Goal: Information Seeking & Learning: Learn about a topic

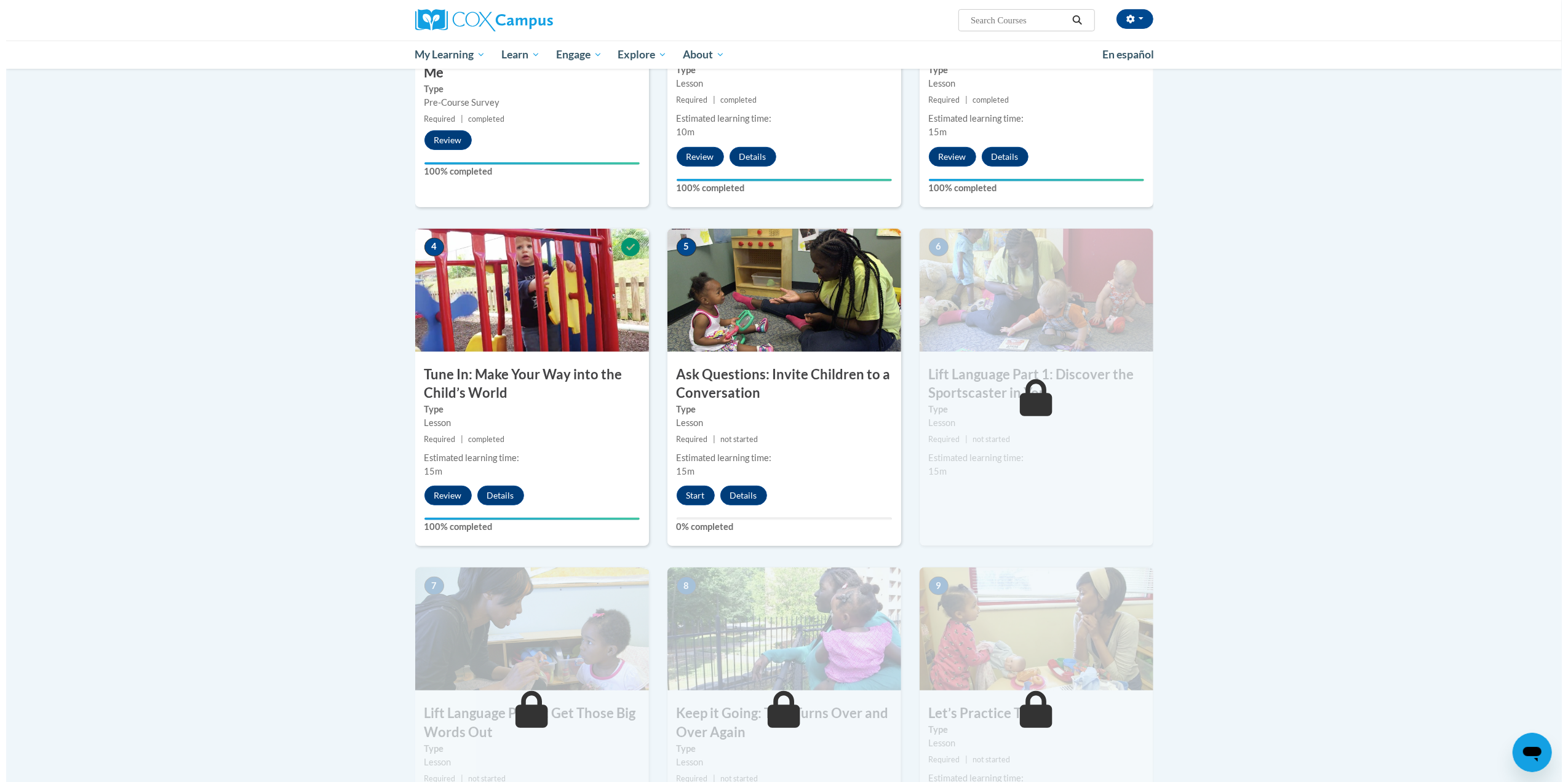
scroll to position [434, 0]
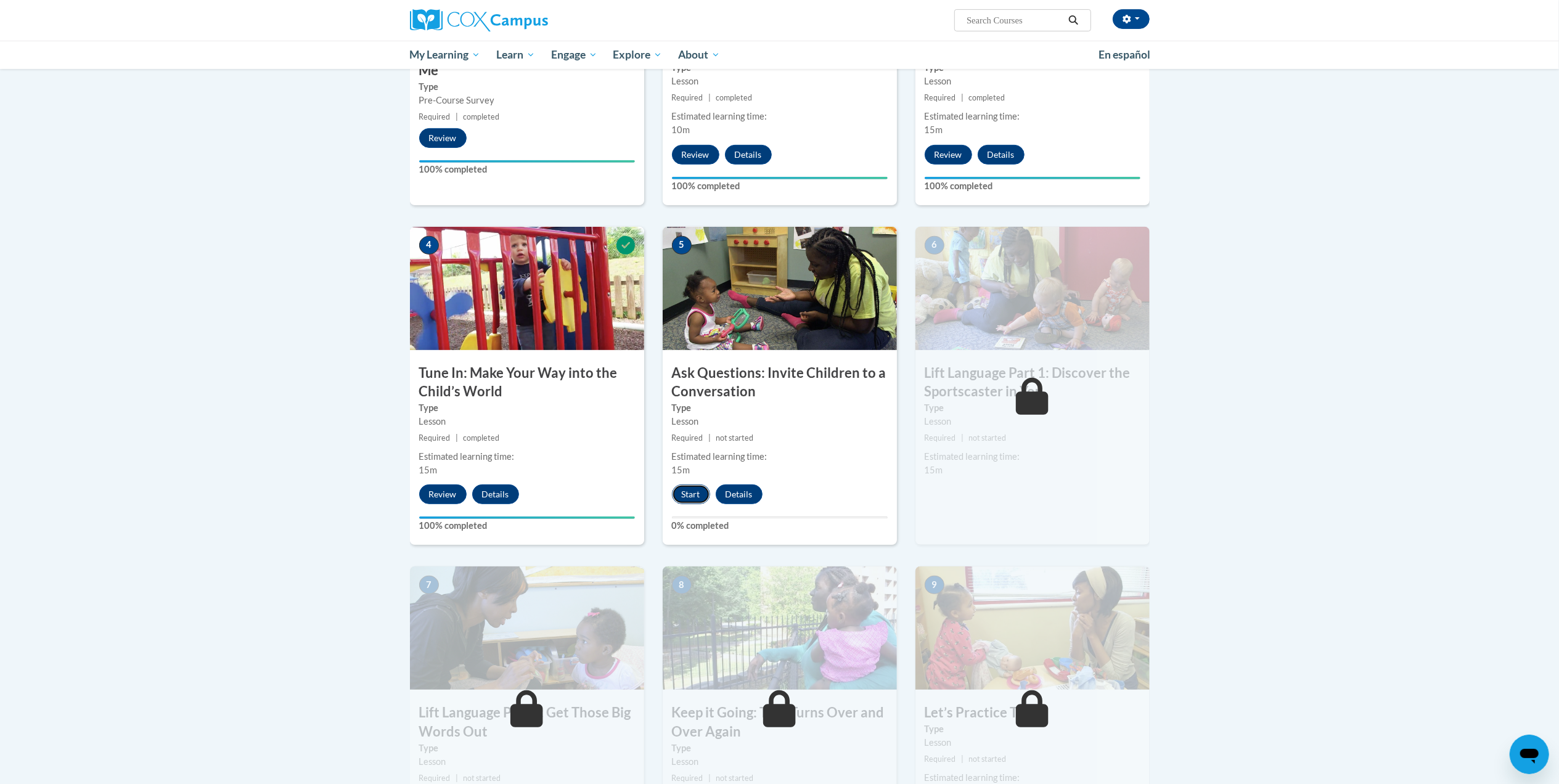
click at [683, 497] on button "Start" at bounding box center [691, 494] width 38 height 20
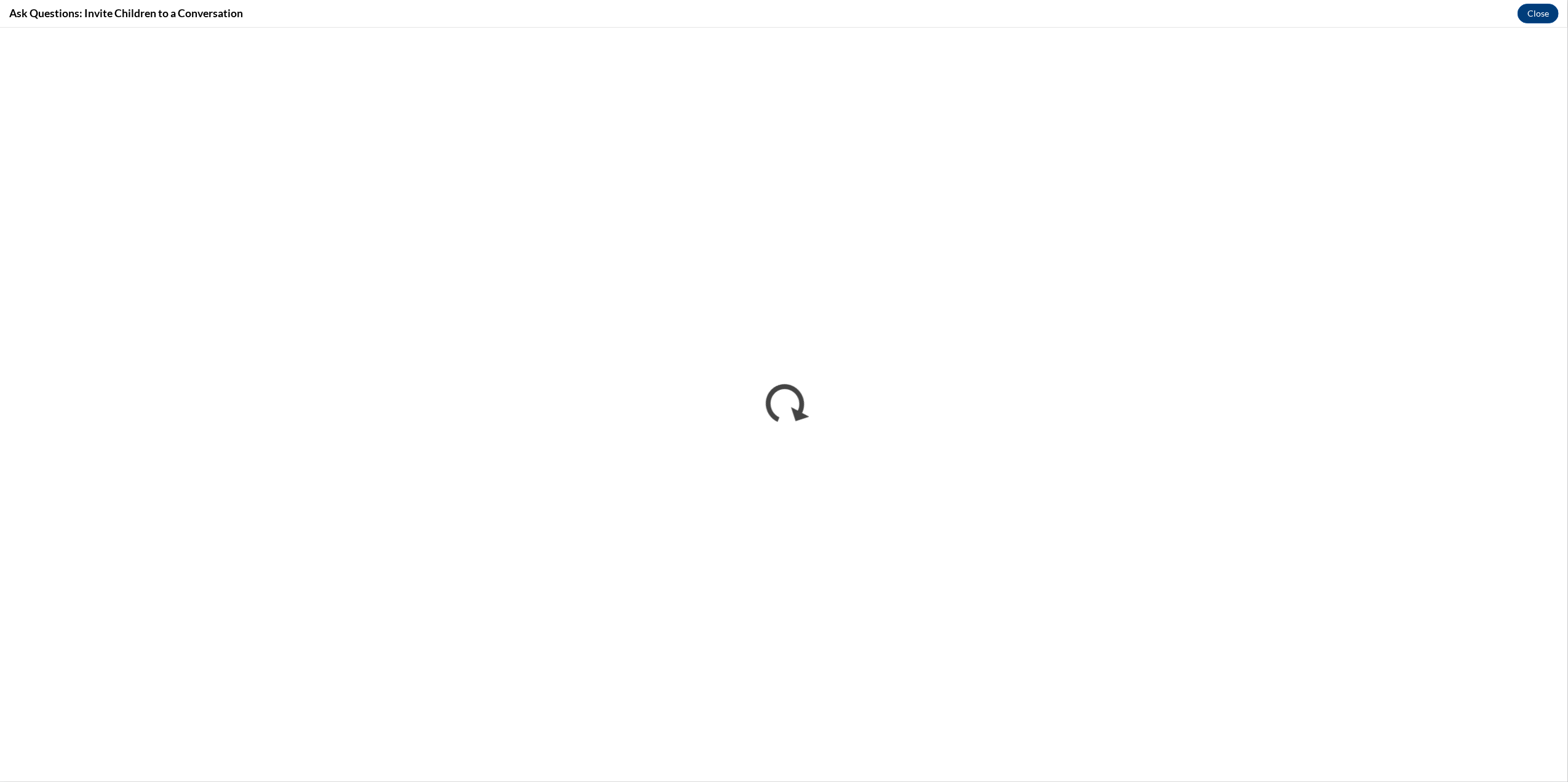
scroll to position [0, 0]
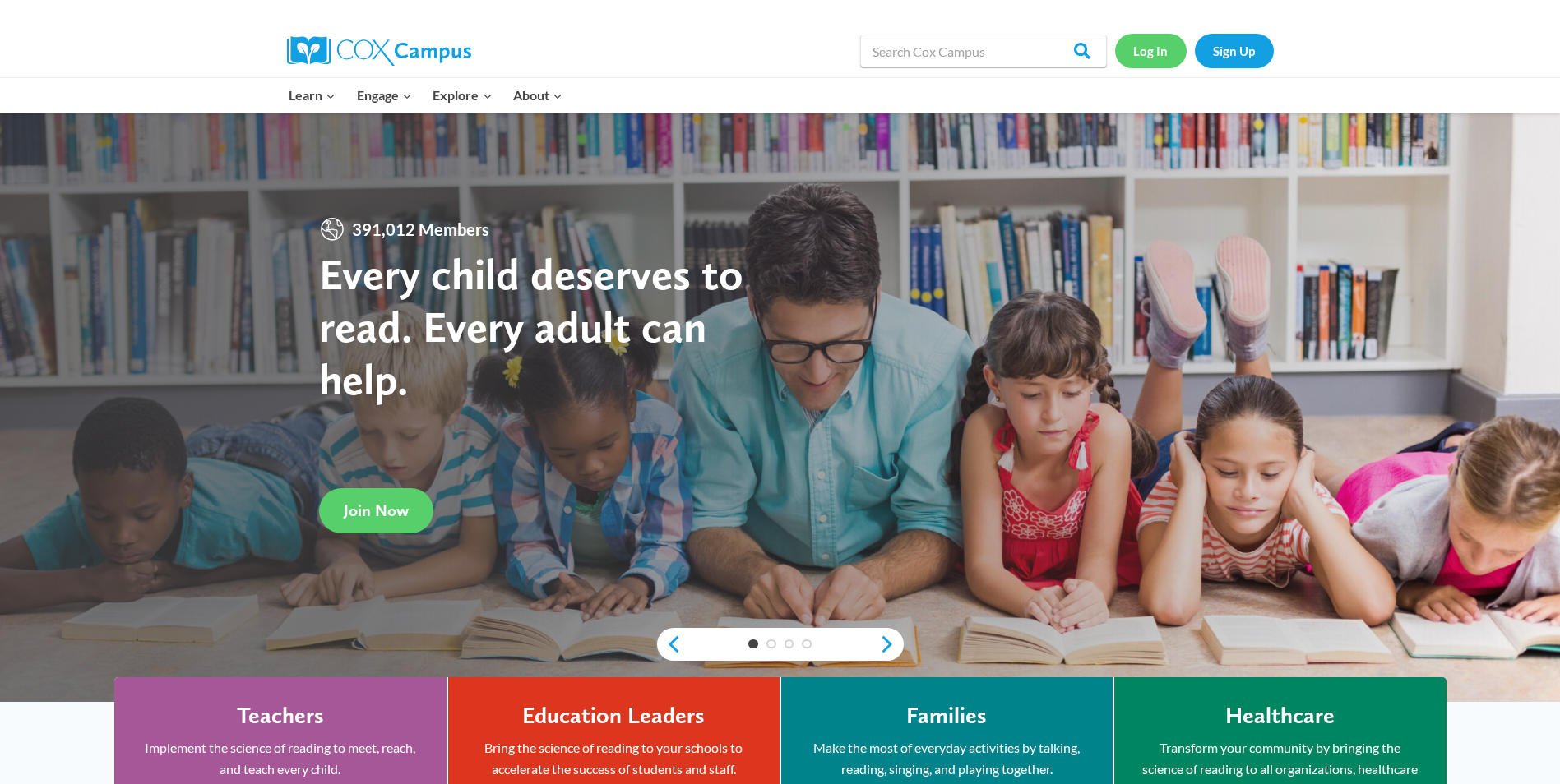
click at [1148, 49] on link "Log In" at bounding box center [1150, 50] width 71 height 33
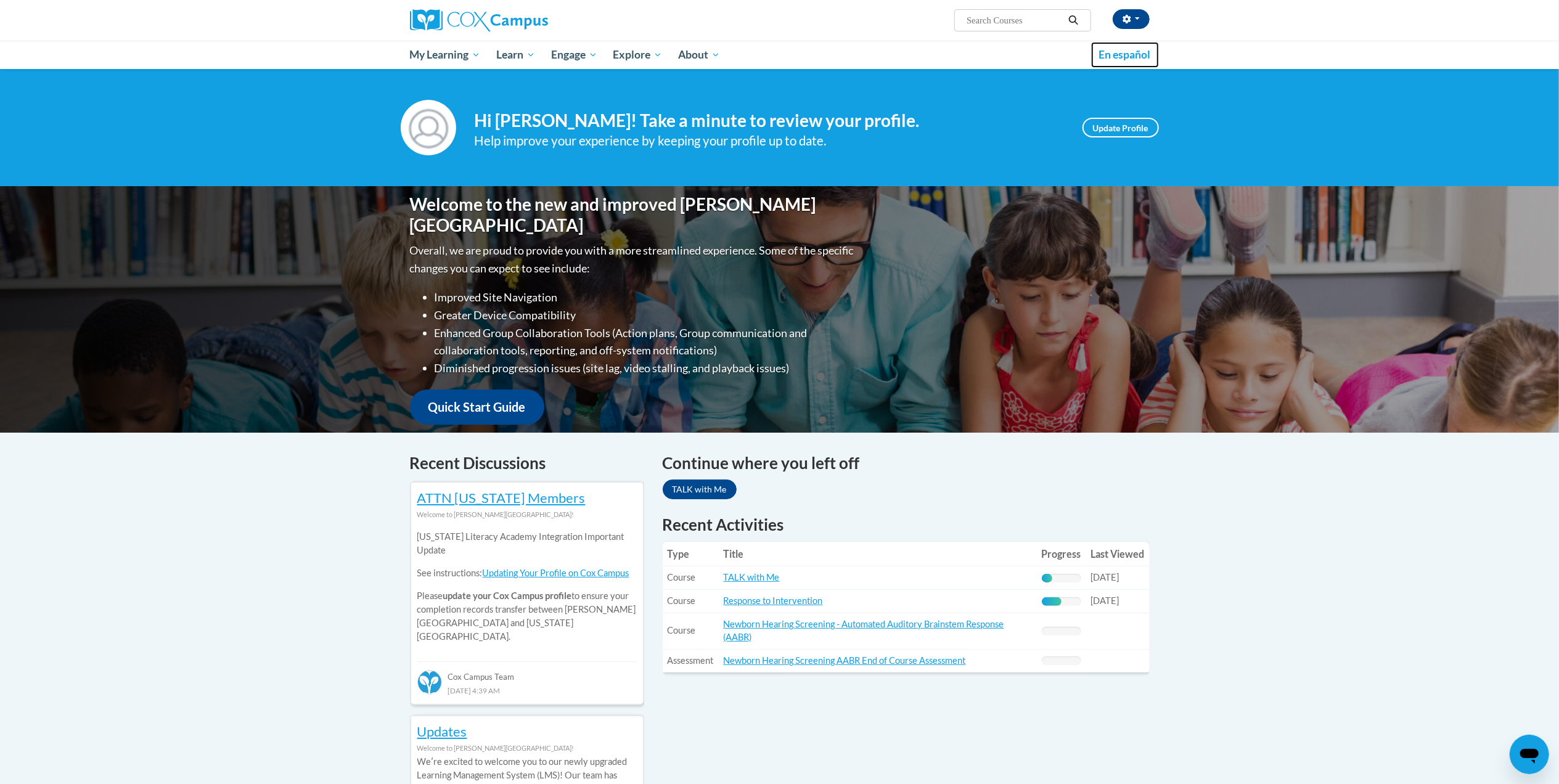
click at [1147, 50] on span "En español" at bounding box center [1125, 55] width 52 height 13
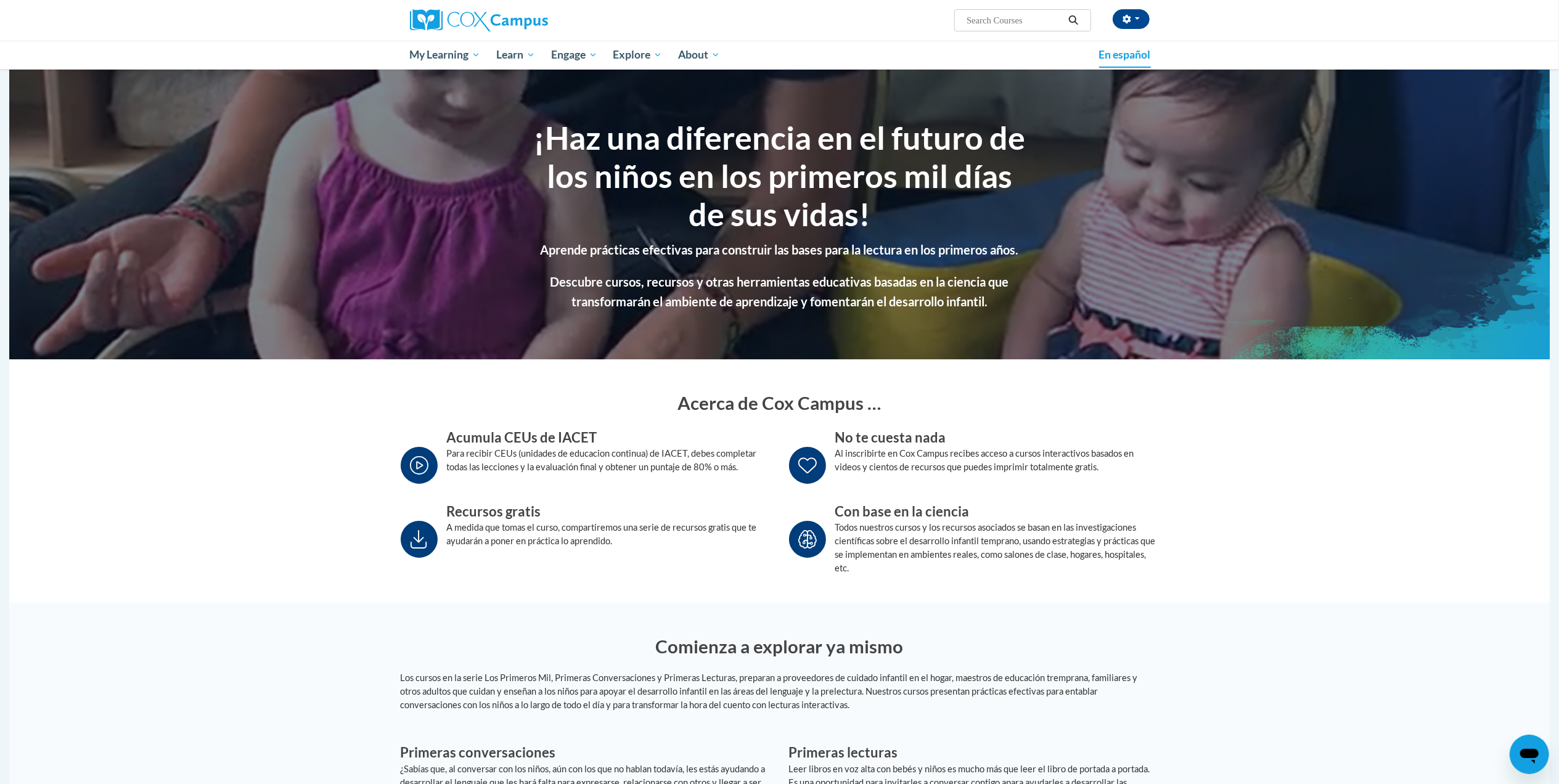
click at [1009, 104] on section "¡Haz una diferencia en el futuro de los niños en los primeros mil días de sus v…" at bounding box center [780, 214] width 1541 height 290
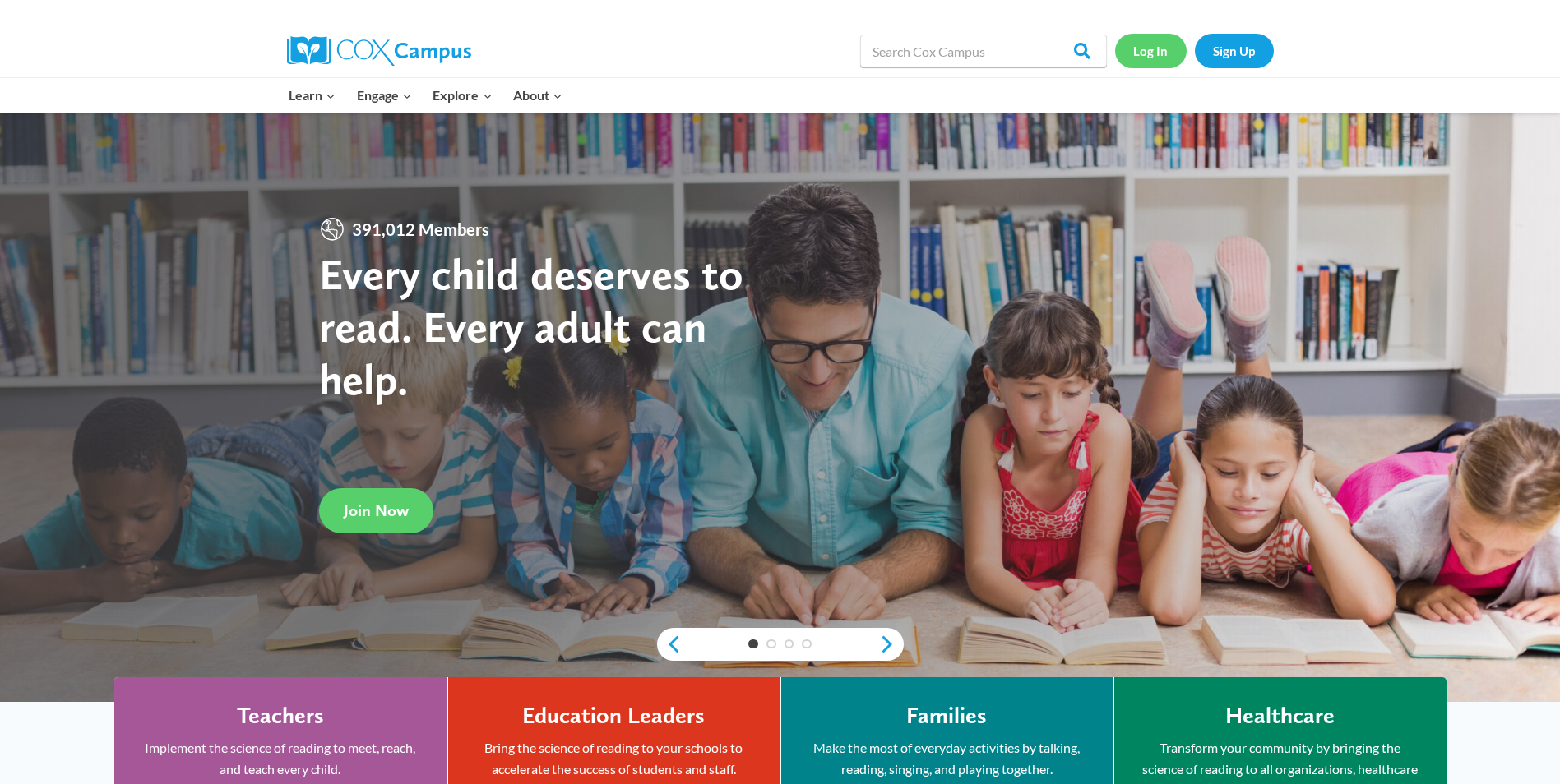
click at [1152, 50] on link "Log In" at bounding box center [1150, 50] width 71 height 33
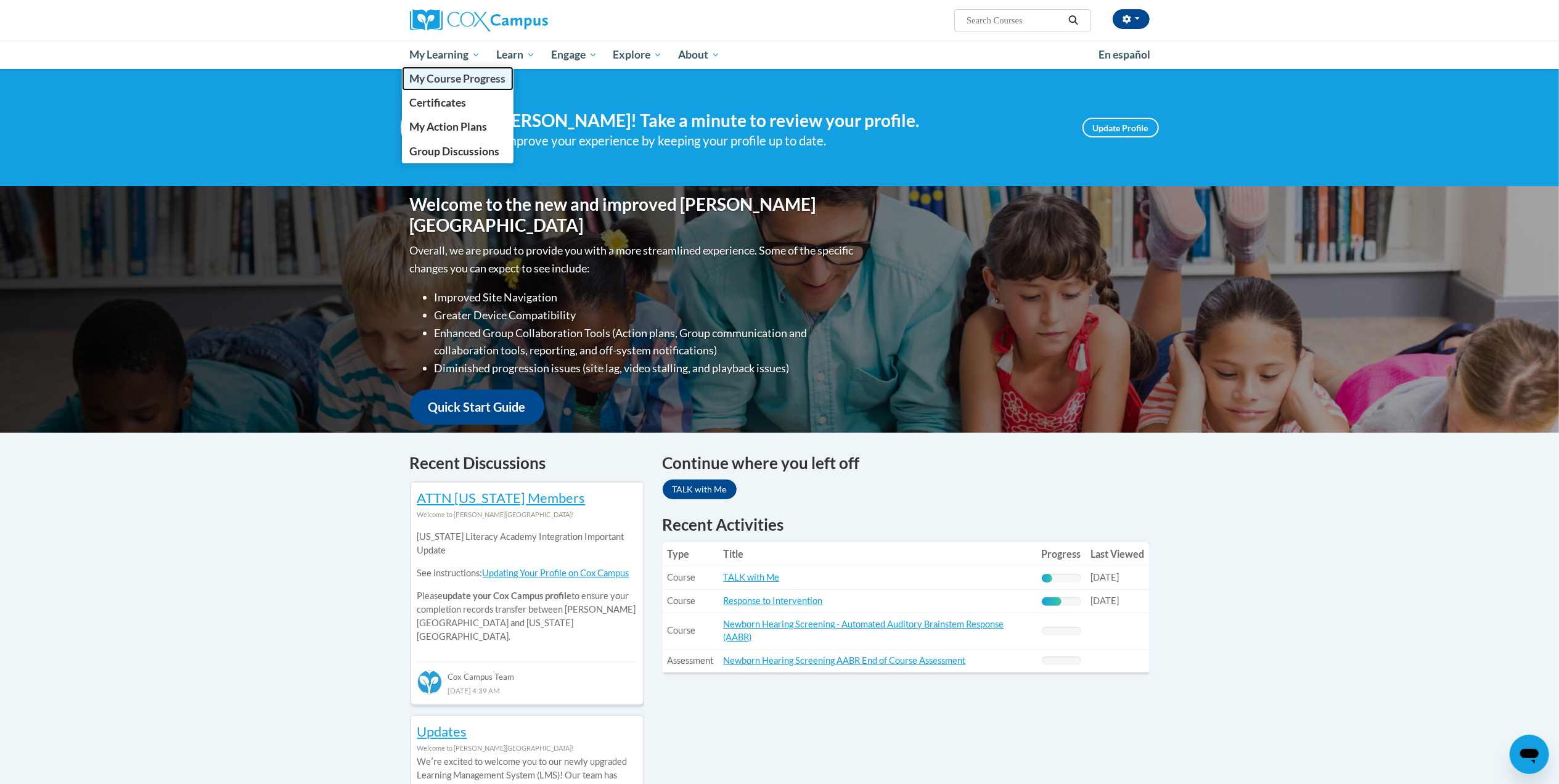
click at [461, 84] on span "My Course Progress" at bounding box center [458, 79] width 96 height 13
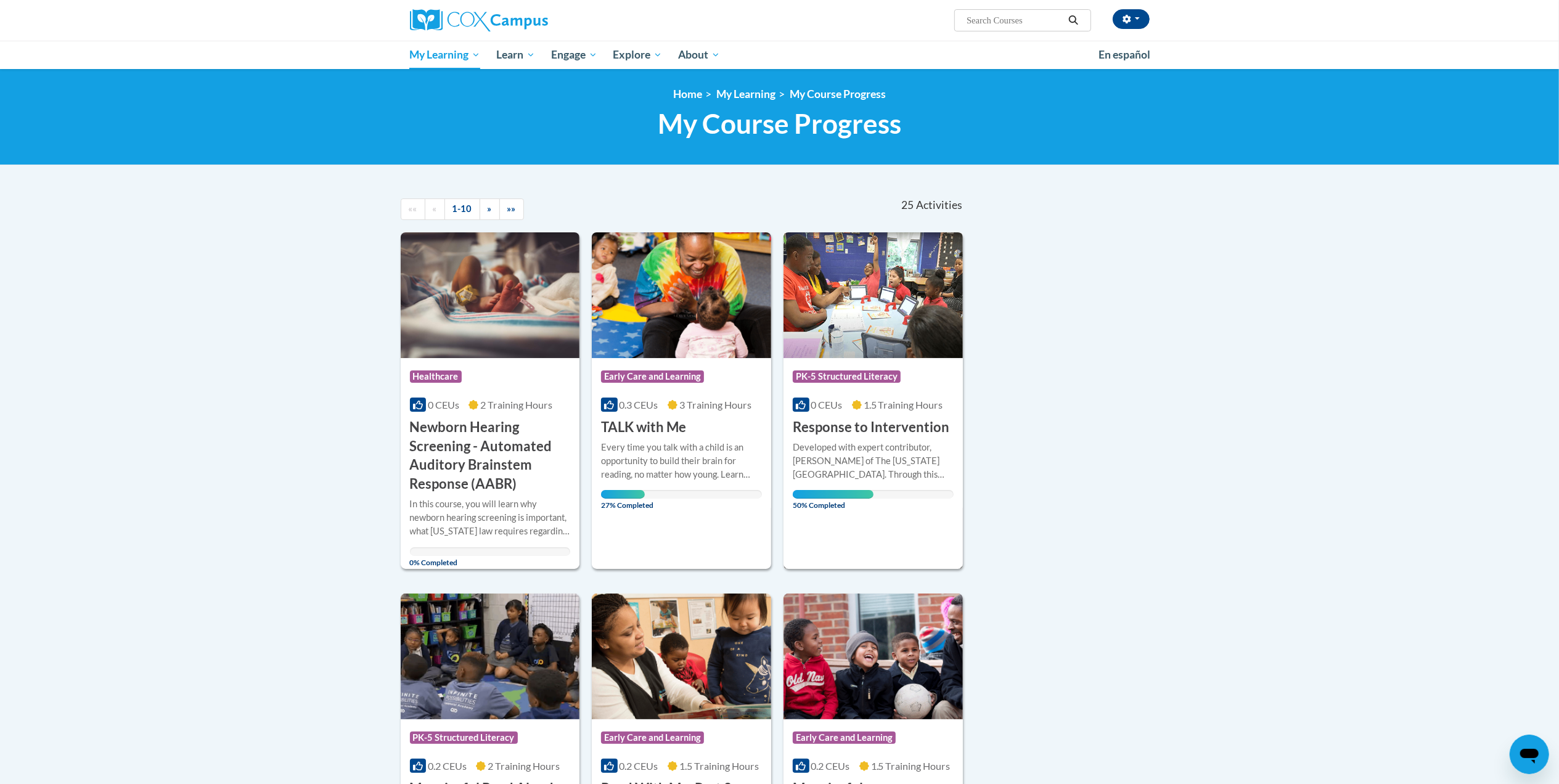
click at [850, 324] on img at bounding box center [873, 295] width 180 height 125
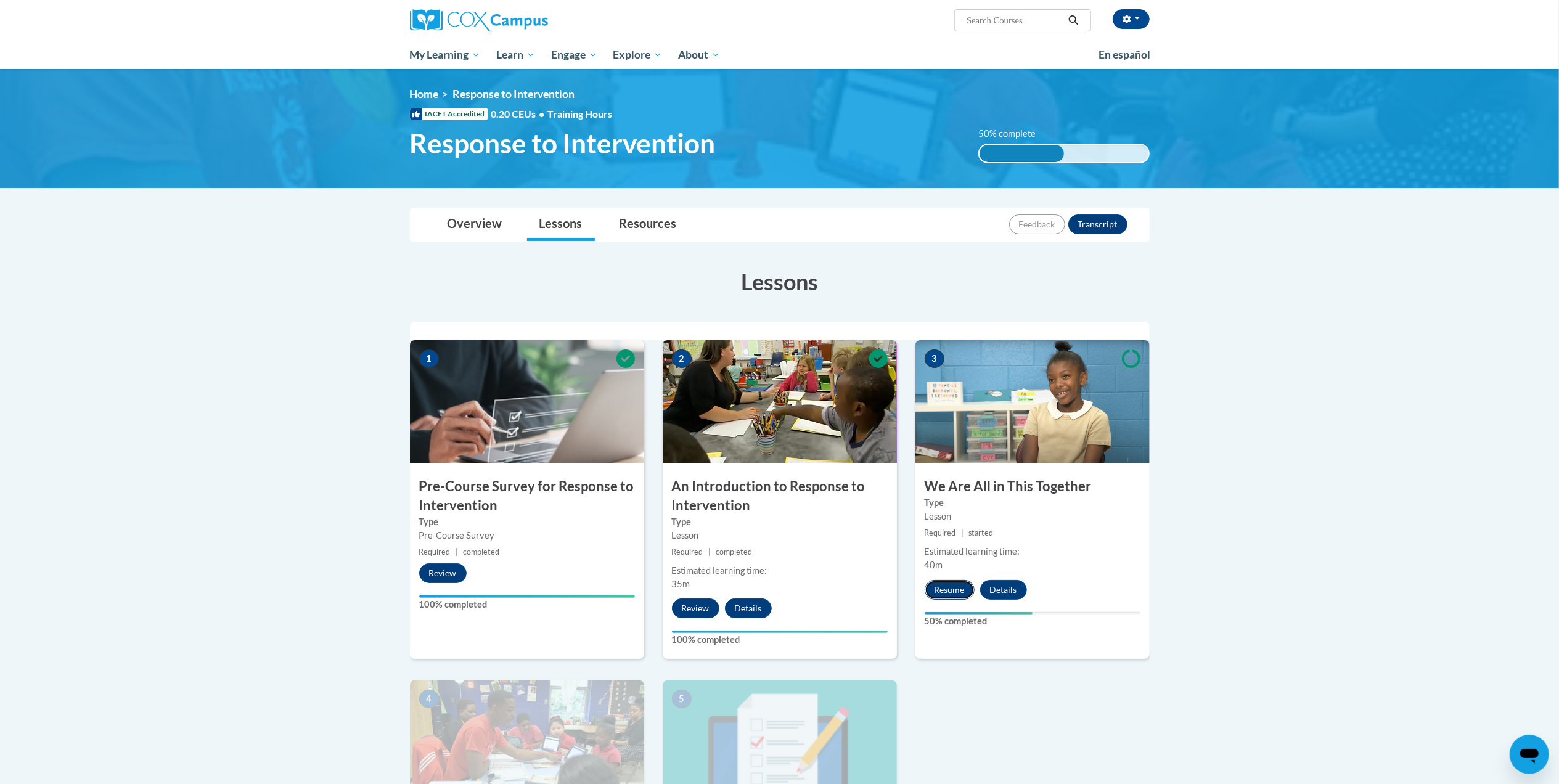
click at [943, 590] on button "Resume" at bounding box center [950, 590] width 50 height 20
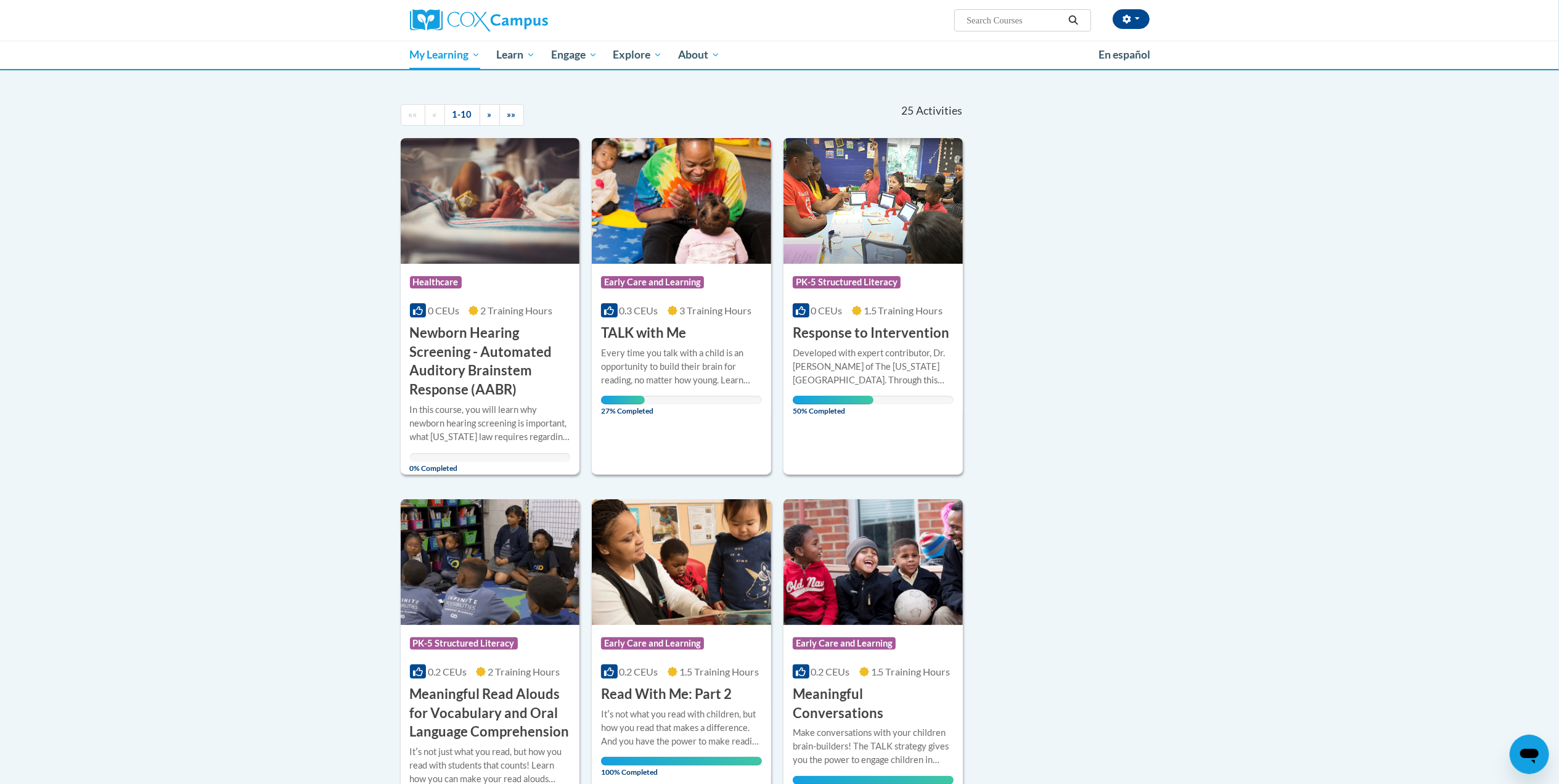
scroll to position [75, 0]
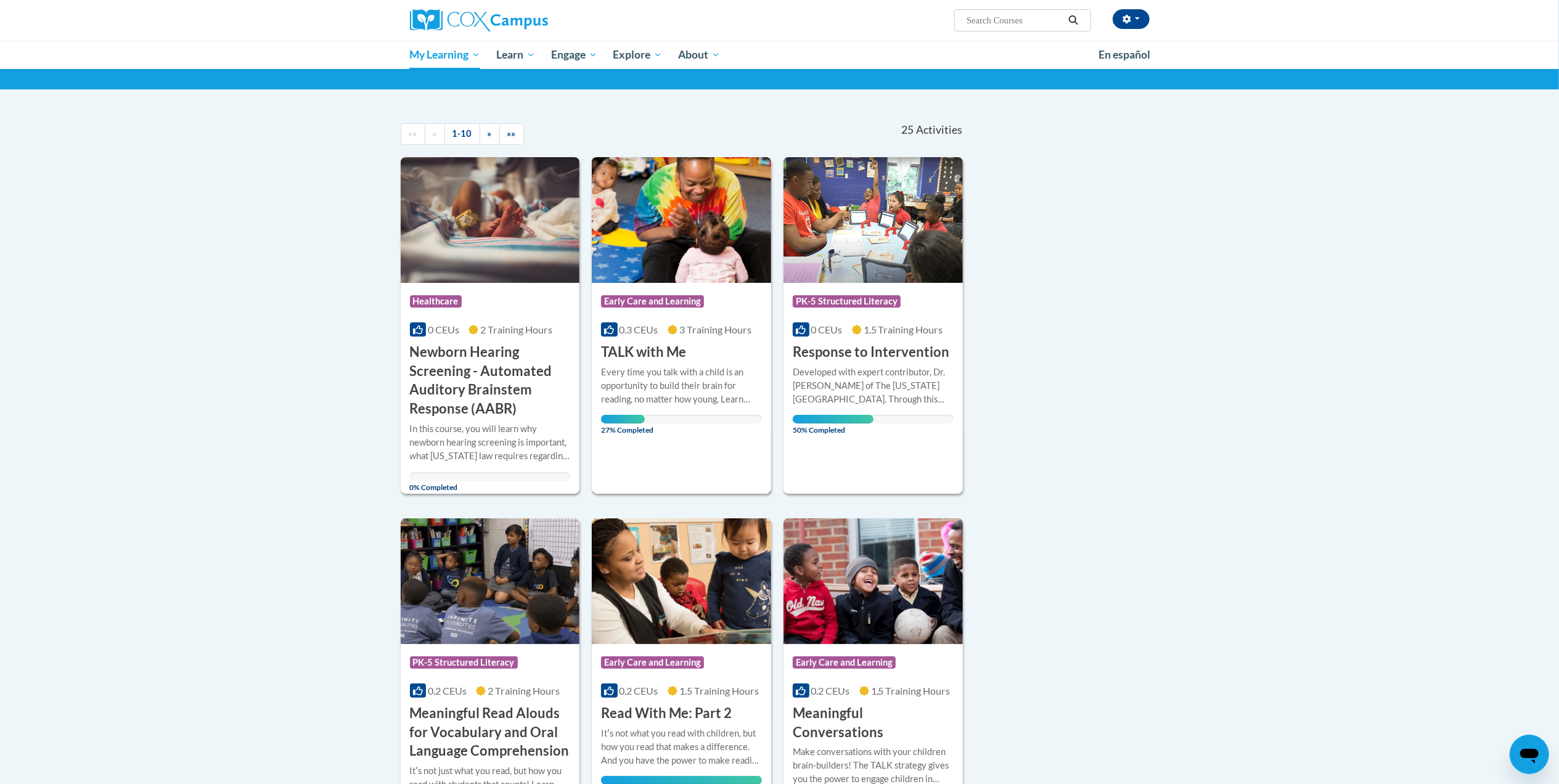
click at [632, 236] on img at bounding box center [682, 220] width 180 height 125
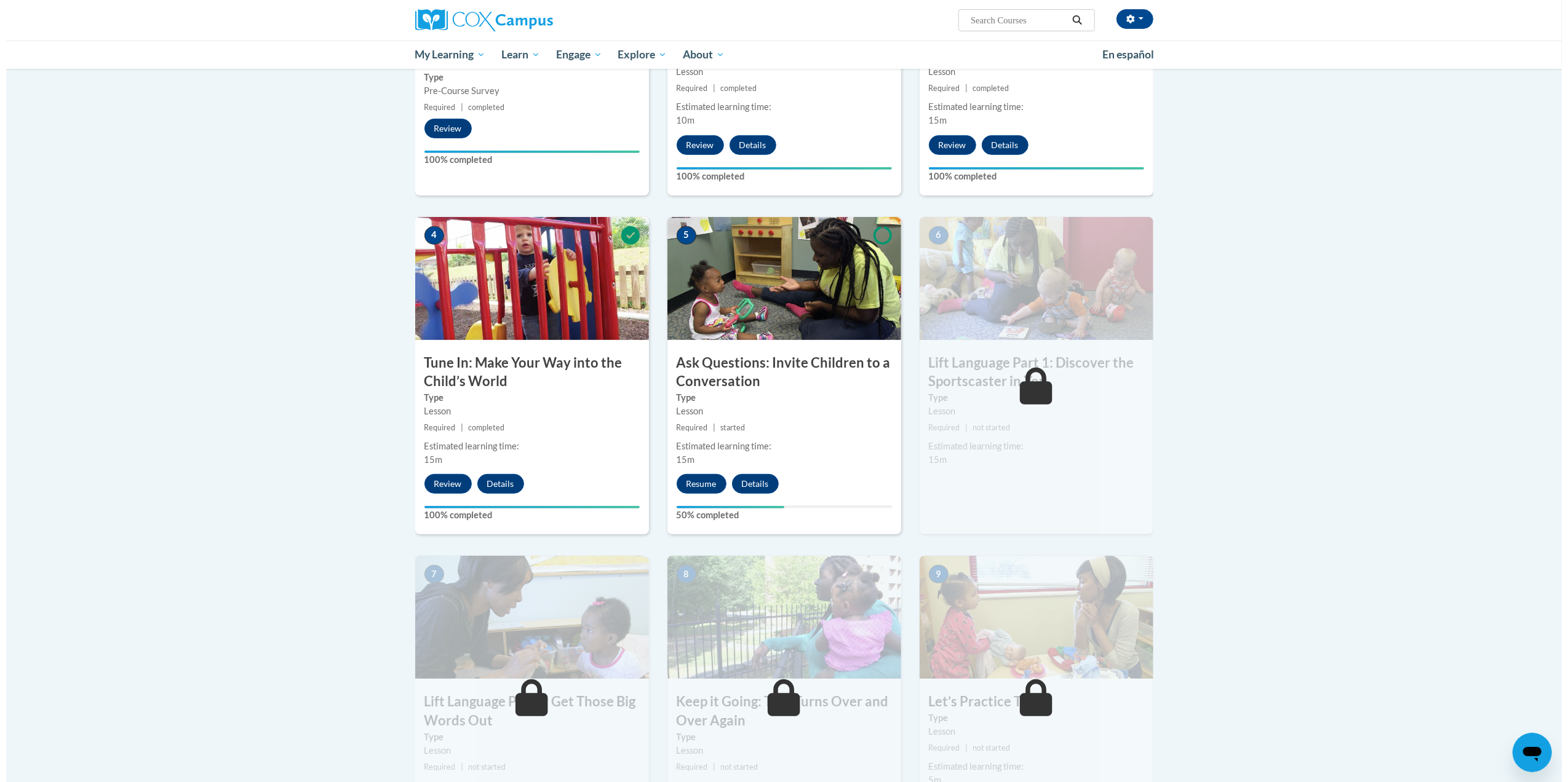
scroll to position [416, 0]
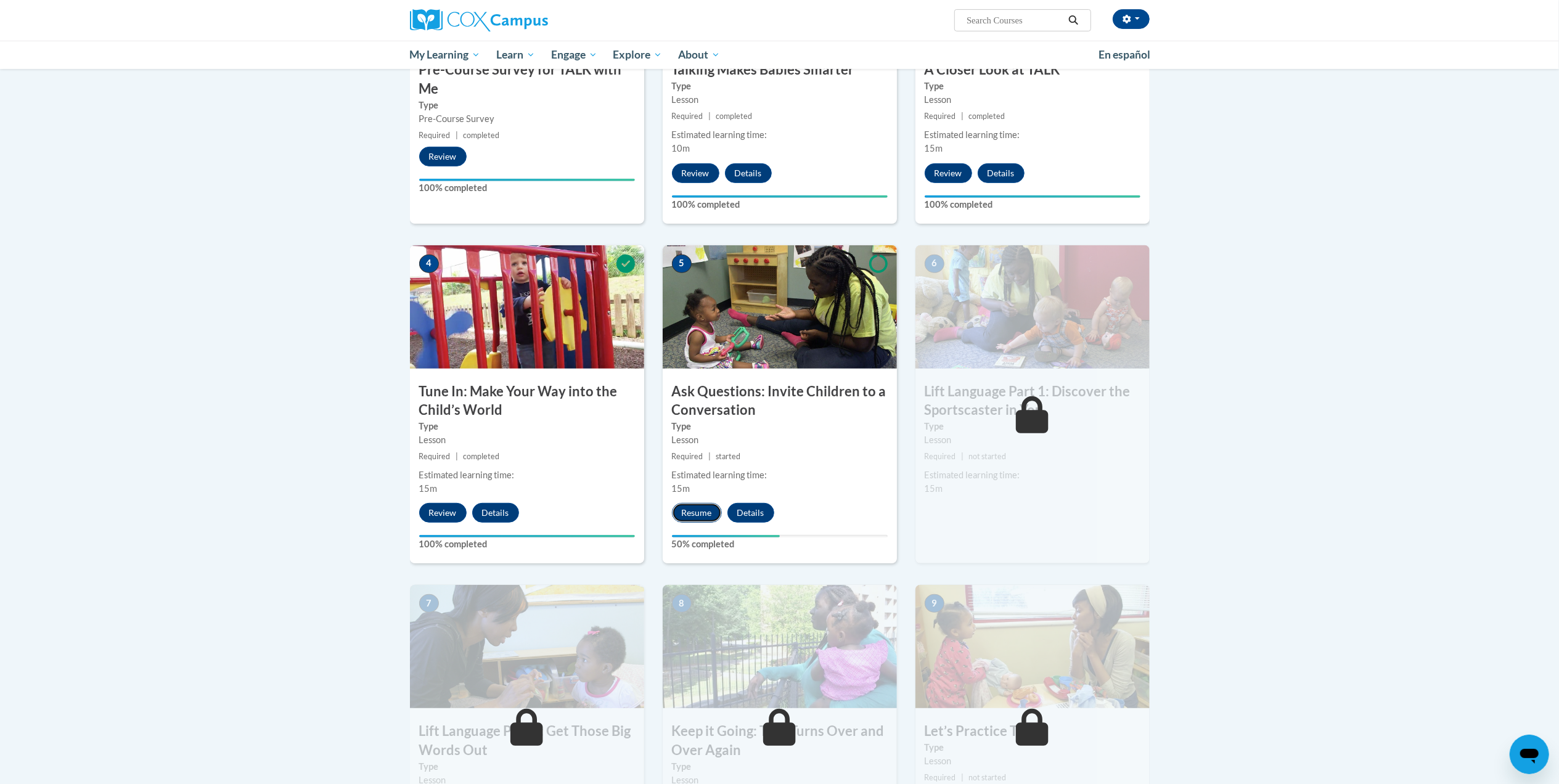
click at [703, 516] on button "Resume" at bounding box center [697, 513] width 50 height 20
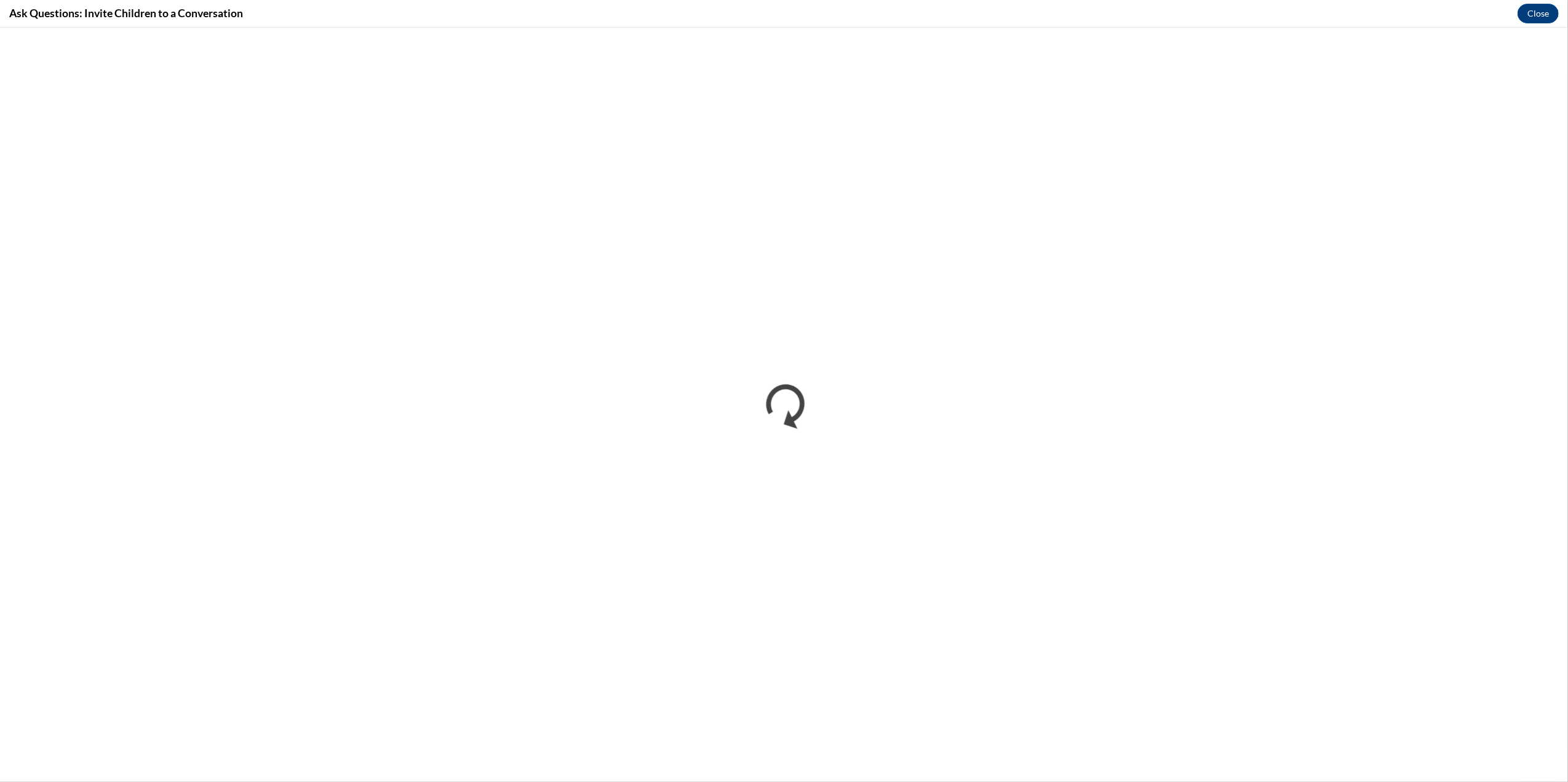
scroll to position [0, 0]
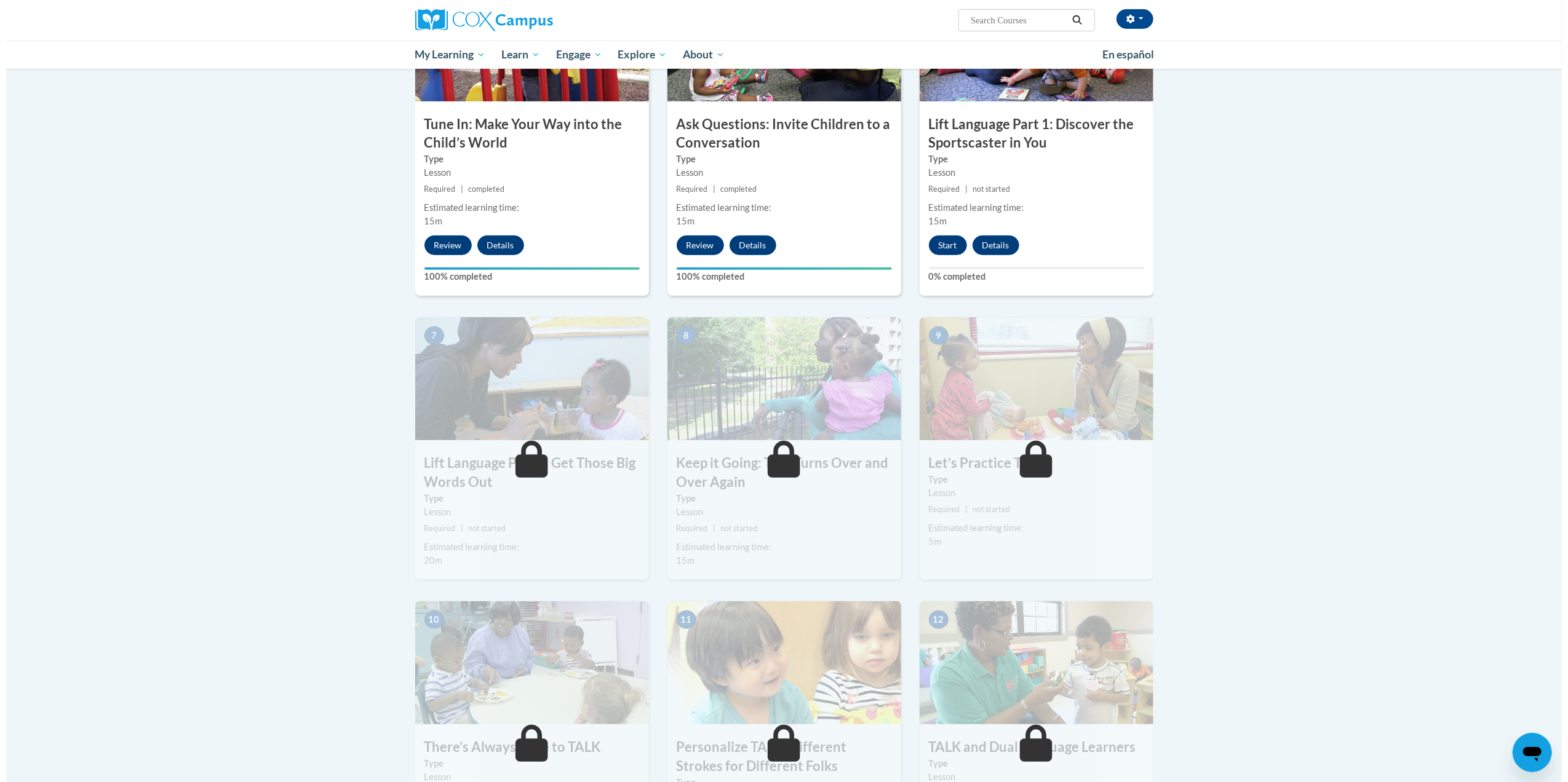
scroll to position [652, 0]
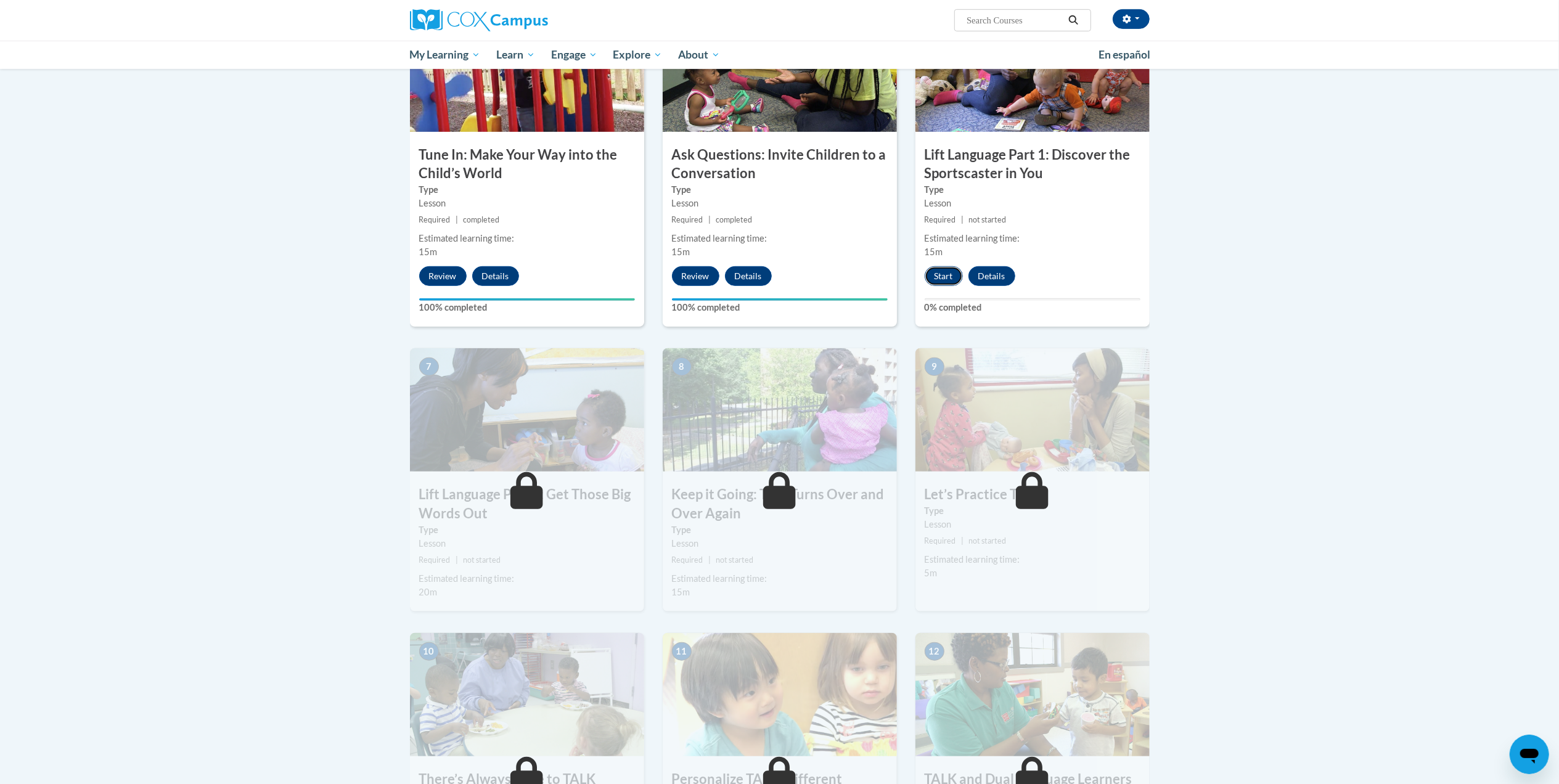
click at [935, 275] on button "Start" at bounding box center [944, 276] width 38 height 20
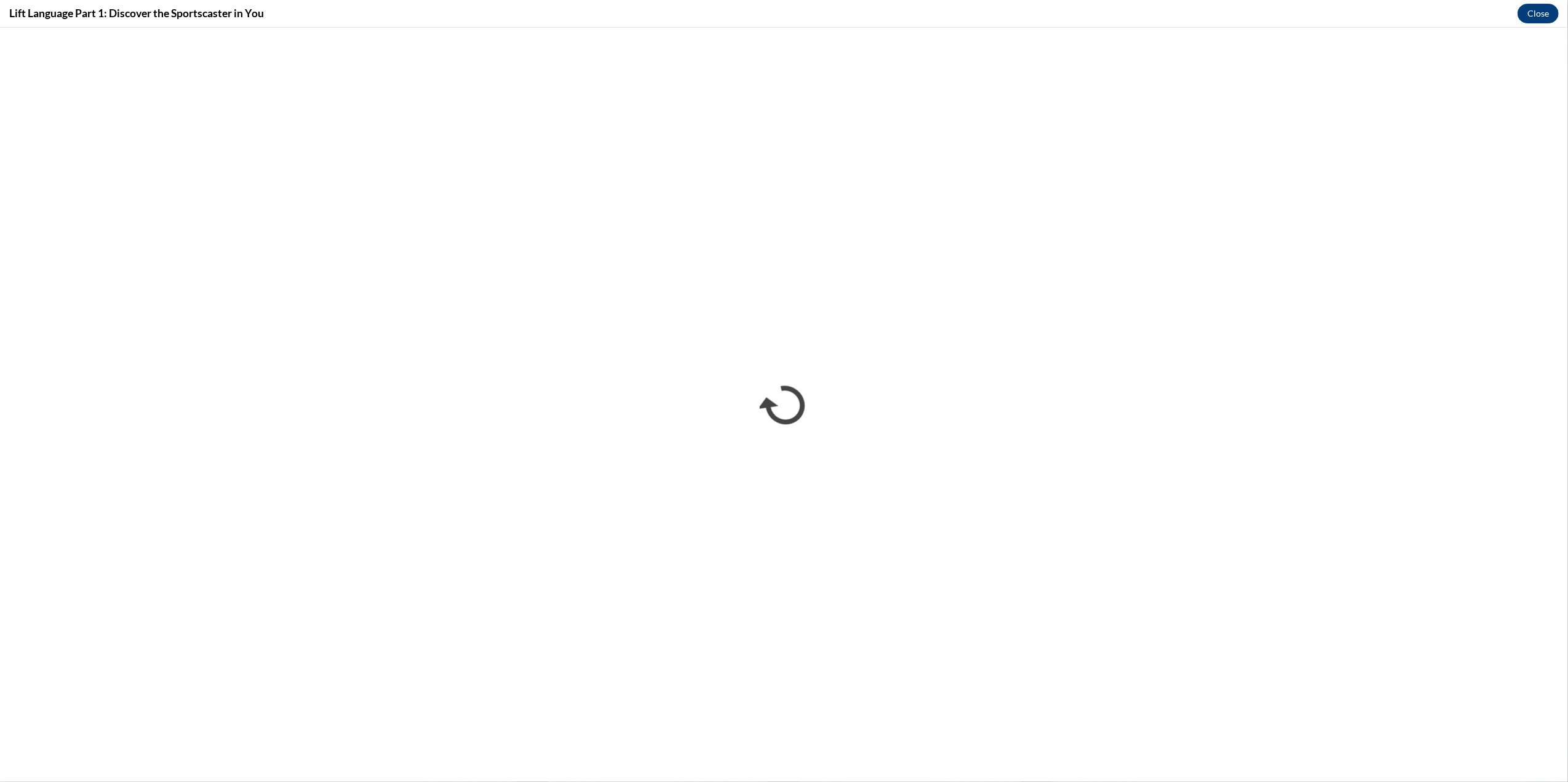
scroll to position [0, 0]
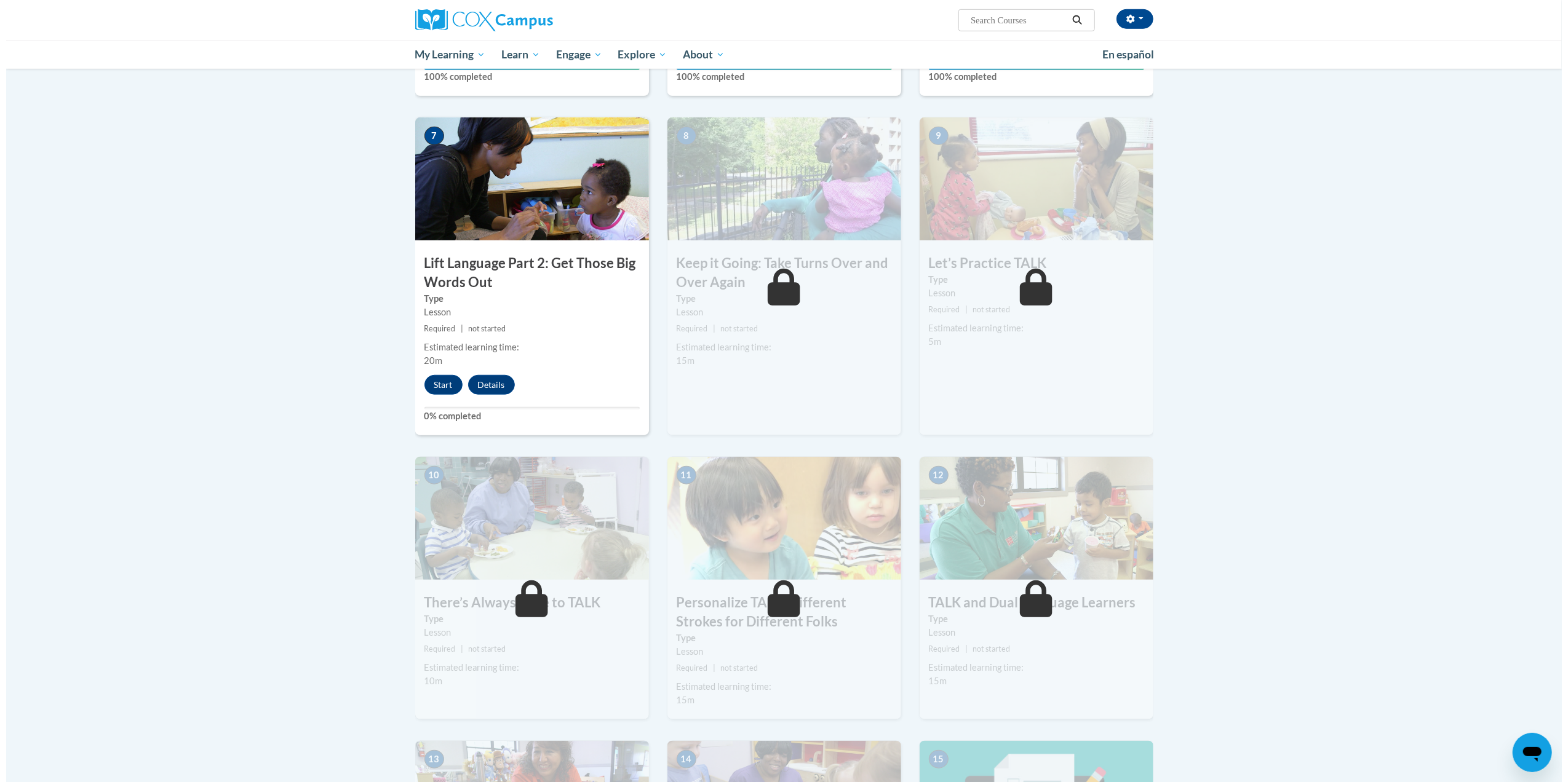
scroll to position [894, 0]
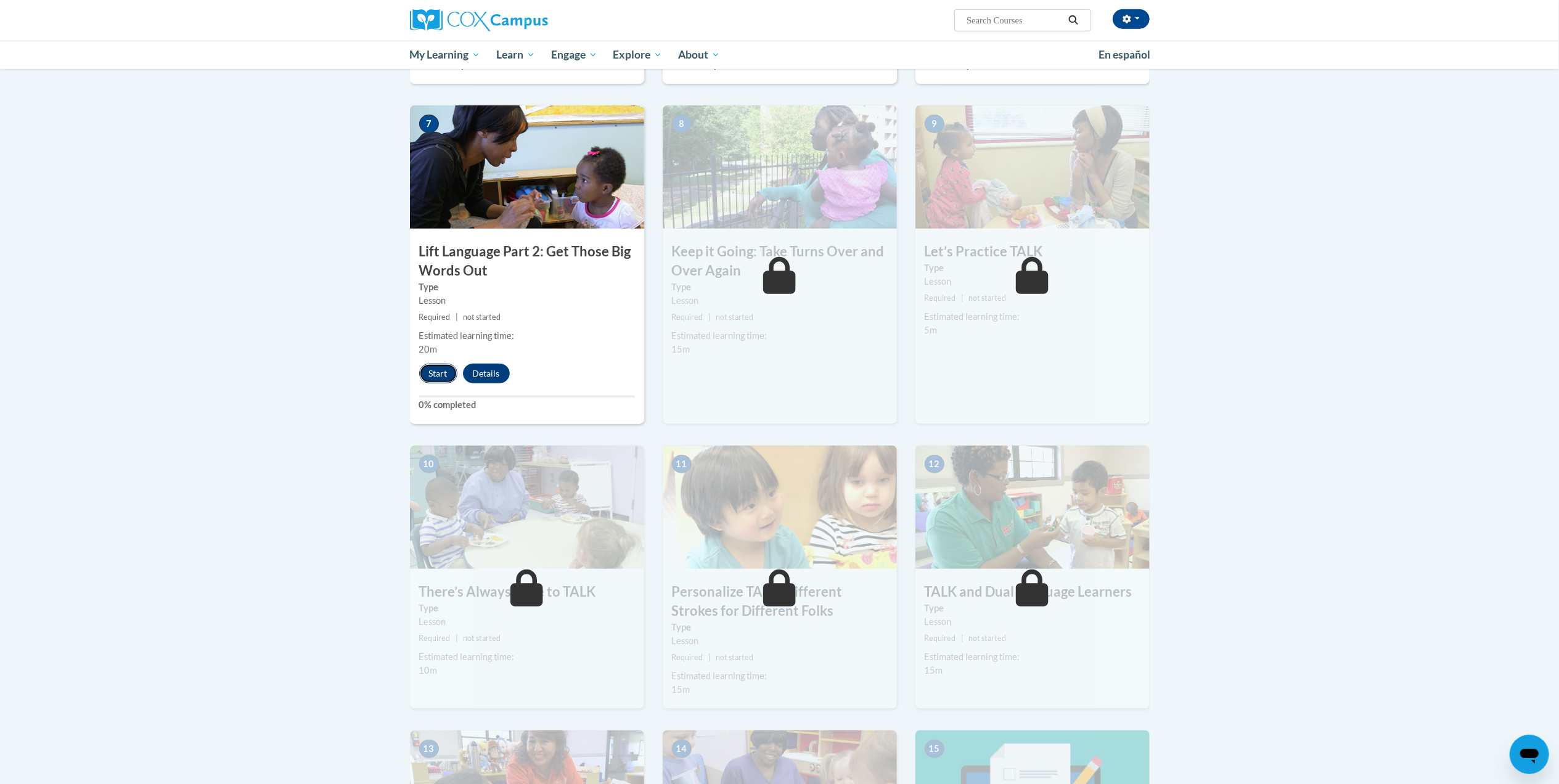
click at [437, 371] on button "Start" at bounding box center [439, 374] width 38 height 20
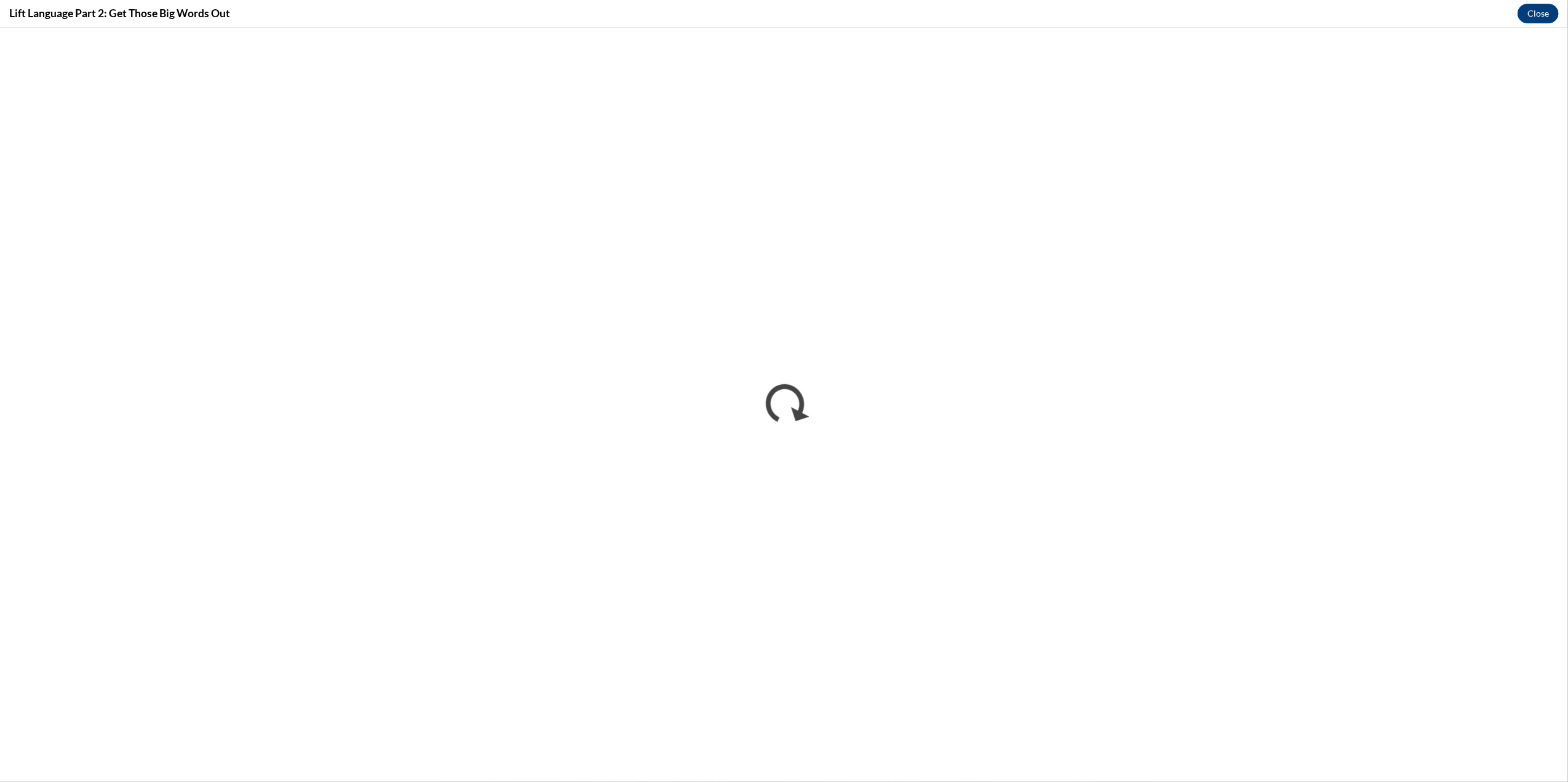
scroll to position [0, 0]
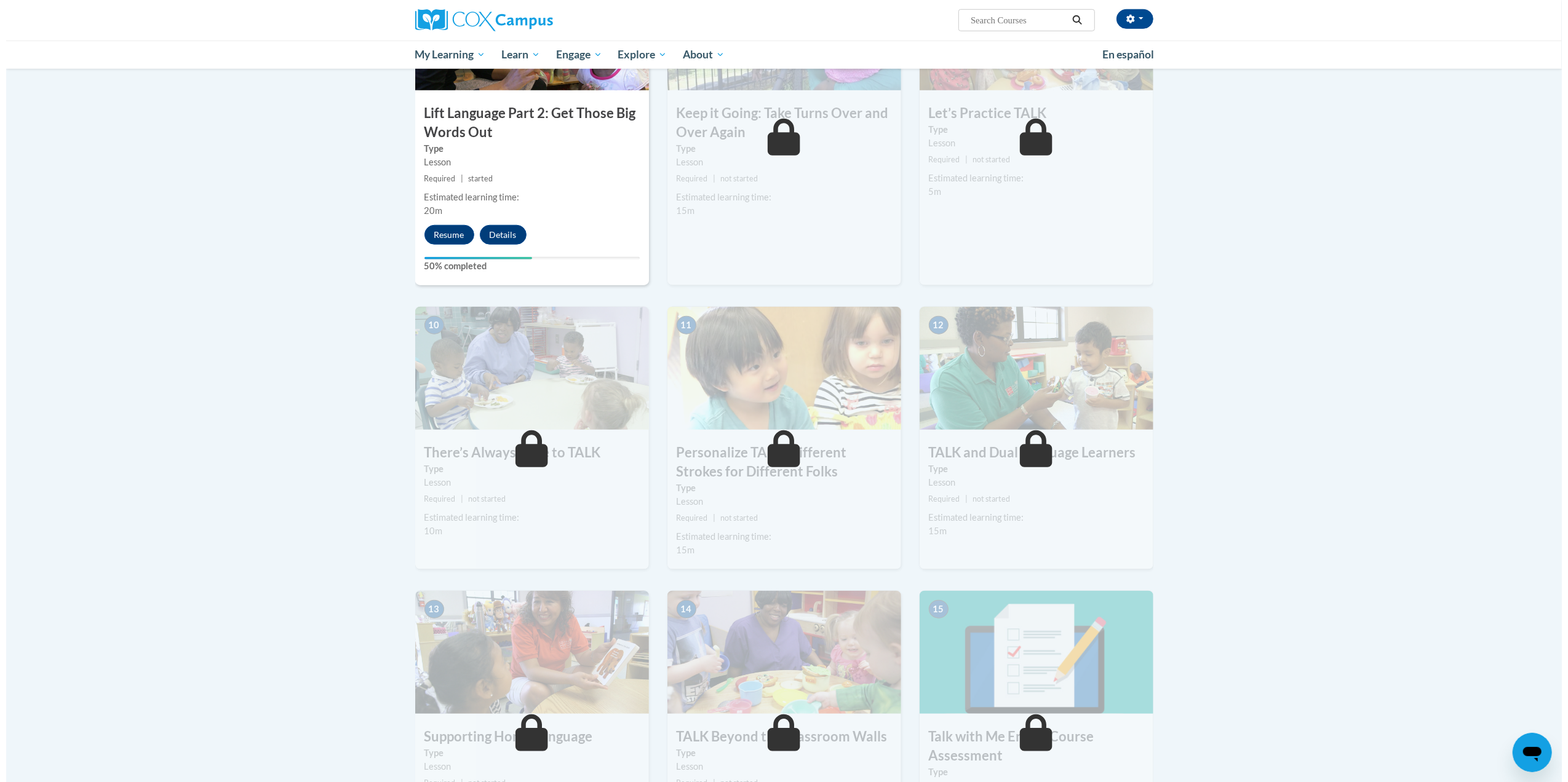
scroll to position [1034, 0]
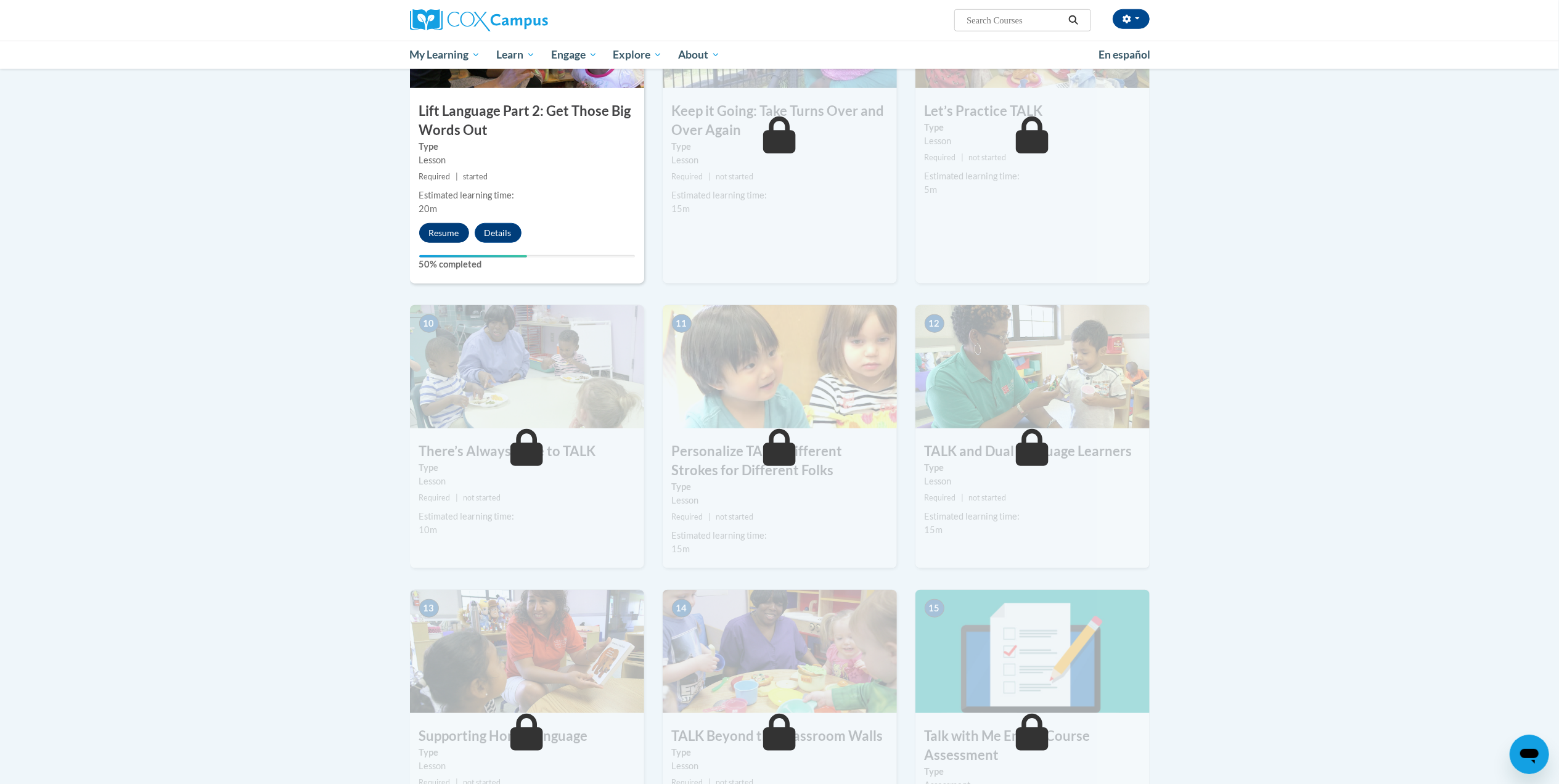
click at [442, 232] on button "Resume" at bounding box center [445, 233] width 50 height 20
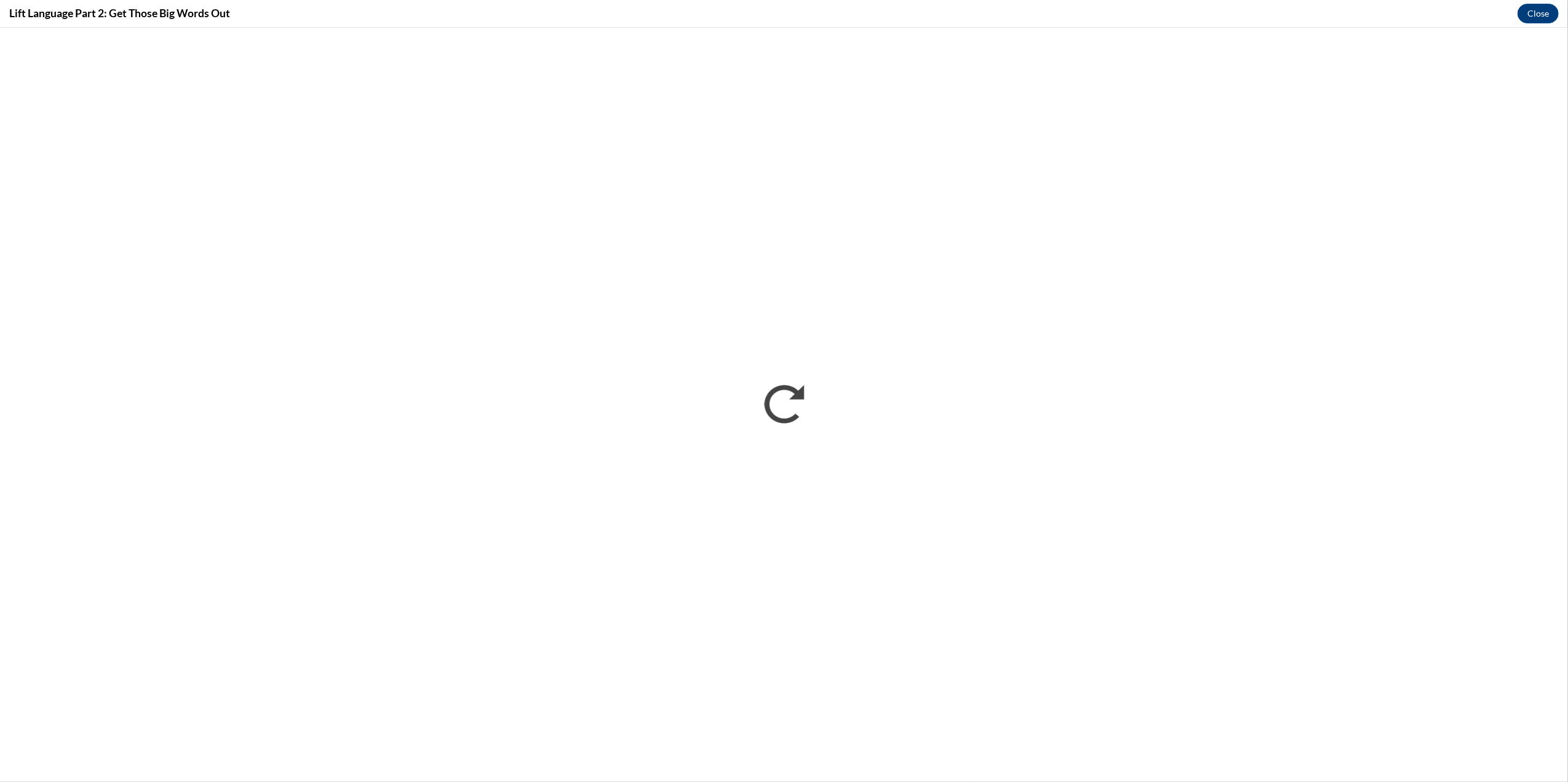
scroll to position [0, 0]
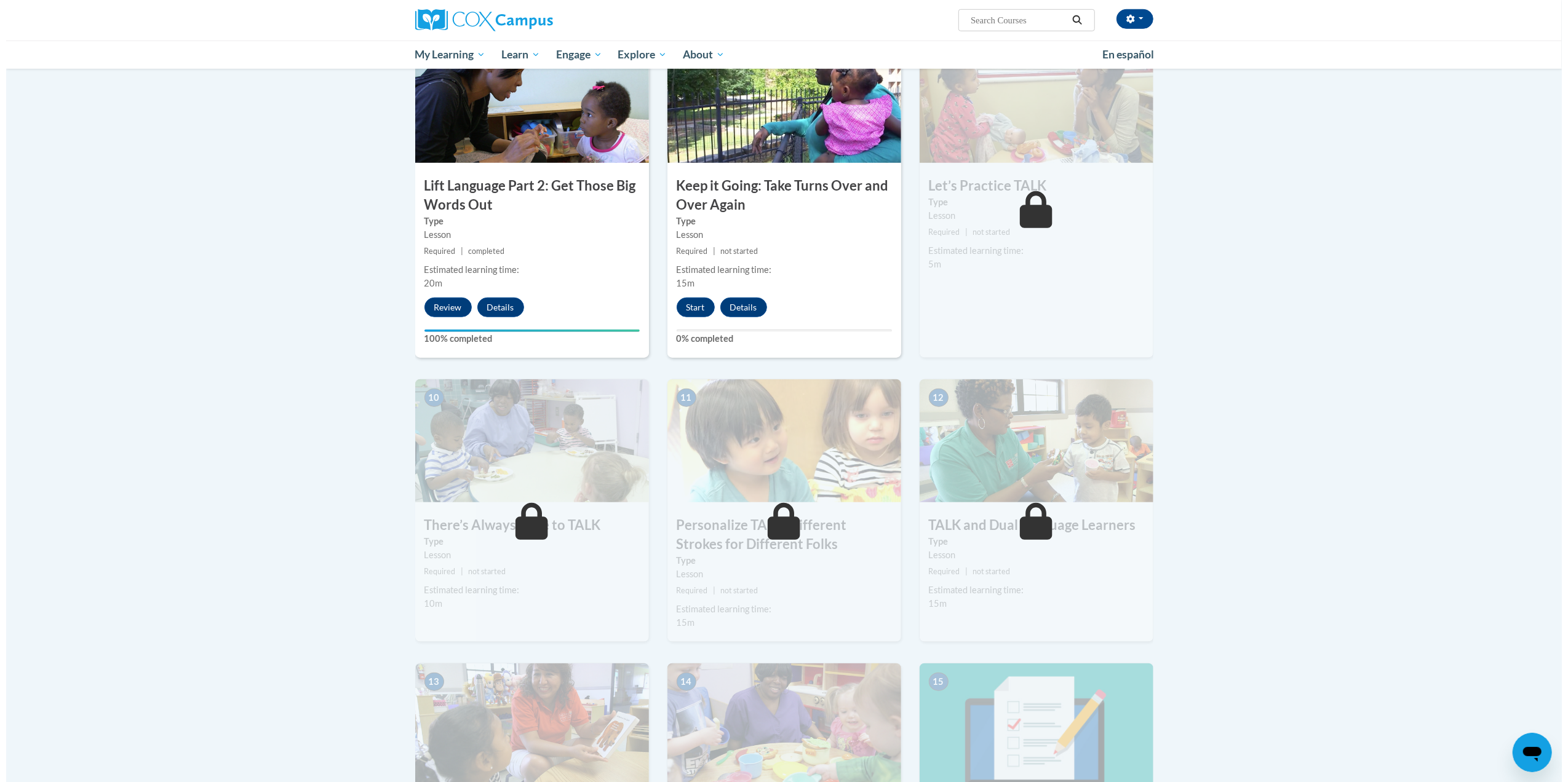
scroll to position [961, 0]
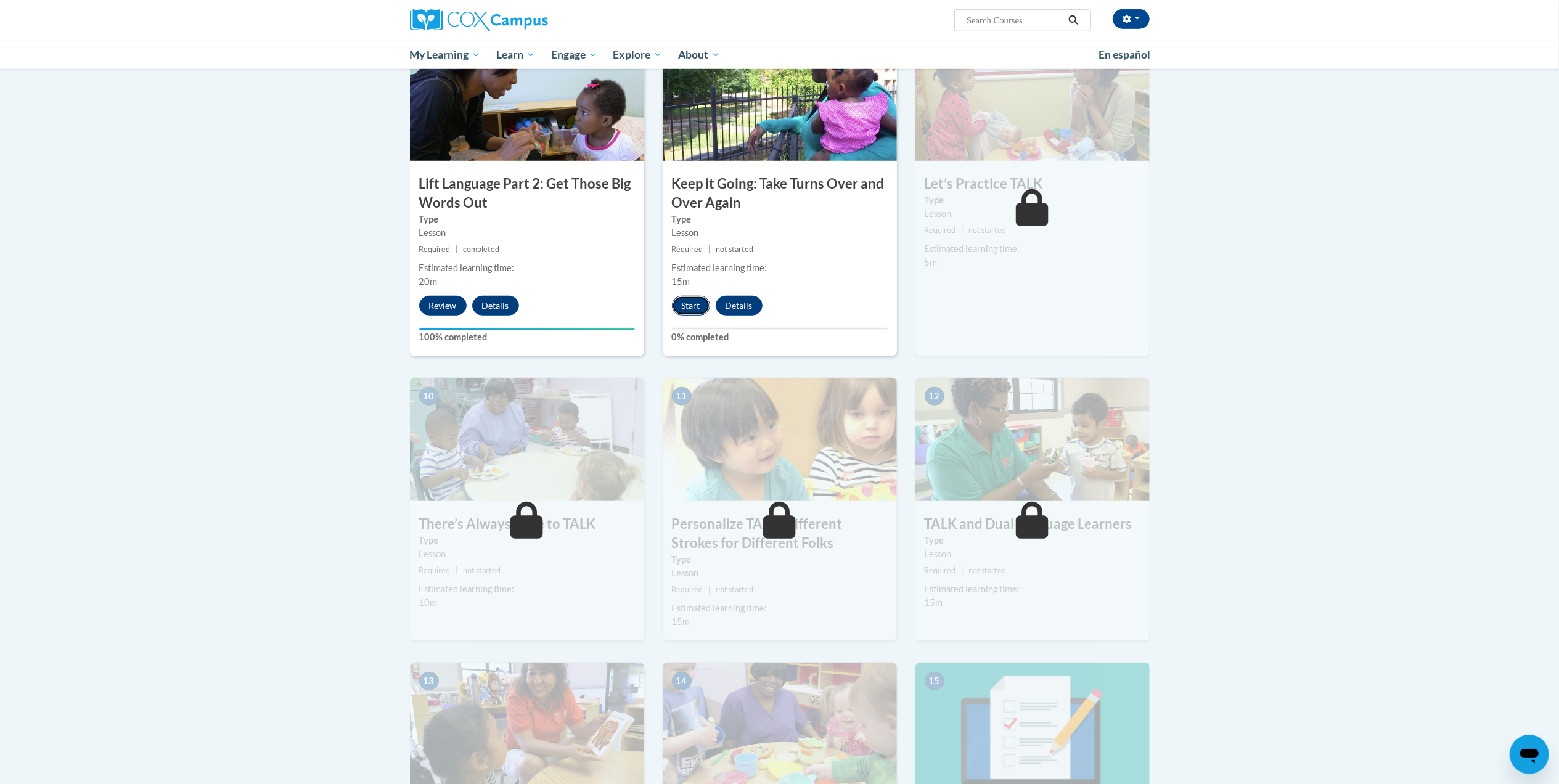
click at [694, 299] on button "Start" at bounding box center [691, 306] width 38 height 20
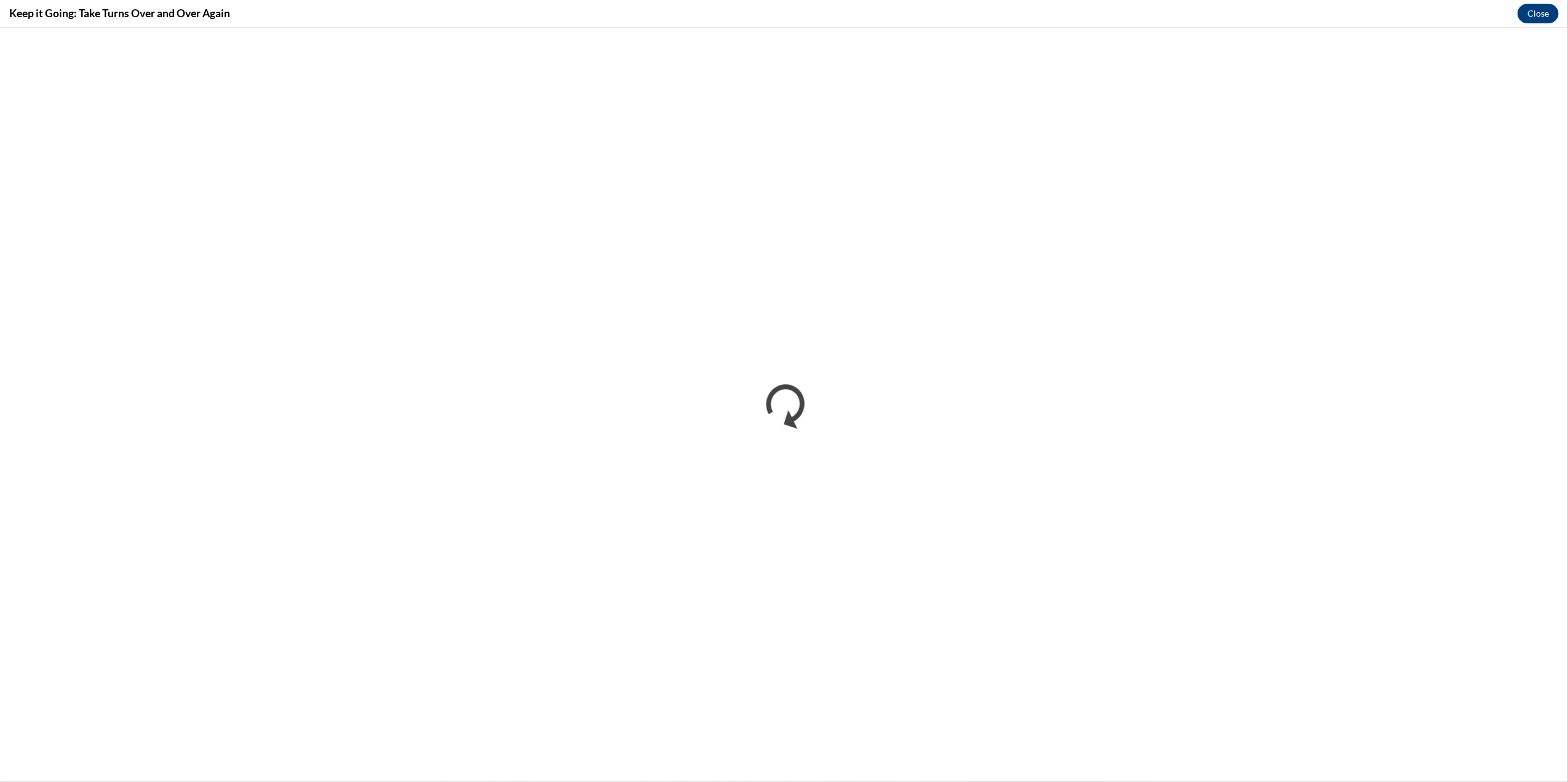
scroll to position [0, 0]
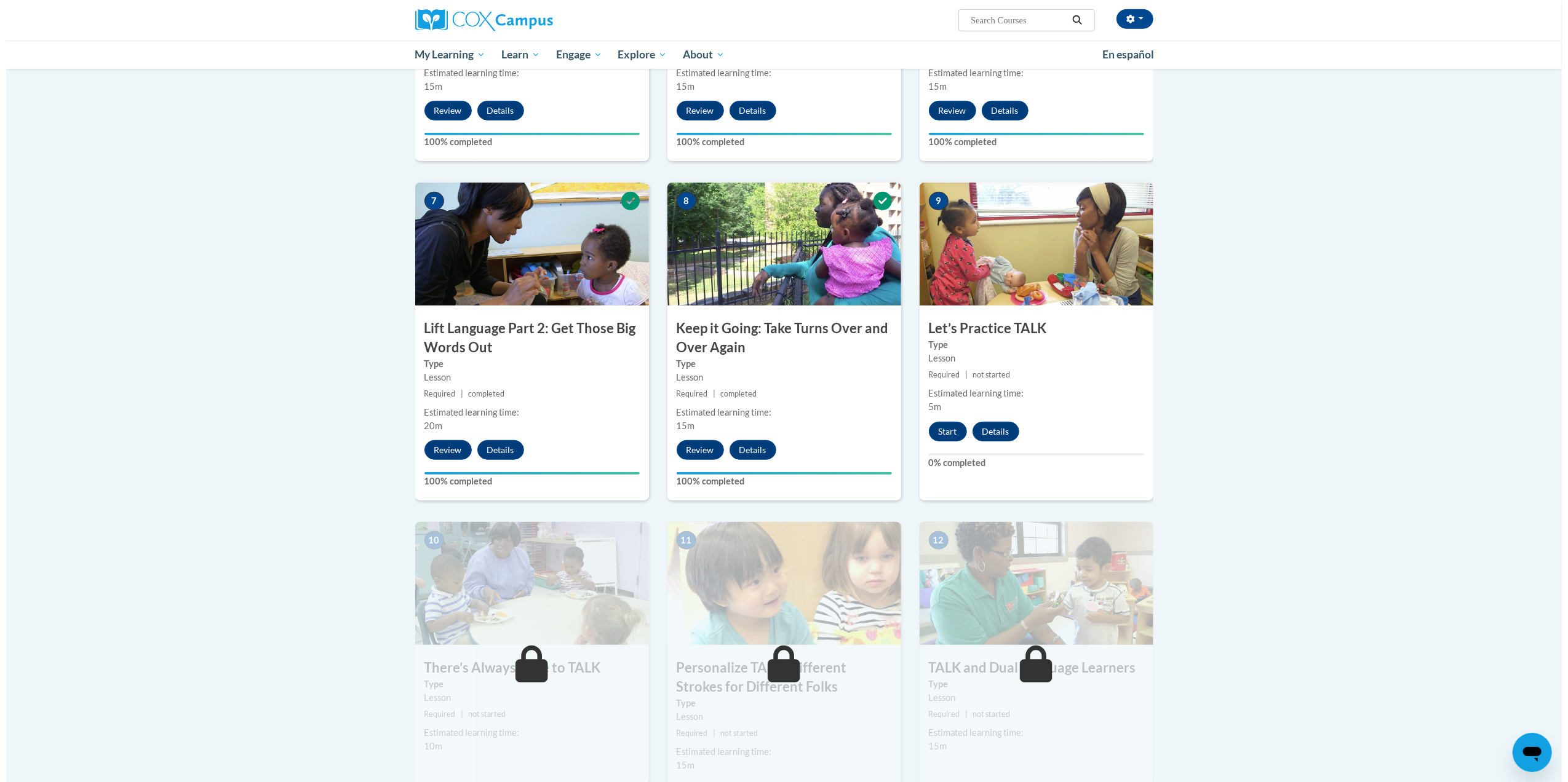
scroll to position [824, 0]
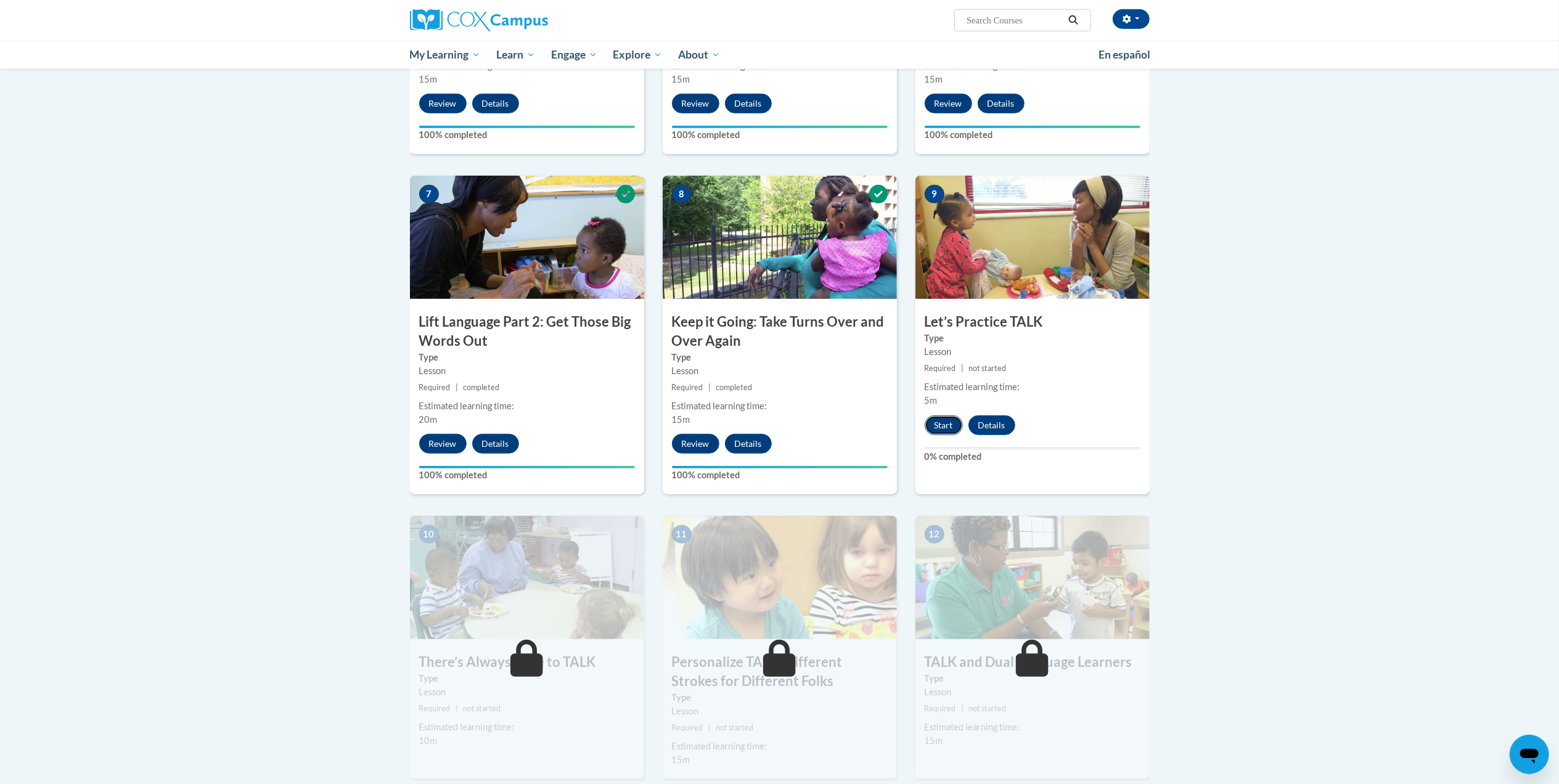
click at [943, 421] on button "Start" at bounding box center [944, 425] width 38 height 20
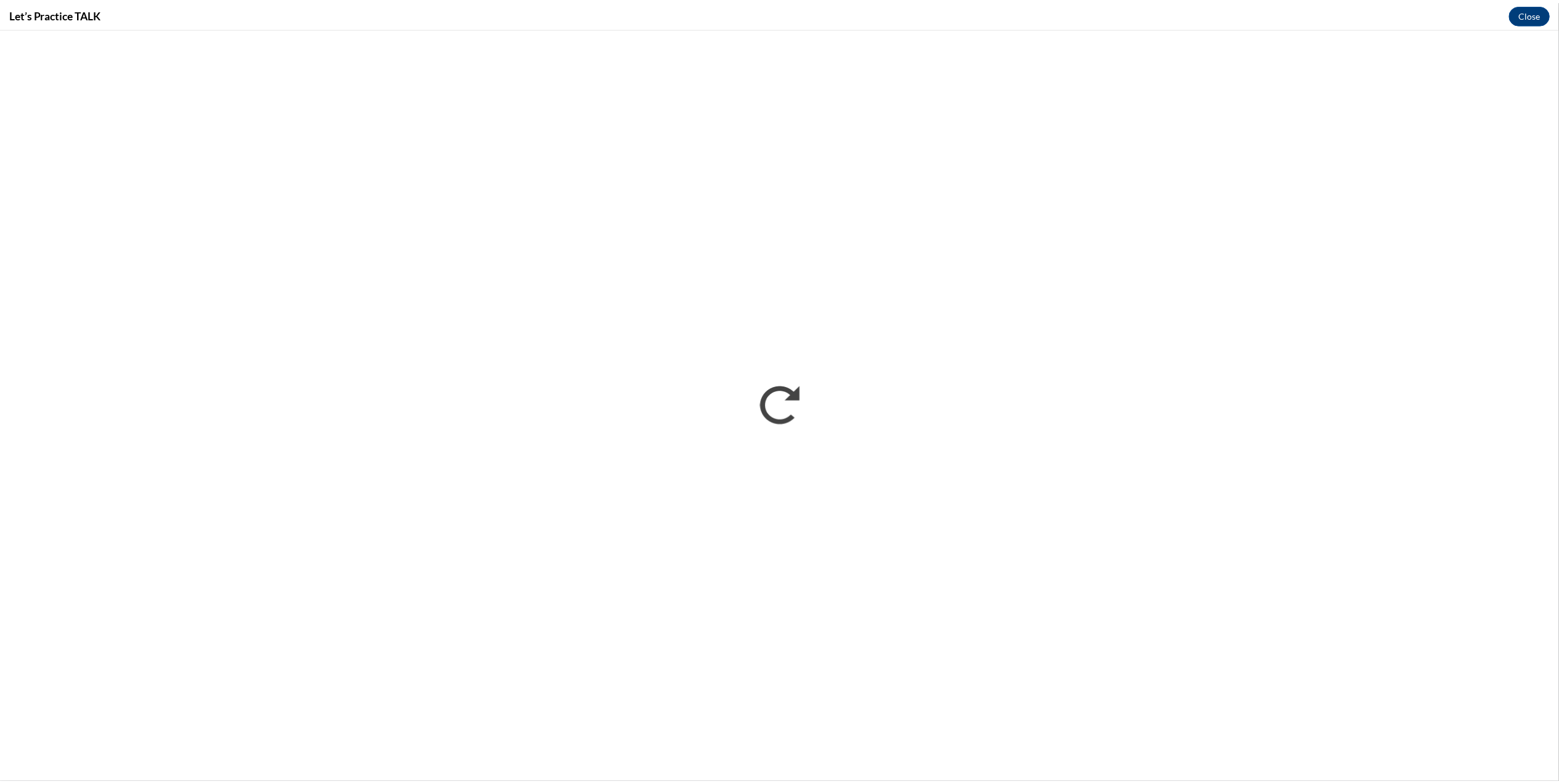
scroll to position [0, 0]
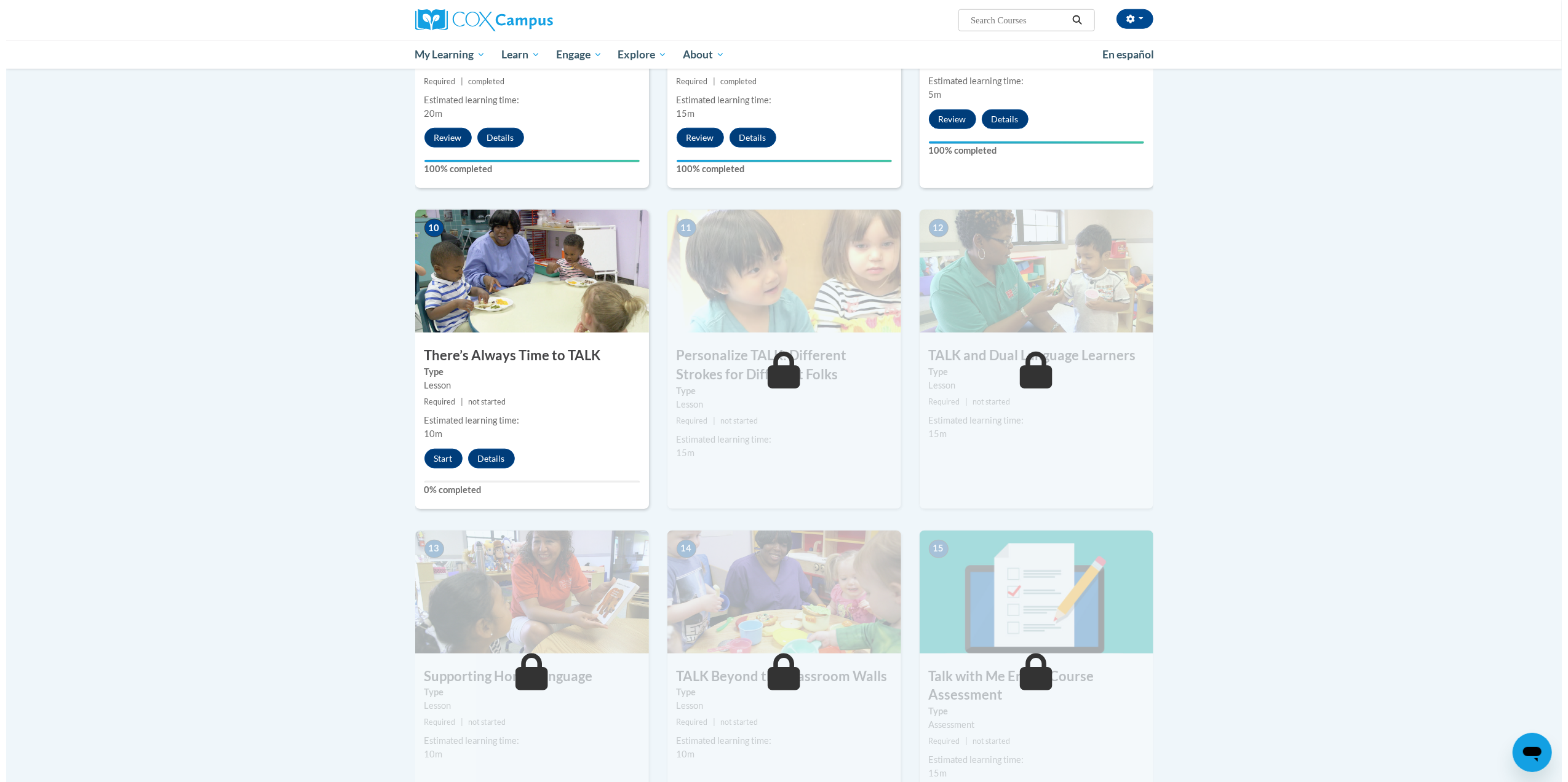
scroll to position [1131, 0]
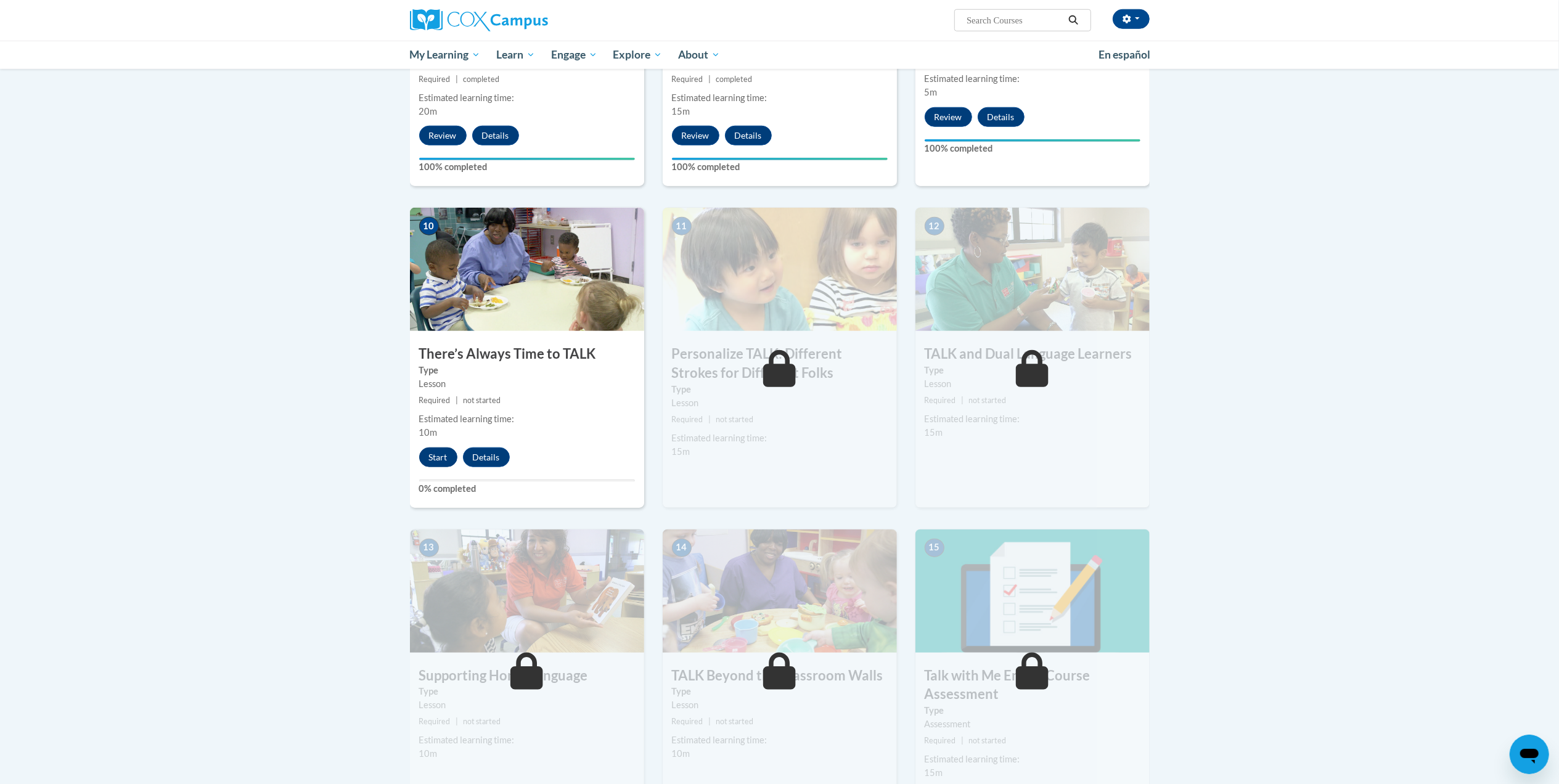
click at [441, 462] on button "Start" at bounding box center [439, 457] width 38 height 20
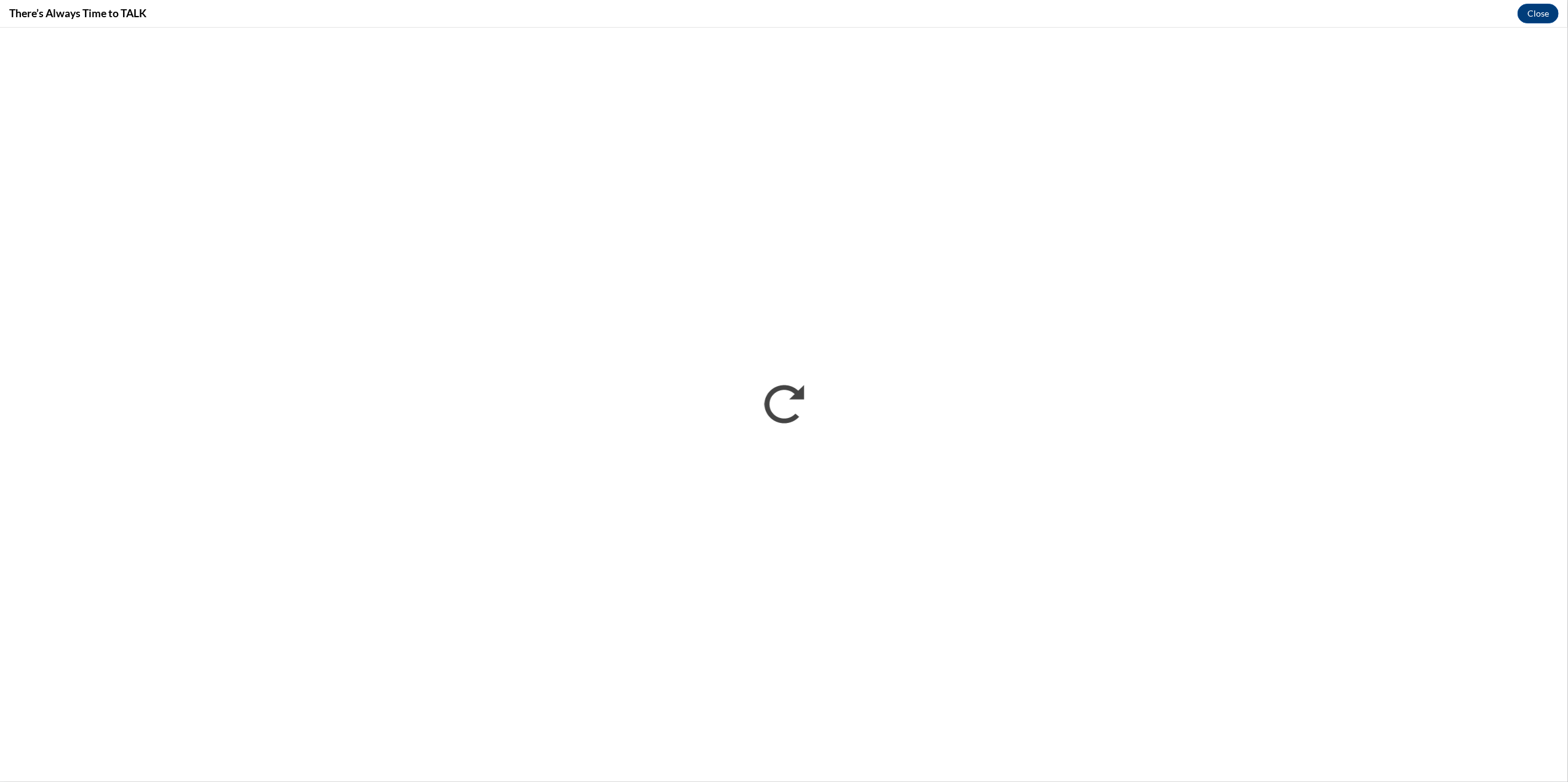
scroll to position [0, 0]
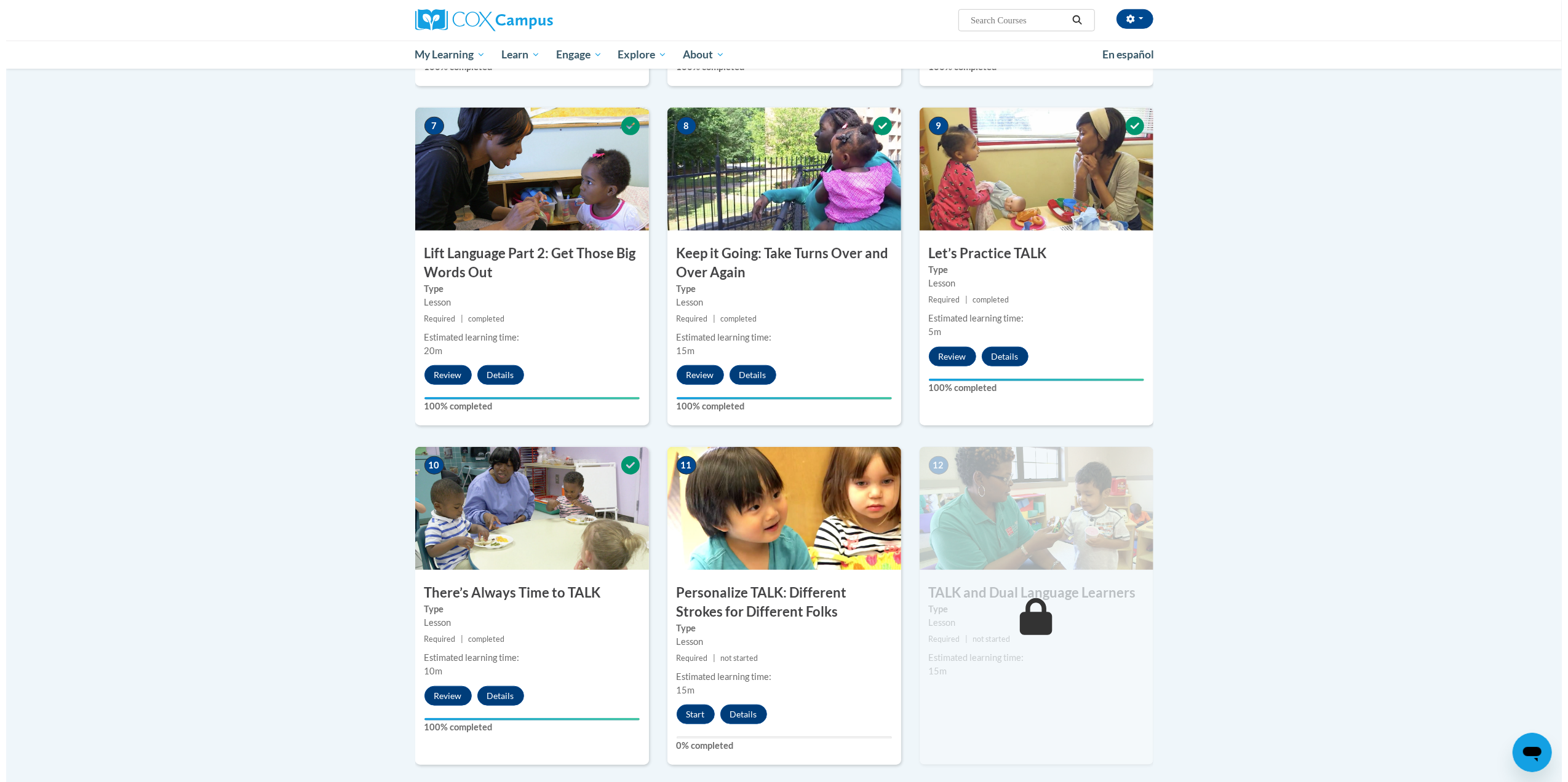
scroll to position [899, 0]
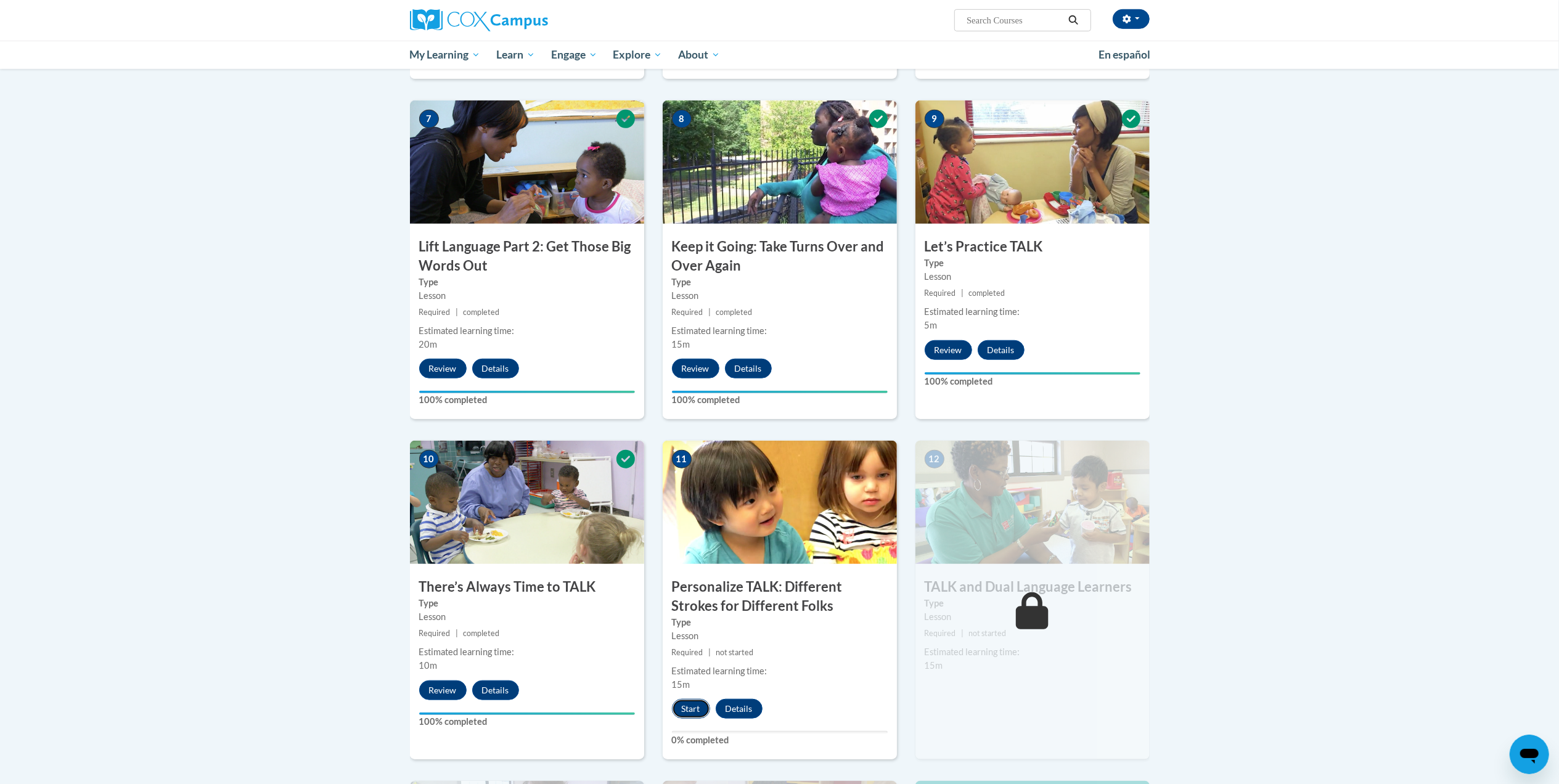
click at [688, 713] on button "Start" at bounding box center [691, 709] width 38 height 20
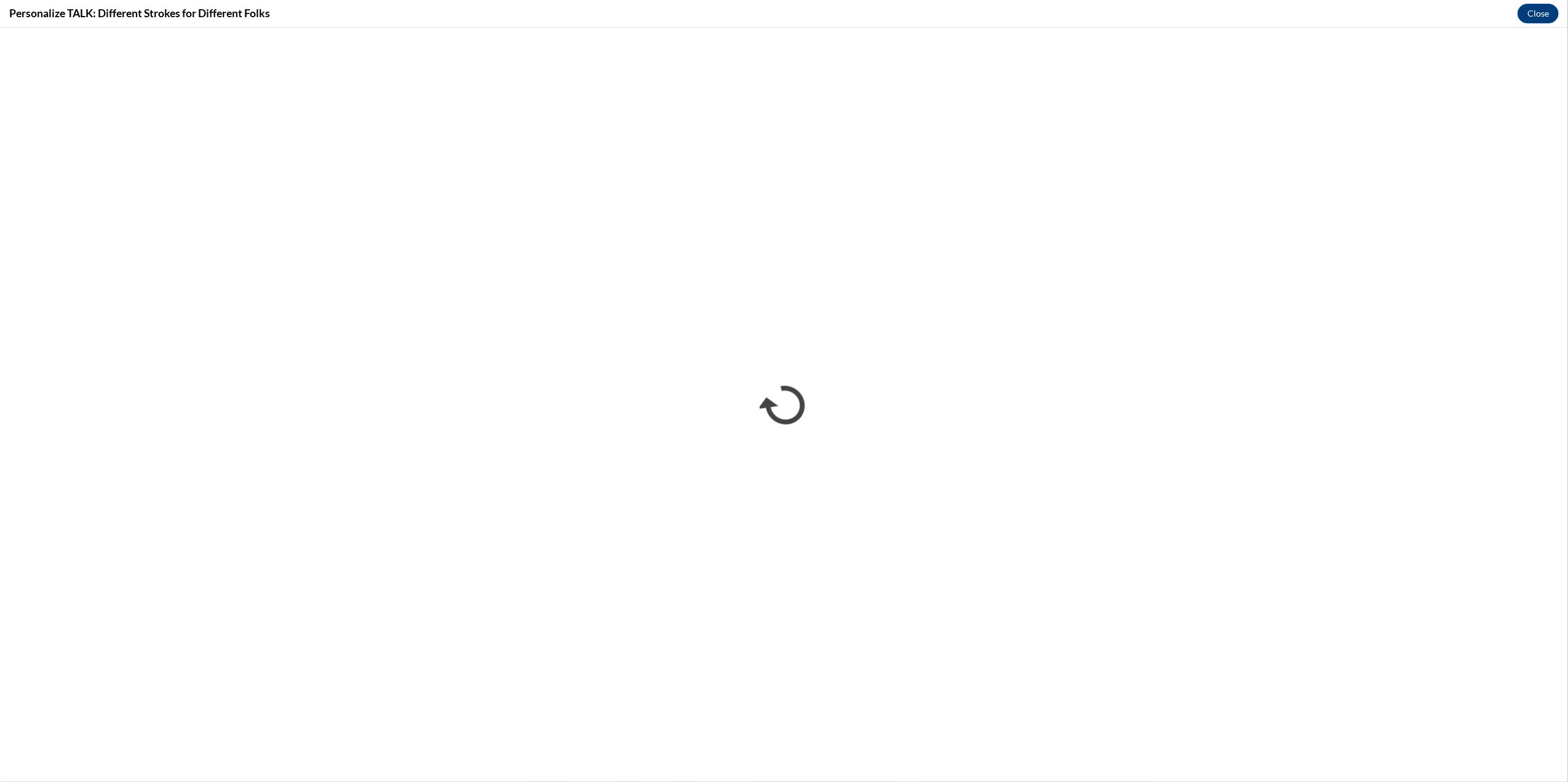
scroll to position [0, 0]
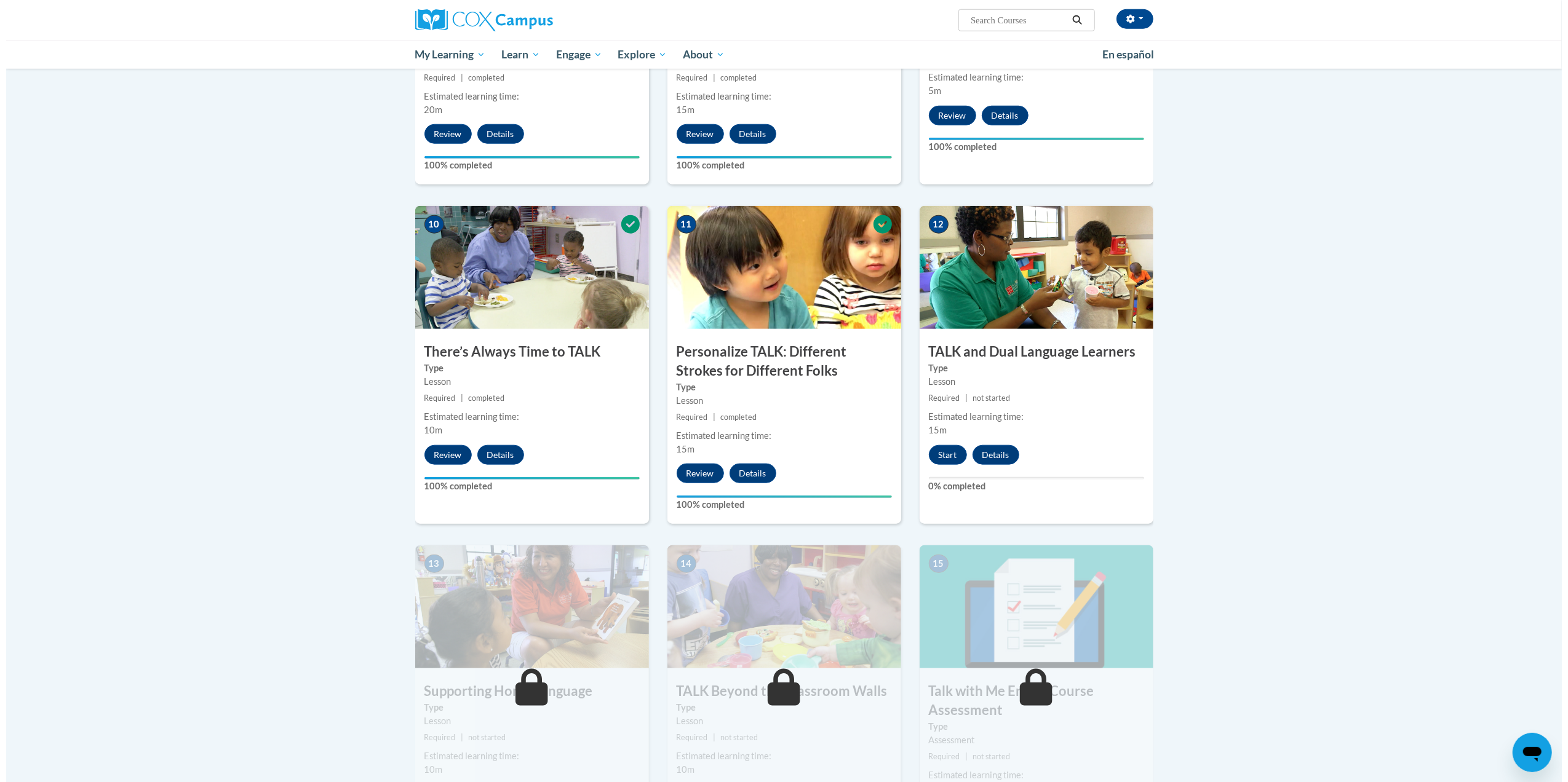
scroll to position [1142, 0]
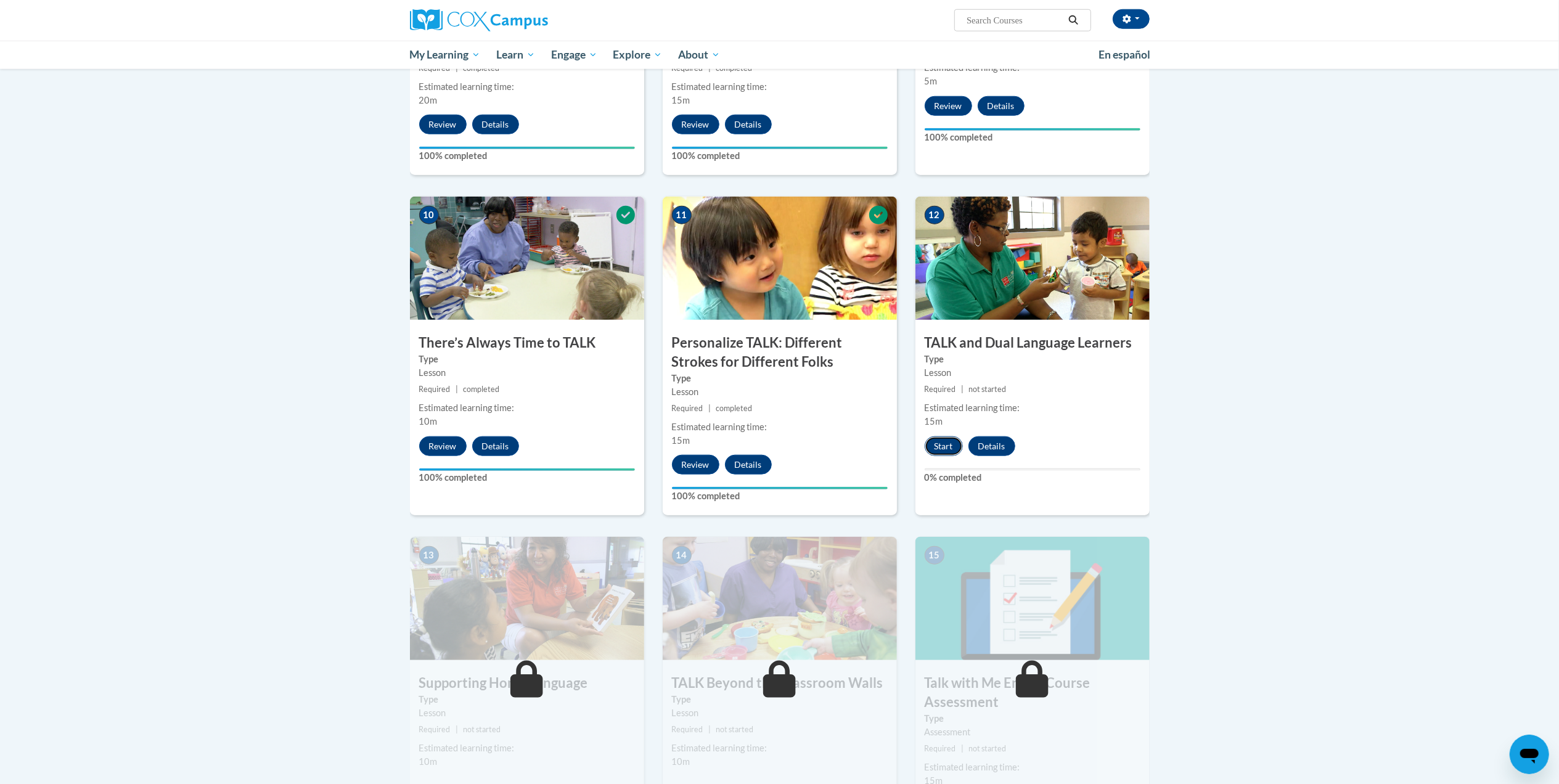
click at [937, 446] on button "Start" at bounding box center [944, 446] width 38 height 20
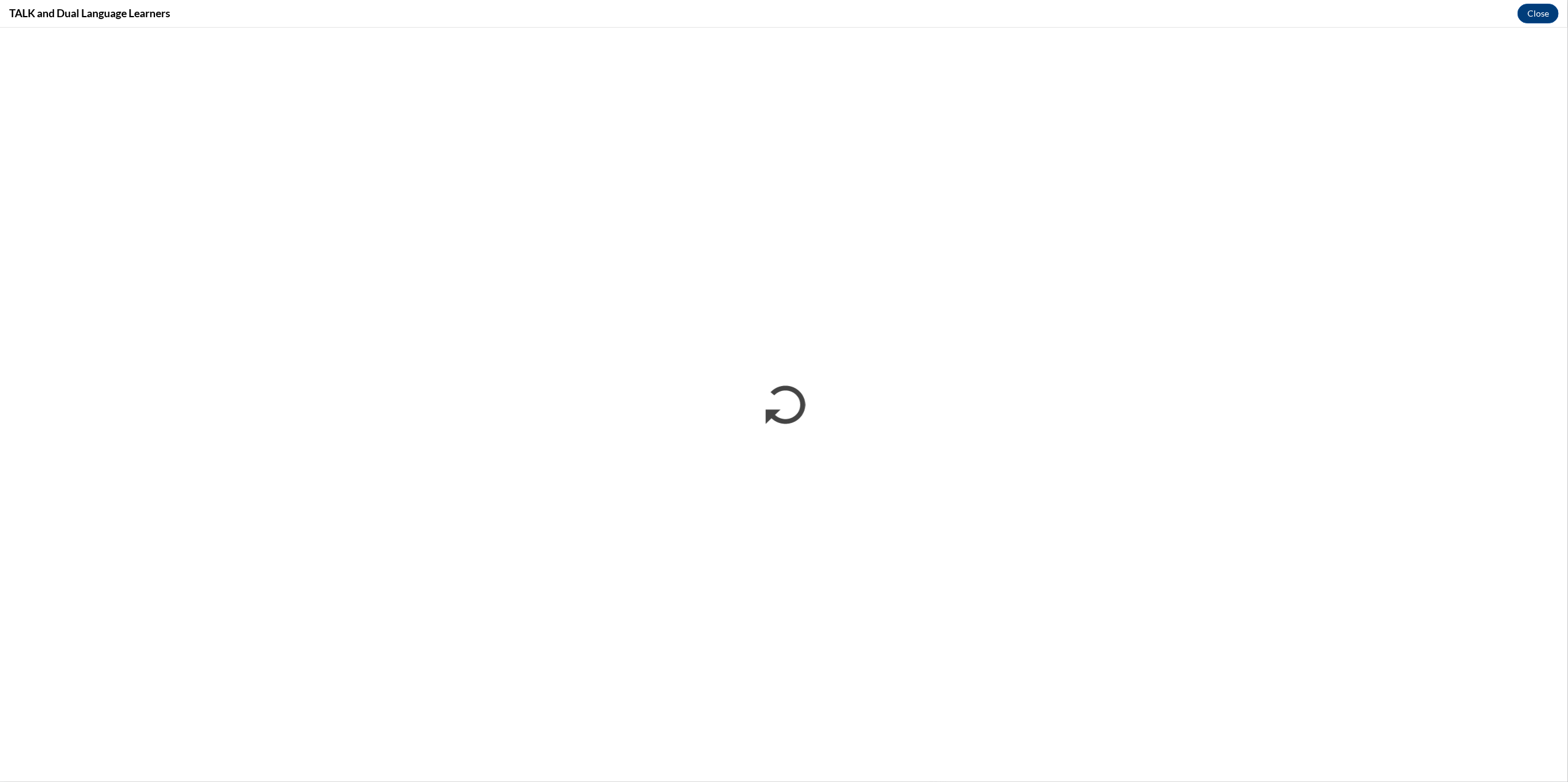
scroll to position [0, 0]
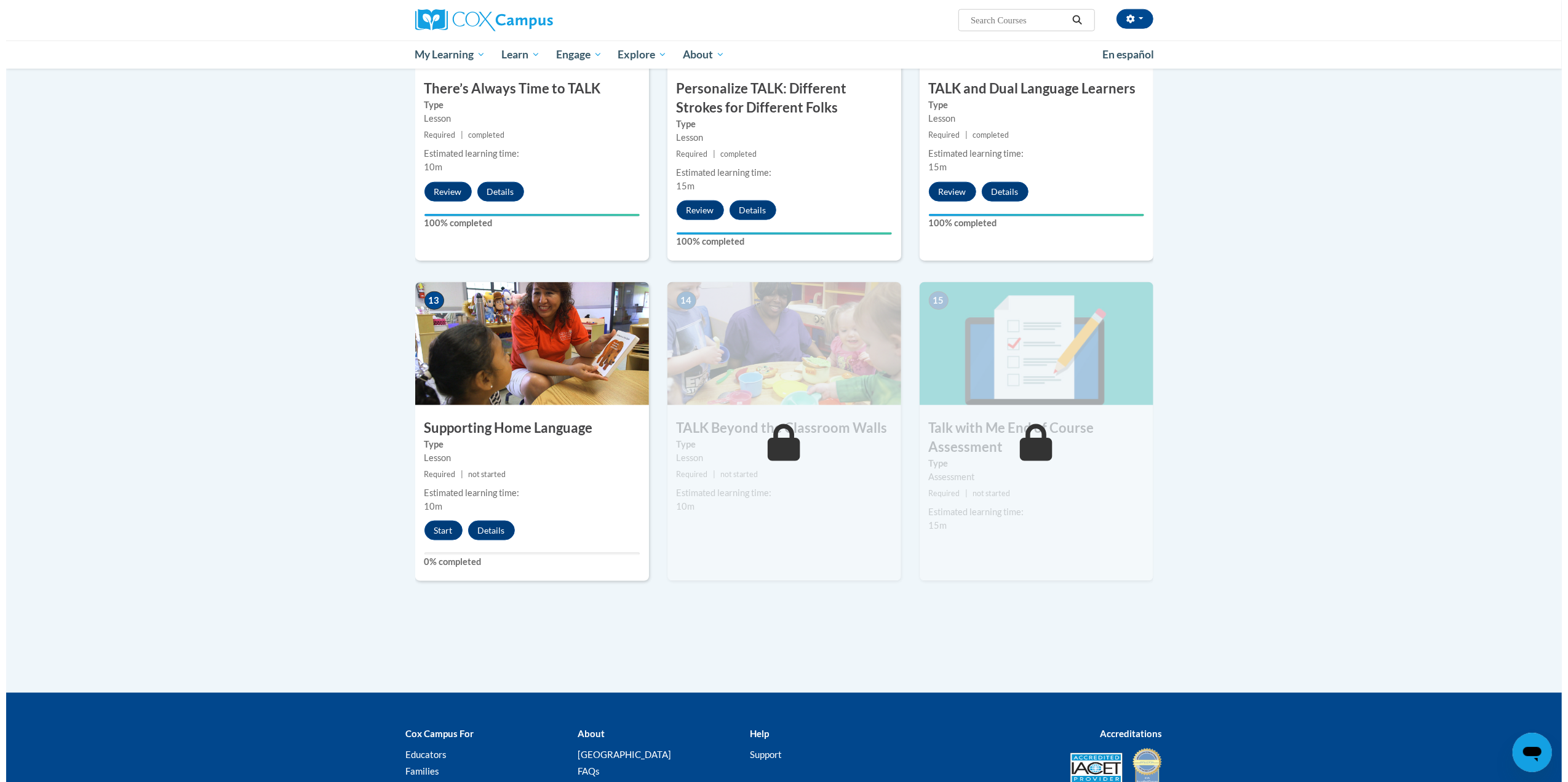
scroll to position [1407, 0]
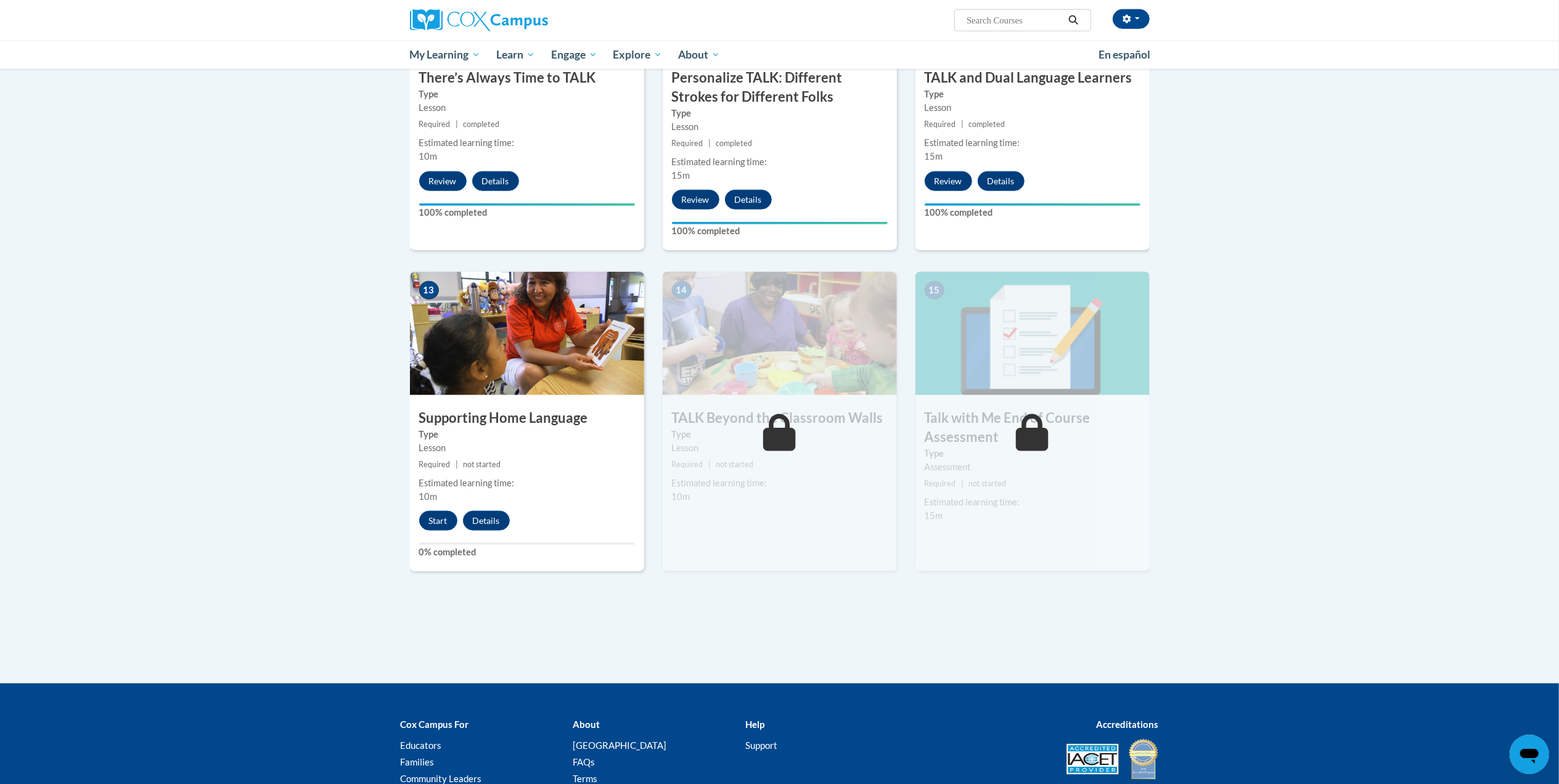
click at [437, 545] on div at bounding box center [527, 544] width 216 height 3
click at [435, 525] on button "Start" at bounding box center [439, 521] width 38 height 20
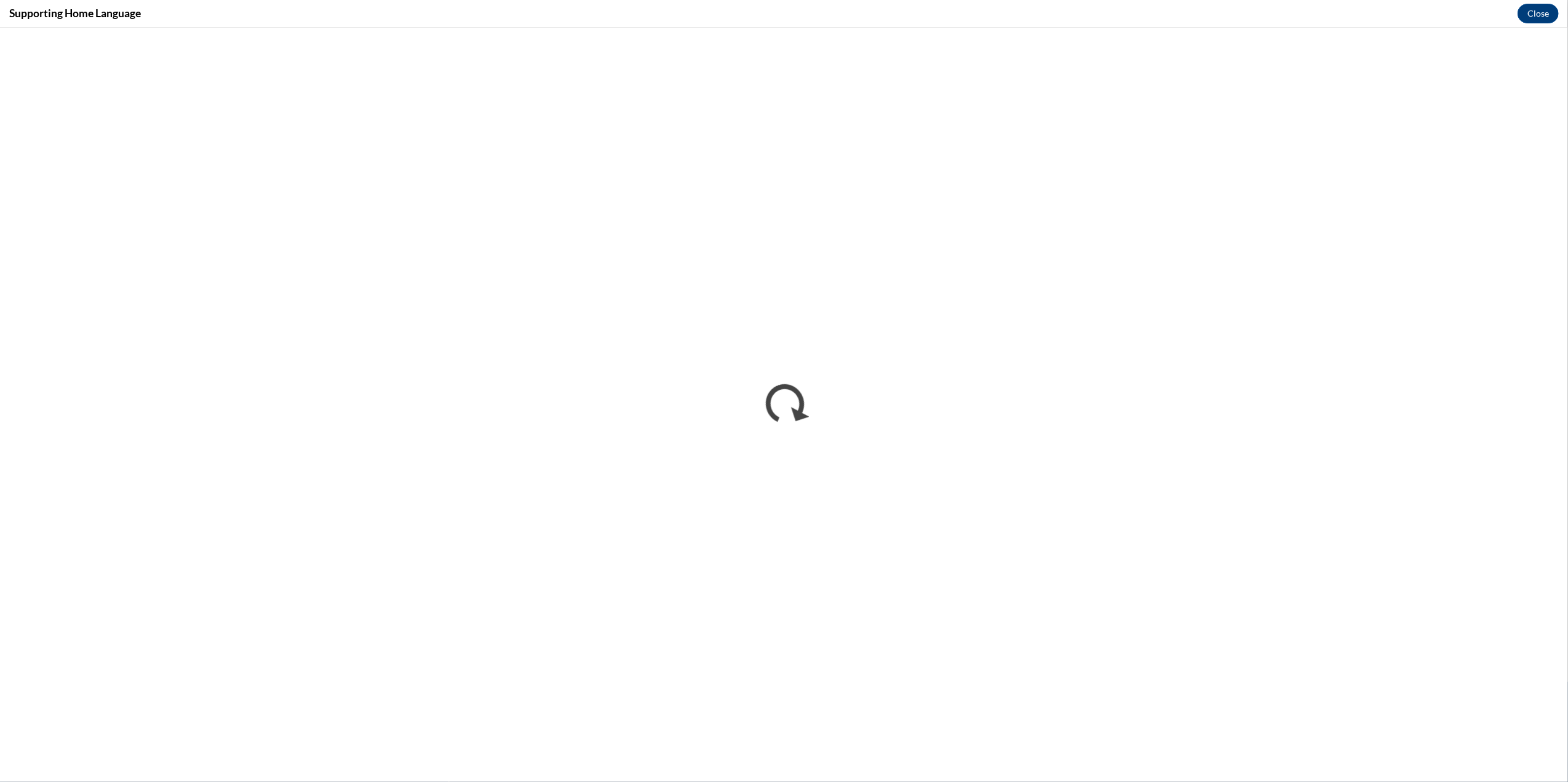
scroll to position [0, 0]
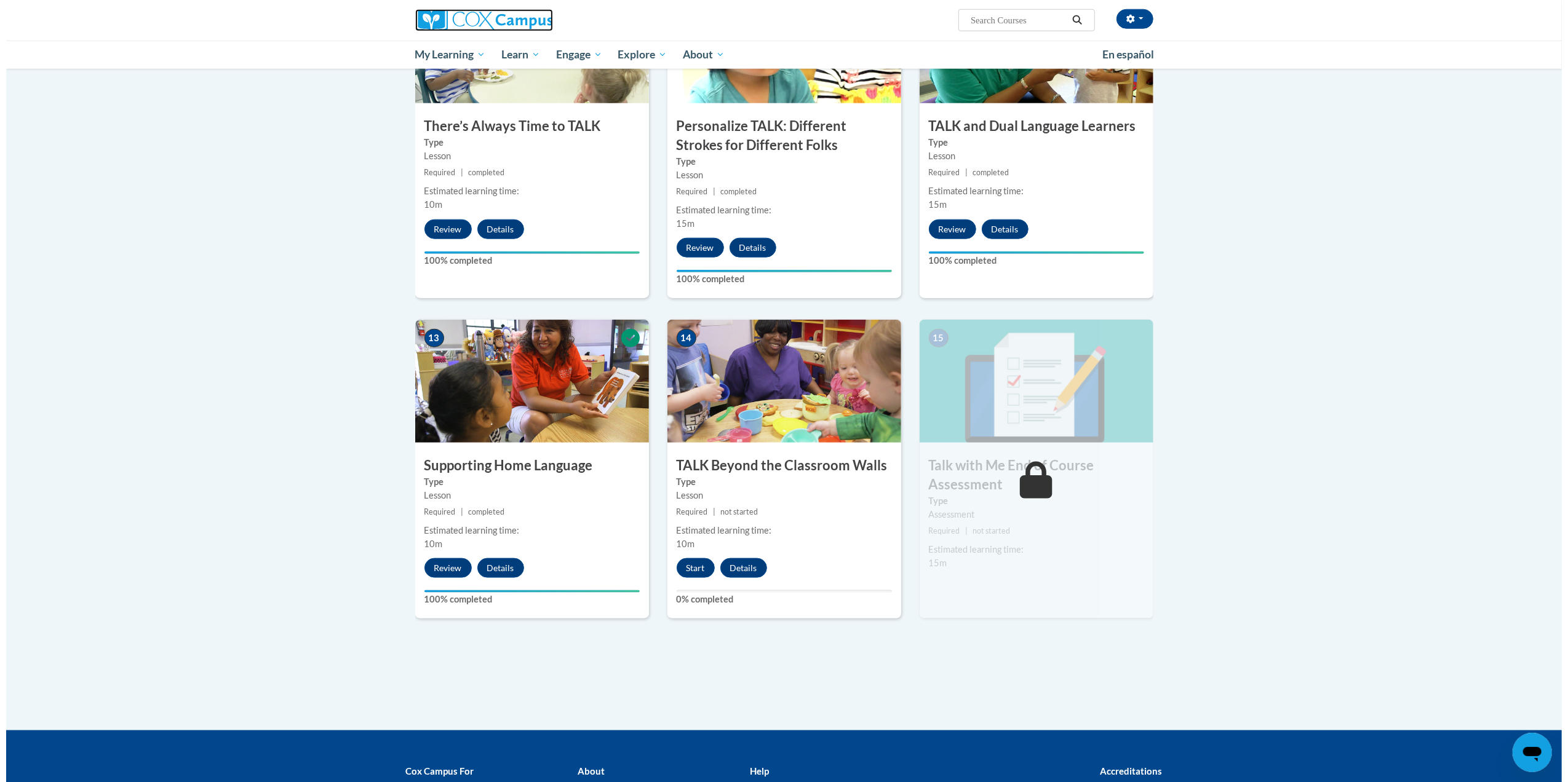
scroll to position [1385, 0]
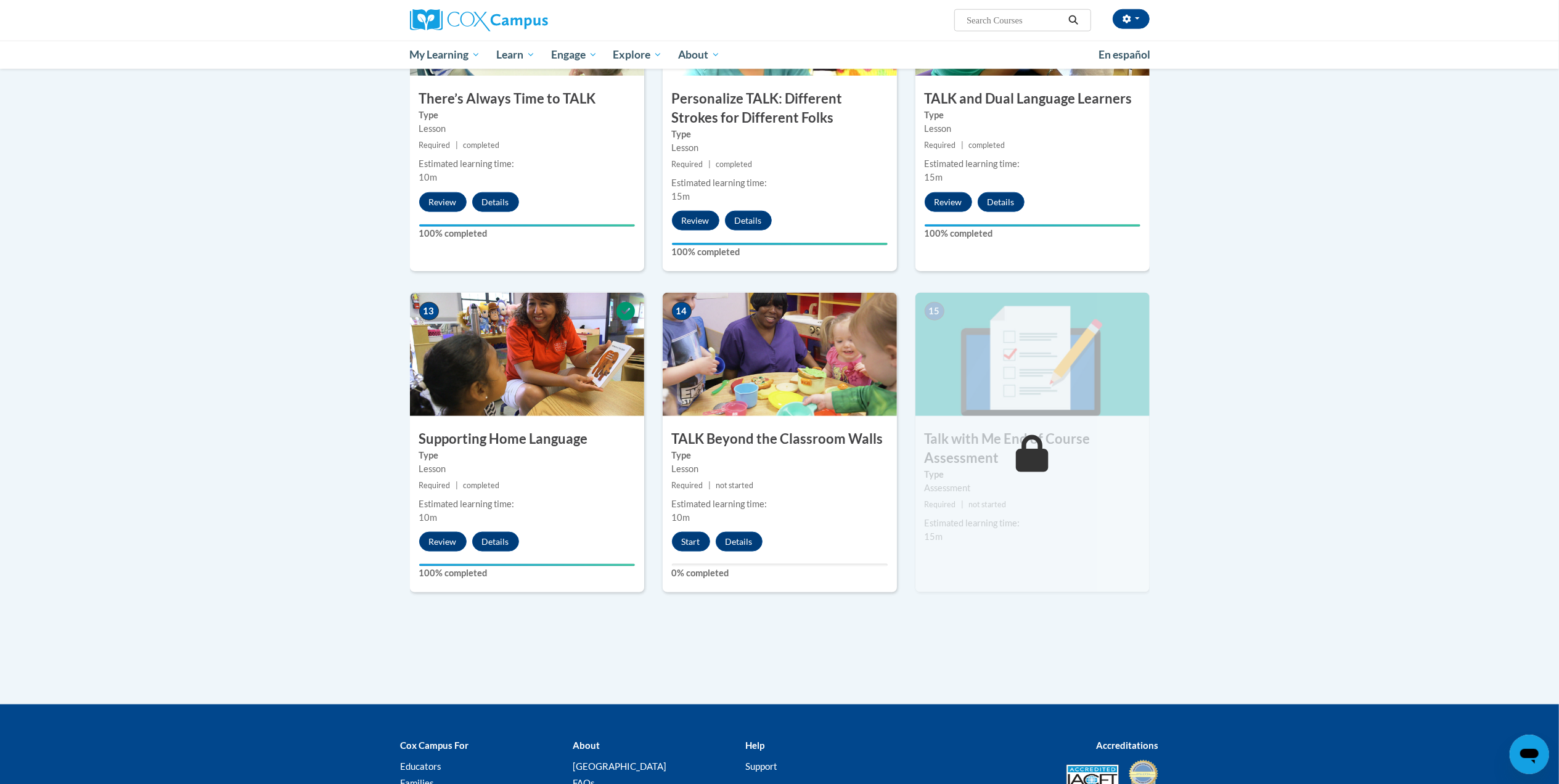
click at [816, 604] on div "14 TALK Beyond the Classroom Walls Type Lesson Required | not started Estimated…" at bounding box center [780, 453] width 253 height 321
click at [683, 543] on button "Start" at bounding box center [691, 542] width 38 height 20
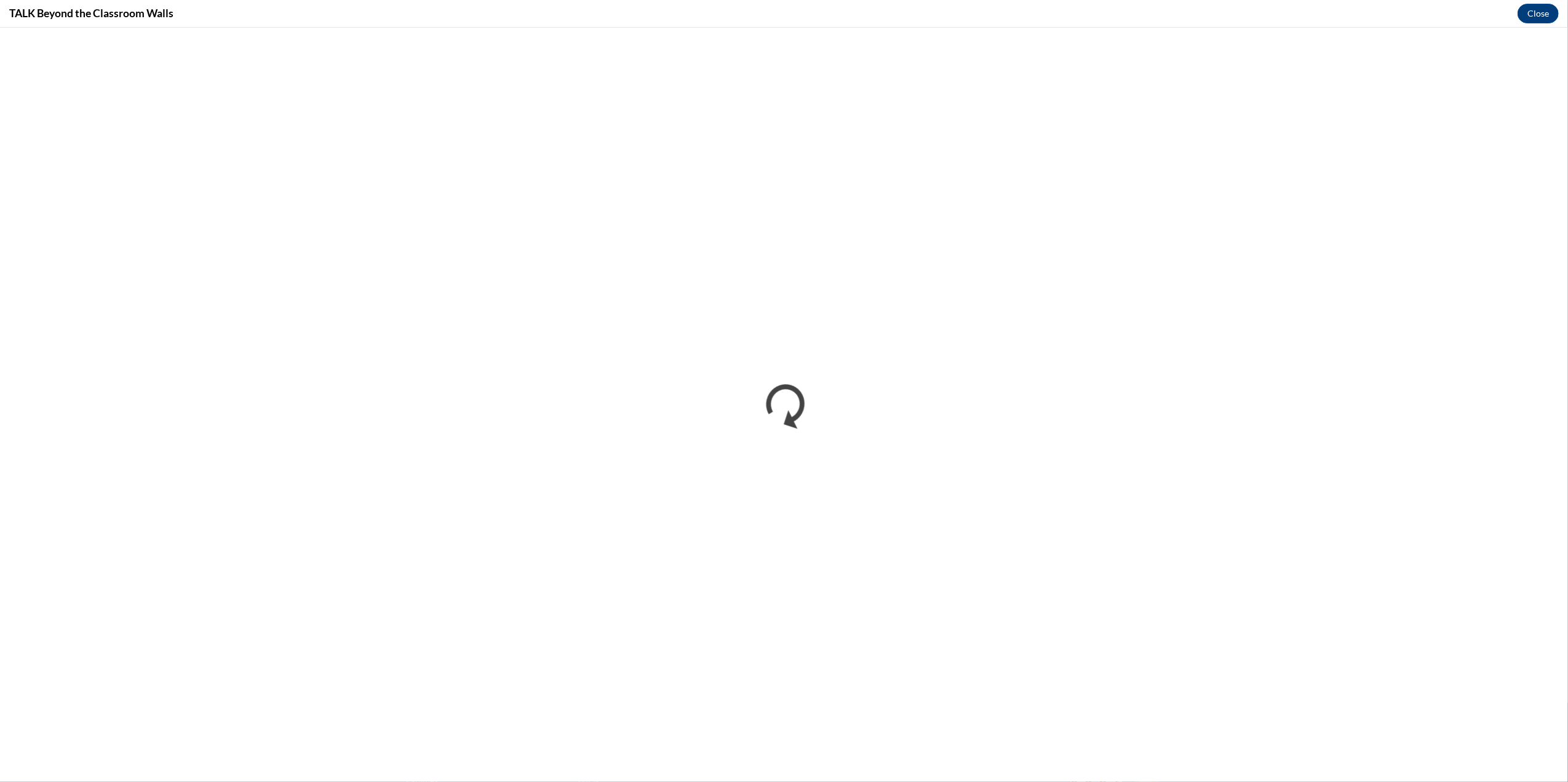
scroll to position [0, 0]
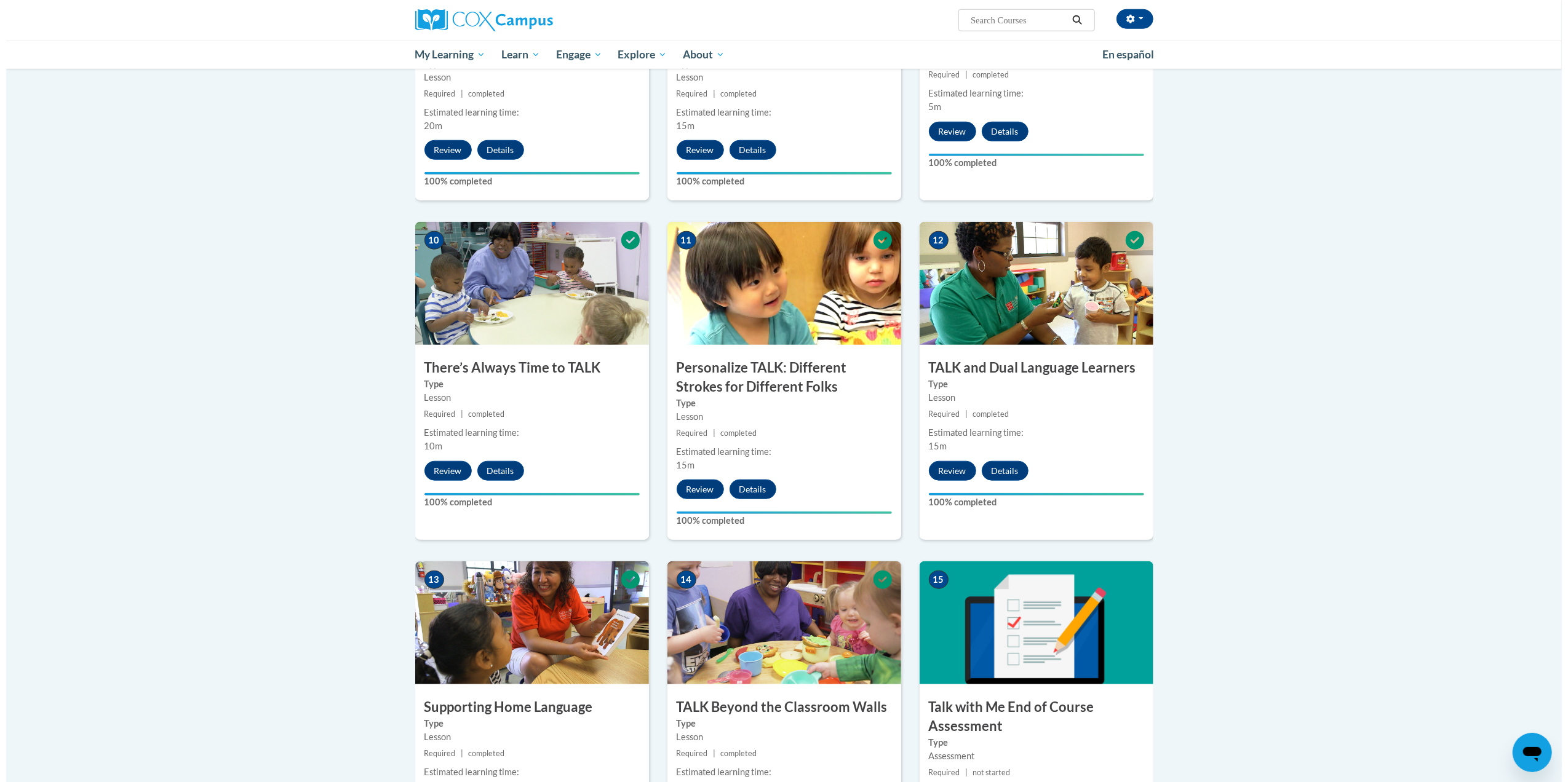
scroll to position [1371, 0]
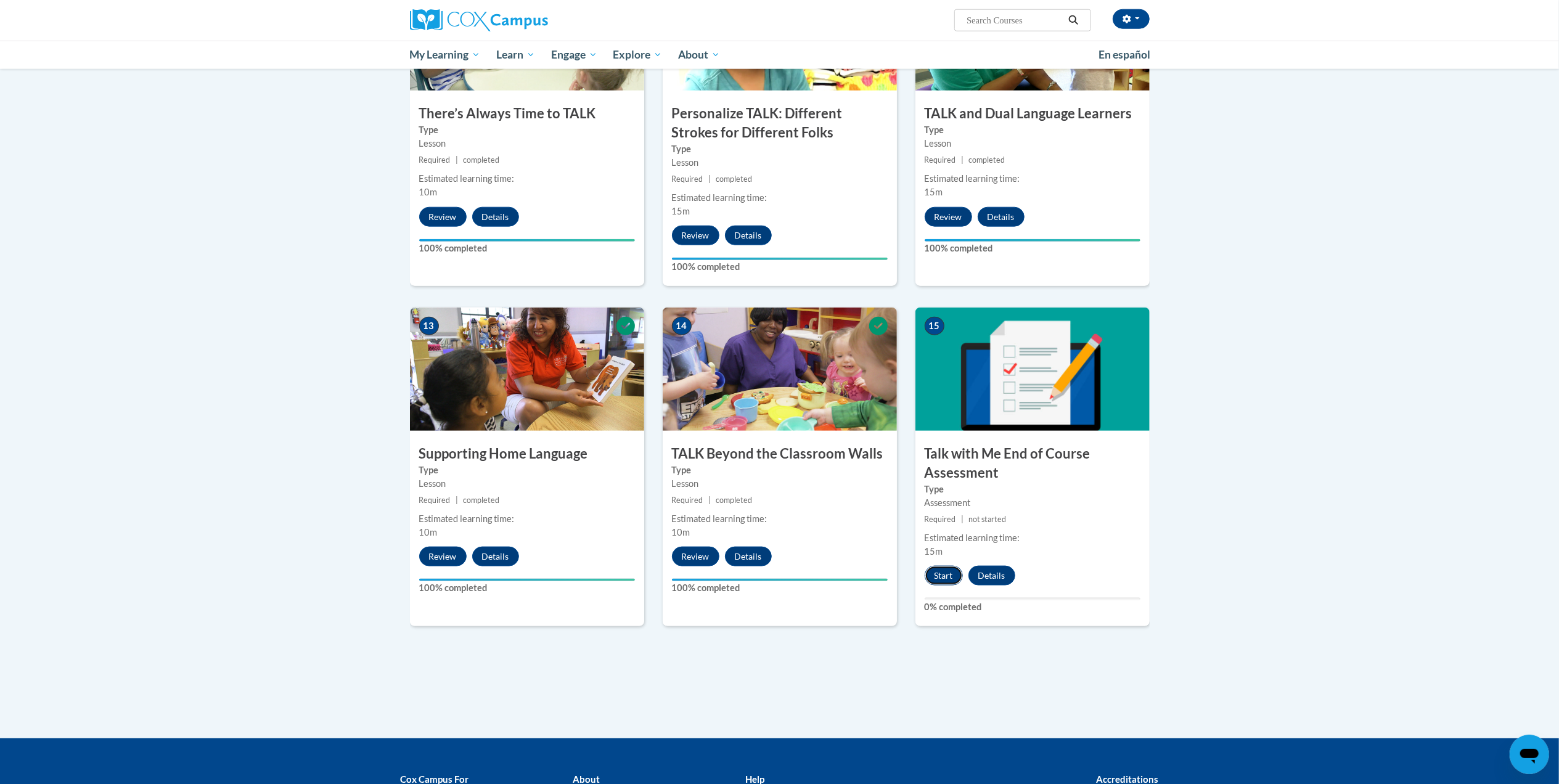
click at [942, 567] on button "Start" at bounding box center [944, 576] width 38 height 20
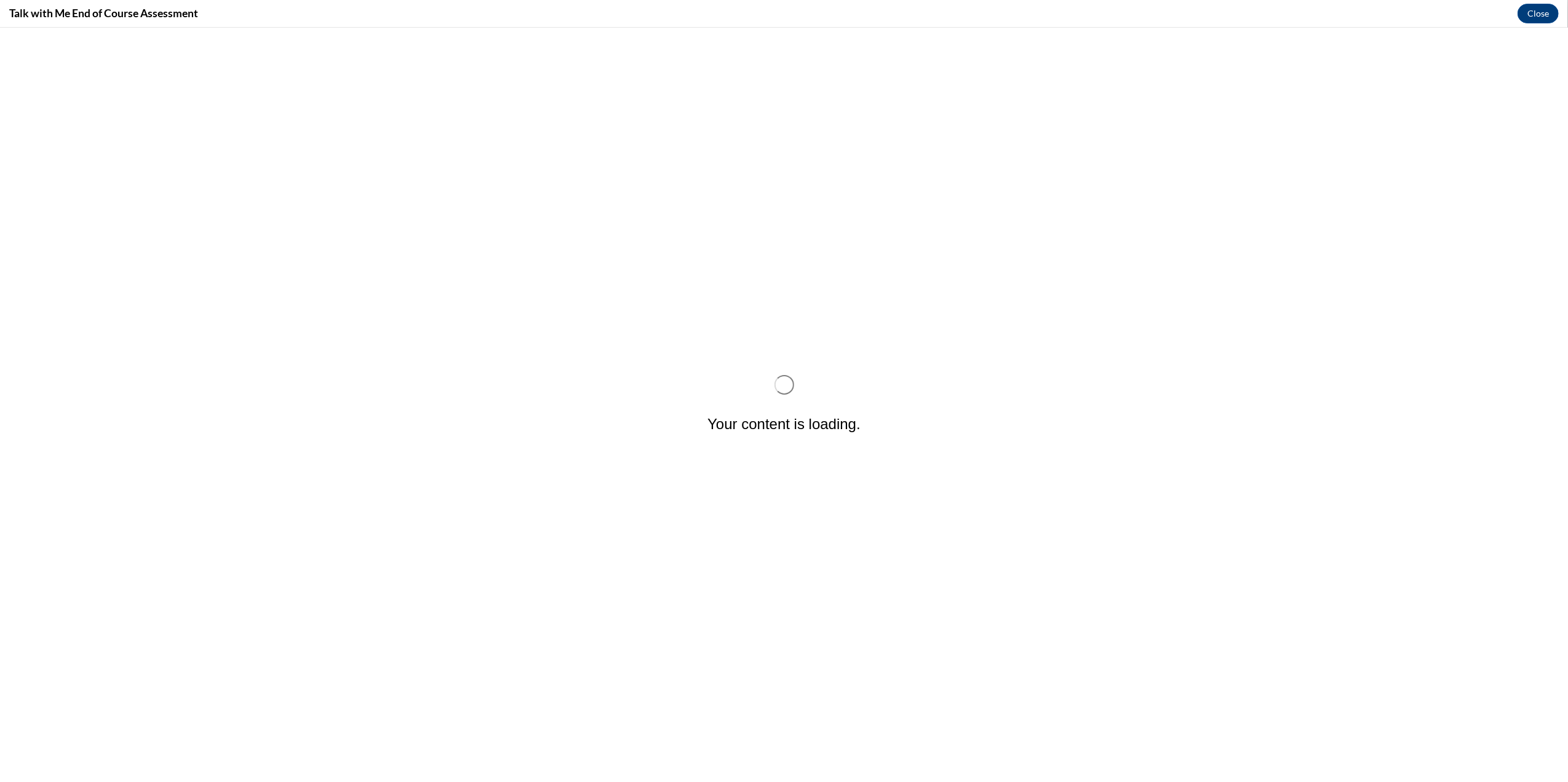
scroll to position [0, 0]
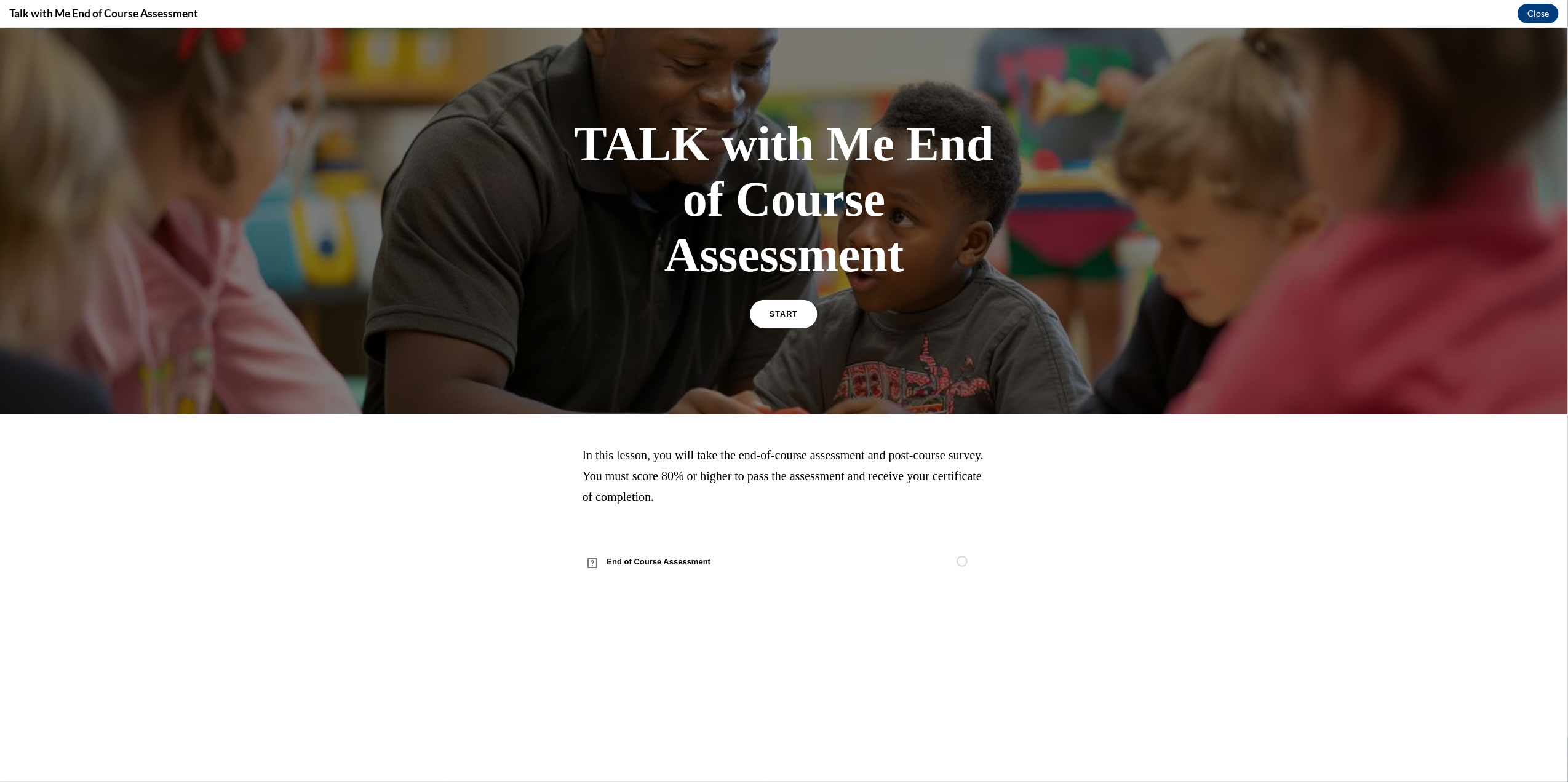
click at [791, 322] on link "START" at bounding box center [784, 314] width 67 height 28
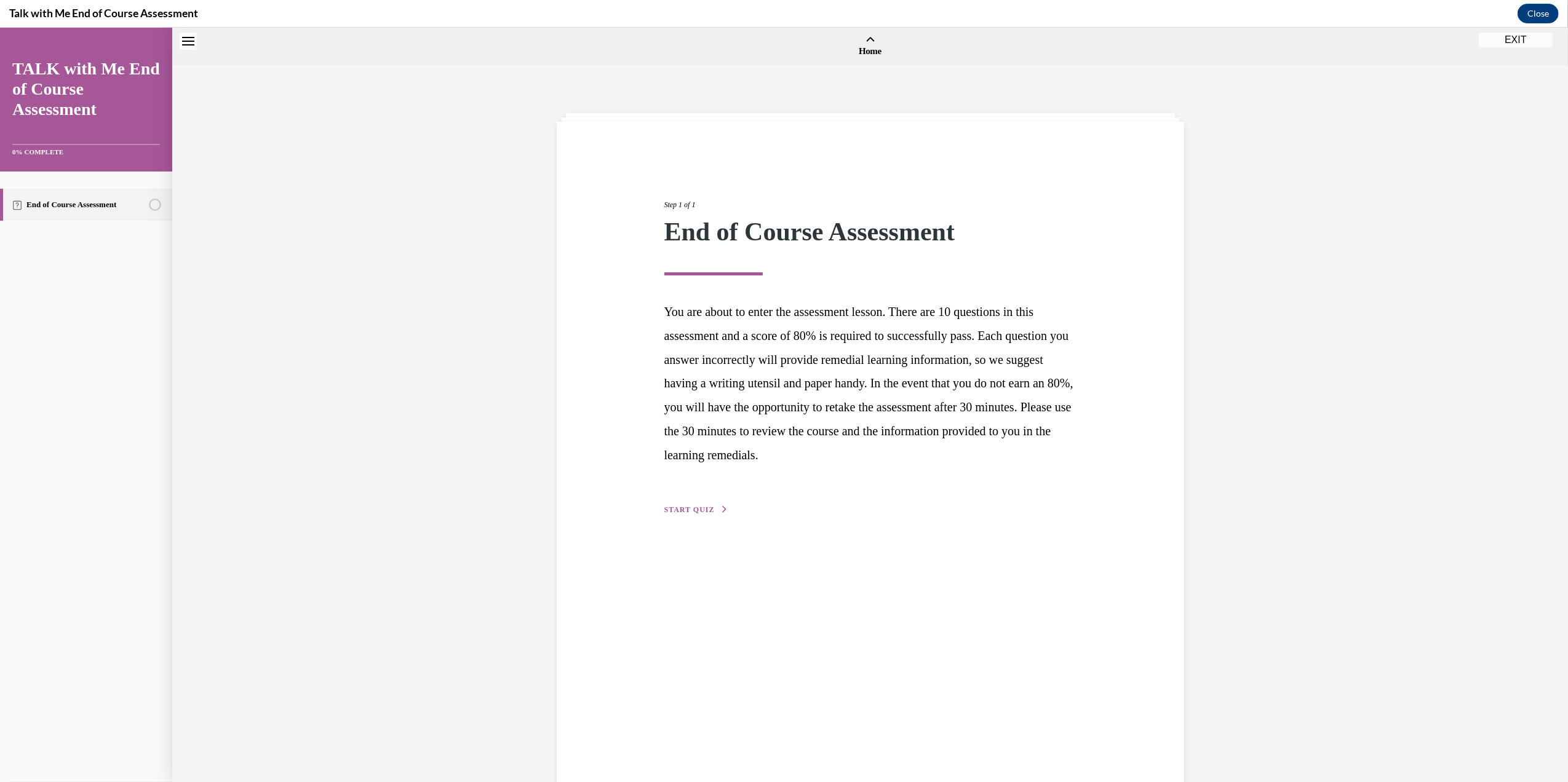
scroll to position [38, 0]
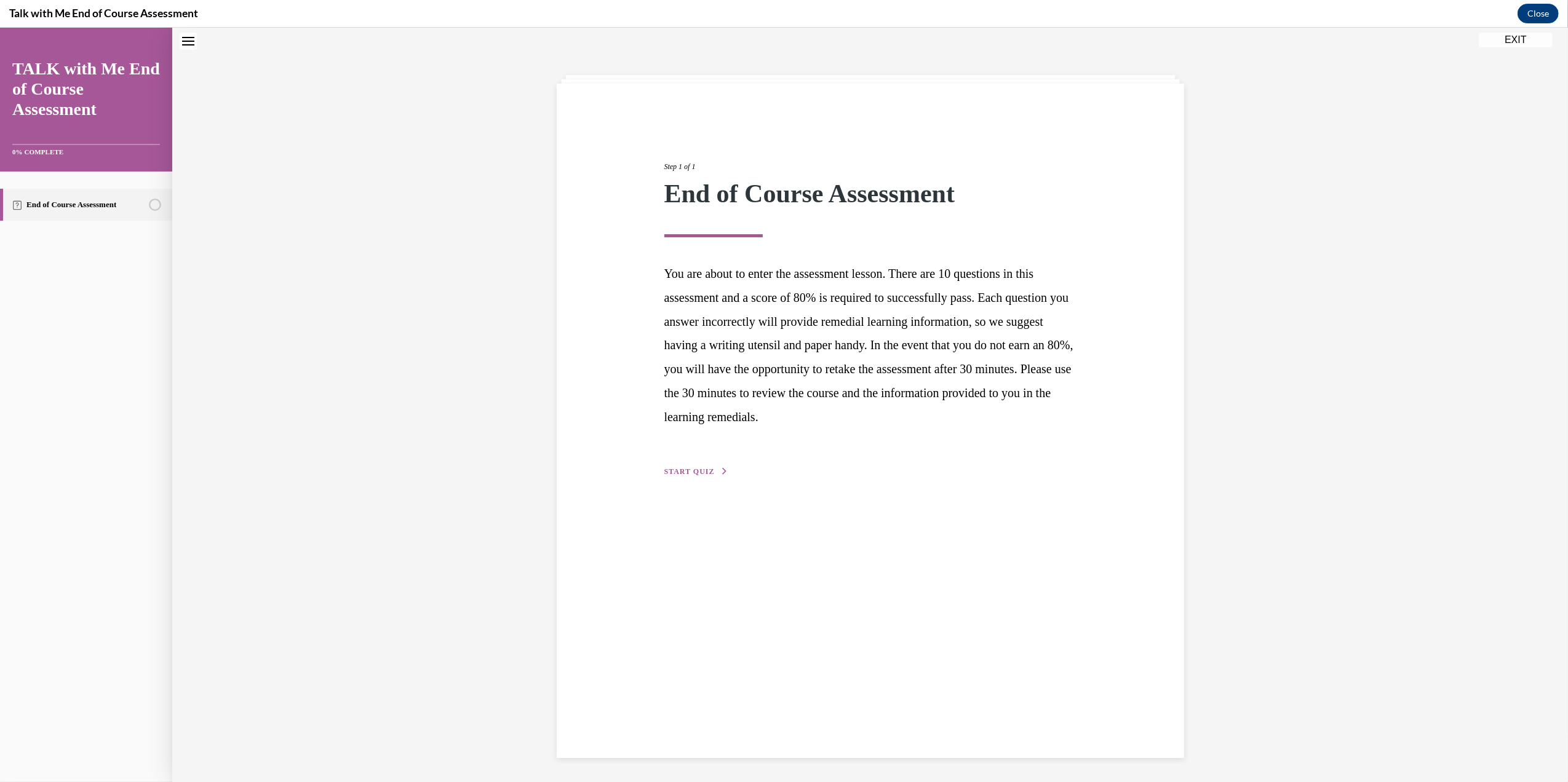
click at [687, 468] on span "START QUIZ" at bounding box center [689, 471] width 51 height 9
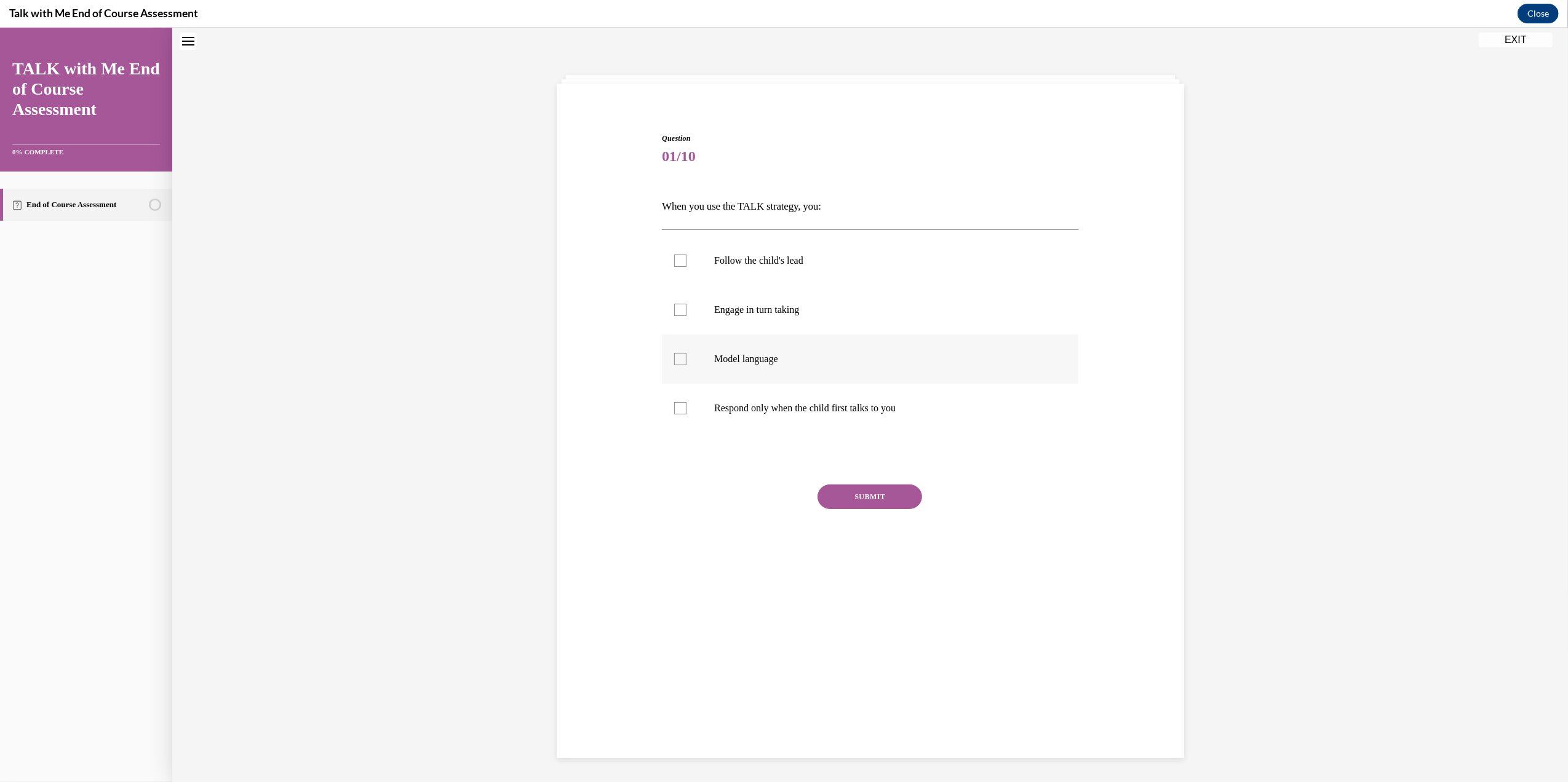
click at [684, 359] on label "Model language" at bounding box center [870, 359] width 417 height 49
click at [684, 359] on input "Model language" at bounding box center [680, 359] width 13 height 13
checkbox input "true"
click at [840, 500] on button "SUBMIT" at bounding box center [869, 496] width 105 height 24
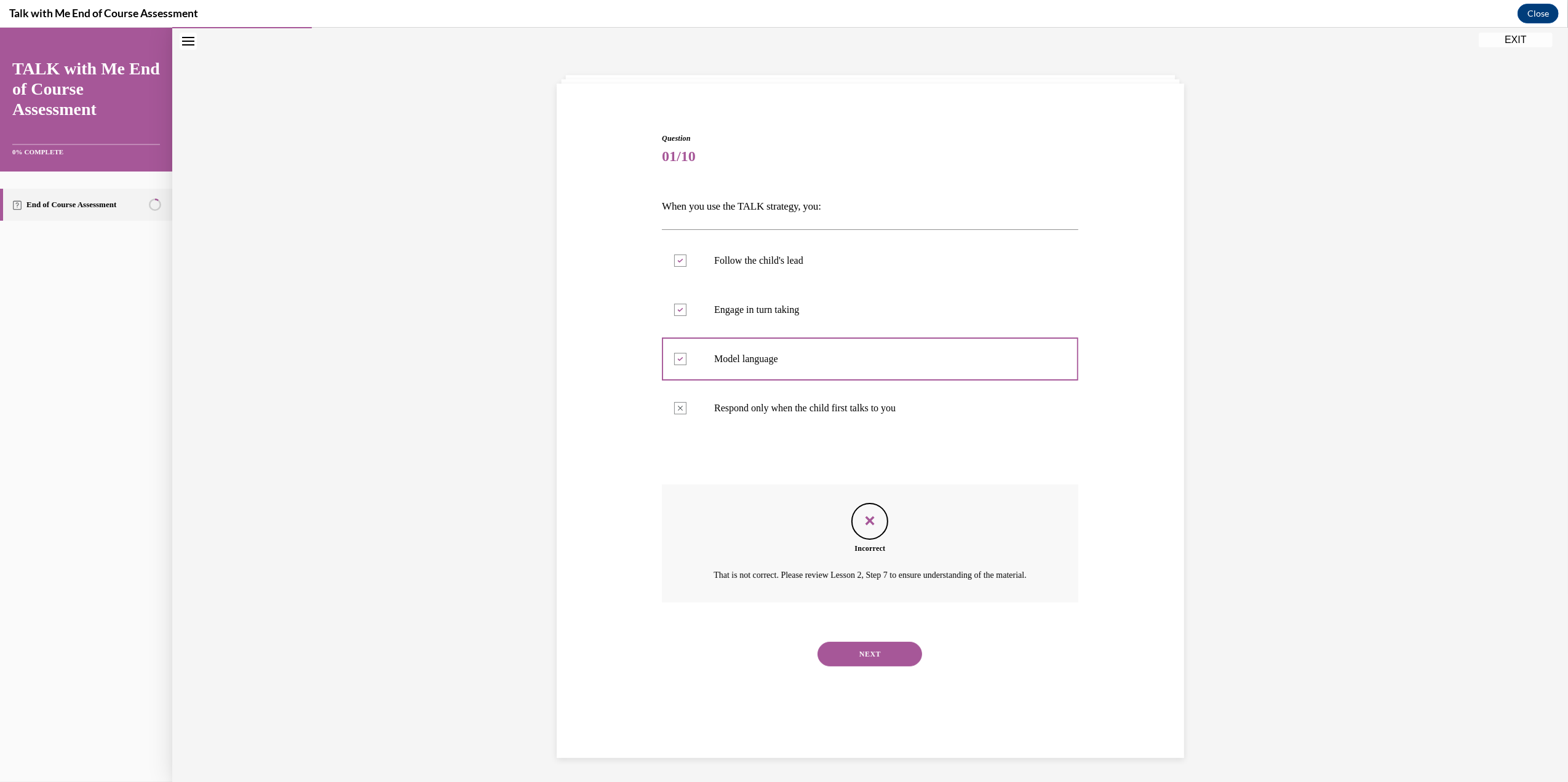
click at [832, 667] on button "NEXT" at bounding box center [869, 654] width 105 height 24
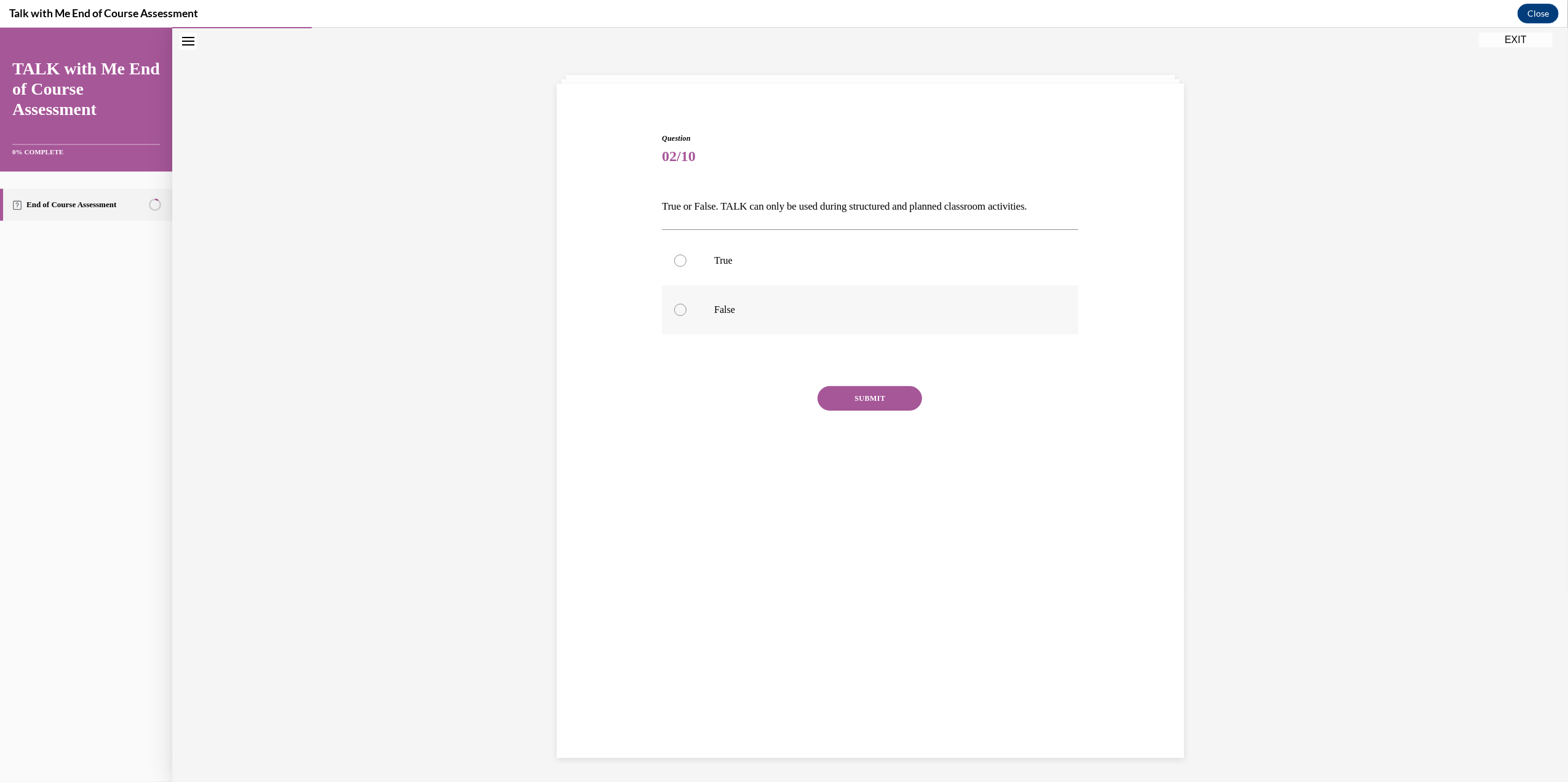
click at [674, 311] on div at bounding box center [680, 310] width 13 height 13
click at [674, 311] on input "False" at bounding box center [680, 310] width 13 height 13
radio input "true"
click at [830, 390] on button "SUBMIT" at bounding box center [869, 398] width 105 height 24
click at [808, 528] on div "SUBMIT NEXT" at bounding box center [870, 554] width 417 height 64
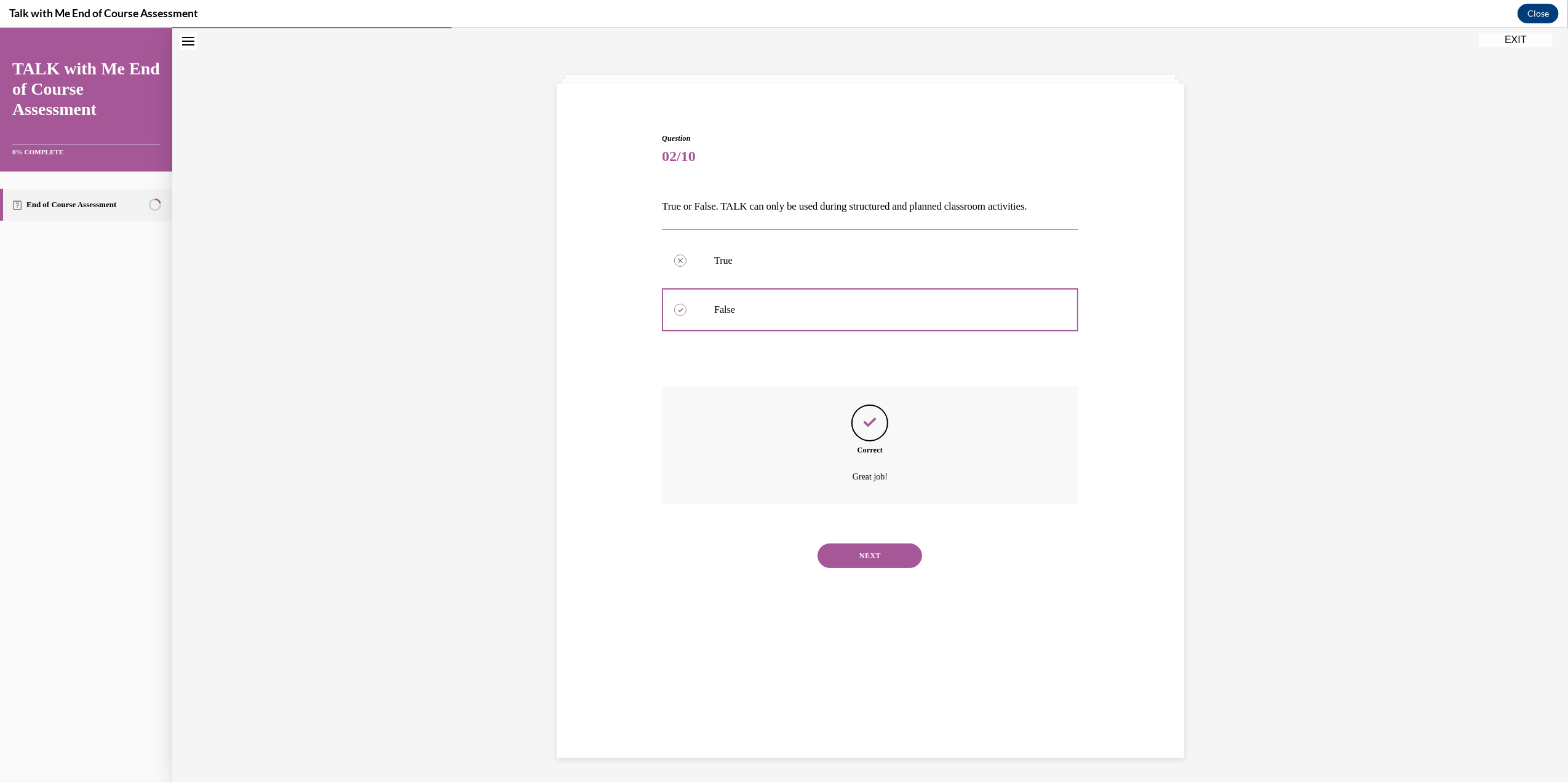
click at [869, 548] on button "NEXT" at bounding box center [869, 555] width 105 height 24
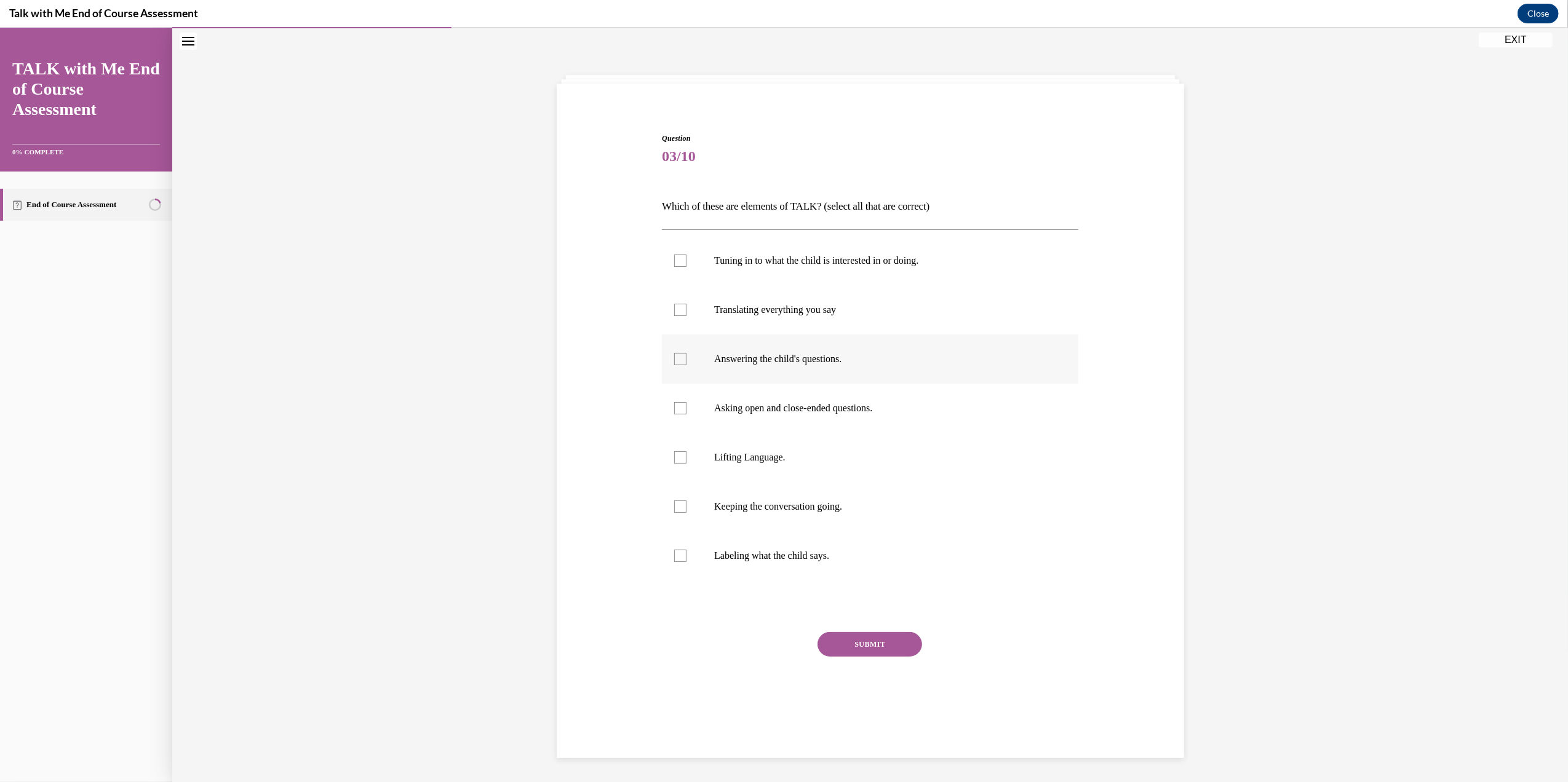
click at [855, 360] on p "Answering the child's questions." at bounding box center [881, 359] width 334 height 13
click at [686, 360] on input "Answering the child's questions." at bounding box center [680, 359] width 13 height 13
checkbox input "true"
click at [840, 399] on label "Asking open and close-ended questions." at bounding box center [870, 408] width 417 height 49
click at [686, 402] on input "Asking open and close-ended questions." at bounding box center [680, 408] width 13 height 13
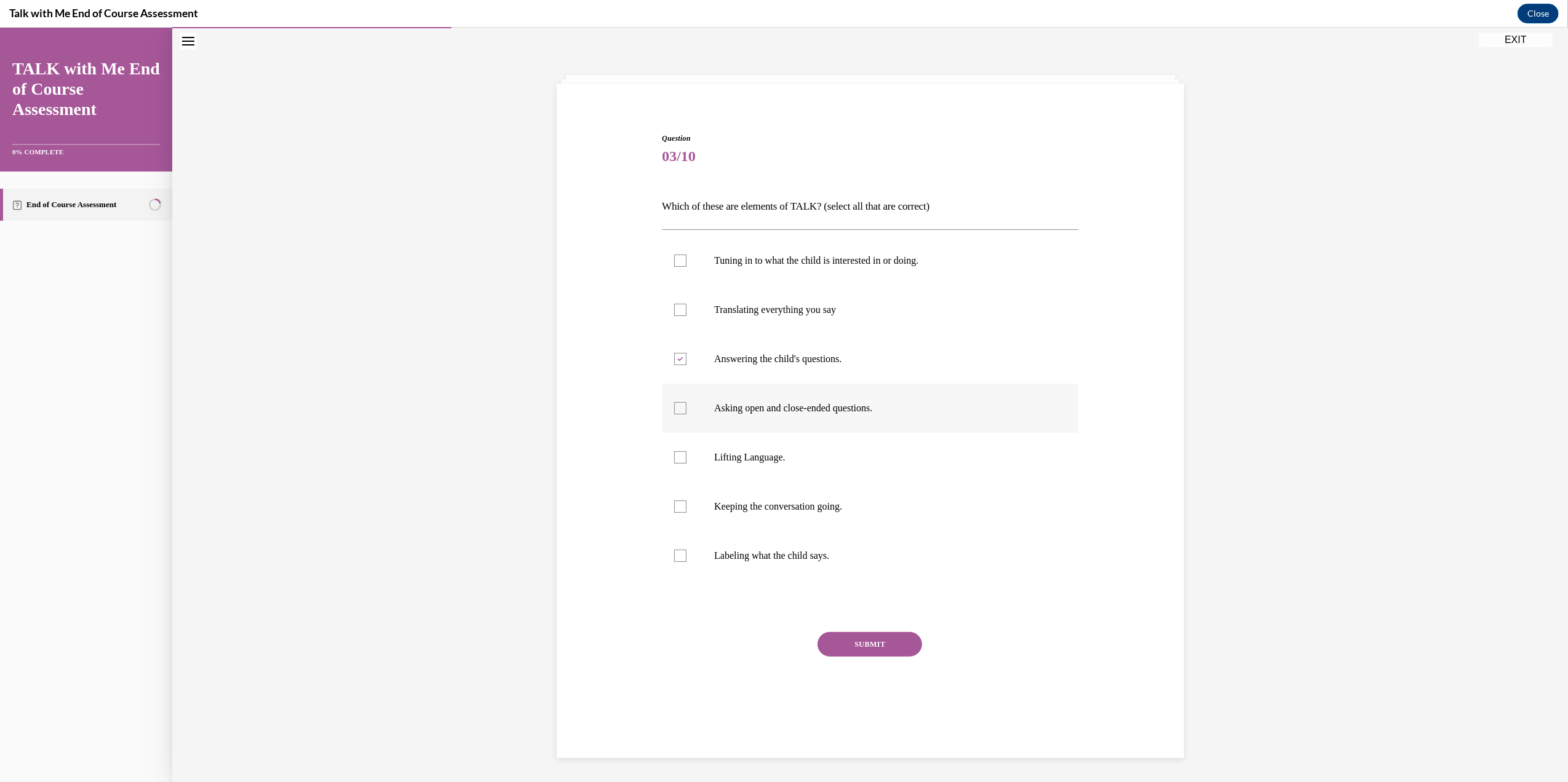
checkbox input "true"
click at [753, 449] on label "Lifting Language." at bounding box center [870, 457] width 417 height 49
click at [686, 451] on input "Lifting Language." at bounding box center [680, 457] width 13 height 13
checkbox input "true"
click at [743, 505] on p "Keeping the conversation going." at bounding box center [881, 507] width 334 height 13
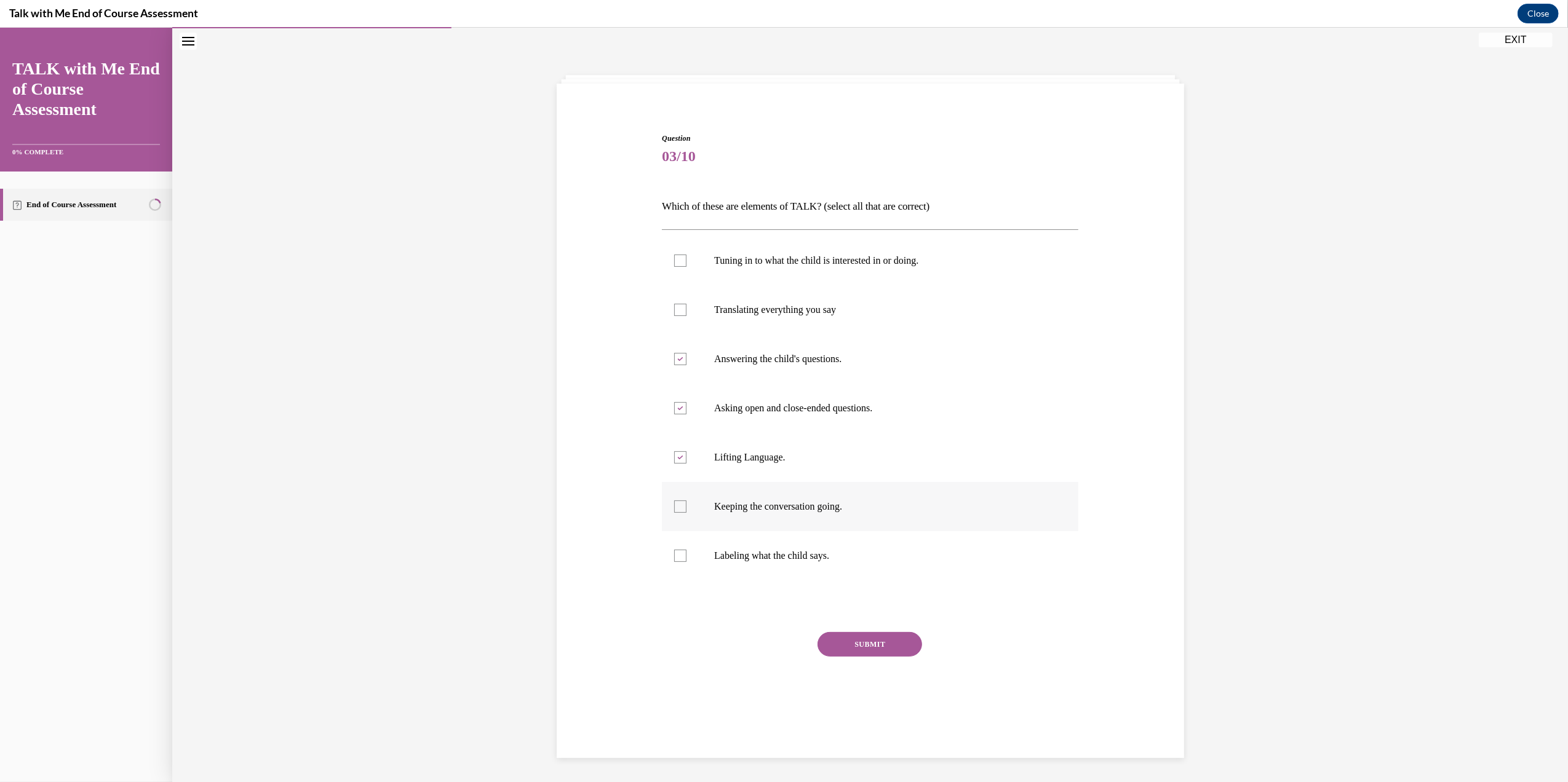
click at [686, 505] on input "Keeping the conversation going." at bounding box center [680, 507] width 13 height 13
checkbox input "true"
click at [677, 254] on div at bounding box center [680, 260] width 13 height 13
click at [677, 254] on input "Tuning in to what the child is interested in or doing." at bounding box center [680, 260] width 13 height 13
checkbox input "true"
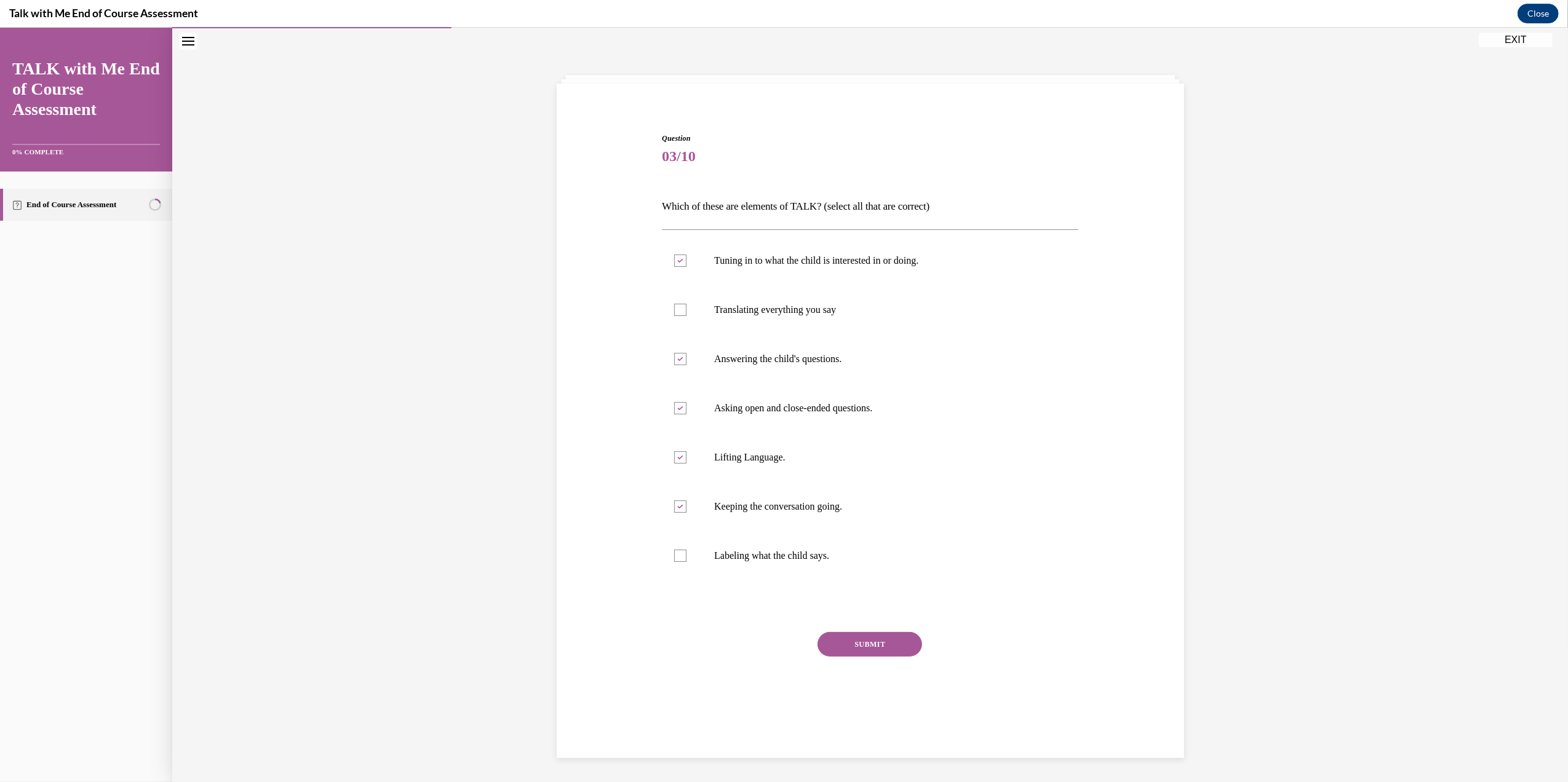
click at [854, 636] on button "SUBMIT" at bounding box center [869, 644] width 105 height 24
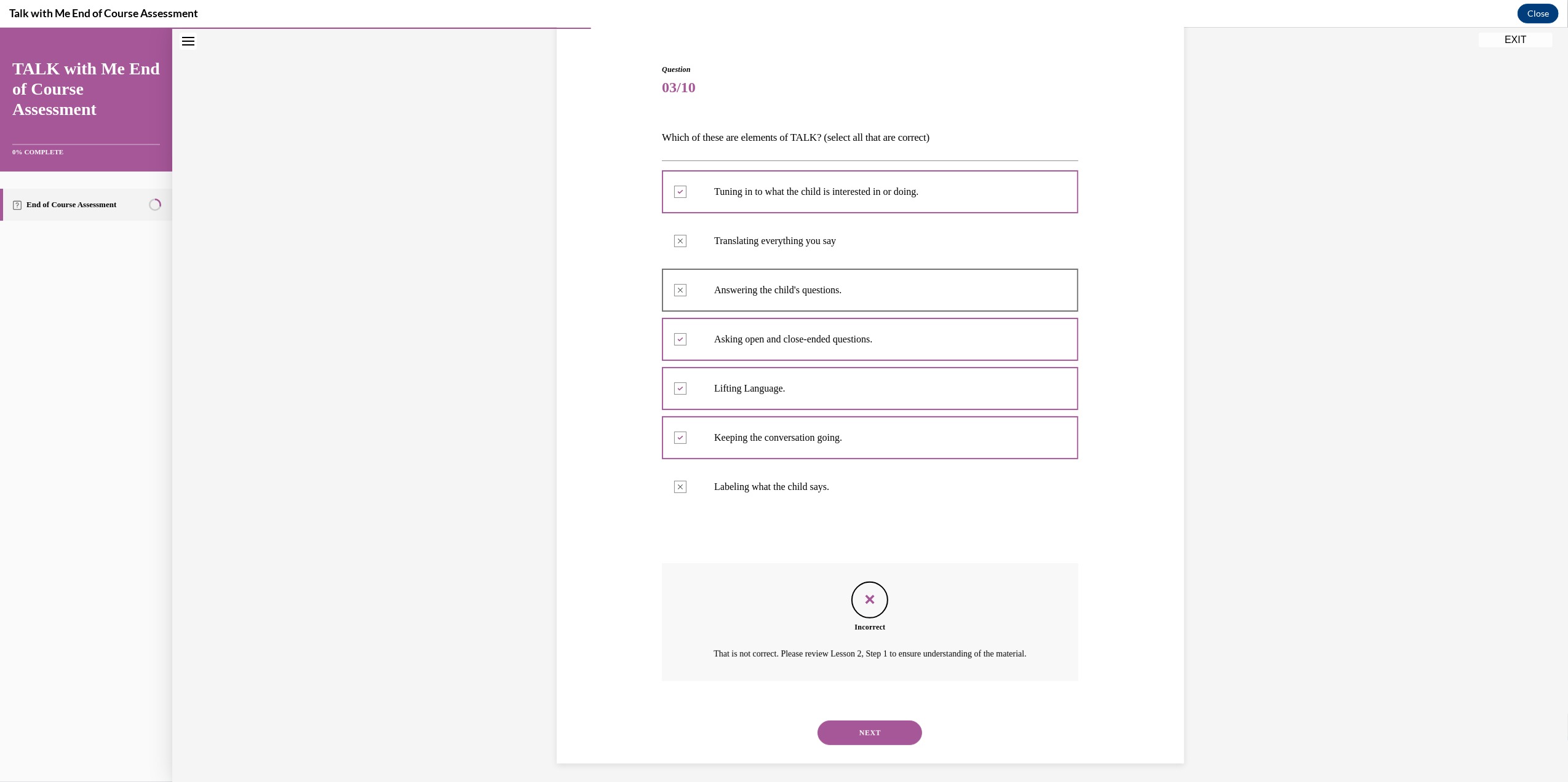
scroll to position [128, 0]
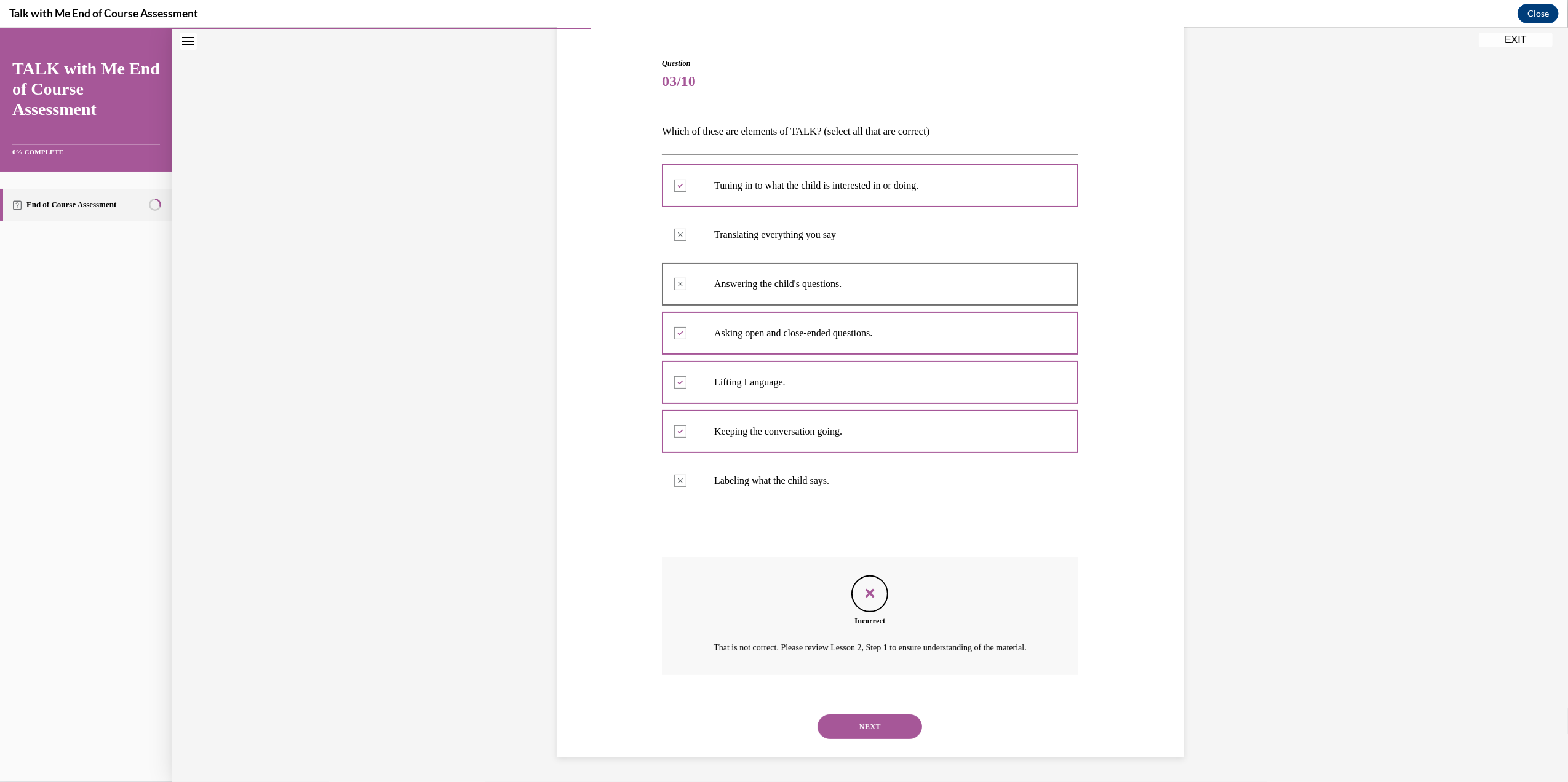
click at [872, 723] on button "NEXT" at bounding box center [869, 726] width 105 height 24
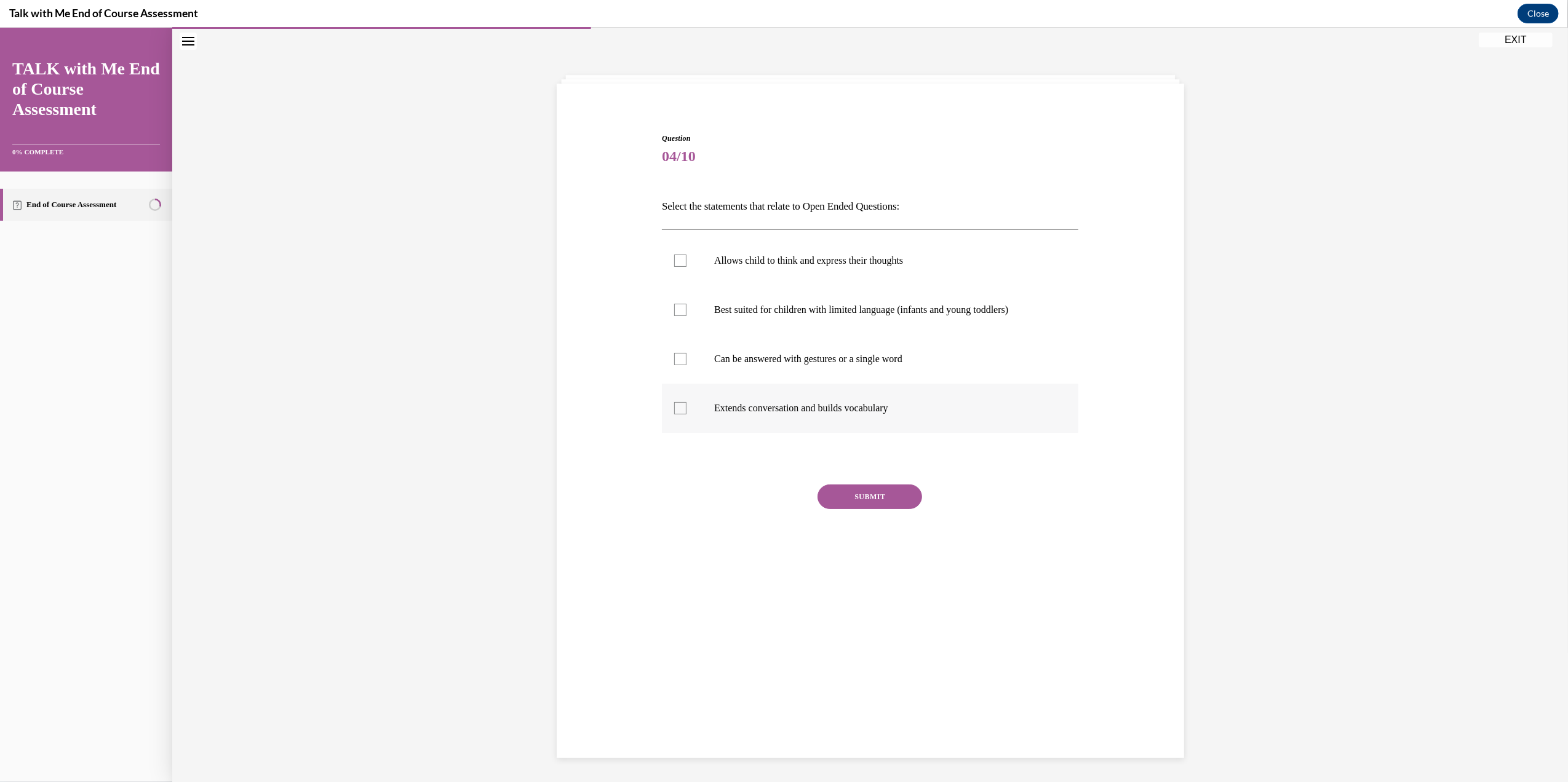
click at [822, 423] on label "Extends conversation and builds vocabulary" at bounding box center [870, 408] width 417 height 49
click at [686, 414] on input "Extends conversation and builds vocabulary" at bounding box center [680, 408] width 13 height 13
checkbox input "true"
click at [850, 498] on button "SUBMIT" at bounding box center [869, 496] width 105 height 24
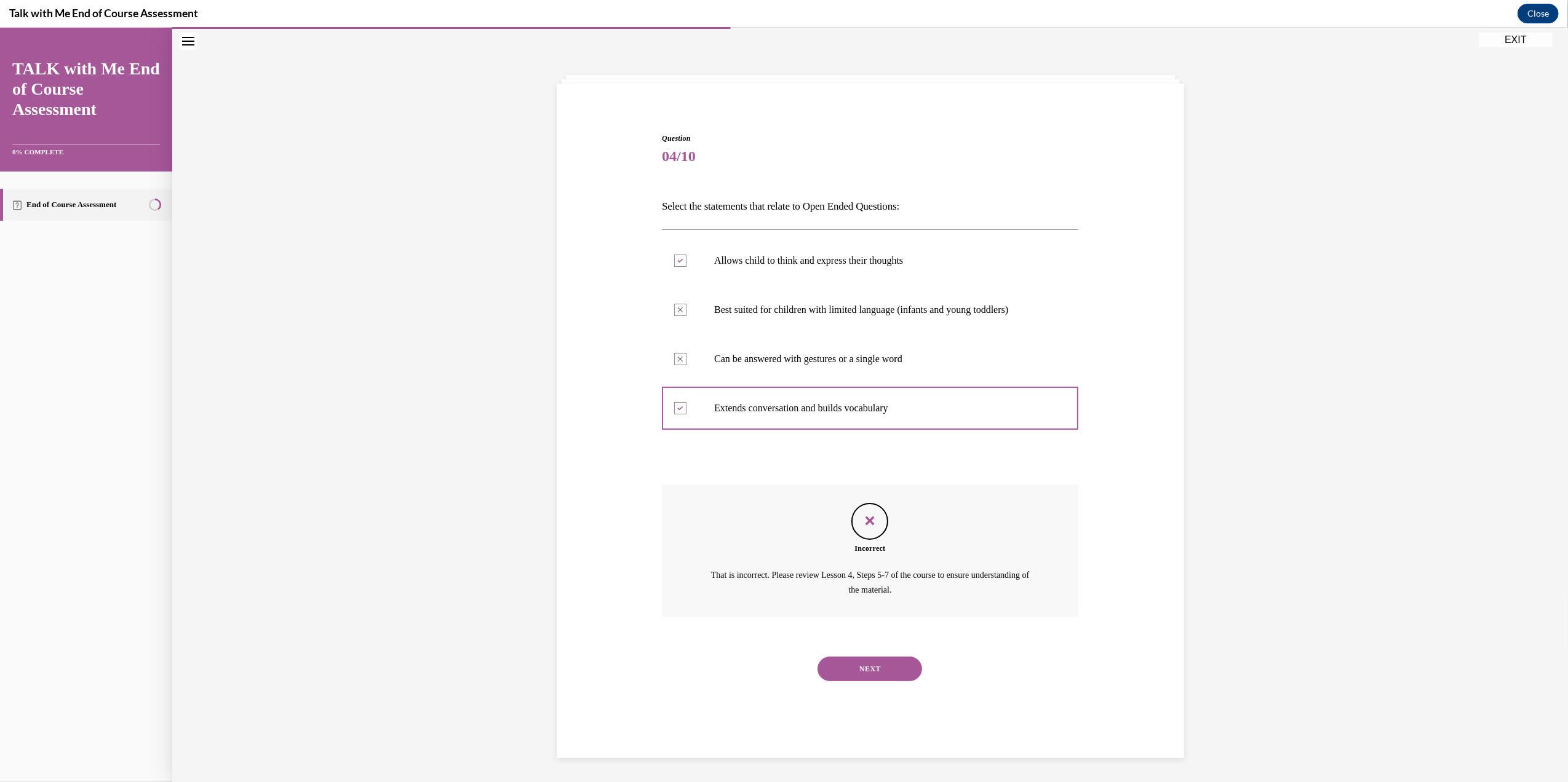
click at [847, 665] on button "NEXT" at bounding box center [869, 669] width 105 height 24
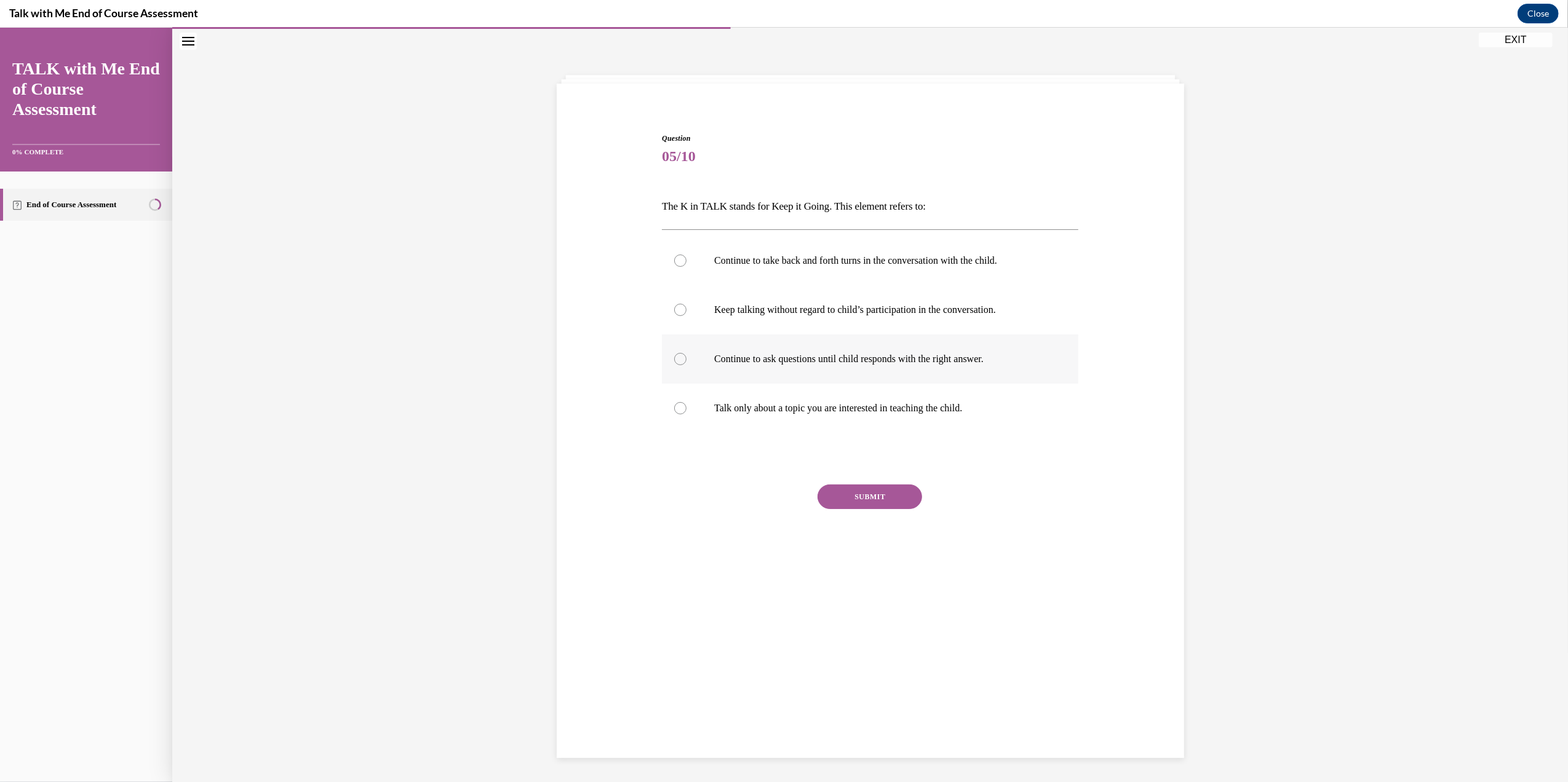
click at [824, 360] on p "Continue to ask questions until child responds with the right answer." at bounding box center [881, 359] width 334 height 13
click at [686, 360] on input "Continue to ask questions until child responds with the right answer." at bounding box center [680, 359] width 13 height 13
radio input "true"
click at [765, 406] on p "Talk only about a topic you are interested in teaching the child." at bounding box center [881, 408] width 334 height 13
click at [686, 406] on input "Talk only about a topic you are interested in teaching the child." at bounding box center [680, 408] width 13 height 13
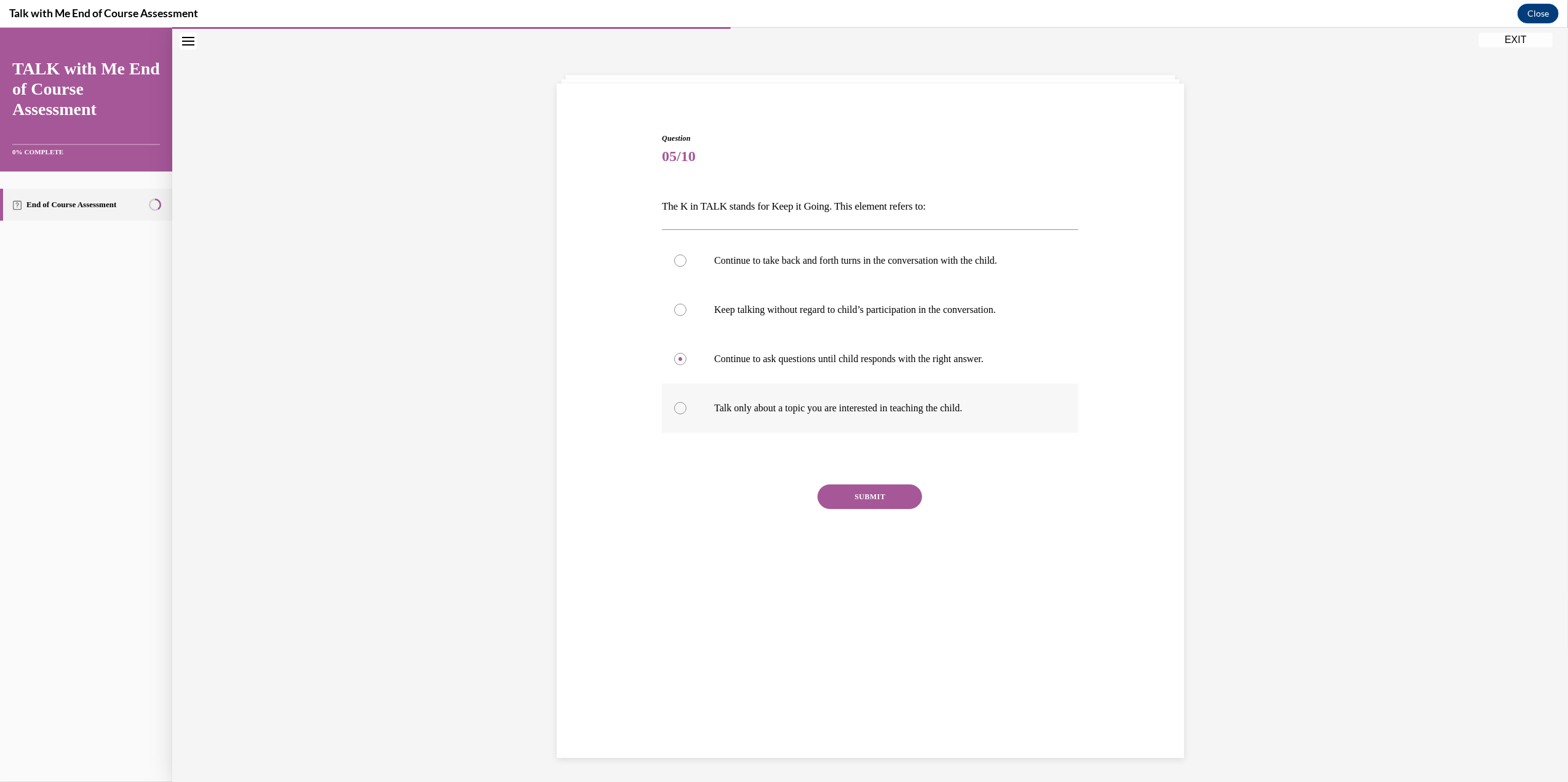
radio input "true"
click at [859, 497] on button "SUBMIT" at bounding box center [869, 496] width 105 height 24
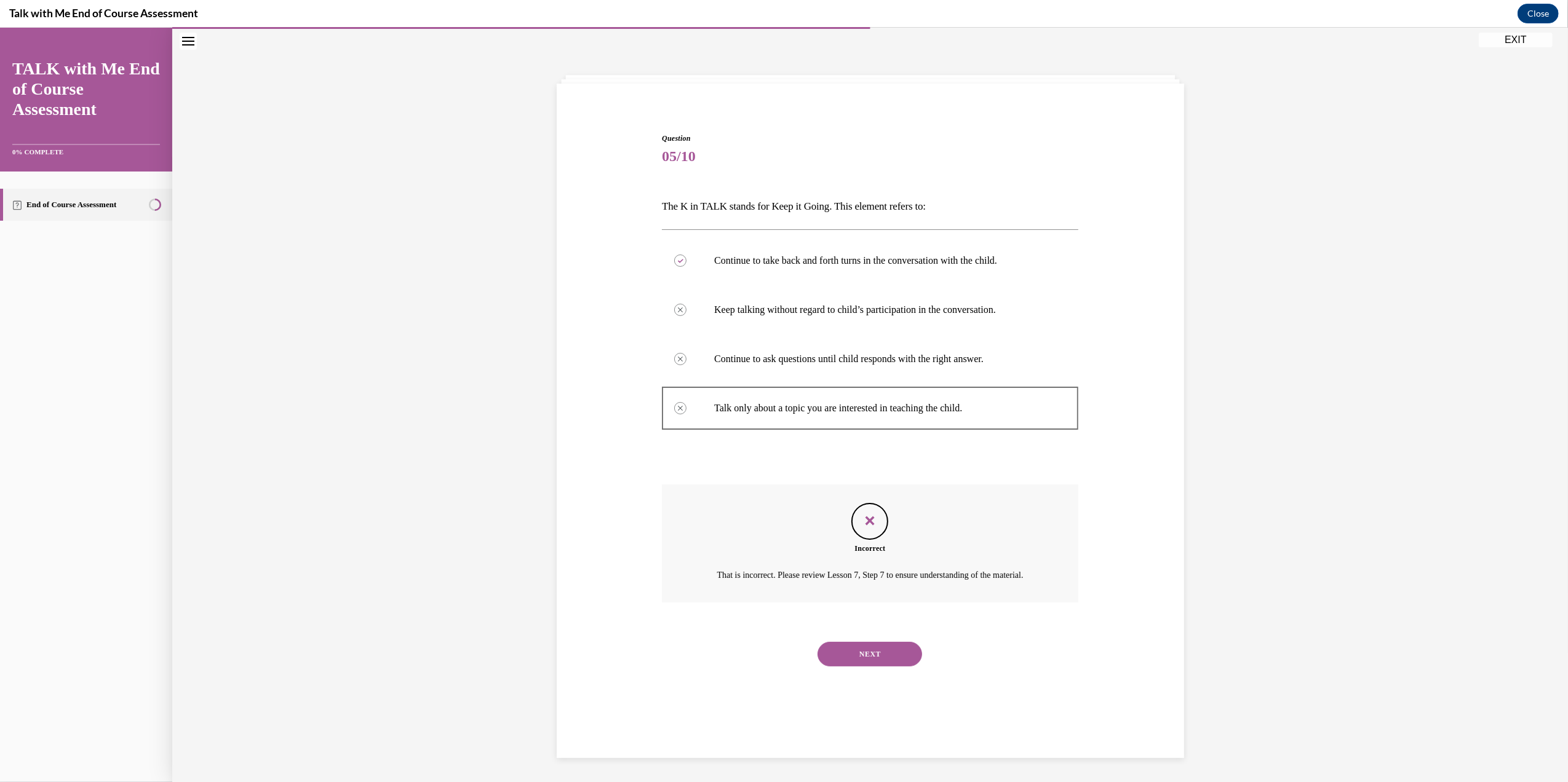
click at [844, 657] on button "NEXT" at bounding box center [869, 654] width 105 height 24
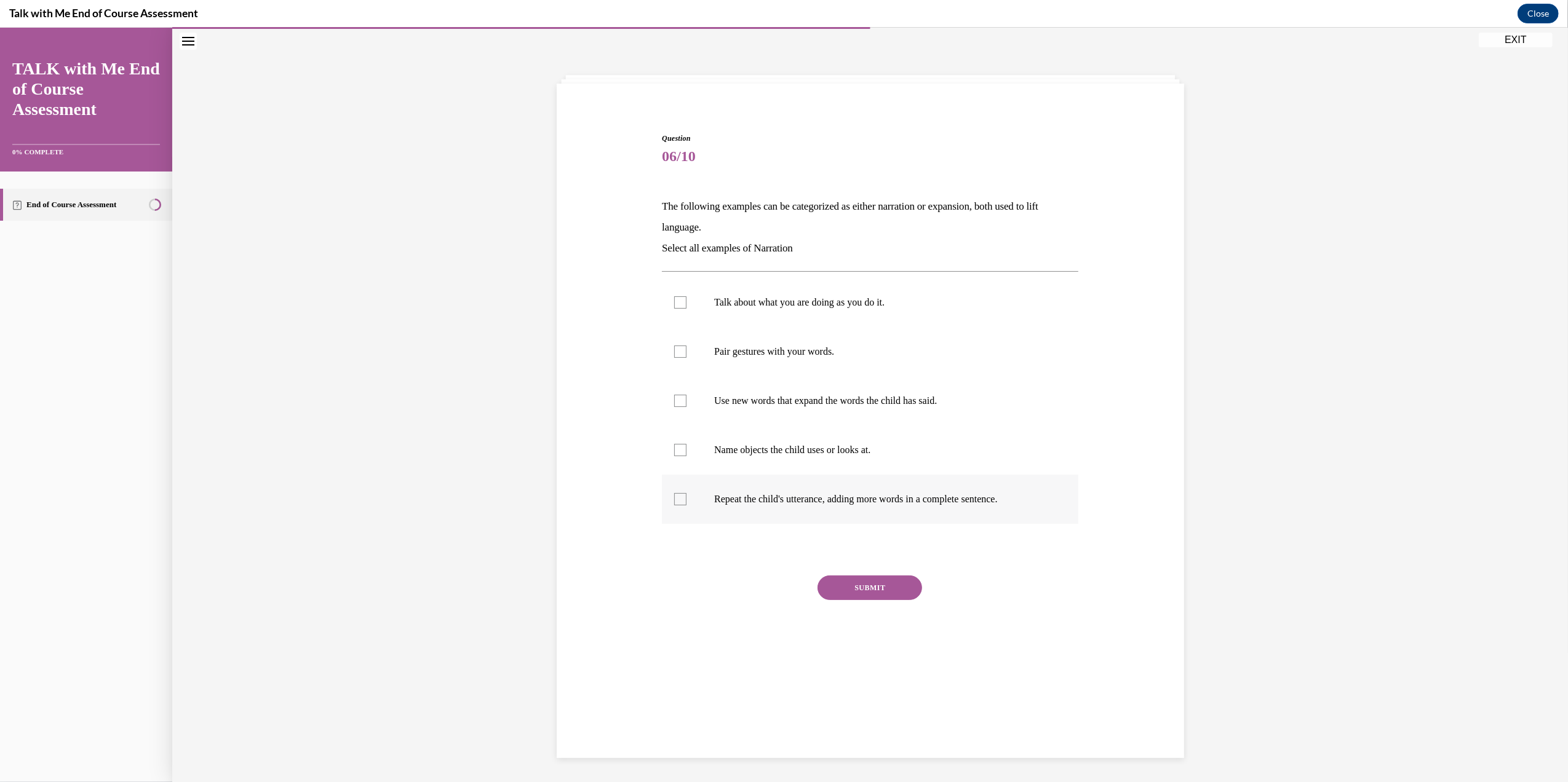
click at [854, 507] on label "Repeat the child's utterance, adding more words in a complete sentence." at bounding box center [870, 499] width 417 height 49
click at [686, 505] on input "Repeat the child's utterance, adding more words in a complete sentence." at bounding box center [680, 499] width 13 height 13
checkbox input "true"
click at [844, 574] on div "Question 06/10 The following examples can be categorized as either narration or…" at bounding box center [870, 405] width 417 height 544
click at [842, 584] on button "SUBMIT" at bounding box center [869, 587] width 105 height 24
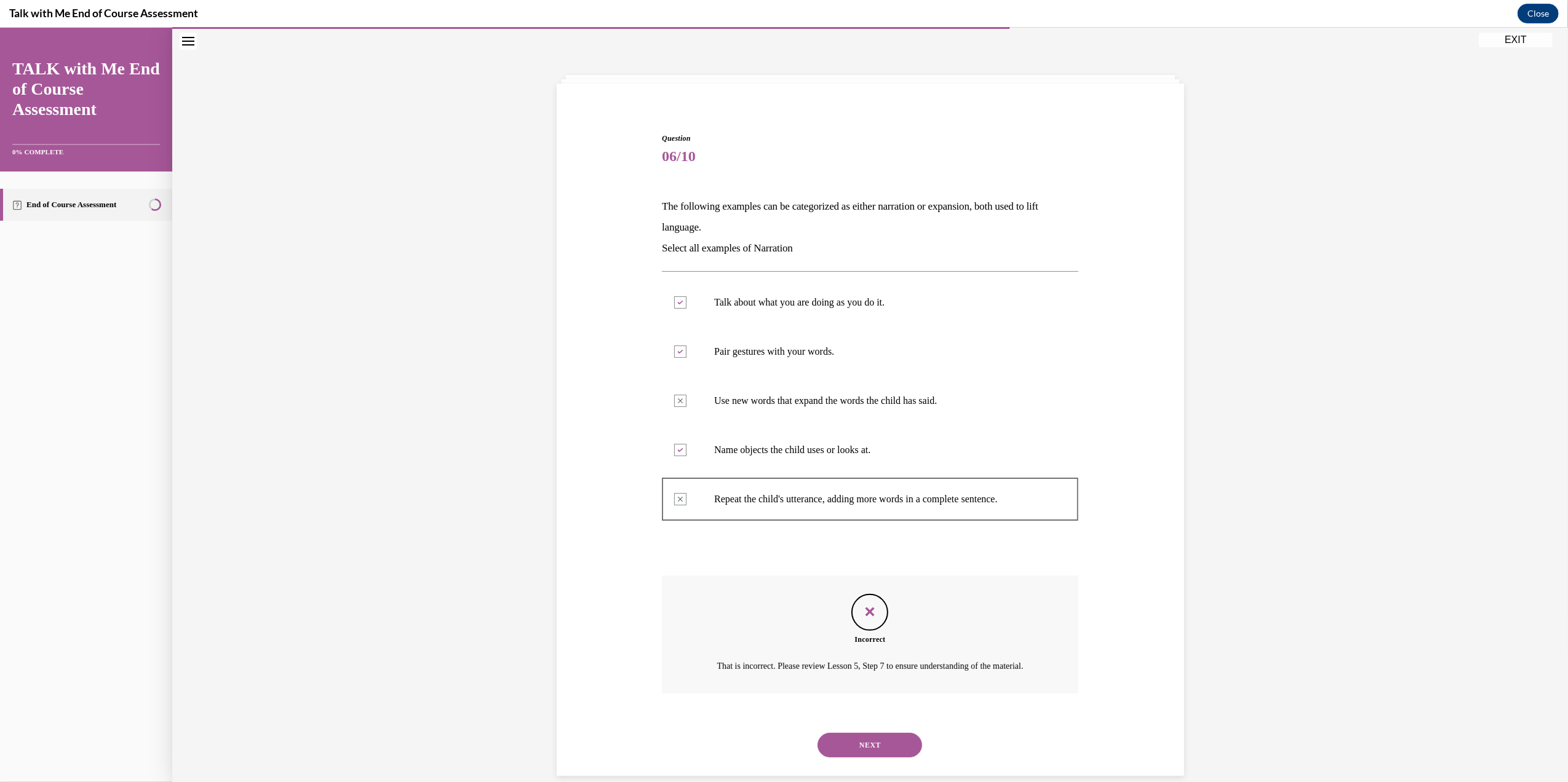
scroll to position [71, 0]
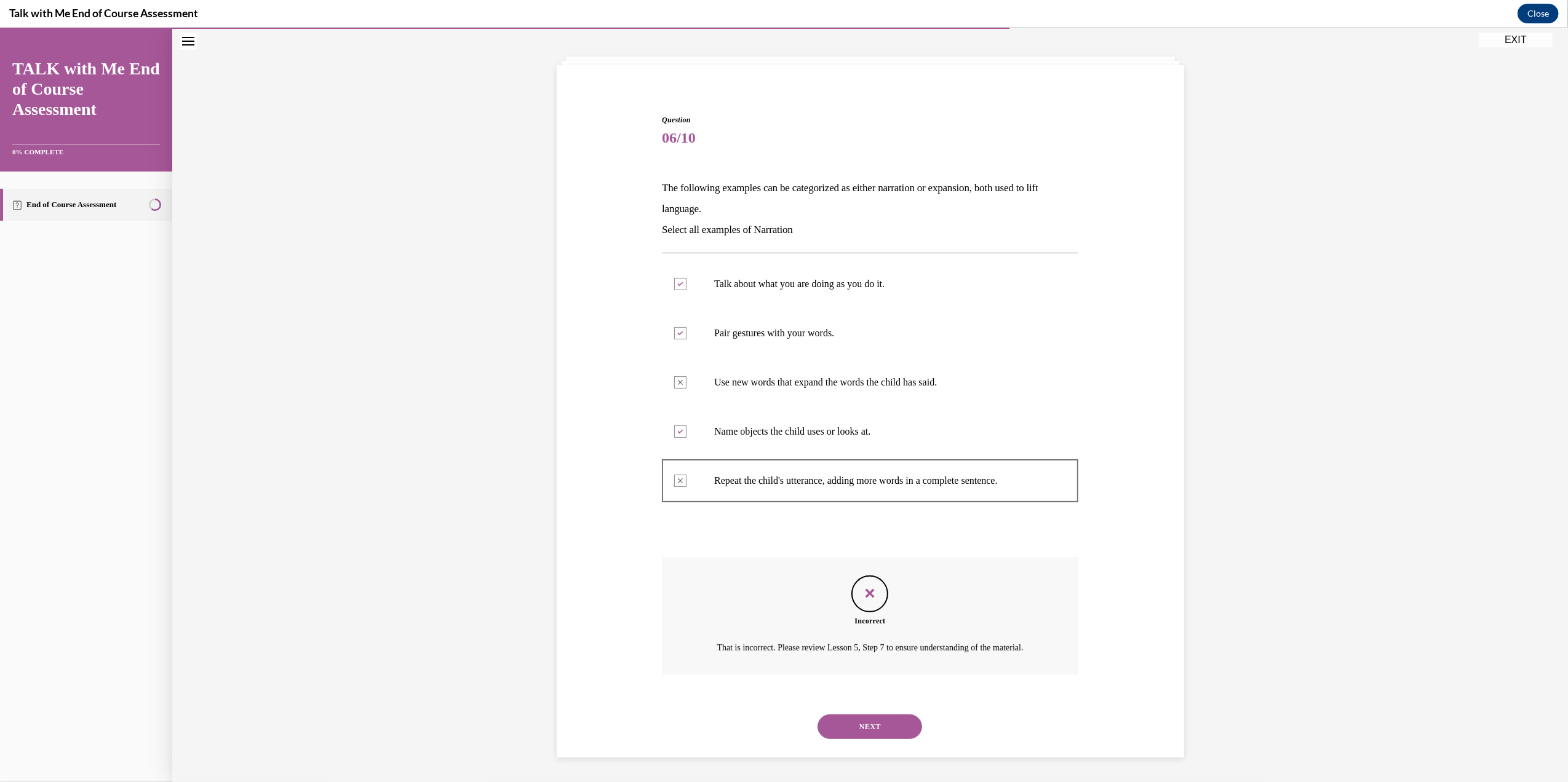
click at [842, 584] on div "Incorrect That is incorrect. Please review Lesson 5, Step 7 to ensure understan…" at bounding box center [870, 615] width 417 height 118
click at [1347, 584] on div "Question 06/10 The following examples can be categorized as either narration or…" at bounding box center [869, 396] width 1395 height 772
click at [862, 723] on button "NEXT" at bounding box center [869, 726] width 105 height 24
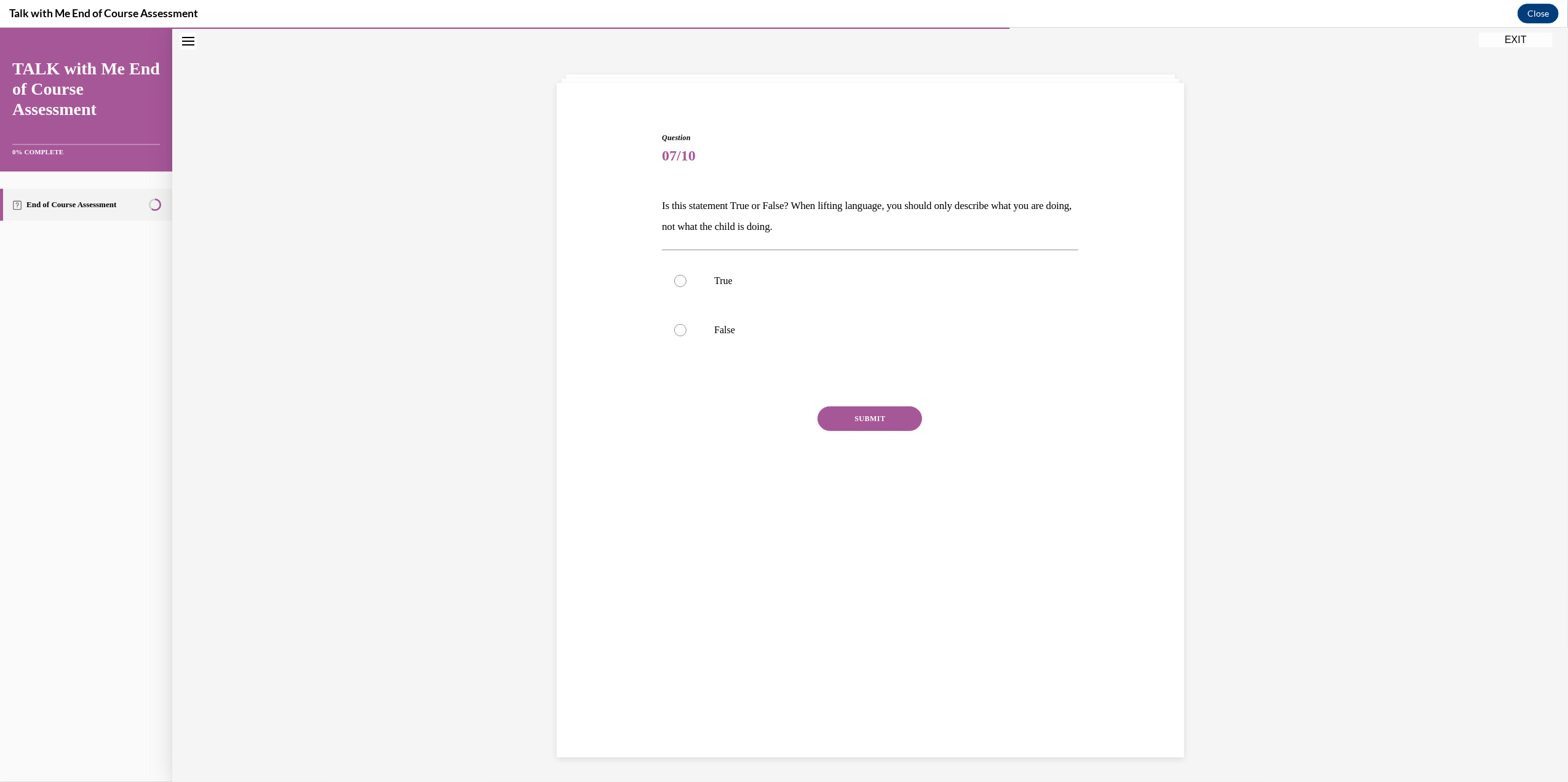
scroll to position [38, 0]
click at [741, 271] on label "True" at bounding box center [870, 281] width 417 height 49
click at [686, 275] on input "True" at bounding box center [680, 281] width 13 height 13
radio input "true"
click at [876, 416] on button "SUBMIT" at bounding box center [869, 419] width 105 height 24
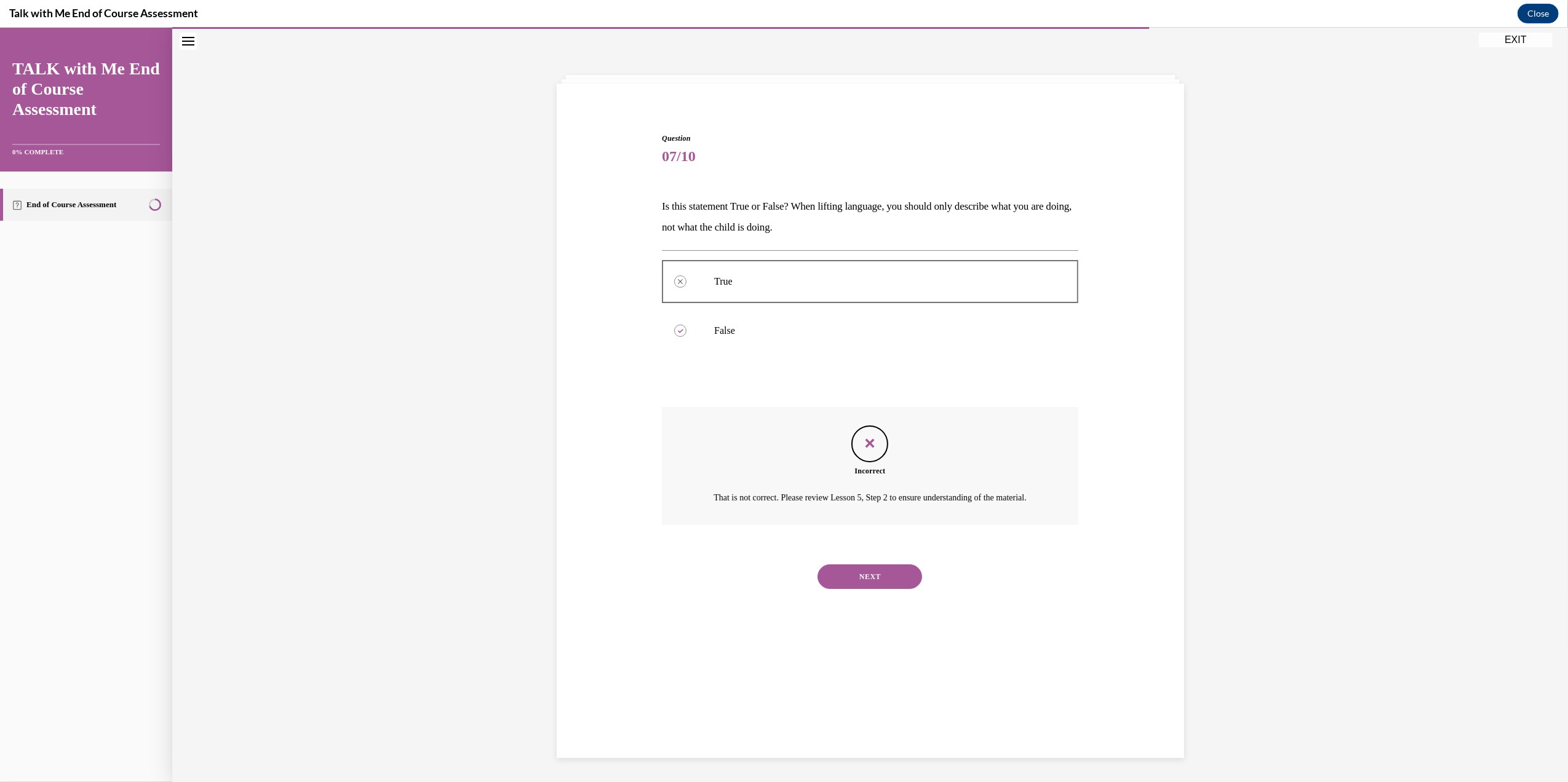
click at [861, 588] on button "NEXT" at bounding box center [869, 576] width 105 height 24
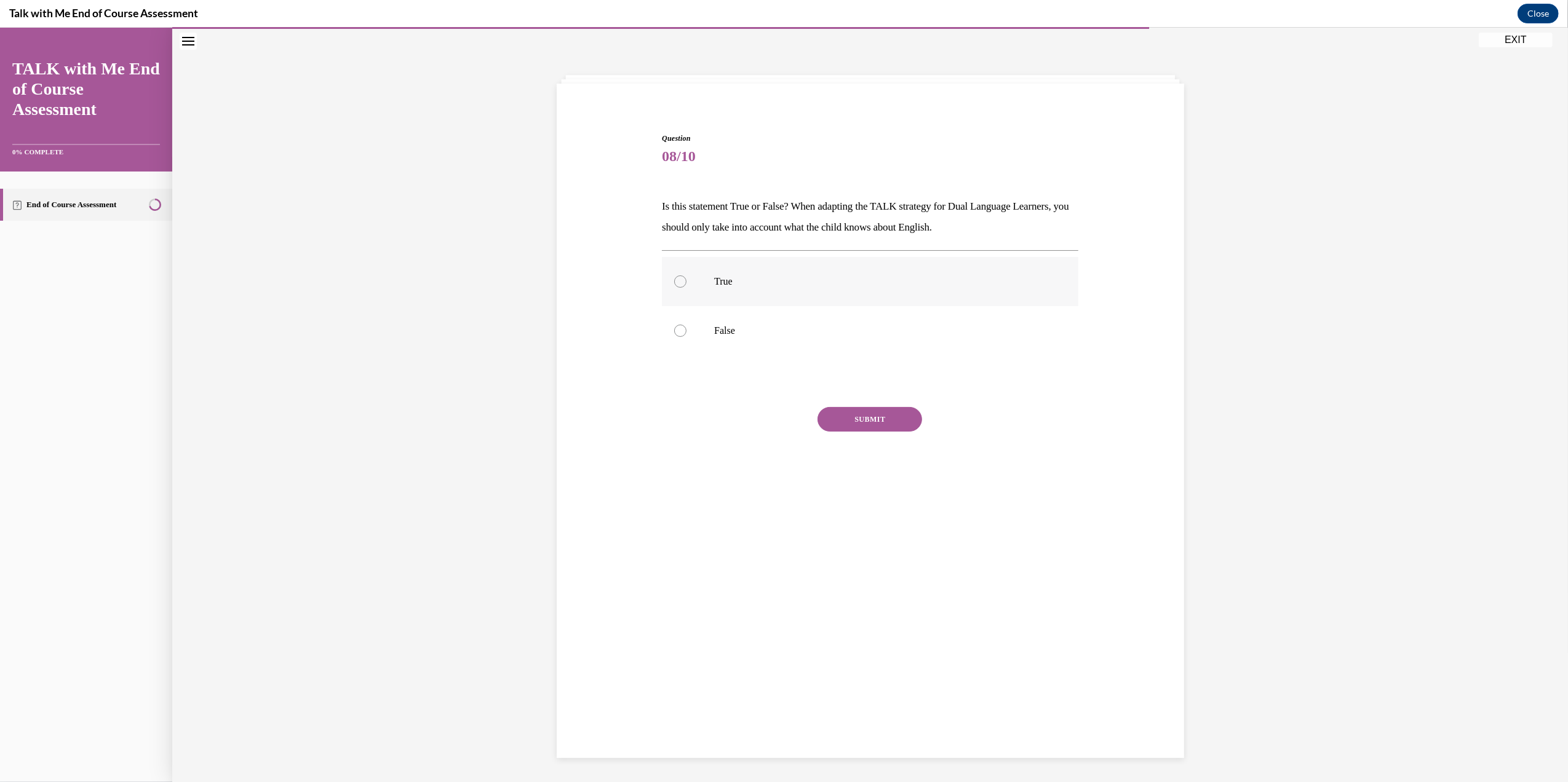
click at [716, 278] on p "True" at bounding box center [881, 281] width 334 height 13
click at [686, 278] on input "True" at bounding box center [680, 281] width 13 height 13
radio input "true"
click at [851, 418] on button "SUBMIT" at bounding box center [869, 419] width 105 height 24
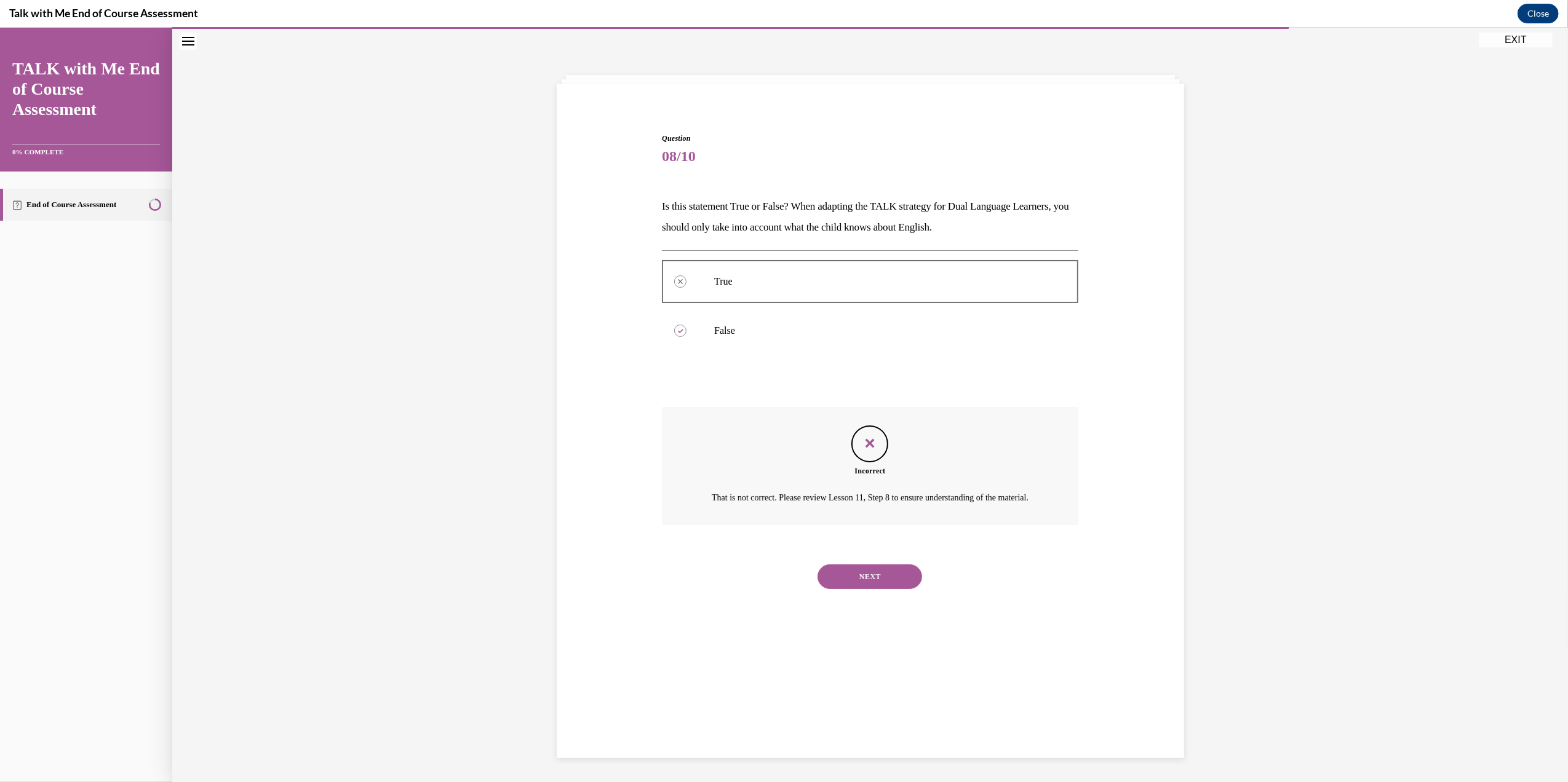
click at [864, 584] on button "NEXT" at bounding box center [869, 576] width 105 height 24
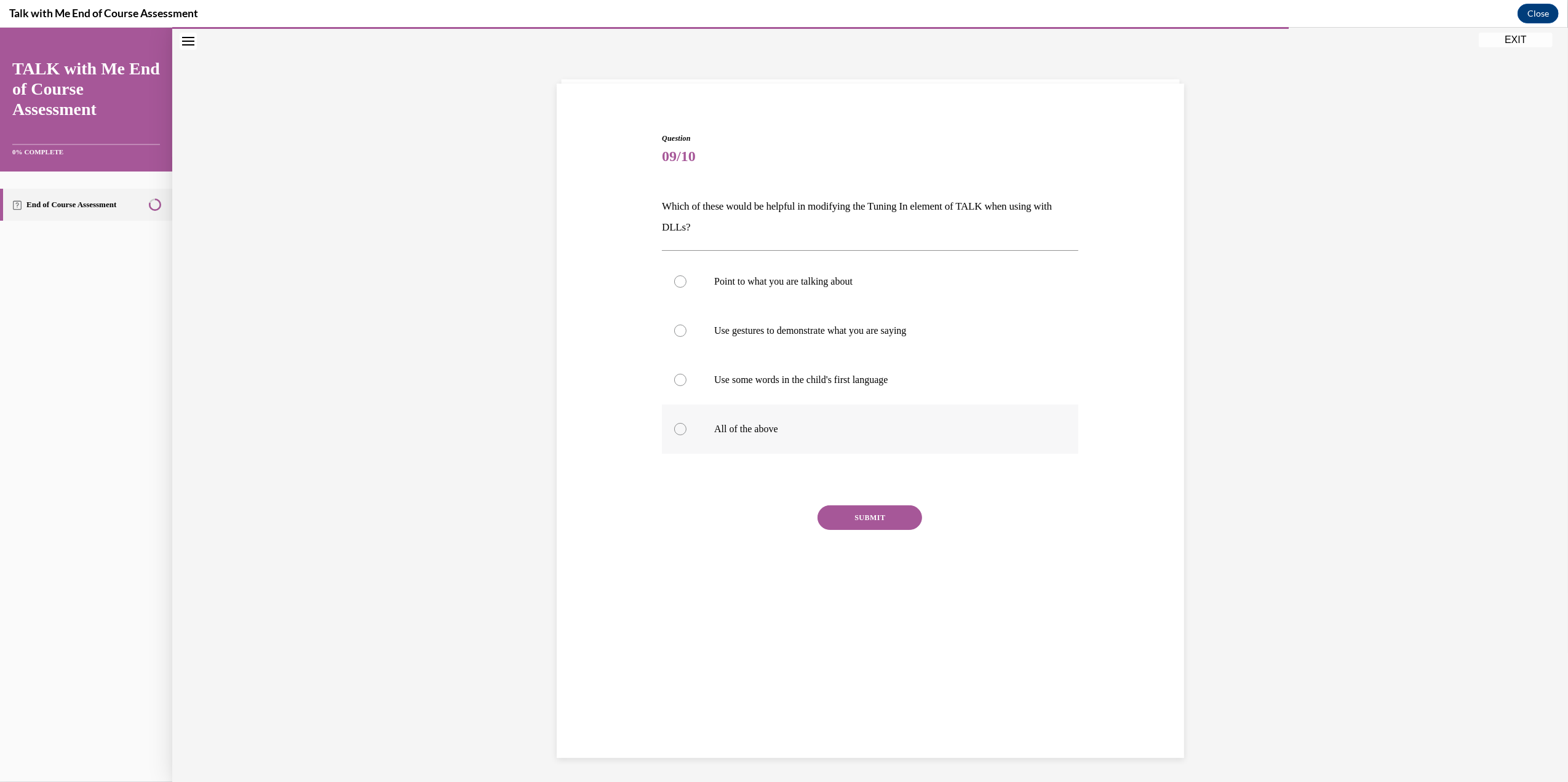
click at [743, 423] on p "All of the above" at bounding box center [881, 429] width 334 height 13
click at [686, 423] on input "All of the above" at bounding box center [680, 429] width 13 height 13
radio input "true"
click at [850, 520] on button "SUBMIT" at bounding box center [869, 517] width 105 height 24
drag, startPoint x: 850, startPoint y: 520, endPoint x: 863, endPoint y: 630, distance: 110.8
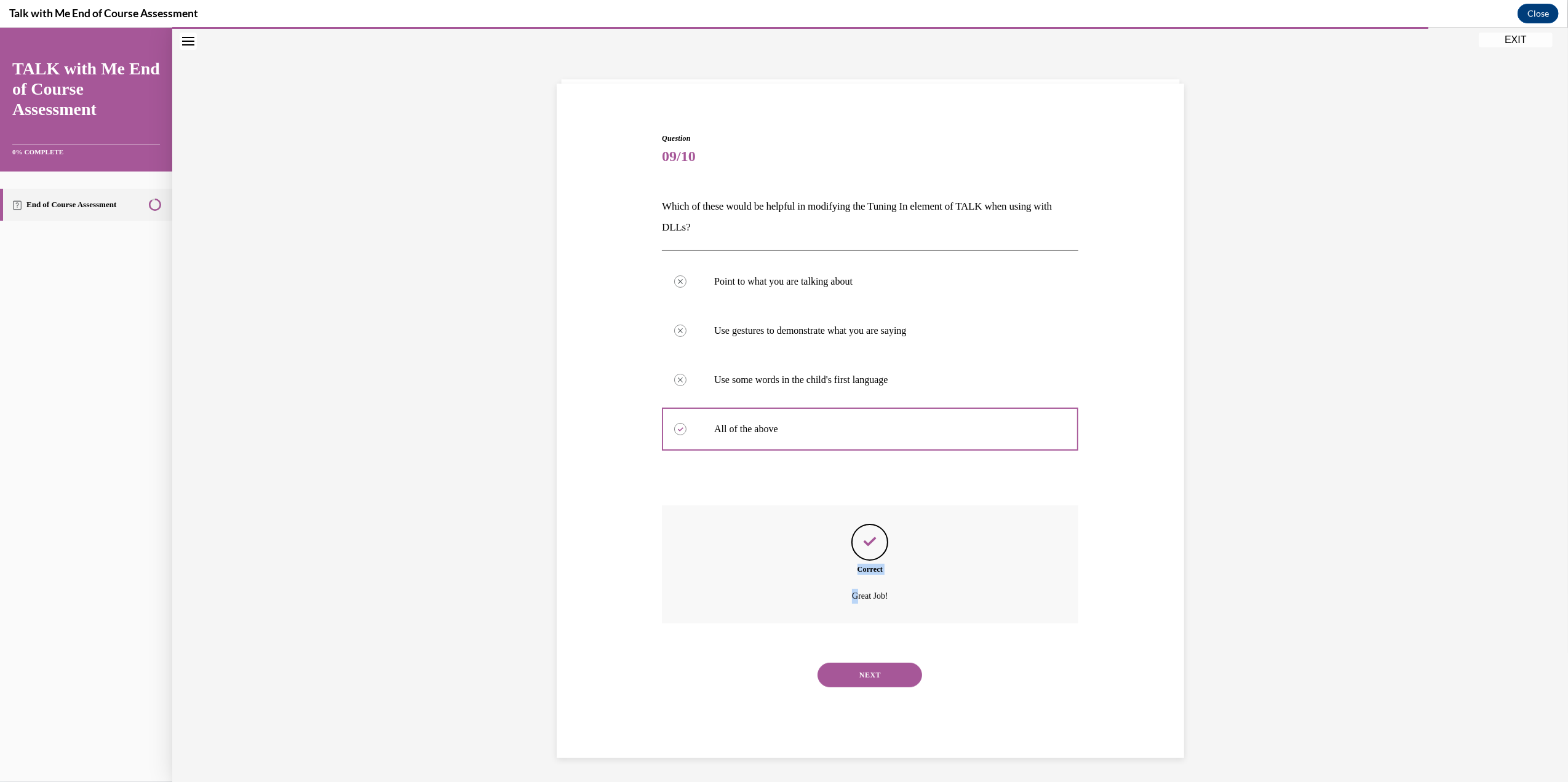
click at [863, 630] on div "Correct Great Job!" at bounding box center [870, 573] width 417 height 136
click at [850, 674] on button "NEXT" at bounding box center [869, 675] width 105 height 24
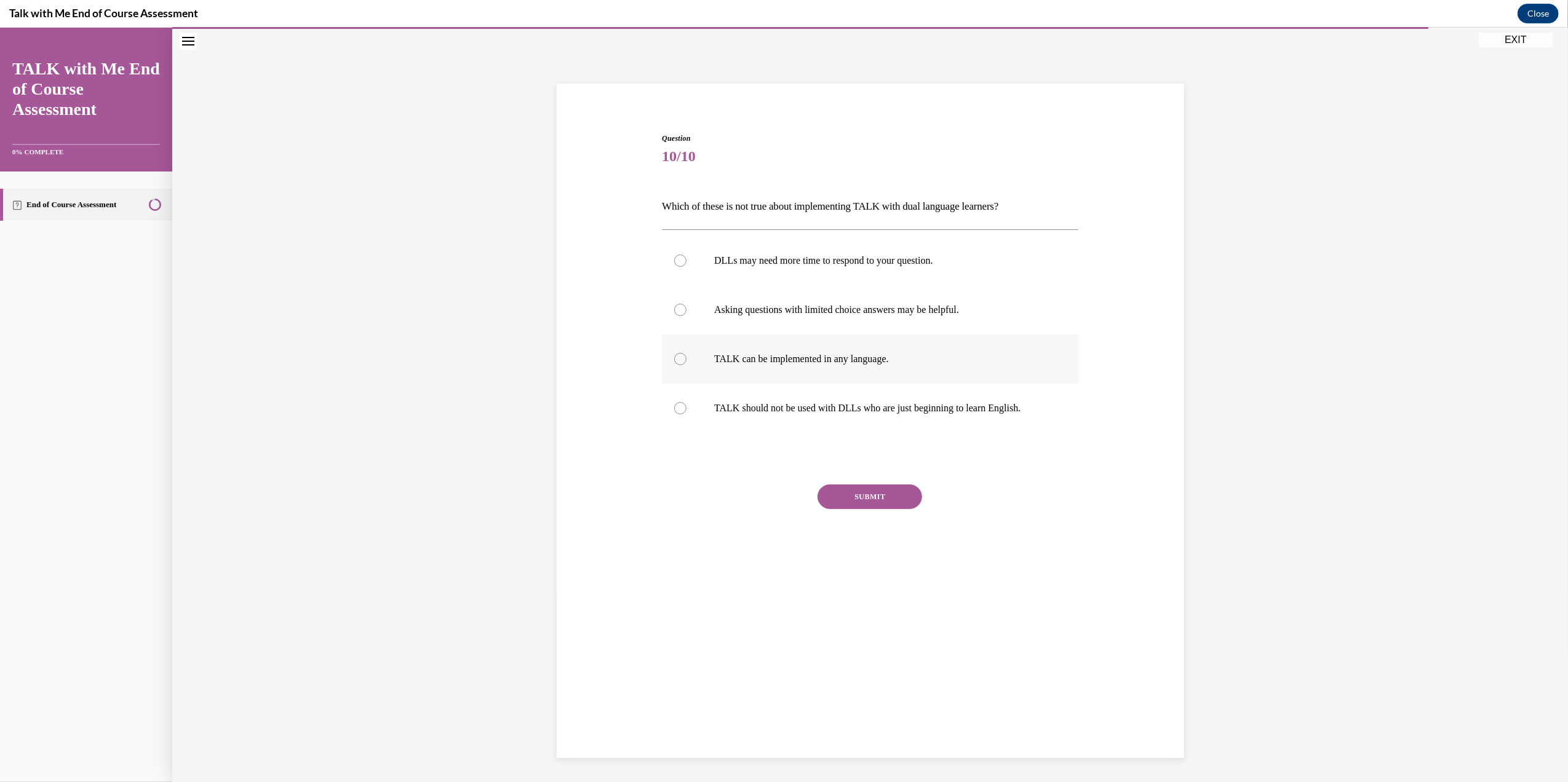
click at [775, 367] on label "TALK can be implemented in any language." at bounding box center [870, 359] width 417 height 49
click at [686, 365] on input "TALK can be implemented in any language." at bounding box center [680, 359] width 13 height 13
radio input "true"
click at [741, 407] on p "TALK should not be used with DLLs who are just beginning to learn English." at bounding box center [881, 408] width 334 height 13
click at [686, 407] on input "TALK should not be used with DLLs who are just beginning to learn English." at bounding box center [680, 408] width 13 height 13
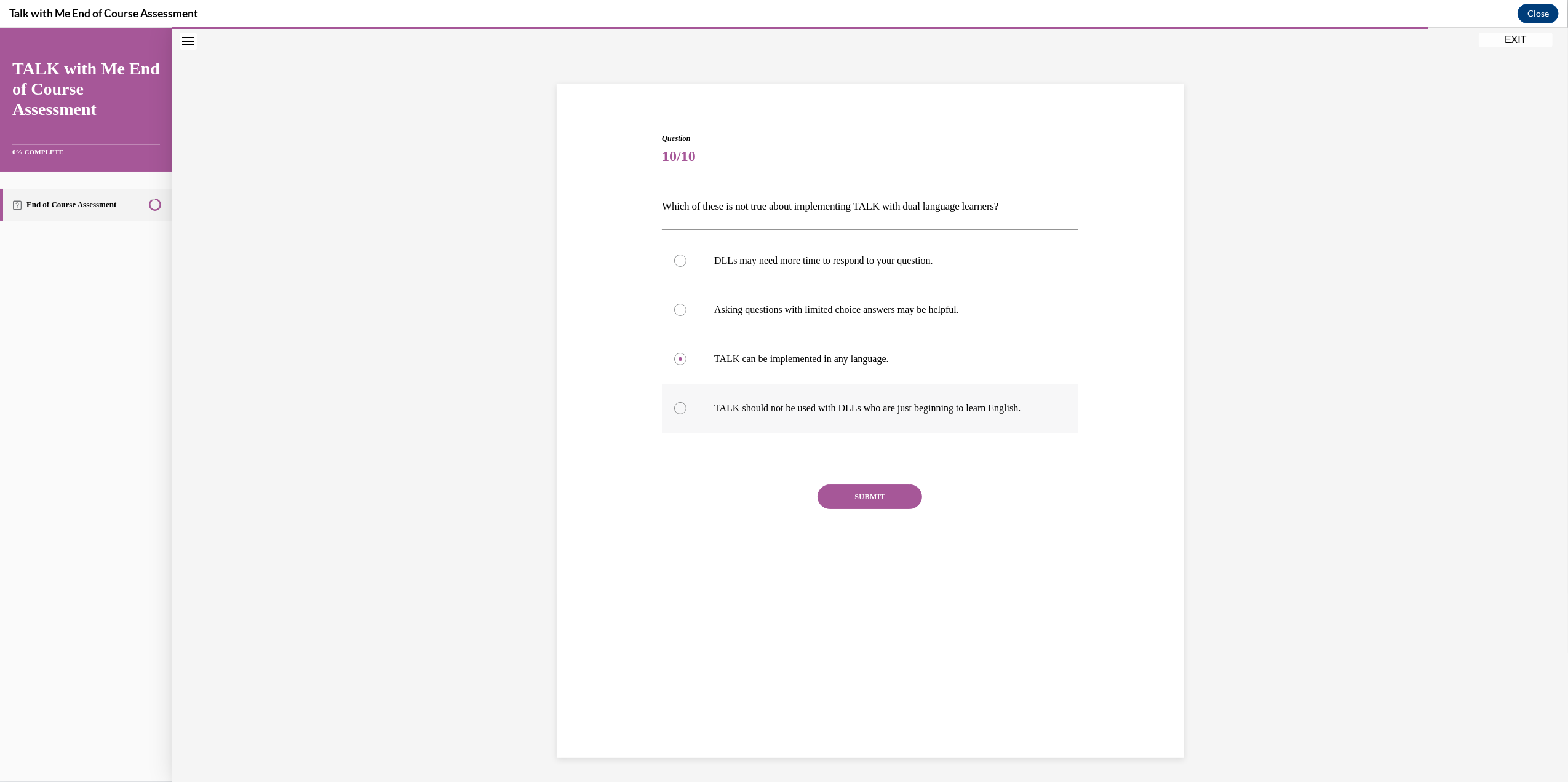
radio input "true"
click at [852, 492] on button "SUBMIT" at bounding box center [869, 496] width 105 height 24
click at [837, 655] on button "NEXT" at bounding box center [869, 654] width 105 height 24
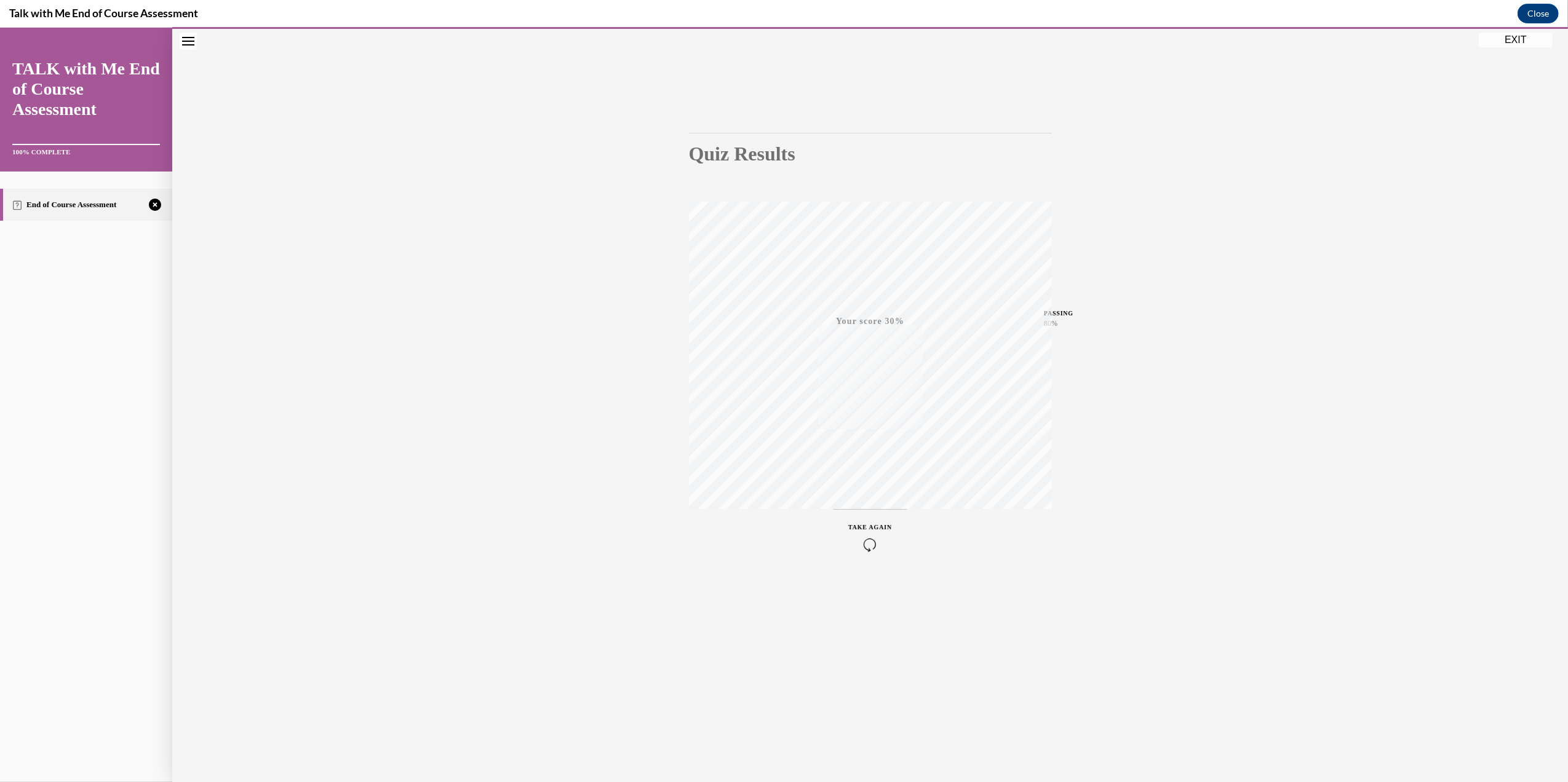
click at [860, 541] on icon "button" at bounding box center [870, 544] width 44 height 14
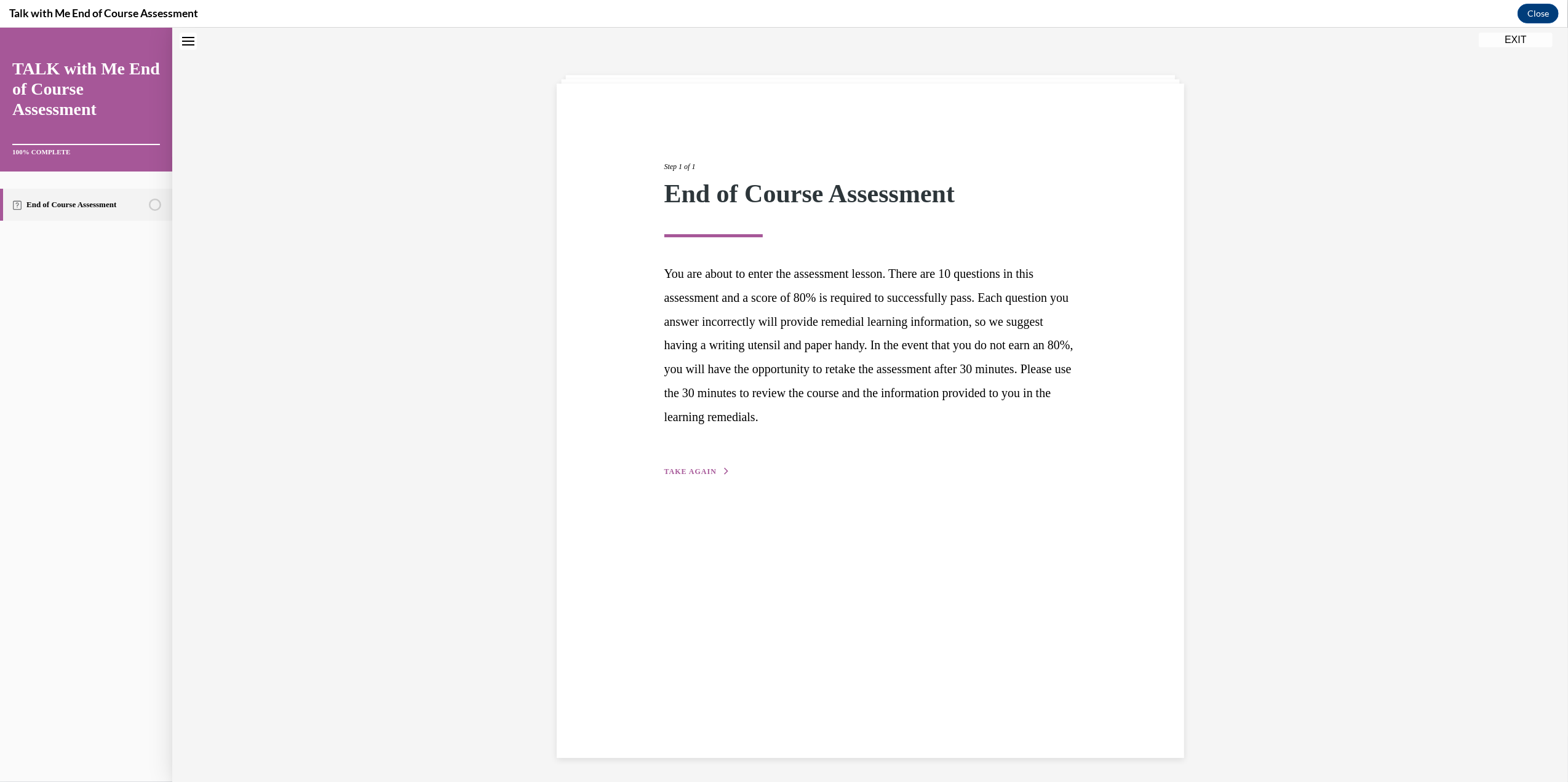
click at [674, 463] on div "Step 1 of 1 End of Course Assessment You are about to enter the assessment less…" at bounding box center [870, 306] width 430 height 345
click at [674, 470] on span "TAKE AGAIN" at bounding box center [690, 471] width 52 height 9
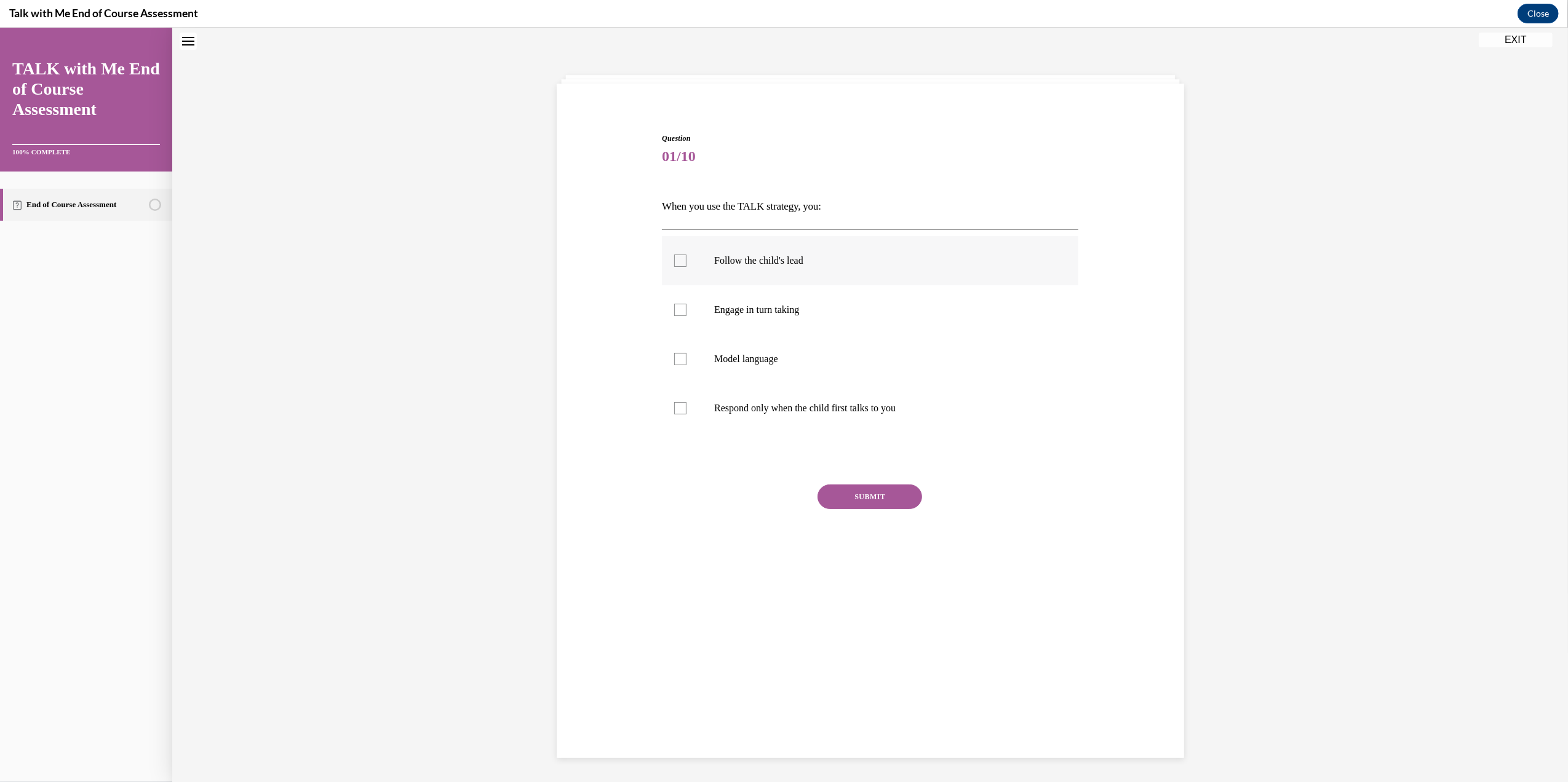
click at [689, 252] on label "Follow the child's lead" at bounding box center [870, 260] width 417 height 49
click at [686, 254] on input "Follow the child's lead" at bounding box center [680, 260] width 13 height 13
checkbox input "true"
click at [674, 310] on div at bounding box center [680, 310] width 13 height 13
click at [674, 310] on input "Engage in turn taking" at bounding box center [680, 310] width 13 height 13
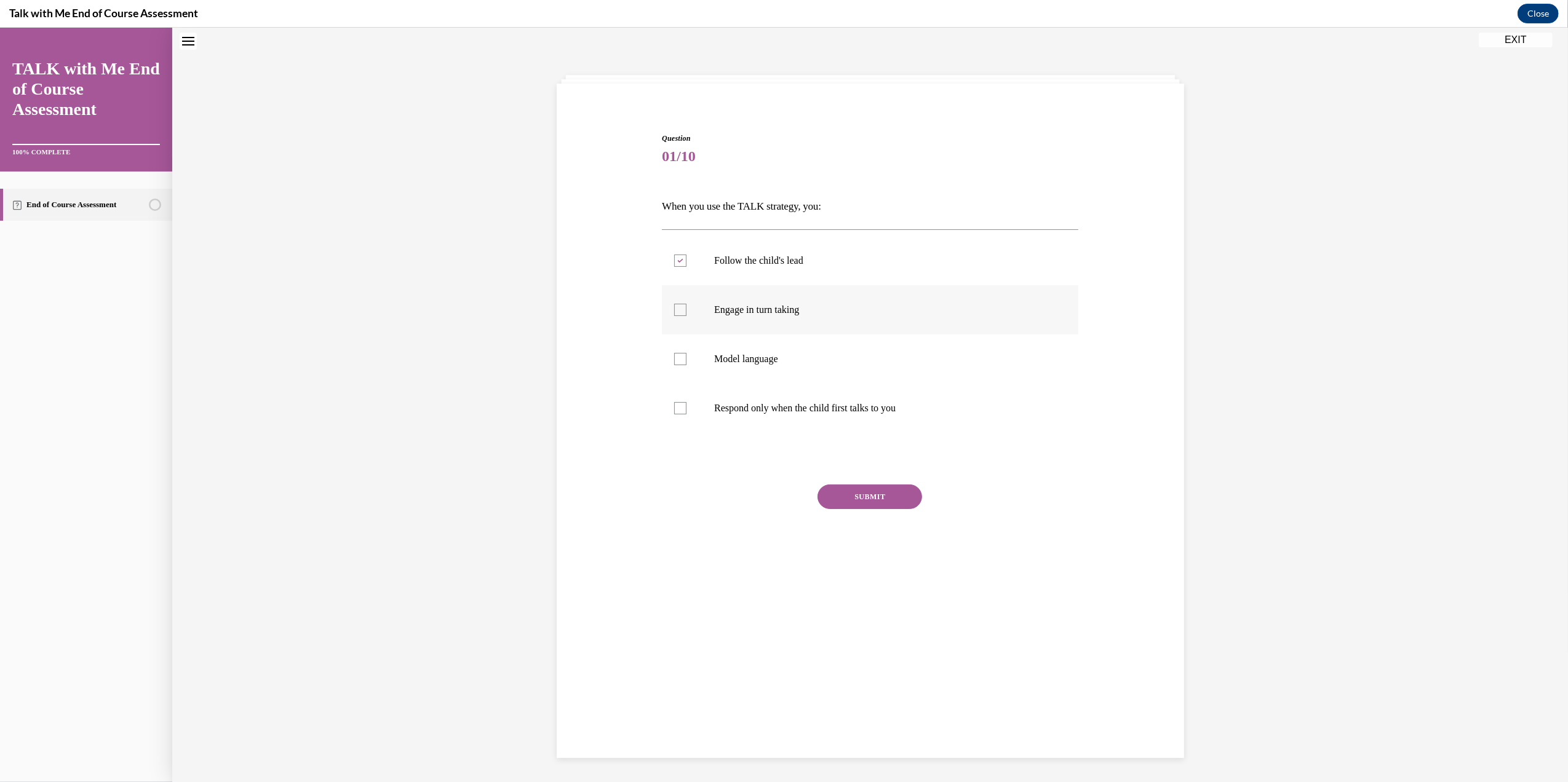
checkbox input "true"
click at [679, 354] on div at bounding box center [680, 359] width 13 height 13
click at [679, 354] on input "Model language" at bounding box center [680, 359] width 13 height 13
checkbox input "true"
click at [850, 498] on button "SUBMIT" at bounding box center [869, 496] width 105 height 24
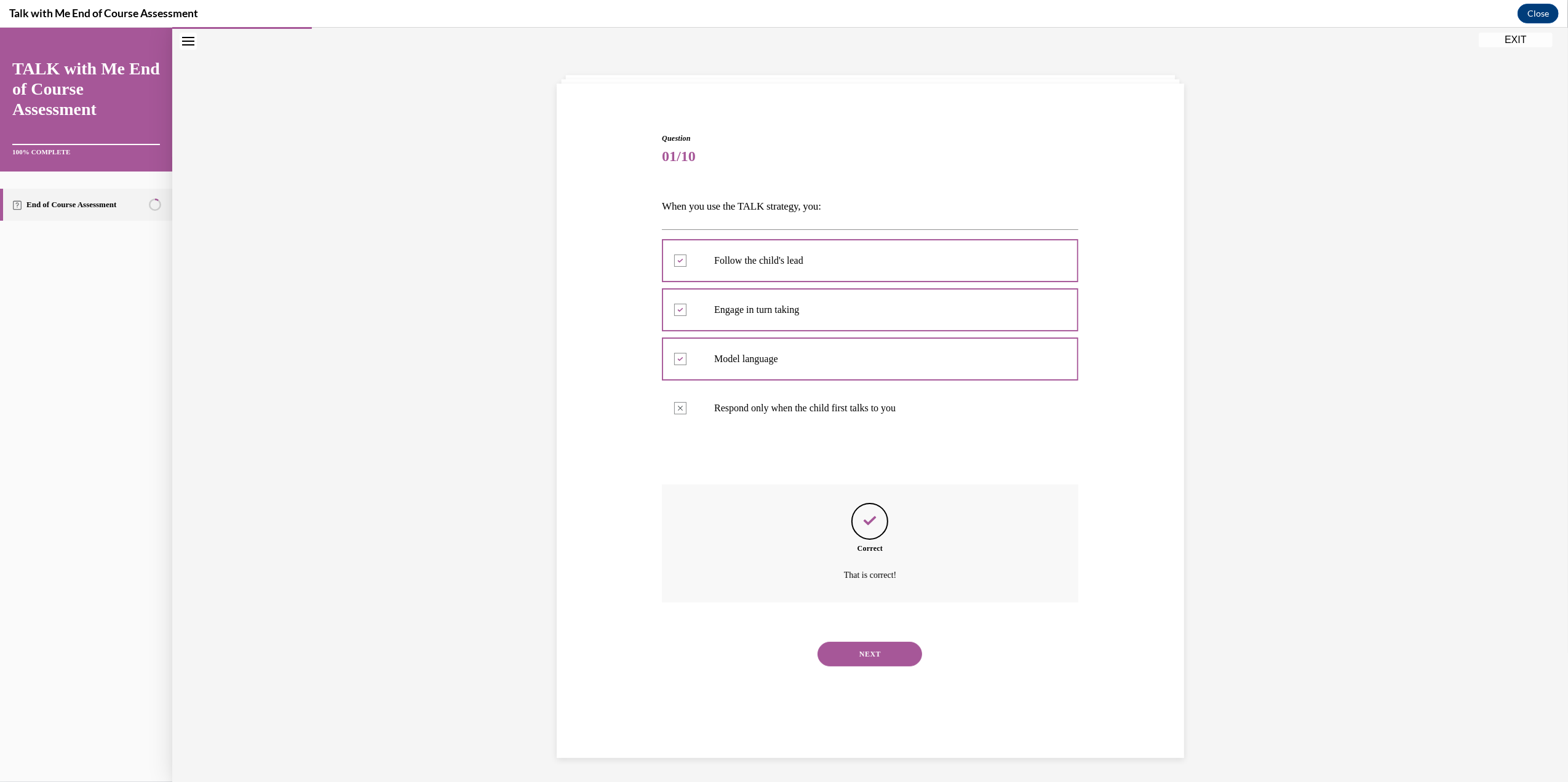
click at [886, 645] on button "NEXT" at bounding box center [869, 654] width 105 height 24
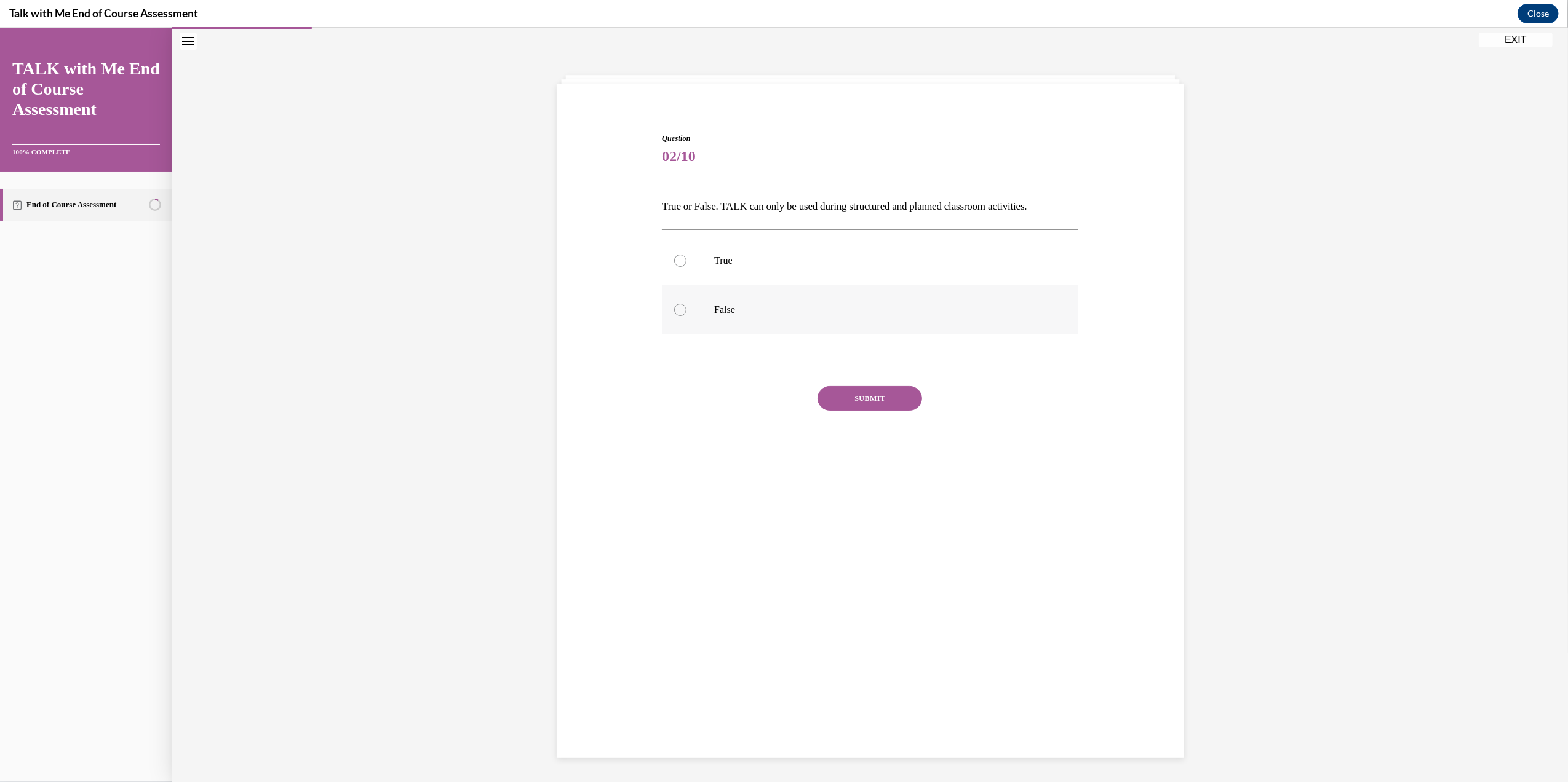
click at [674, 306] on div at bounding box center [680, 310] width 13 height 13
click at [674, 306] on input "False" at bounding box center [680, 310] width 13 height 13
radio input "true"
click at [878, 395] on button "SUBMIT" at bounding box center [869, 398] width 105 height 24
click at [842, 566] on button "NEXT" at bounding box center [869, 555] width 105 height 24
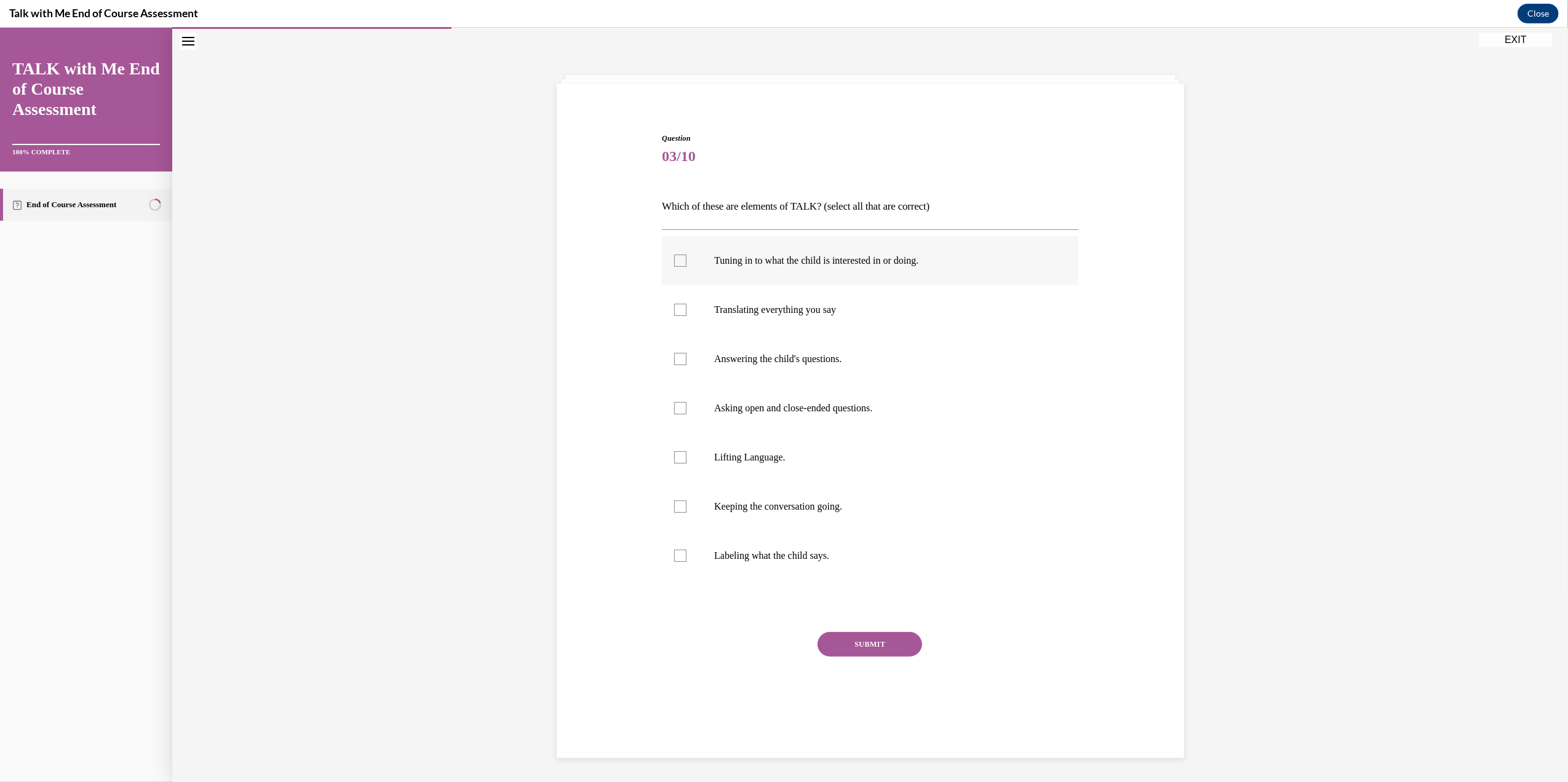
click at [678, 262] on div at bounding box center [680, 260] width 13 height 13
click at [678, 262] on input "Tuning in to what the child is interested in or doing." at bounding box center [680, 260] width 13 height 13
checkbox input "true"
click at [674, 409] on div at bounding box center [680, 408] width 13 height 13
click at [674, 409] on input "Asking open and close-ended questions." at bounding box center [680, 408] width 13 height 13
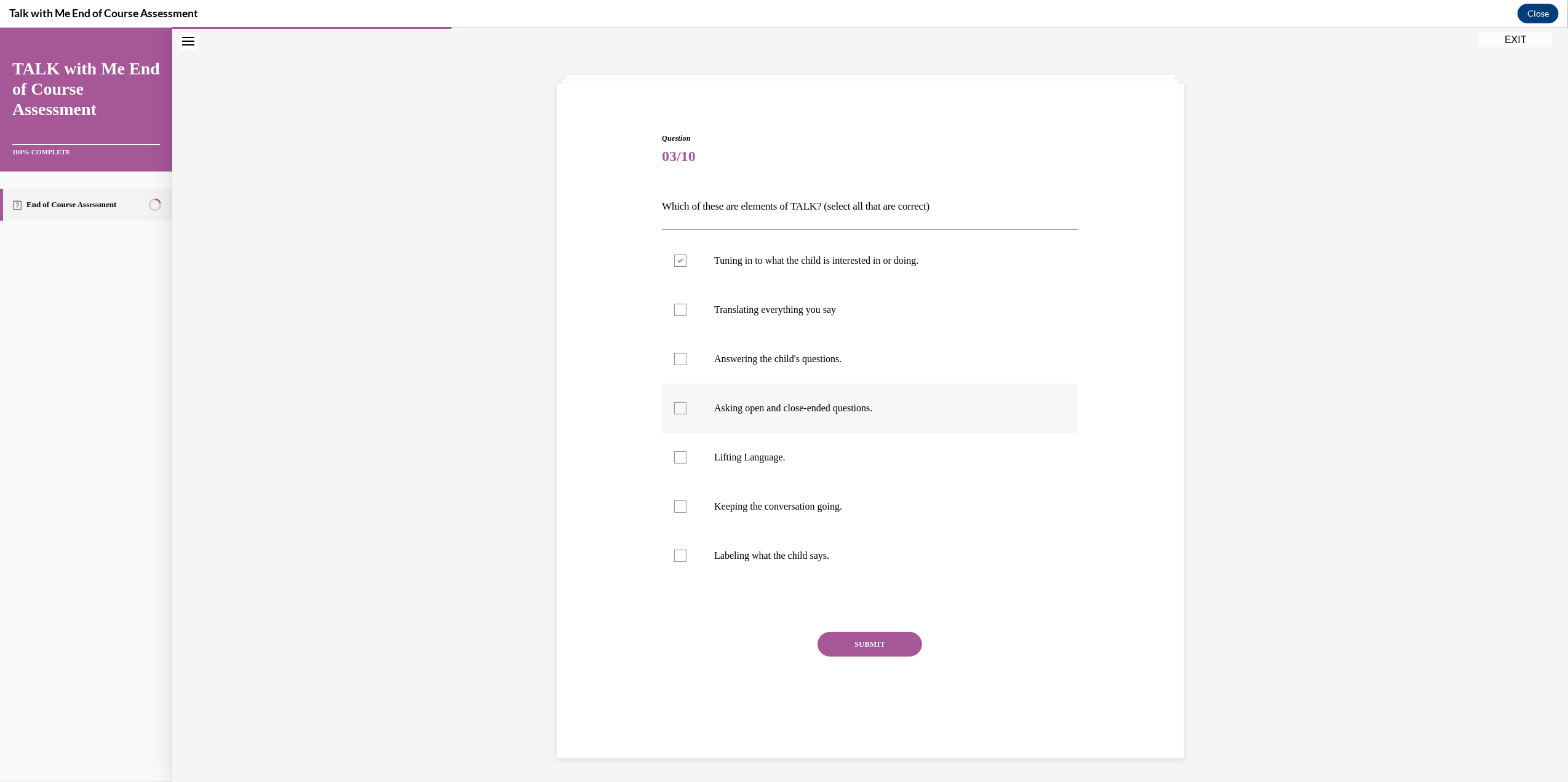
checkbox input "true"
click at [674, 455] on div at bounding box center [680, 457] width 13 height 13
click at [674, 455] on input "Lifting Language." at bounding box center [680, 457] width 13 height 13
checkbox input "true"
click at [674, 502] on div at bounding box center [680, 507] width 13 height 13
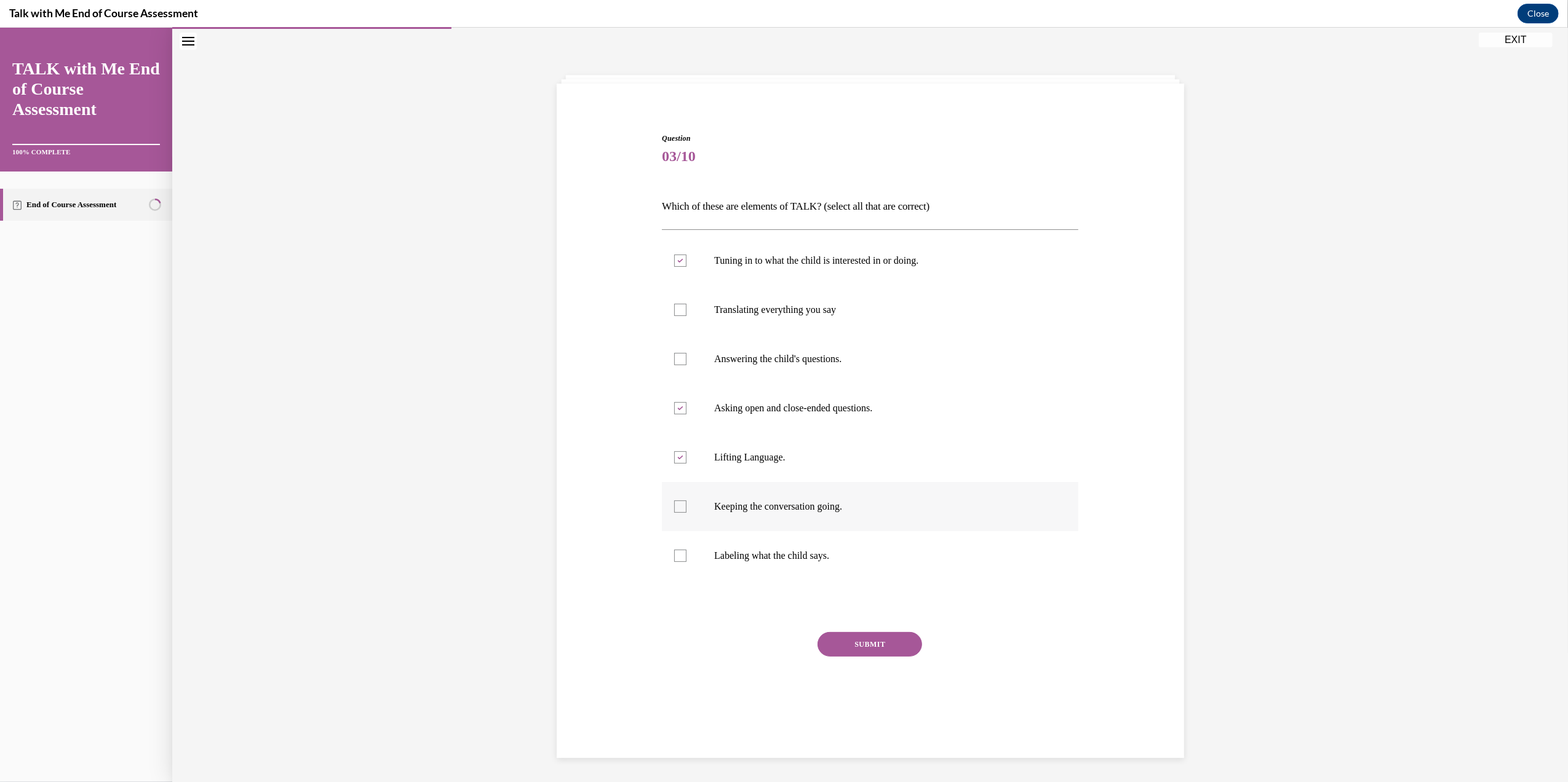
click at [674, 502] on input "Keeping the conversation going." at bounding box center [680, 507] width 13 height 13
checkbox input "true"
click at [844, 646] on button "SUBMIT" at bounding box center [869, 644] width 105 height 24
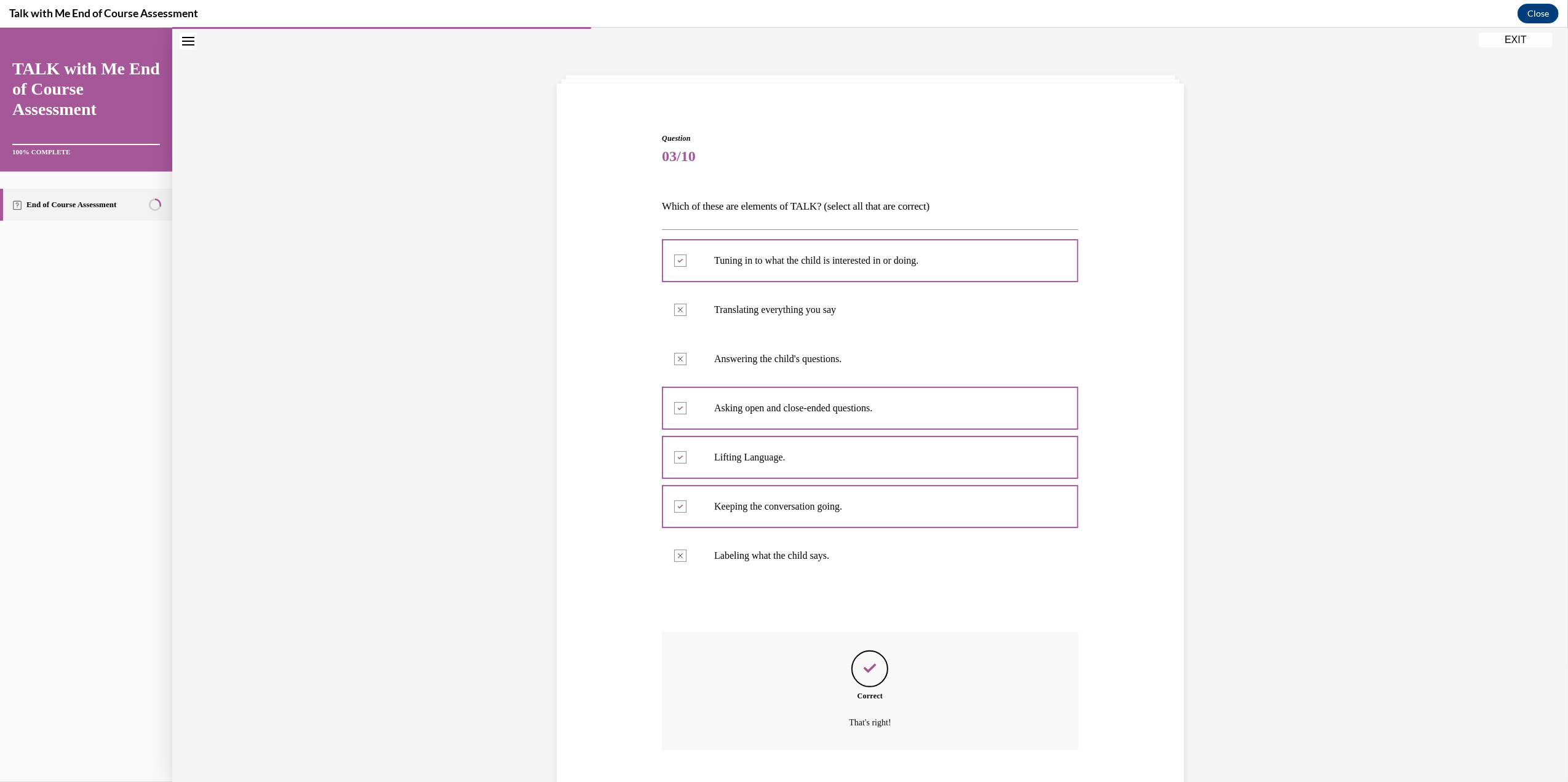
scroll to position [113, 0]
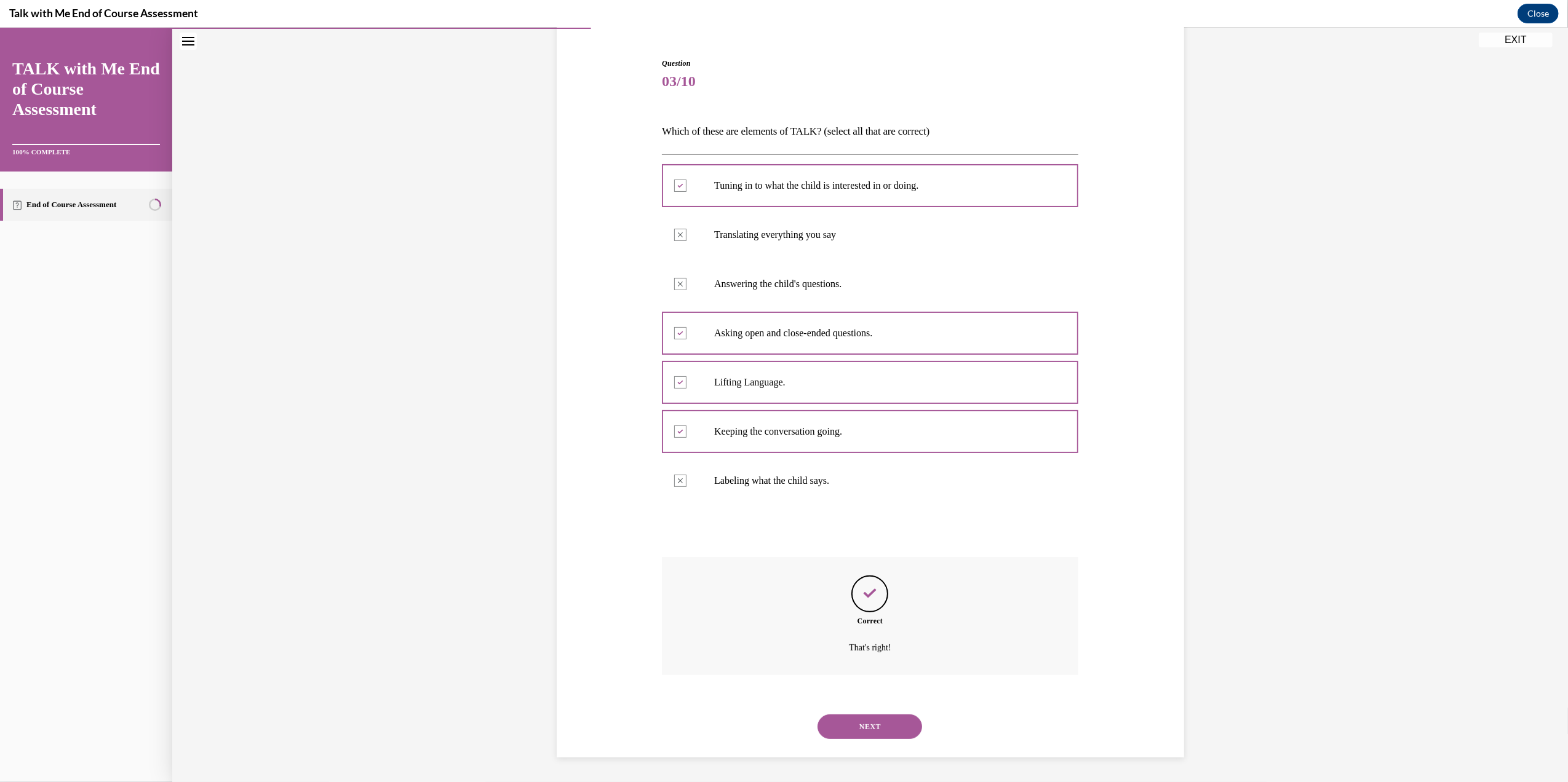
click at [848, 723] on button "NEXT" at bounding box center [869, 726] width 105 height 24
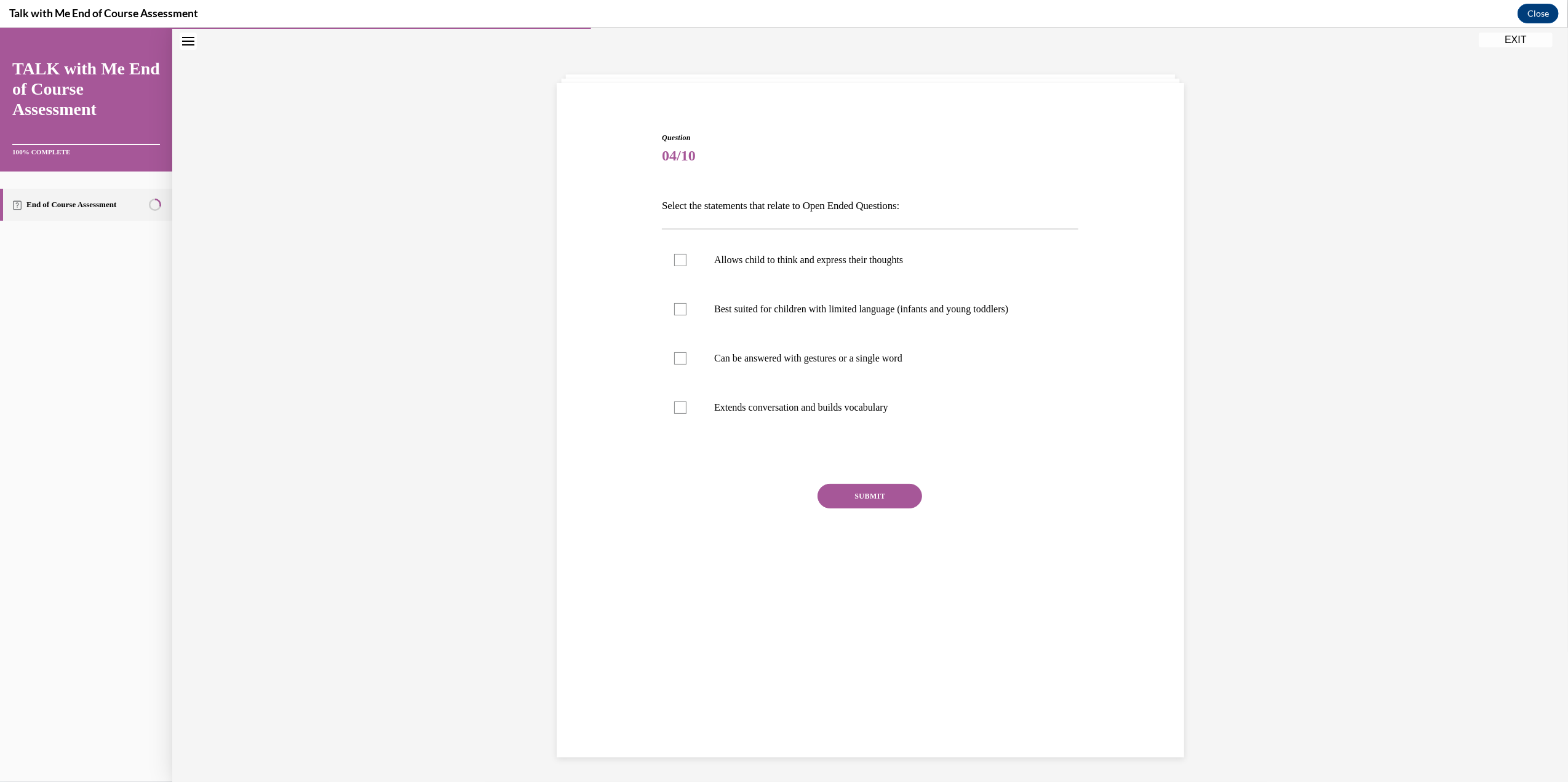
scroll to position [38, 0]
click at [674, 257] on div at bounding box center [680, 260] width 13 height 13
click at [674, 257] on input "Allows child to think and express their thoughts" at bounding box center [680, 260] width 13 height 13
checkbox input "true"
click at [679, 396] on label "Extends conversation and builds vocabulary" at bounding box center [870, 408] width 417 height 49
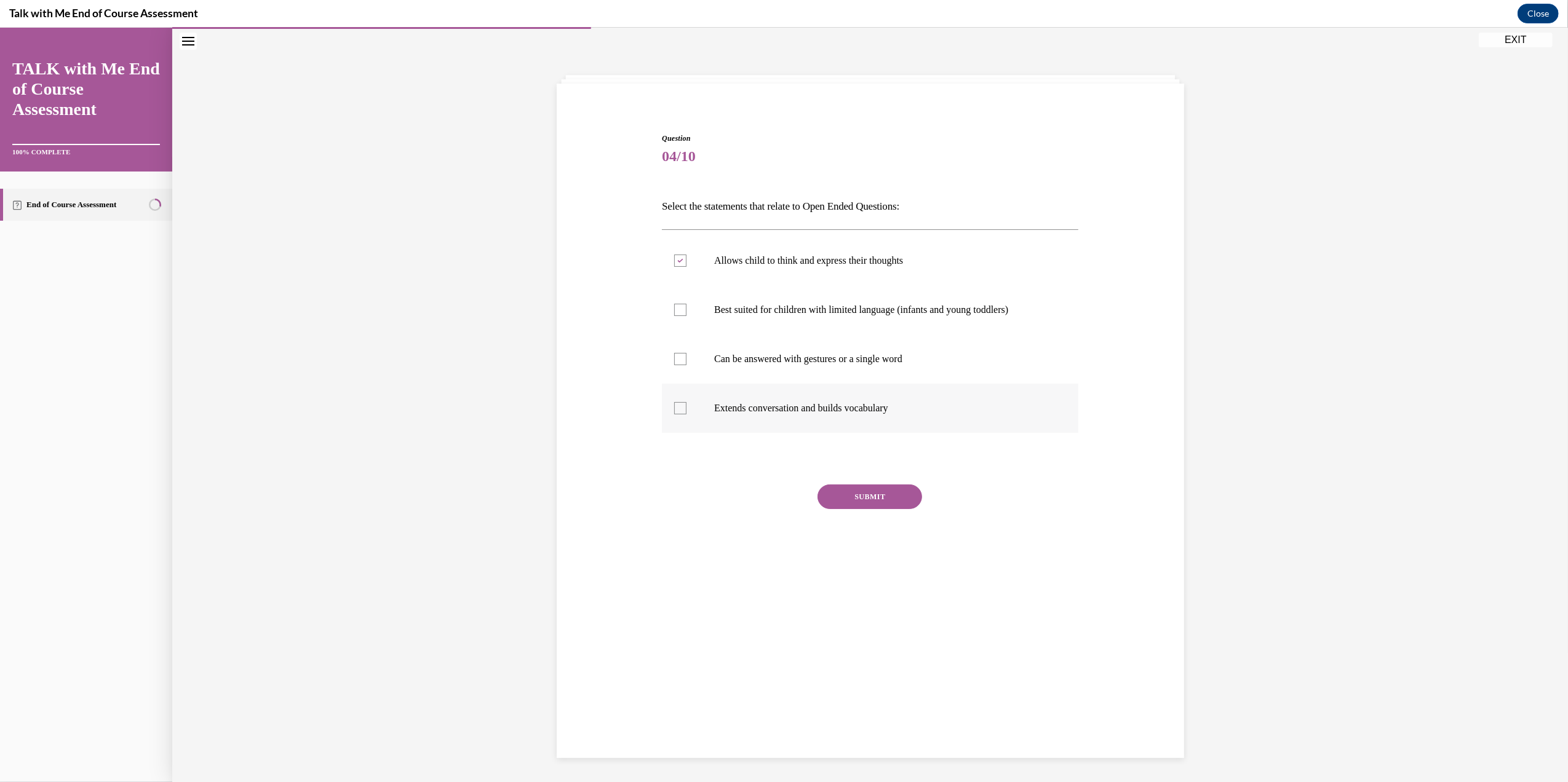
click at [679, 402] on input "Extends conversation and builds vocabulary" at bounding box center [680, 408] width 13 height 13
checkbox input "true"
click at [854, 491] on button "SUBMIT" at bounding box center [869, 496] width 105 height 24
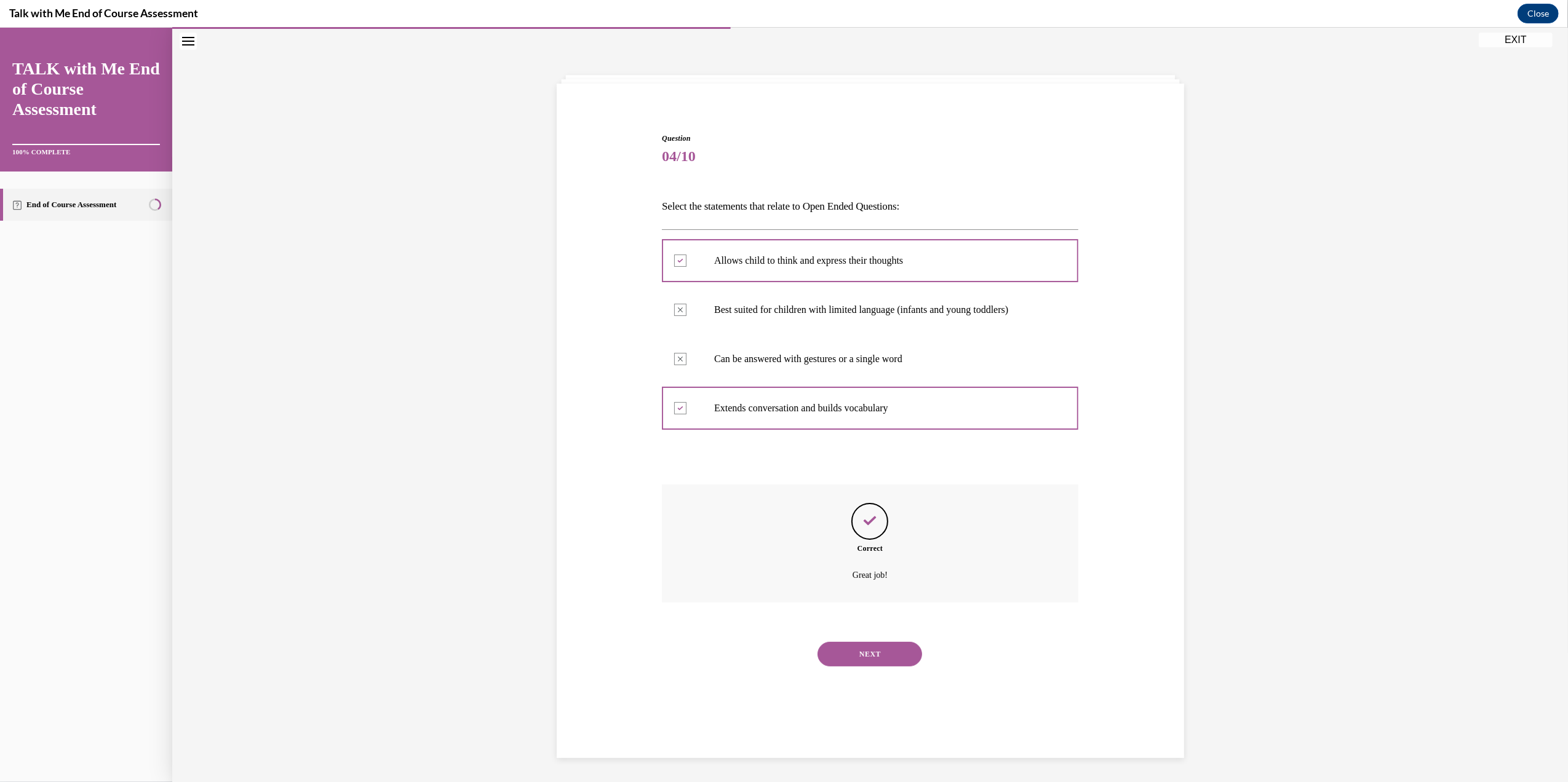
click at [835, 654] on button "NEXT" at bounding box center [869, 654] width 105 height 24
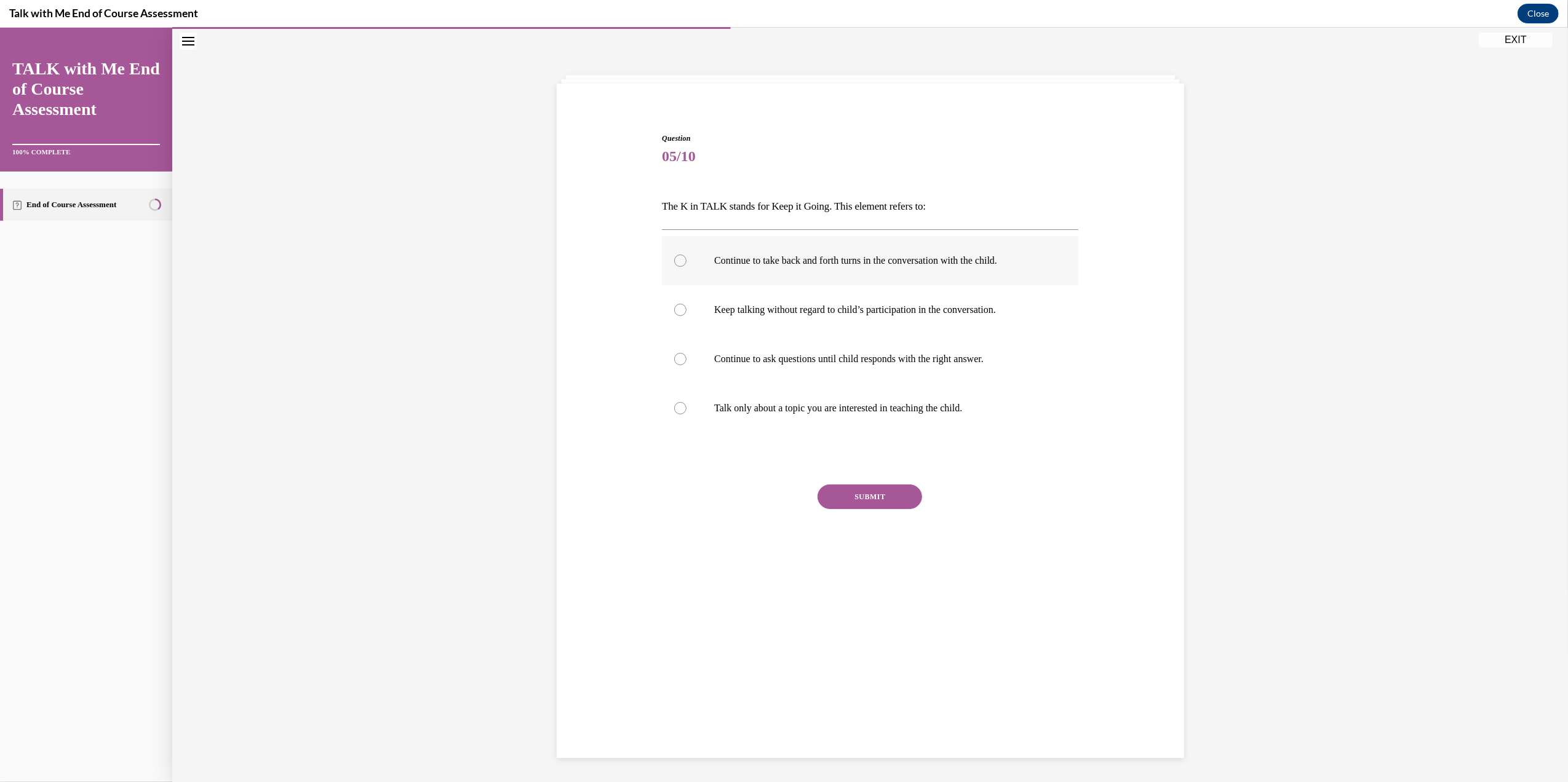
click at [674, 256] on div at bounding box center [680, 260] width 13 height 13
click at [674, 256] on input "Continue to take back and forth turns in the conversation with the child." at bounding box center [680, 260] width 13 height 13
radio input "true"
click at [830, 493] on button "SUBMIT" at bounding box center [869, 496] width 105 height 24
click at [852, 656] on button "NEXT" at bounding box center [869, 654] width 105 height 24
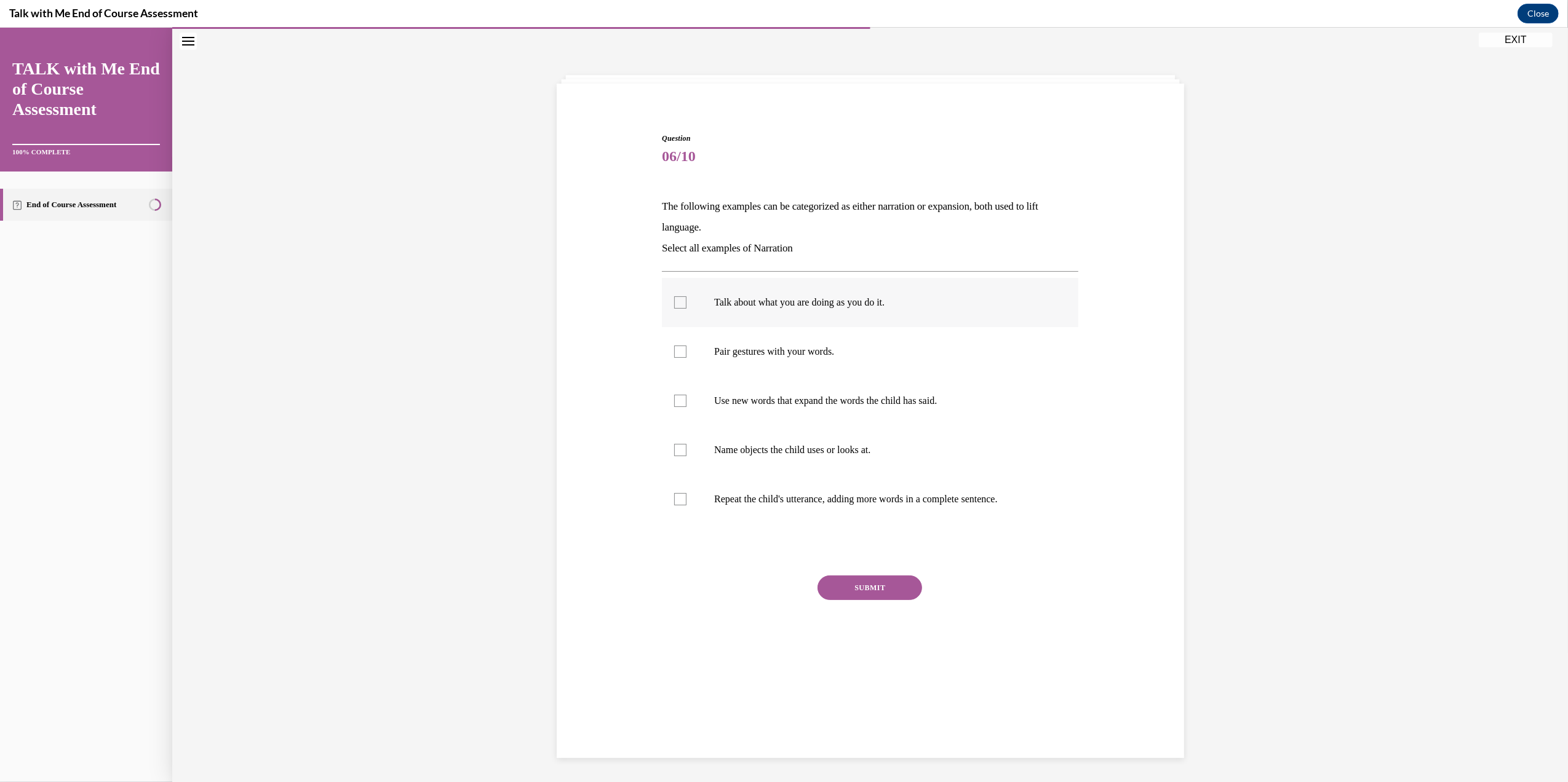
click at [680, 300] on div at bounding box center [680, 302] width 13 height 13
click at [680, 300] on input "Talk about what you are doing as you do it." at bounding box center [680, 302] width 13 height 13
checkbox input "true"
click at [674, 347] on div at bounding box center [680, 351] width 13 height 13
click at [674, 347] on input "Pair gestures with your words." at bounding box center [680, 351] width 13 height 13
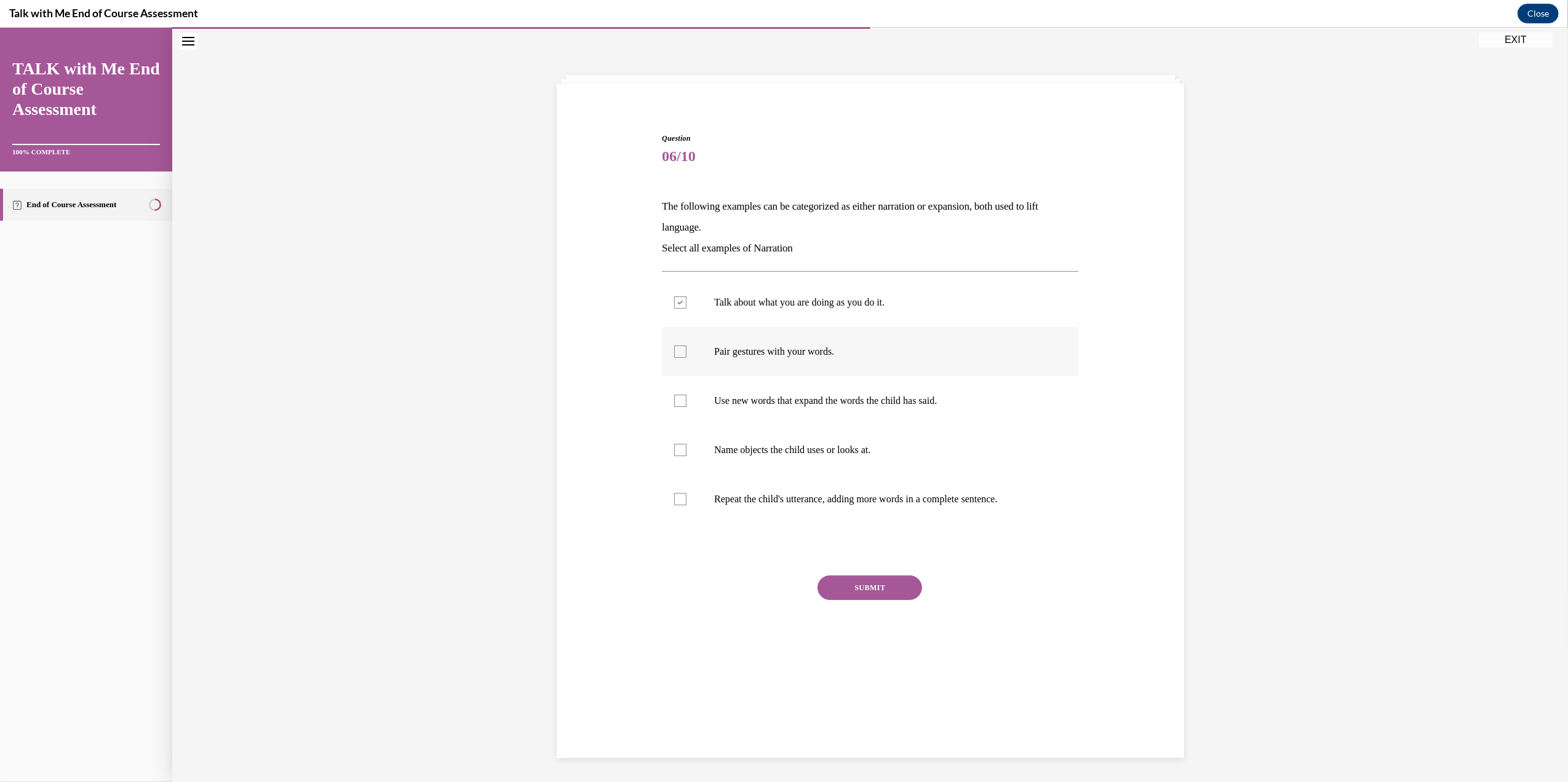
checkbox input "true"
click at [677, 446] on div at bounding box center [680, 450] width 13 height 13
click at [677, 446] on input "Name objects the child uses or looks at." at bounding box center [680, 450] width 13 height 13
checkbox input "true"
click at [832, 579] on button "SUBMIT" at bounding box center [869, 587] width 105 height 24
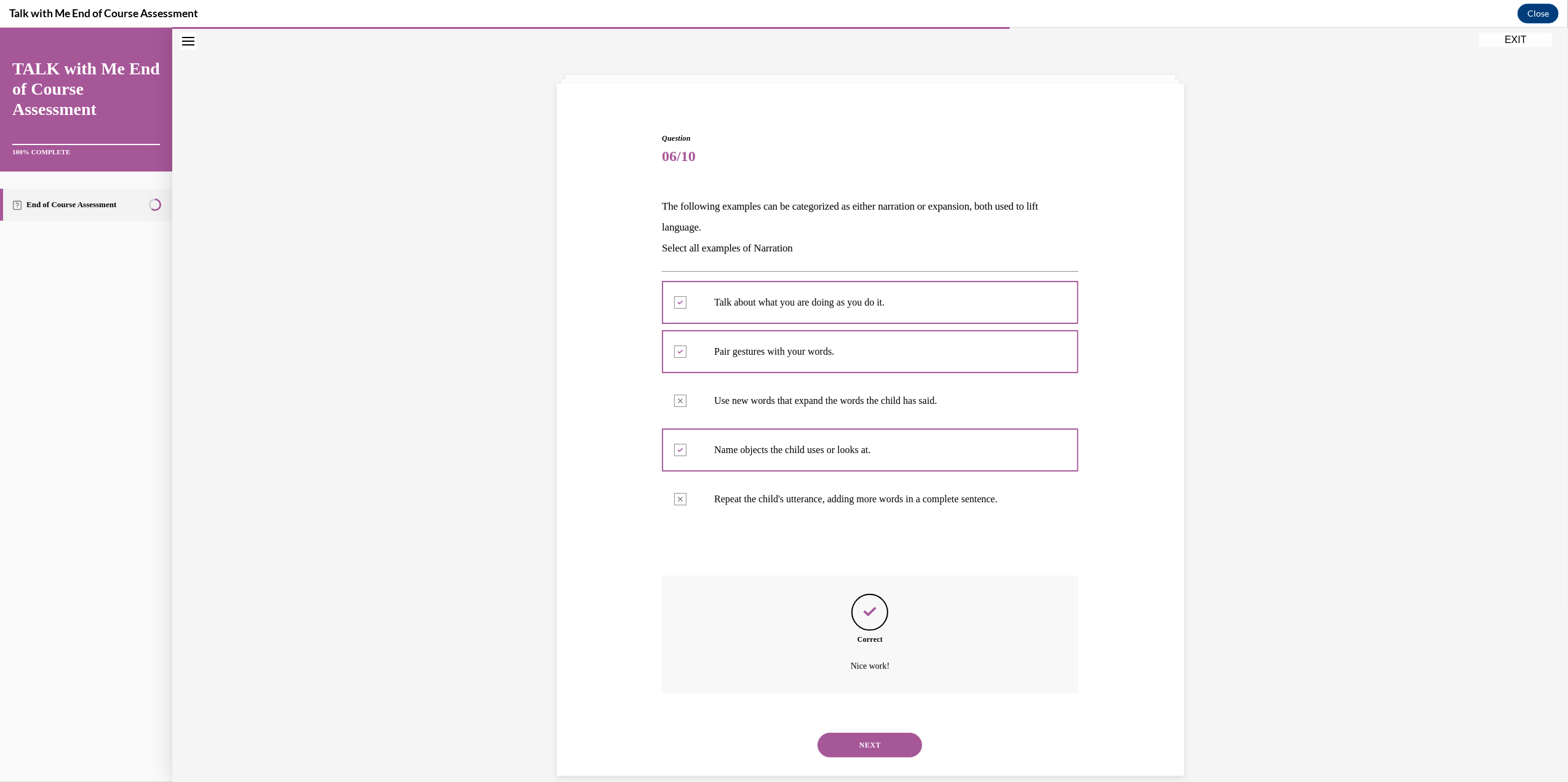
scroll to position [57, 0]
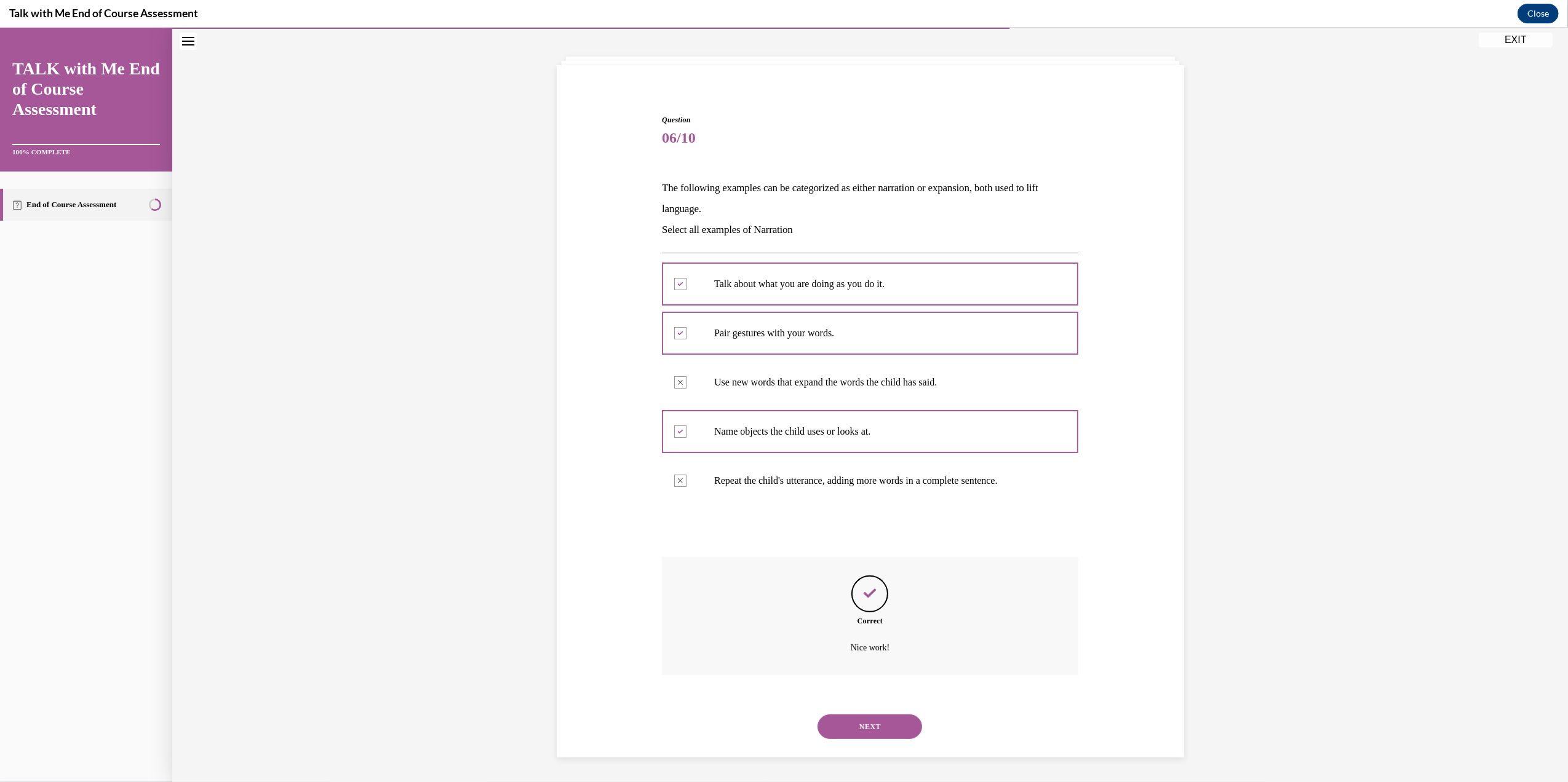
click at [850, 714] on button "NEXT" at bounding box center [869, 726] width 105 height 24
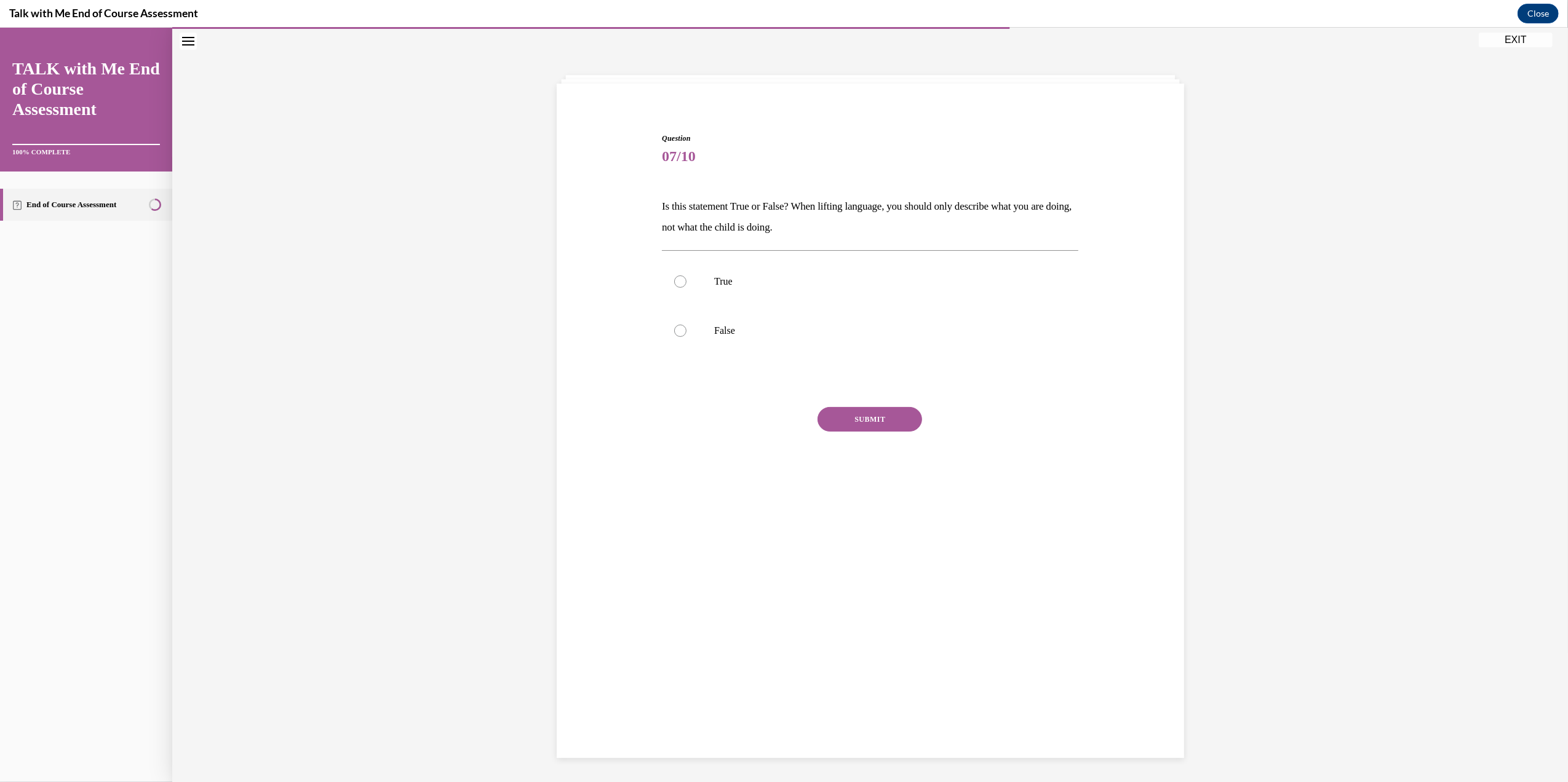
drag, startPoint x: 850, startPoint y: 714, endPoint x: 623, endPoint y: 558, distance: 275.4
click at [623, 558] on div "Question 07/10 Is this statement True or False? When lifting language, you shou…" at bounding box center [870, 421] width 627 height 675
click at [674, 325] on div at bounding box center [680, 331] width 13 height 13
click at [674, 325] on input "False" at bounding box center [680, 331] width 13 height 13
radio input "true"
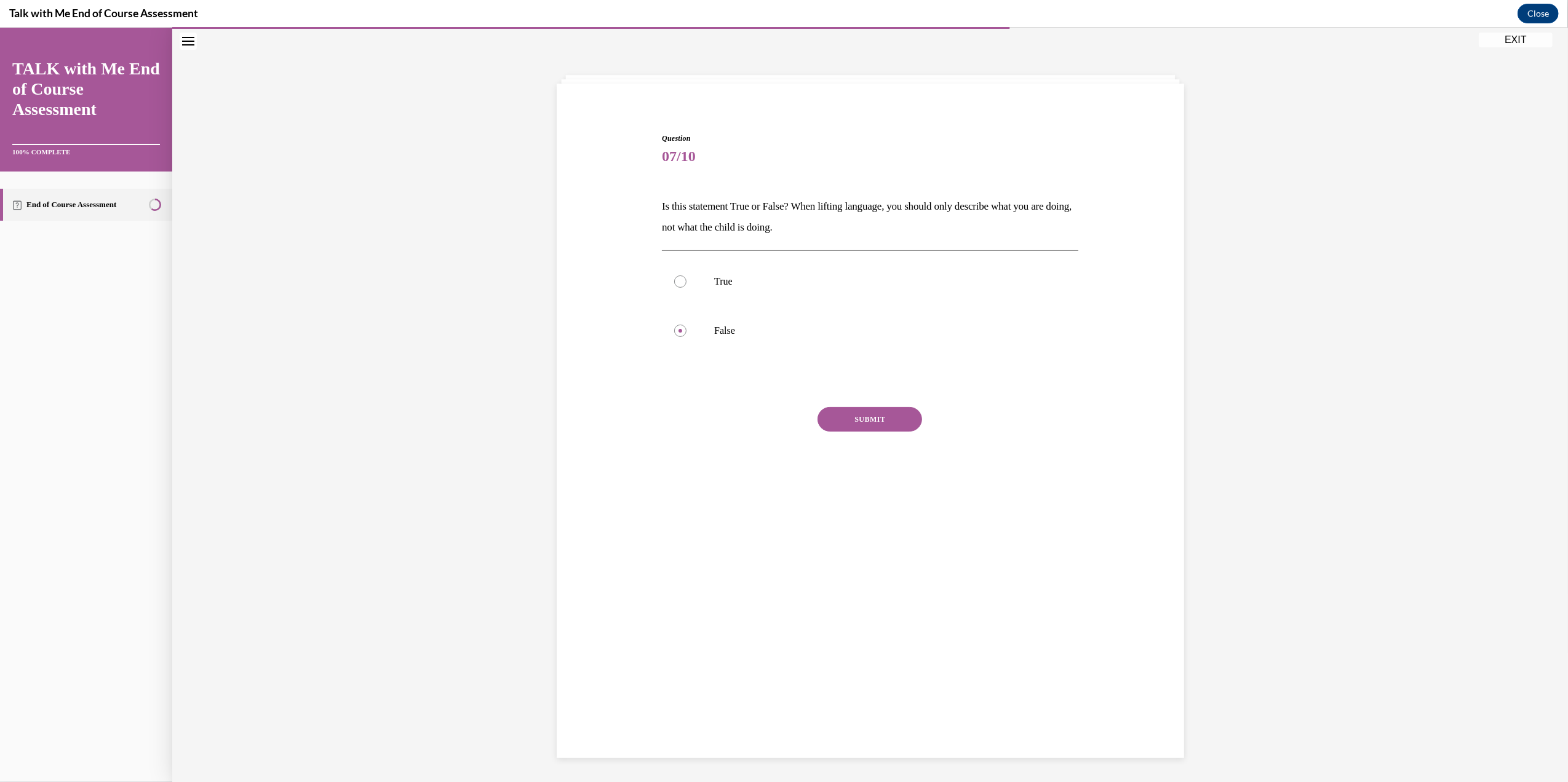
click at [867, 423] on button "SUBMIT" at bounding box center [869, 419] width 105 height 24
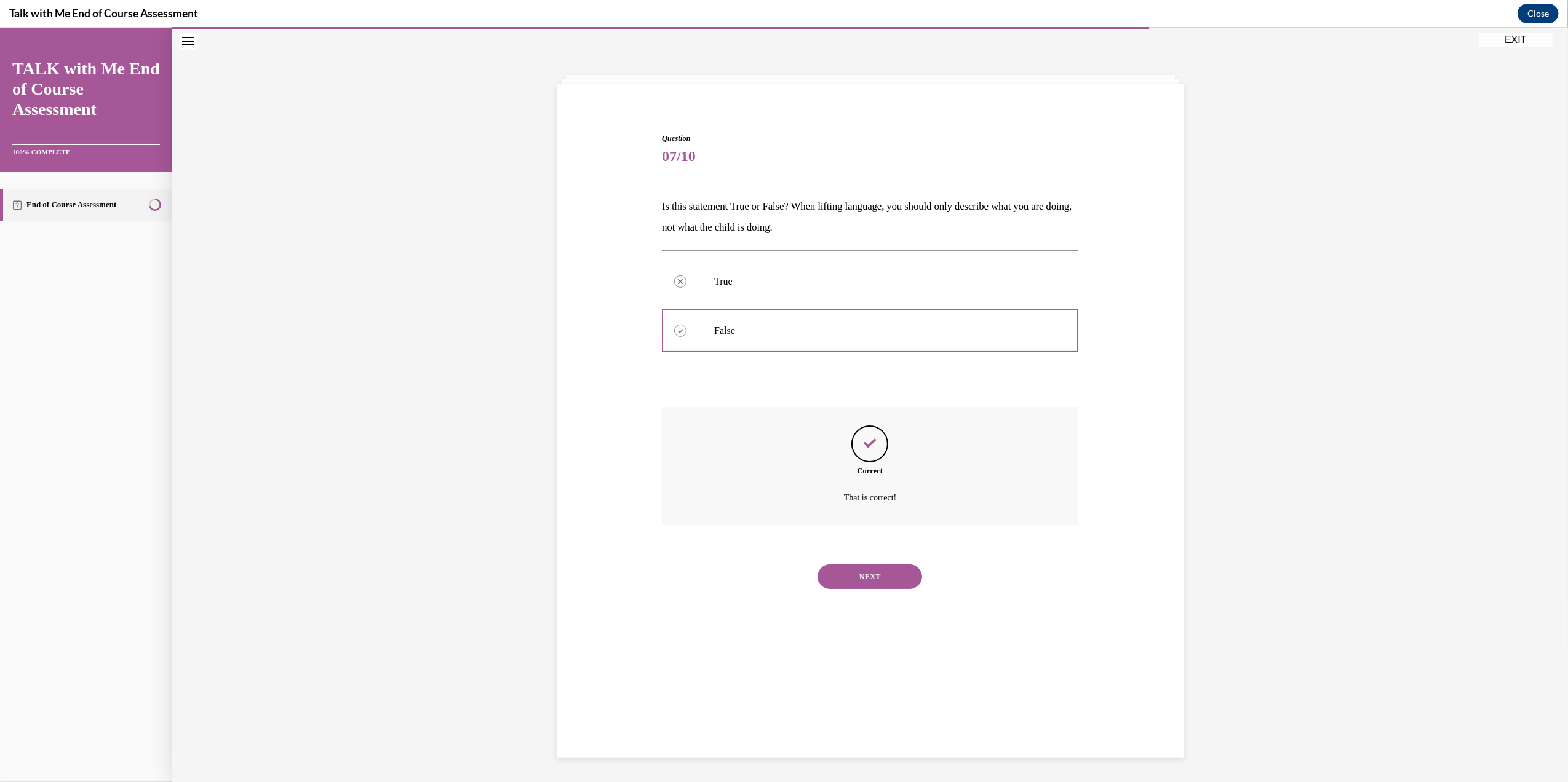
click at [842, 573] on button "NEXT" at bounding box center [869, 576] width 105 height 24
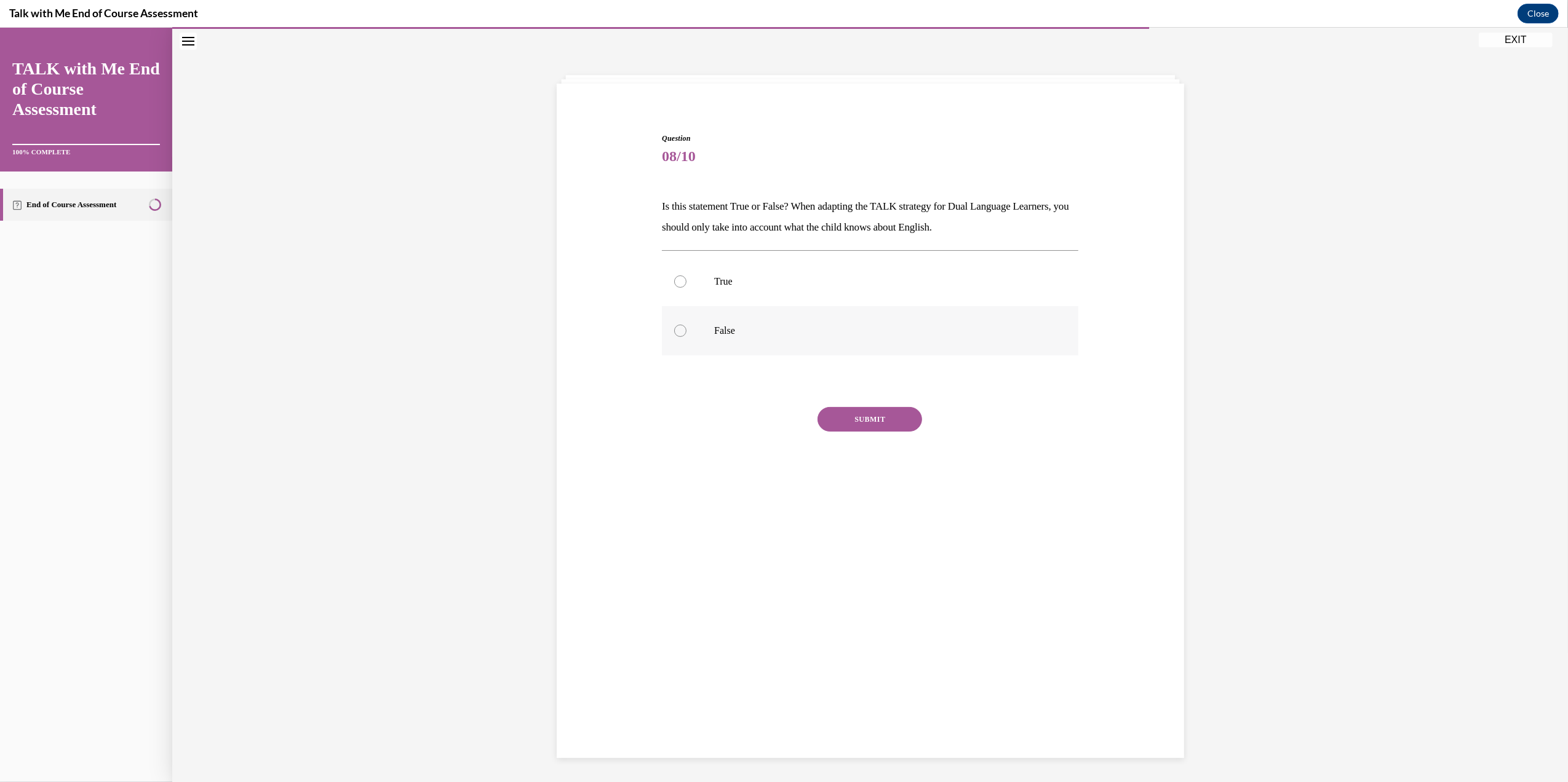
click at [679, 325] on label "False" at bounding box center [870, 331] width 417 height 49
click at [679, 325] on input "False" at bounding box center [680, 331] width 13 height 13
radio input "true"
click at [848, 416] on button "SUBMIT" at bounding box center [869, 419] width 105 height 24
click at [846, 558] on div "NEXT" at bounding box center [870, 576] width 417 height 49
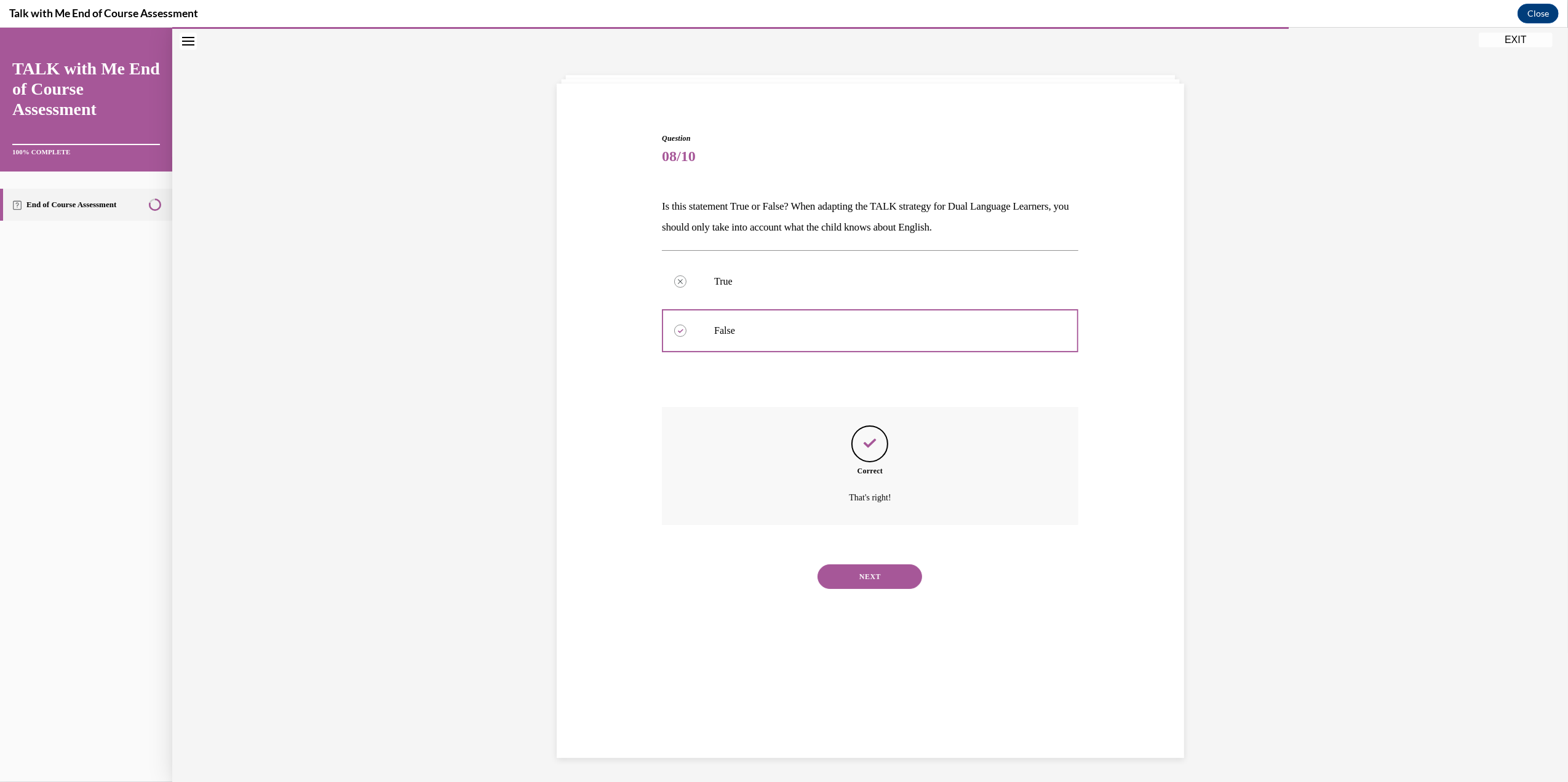
click at [845, 574] on button "NEXT" at bounding box center [869, 576] width 105 height 24
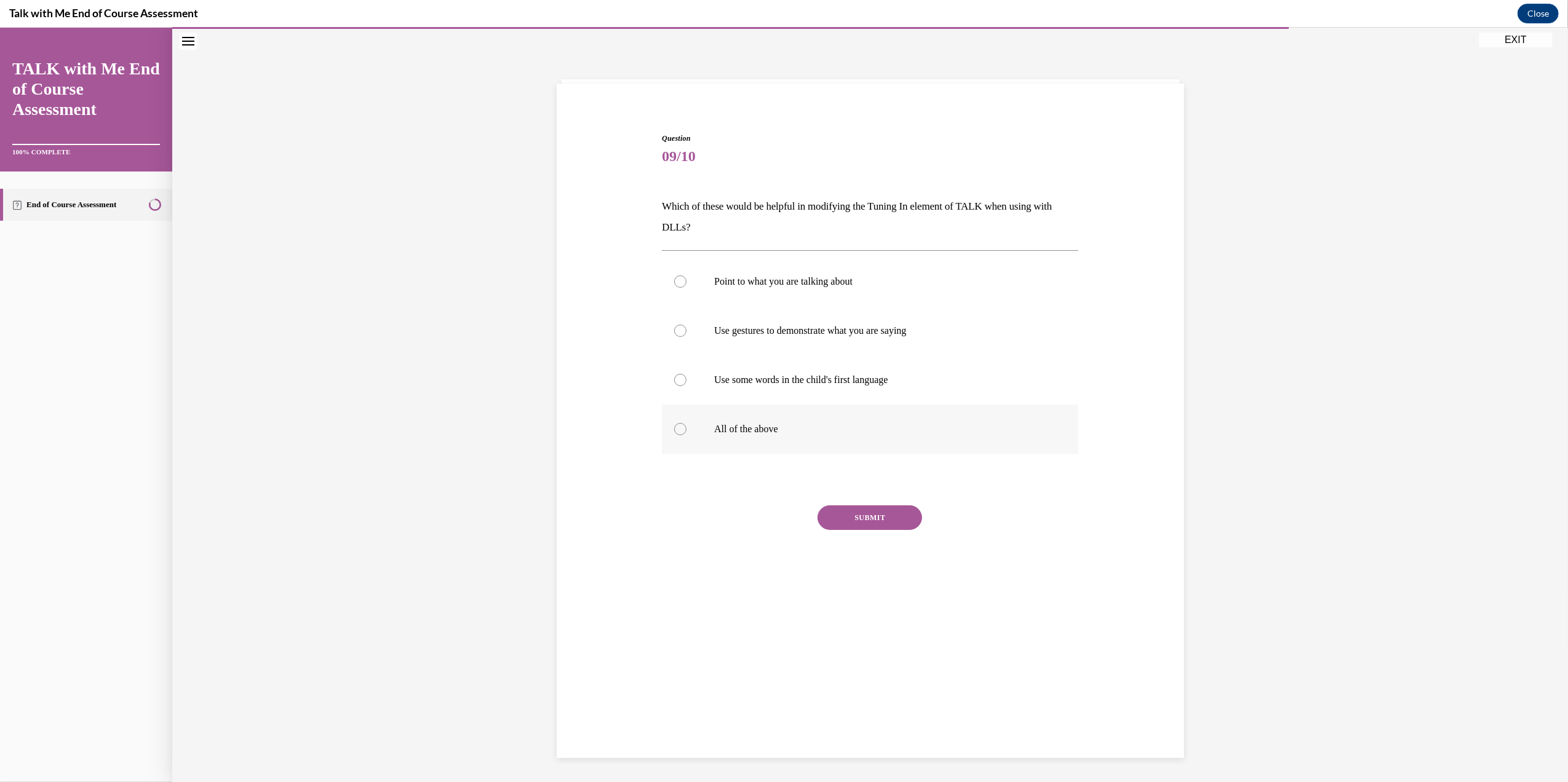
click at [677, 424] on div at bounding box center [680, 429] width 13 height 13
click at [677, 424] on input "All of the above" at bounding box center [680, 429] width 13 height 13
radio input "true"
click at [856, 515] on button "SUBMIT" at bounding box center [869, 517] width 105 height 24
click at [855, 665] on button "NEXT" at bounding box center [869, 675] width 105 height 24
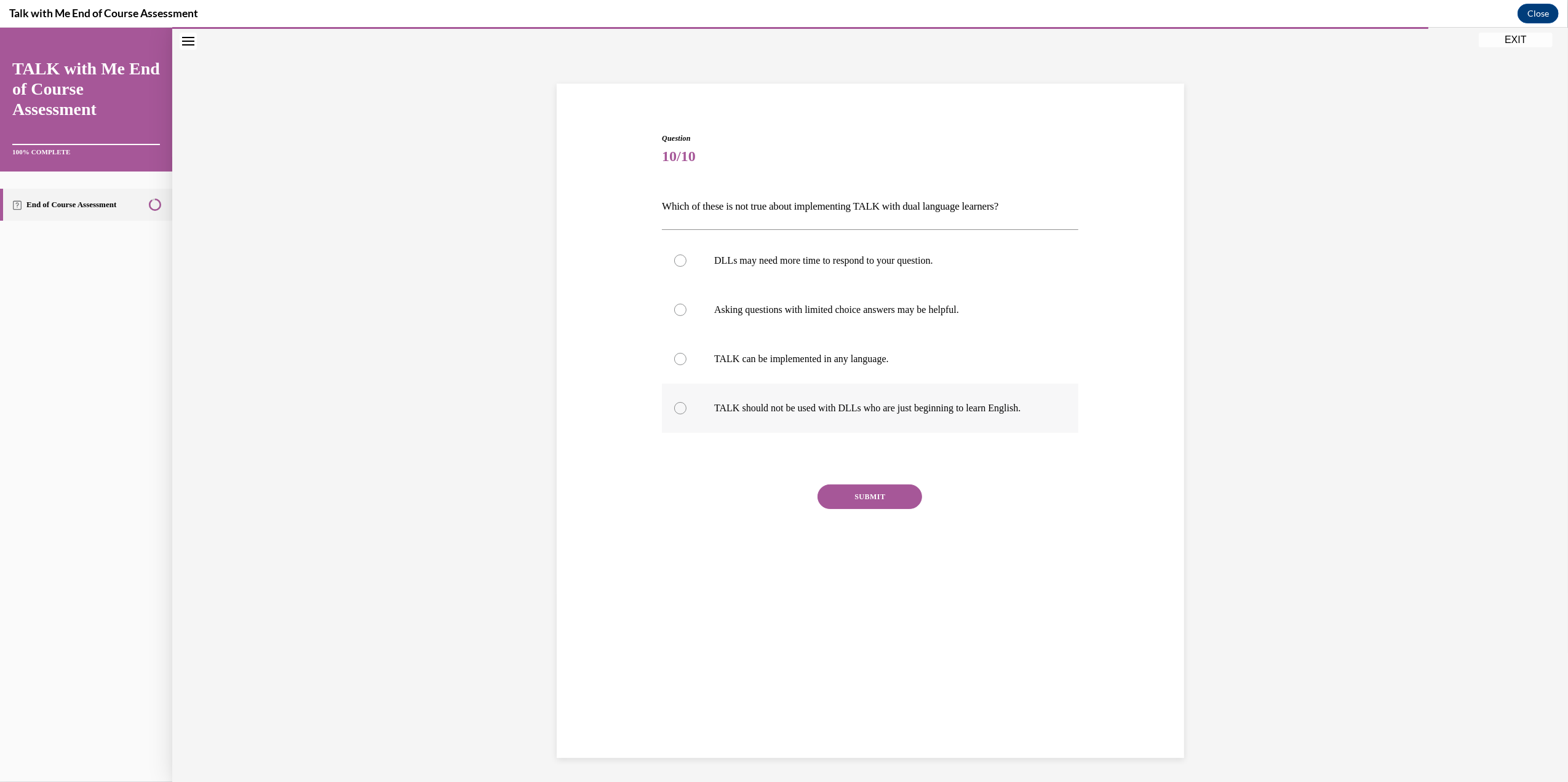
click at [674, 405] on div at bounding box center [680, 408] width 13 height 13
click at [674, 405] on input "TALK should not be used with DLLs who are just beginning to learn English." at bounding box center [680, 408] width 13 height 13
radio input "true"
click at [867, 502] on button "SUBMIT" at bounding box center [869, 496] width 105 height 24
click at [867, 657] on button "NEXT" at bounding box center [869, 654] width 105 height 24
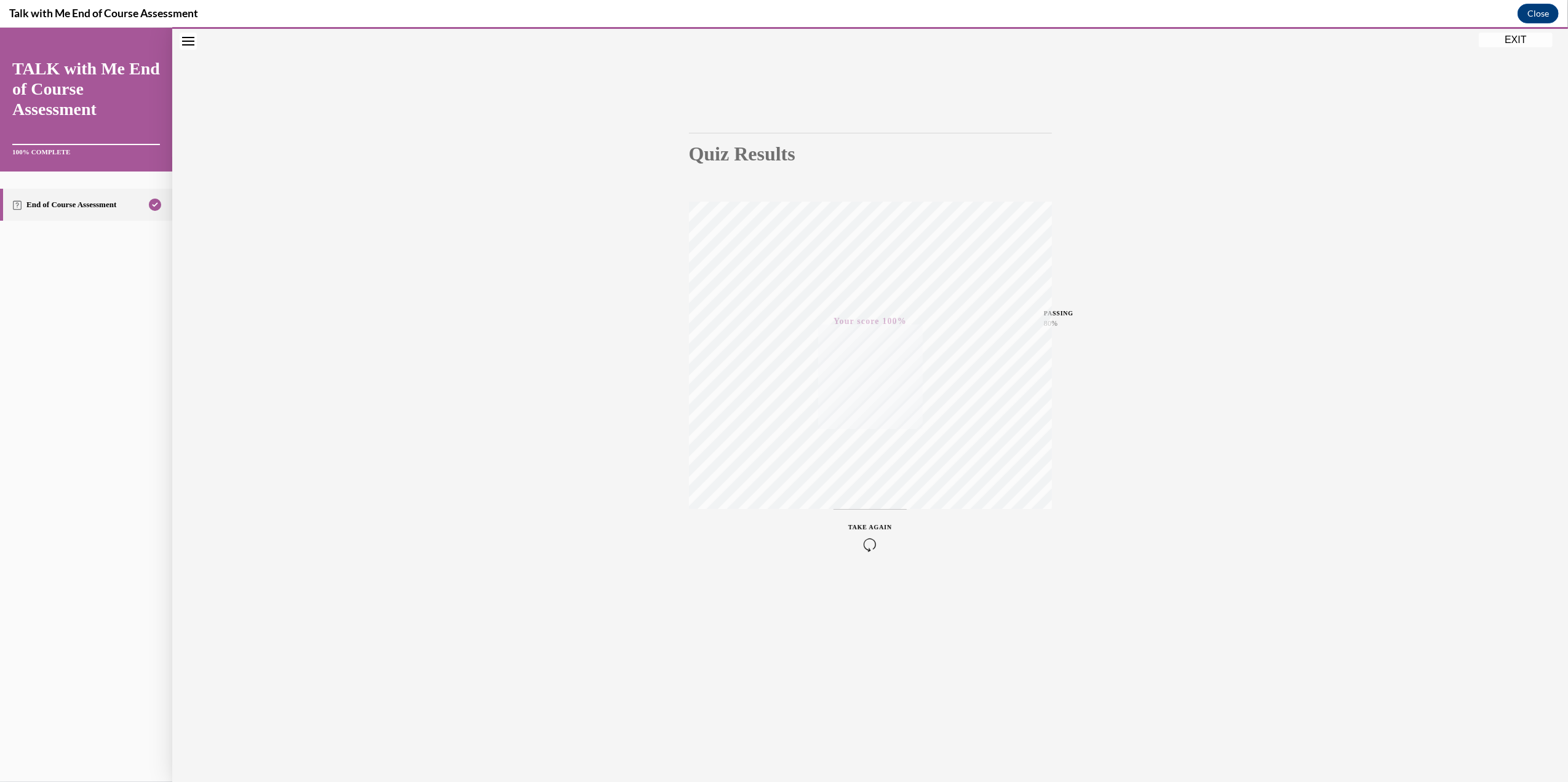
click at [1515, 43] on button "EXIT" at bounding box center [1515, 40] width 74 height 14
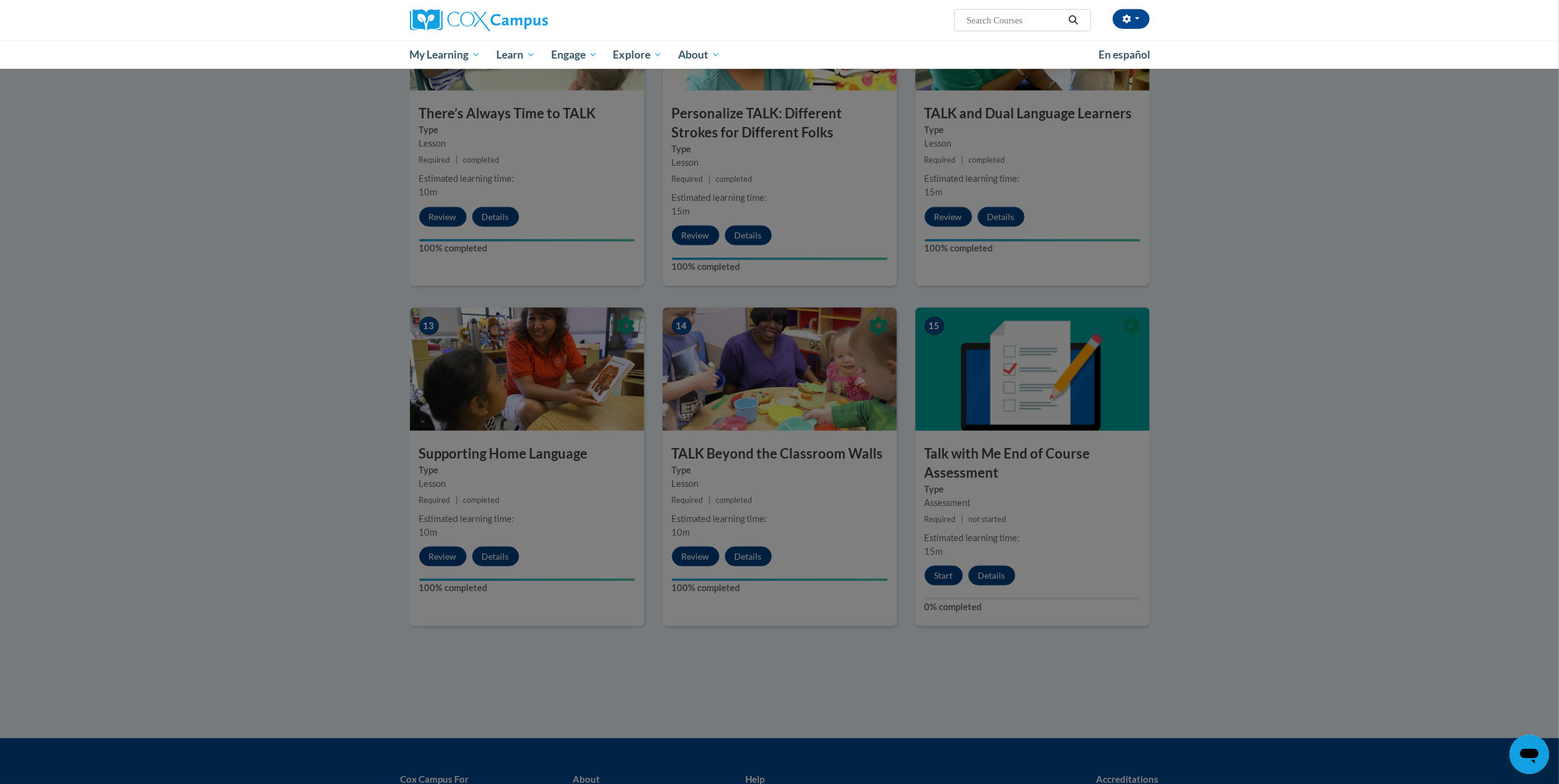
click at [1221, 347] on div at bounding box center [780, 392] width 1559 height 784
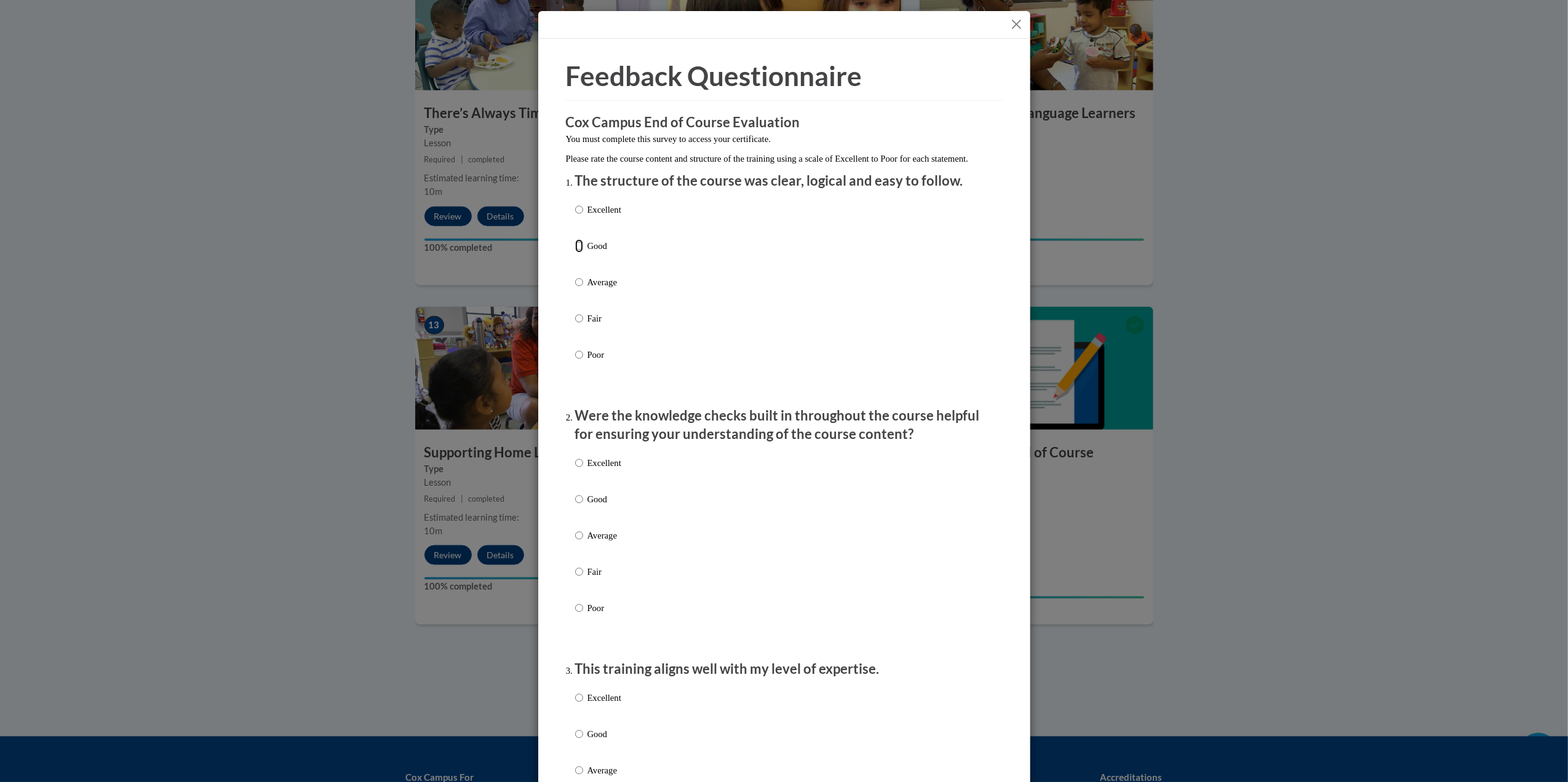
click at [576, 253] on input "Good" at bounding box center [579, 246] width 8 height 14
radio input "true"
click at [575, 506] on input "Good" at bounding box center [579, 499] width 8 height 14
radio input "true"
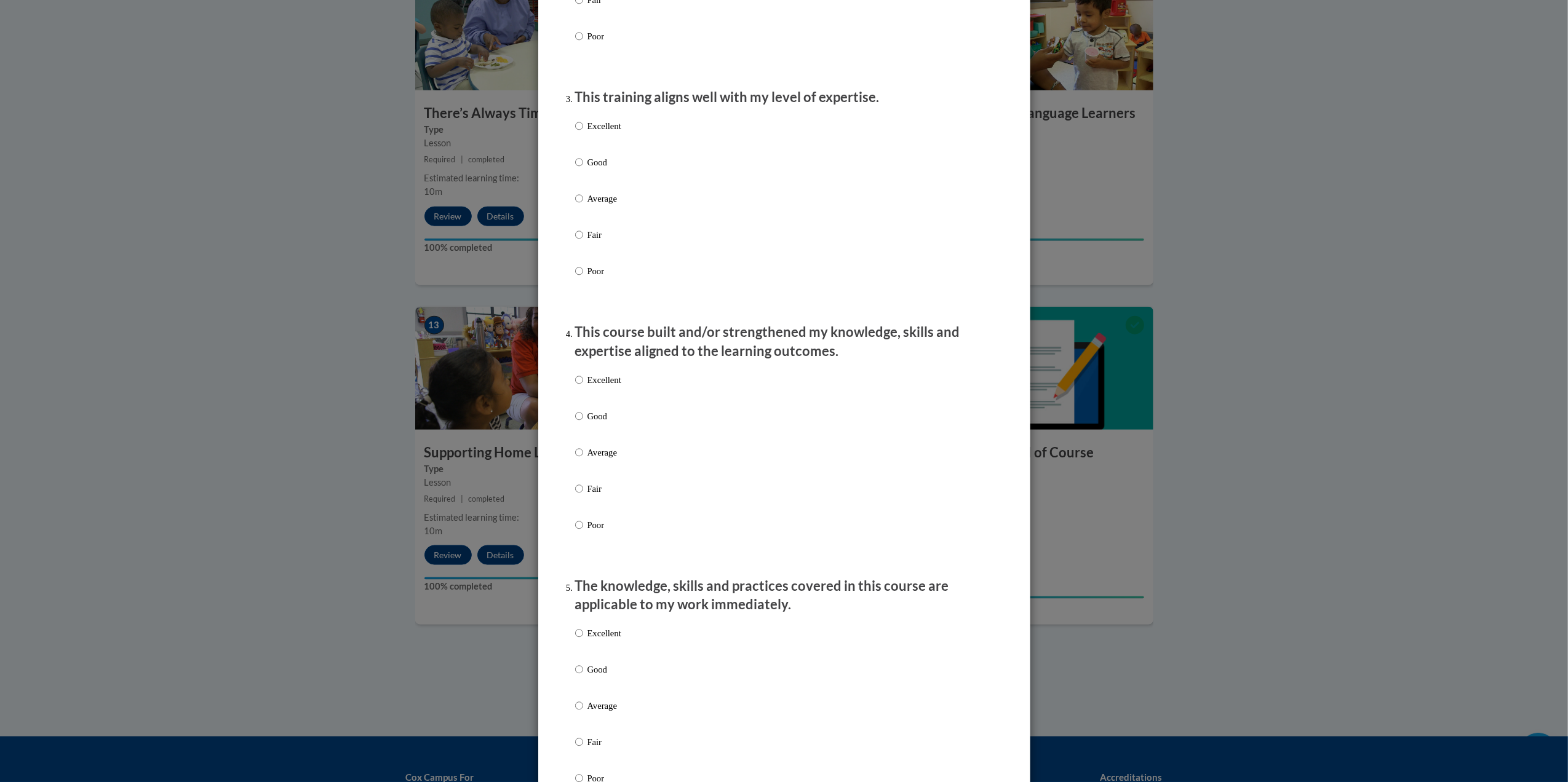
scroll to position [578, 0]
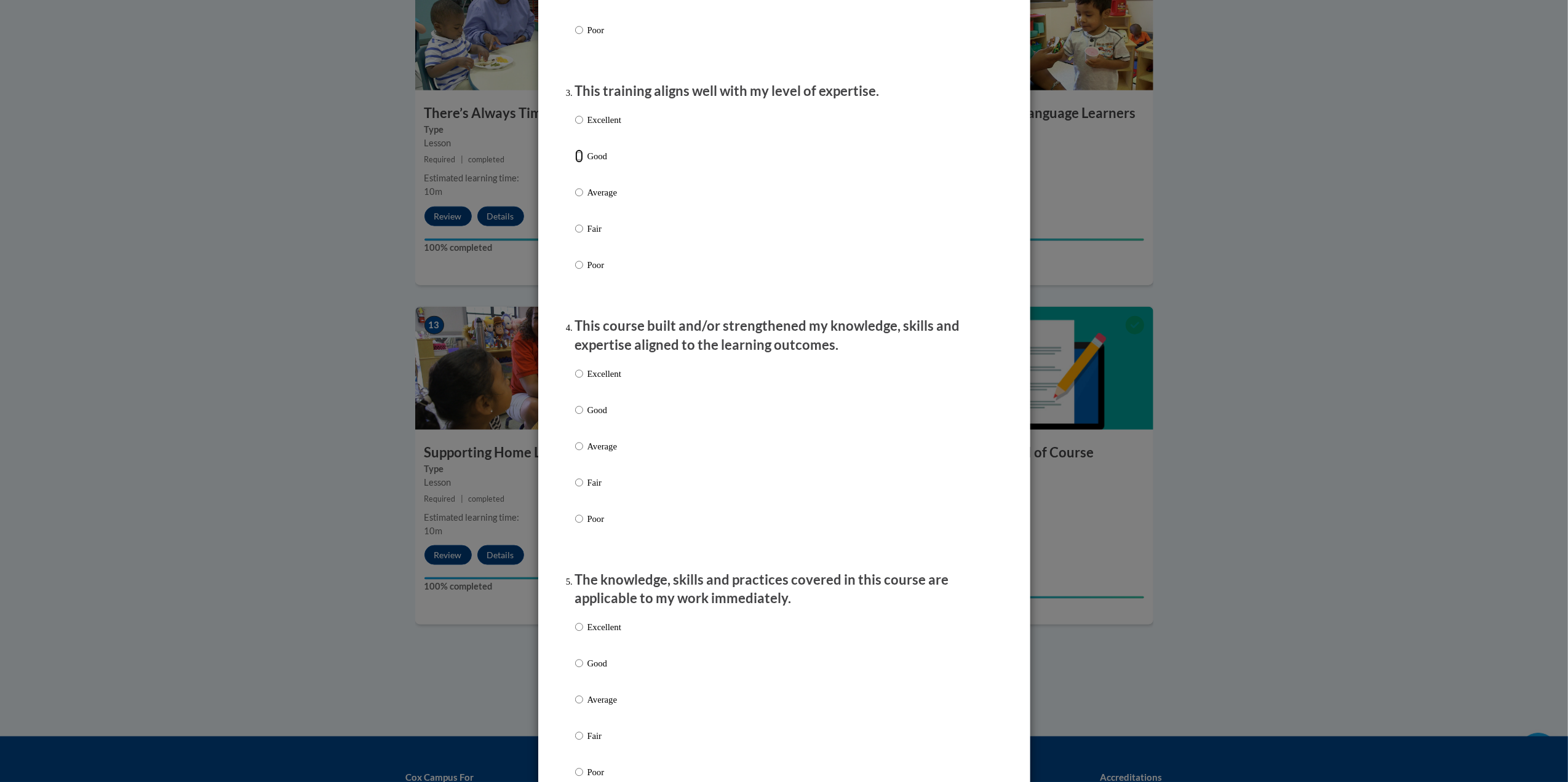
click at [575, 163] on input "Good" at bounding box center [579, 156] width 8 height 14
radio input "true"
click at [575, 417] on input "Good" at bounding box center [579, 410] width 8 height 14
radio input "true"
click at [575, 670] on input "Good" at bounding box center [579, 663] width 8 height 14
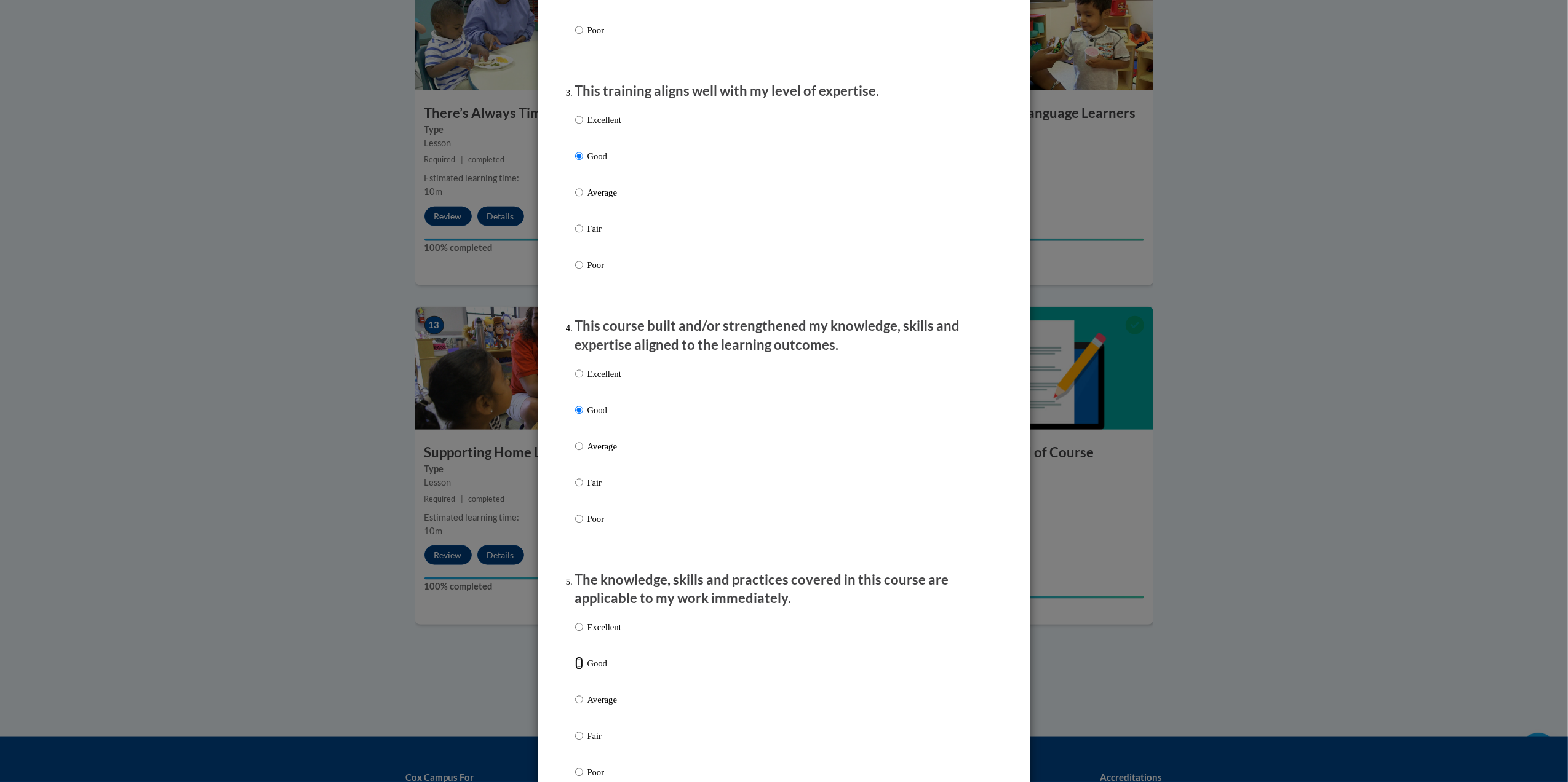
radio input "true"
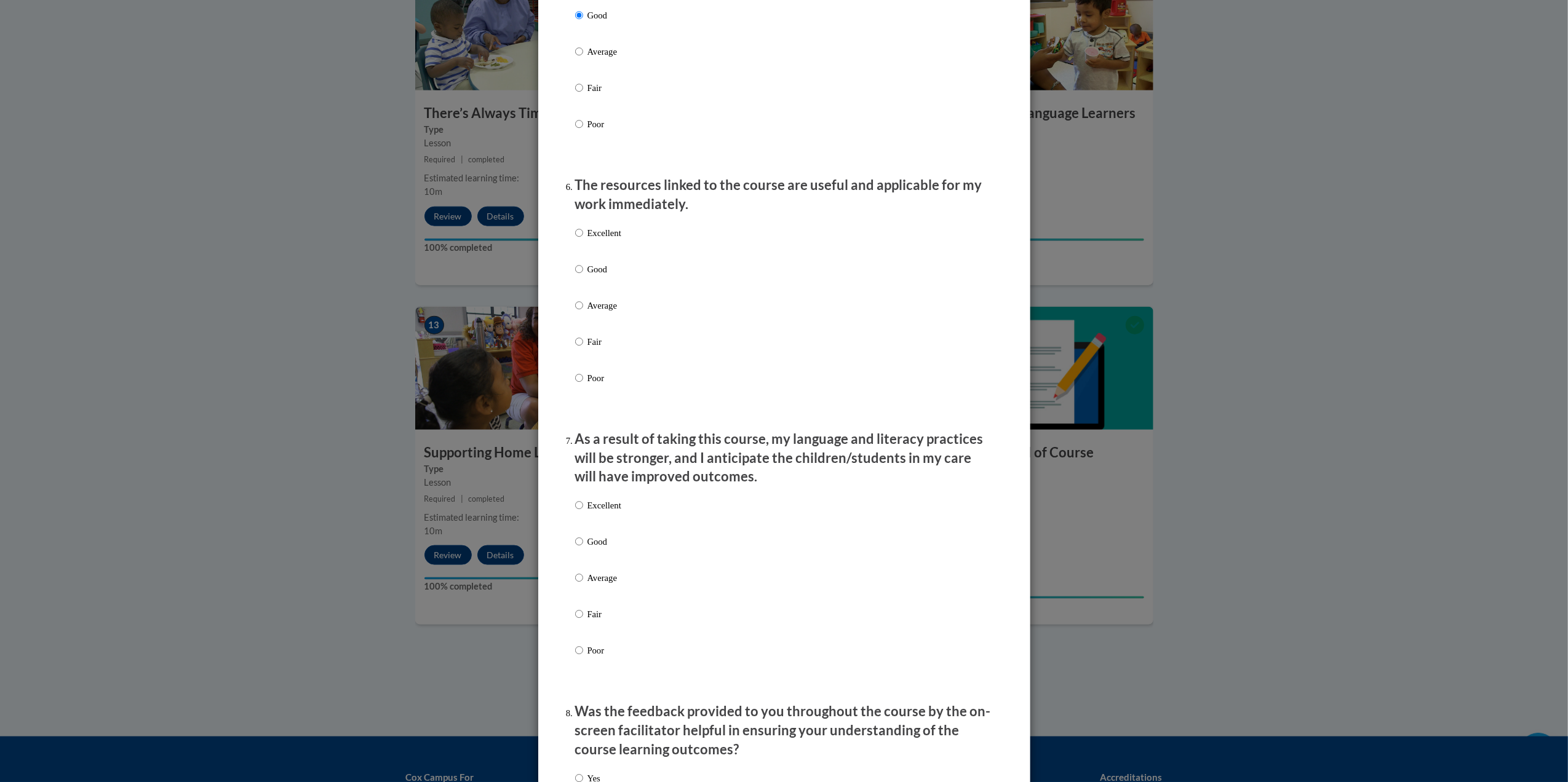
scroll to position [1228, 0]
click at [575, 273] on input "Good" at bounding box center [579, 267] width 8 height 14
radio input "true"
click at [575, 546] on input "Good" at bounding box center [579, 539] width 8 height 14
radio input "true"
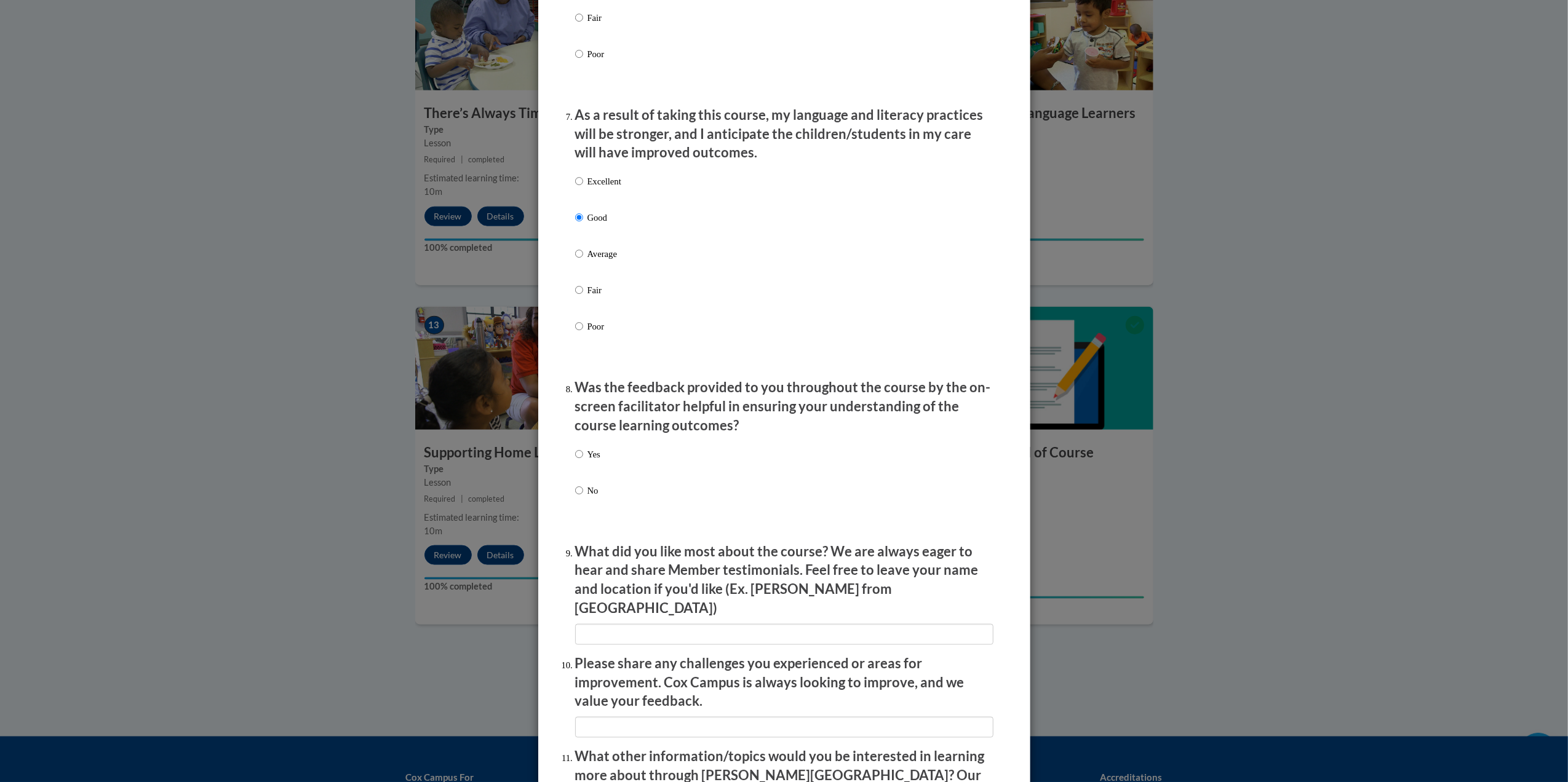
scroll to position [1779, 0]
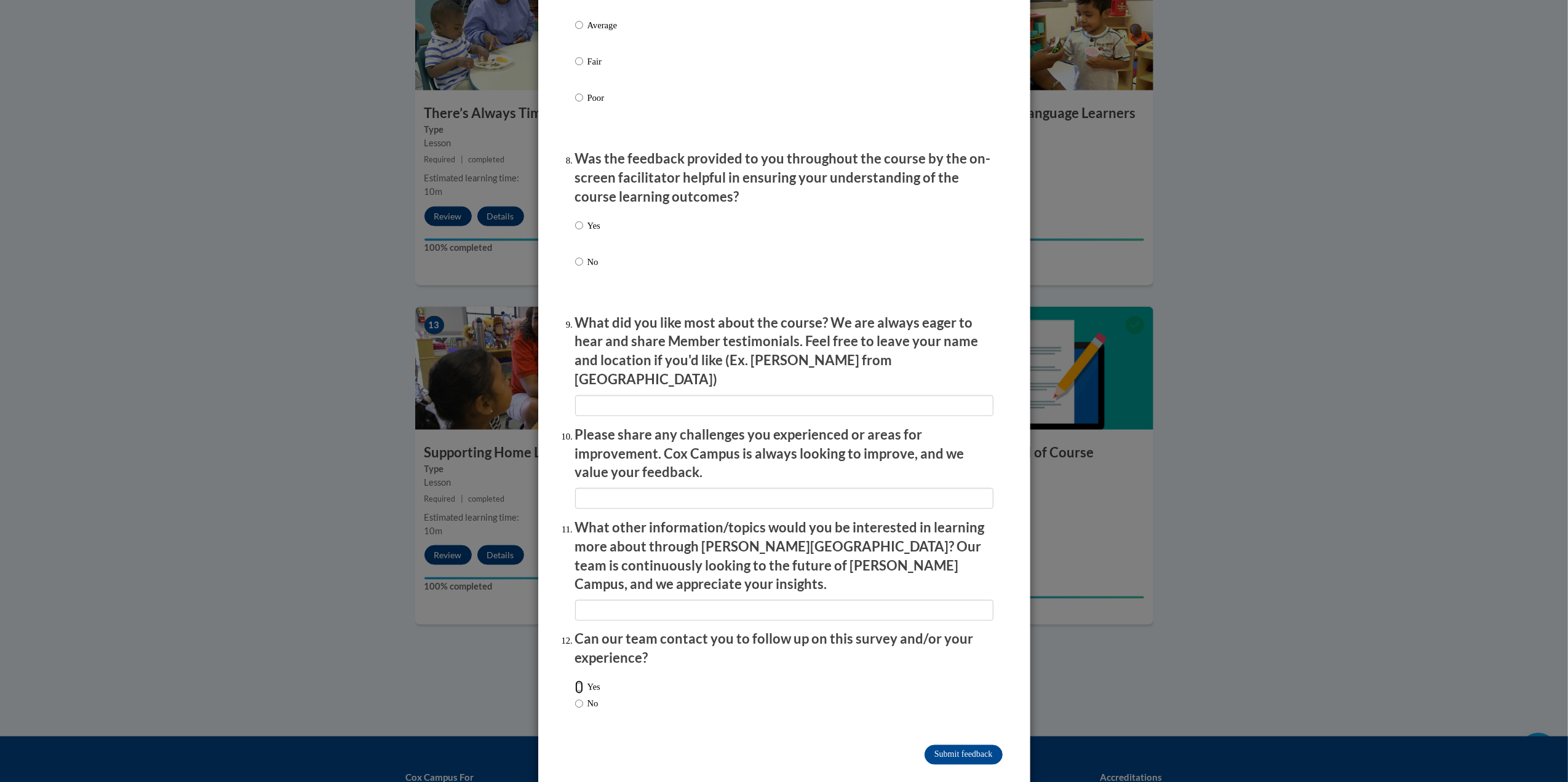
click at [575, 681] on input "Yes" at bounding box center [579, 687] width 8 height 14
radio input "true"
click at [951, 745] on input "Submit feedback" at bounding box center [963, 755] width 78 height 20
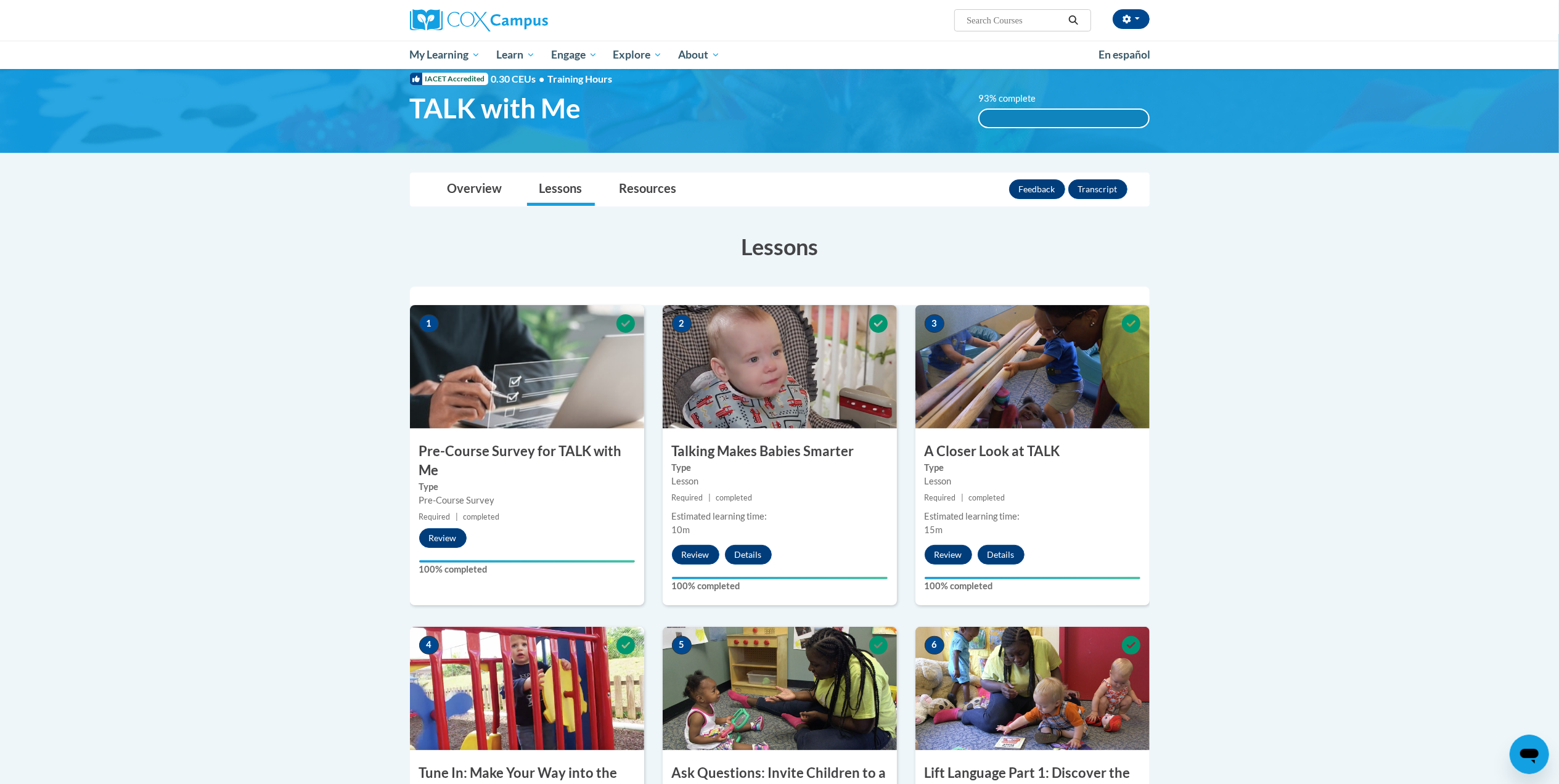
scroll to position [32, 0]
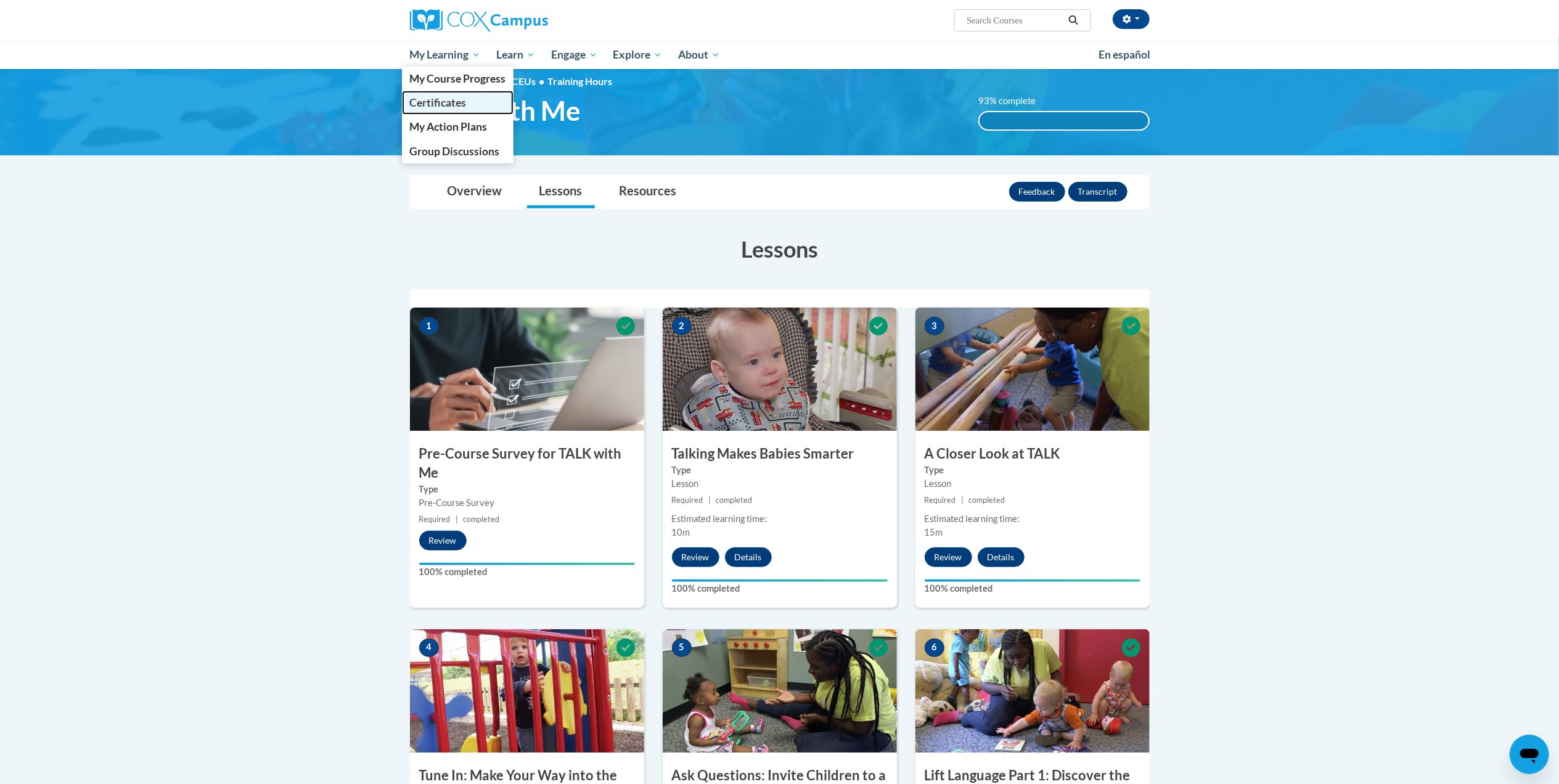
click at [439, 110] on link "Certificates" at bounding box center [458, 102] width 112 height 24
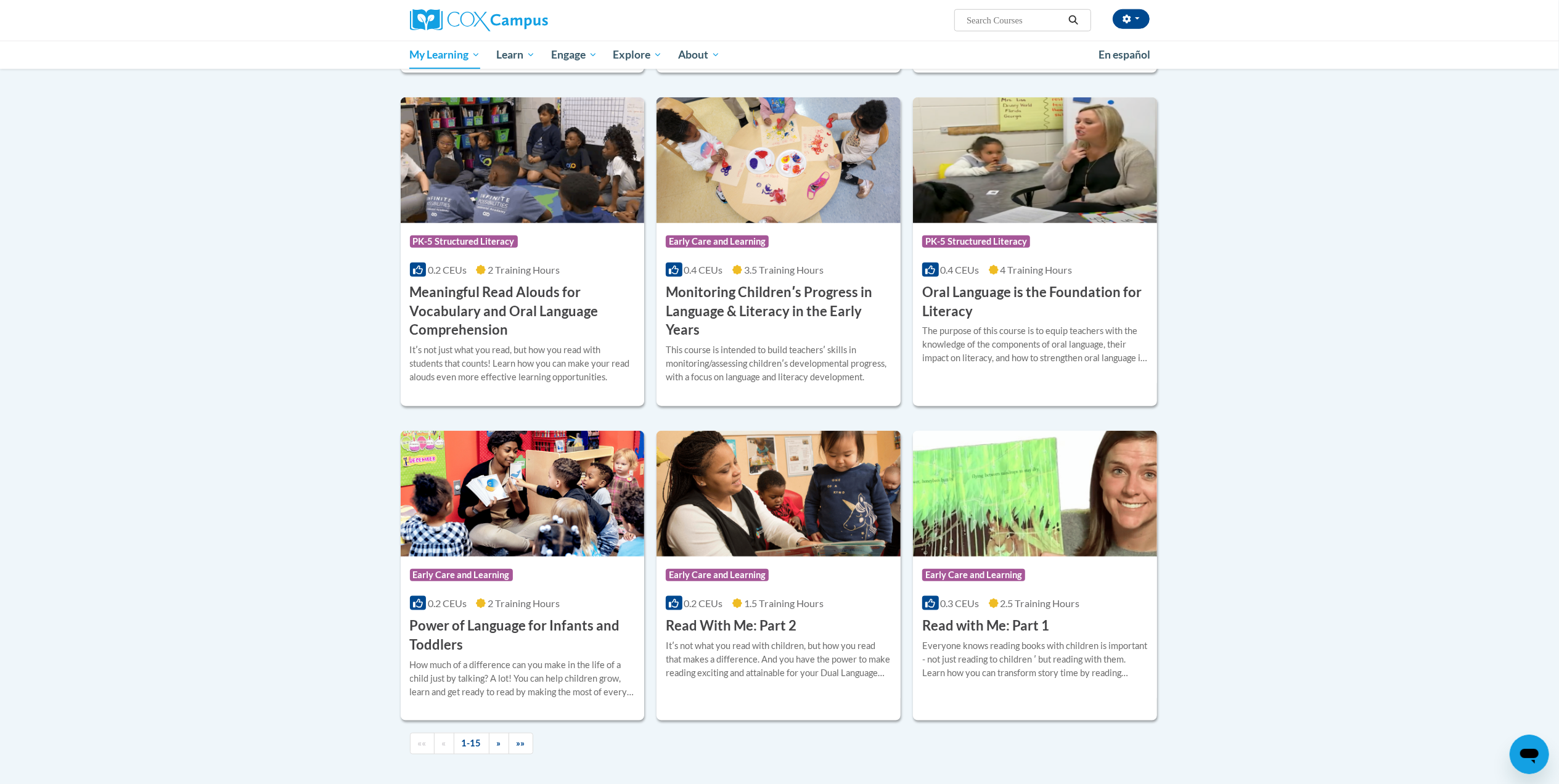
scroll to position [1177, 0]
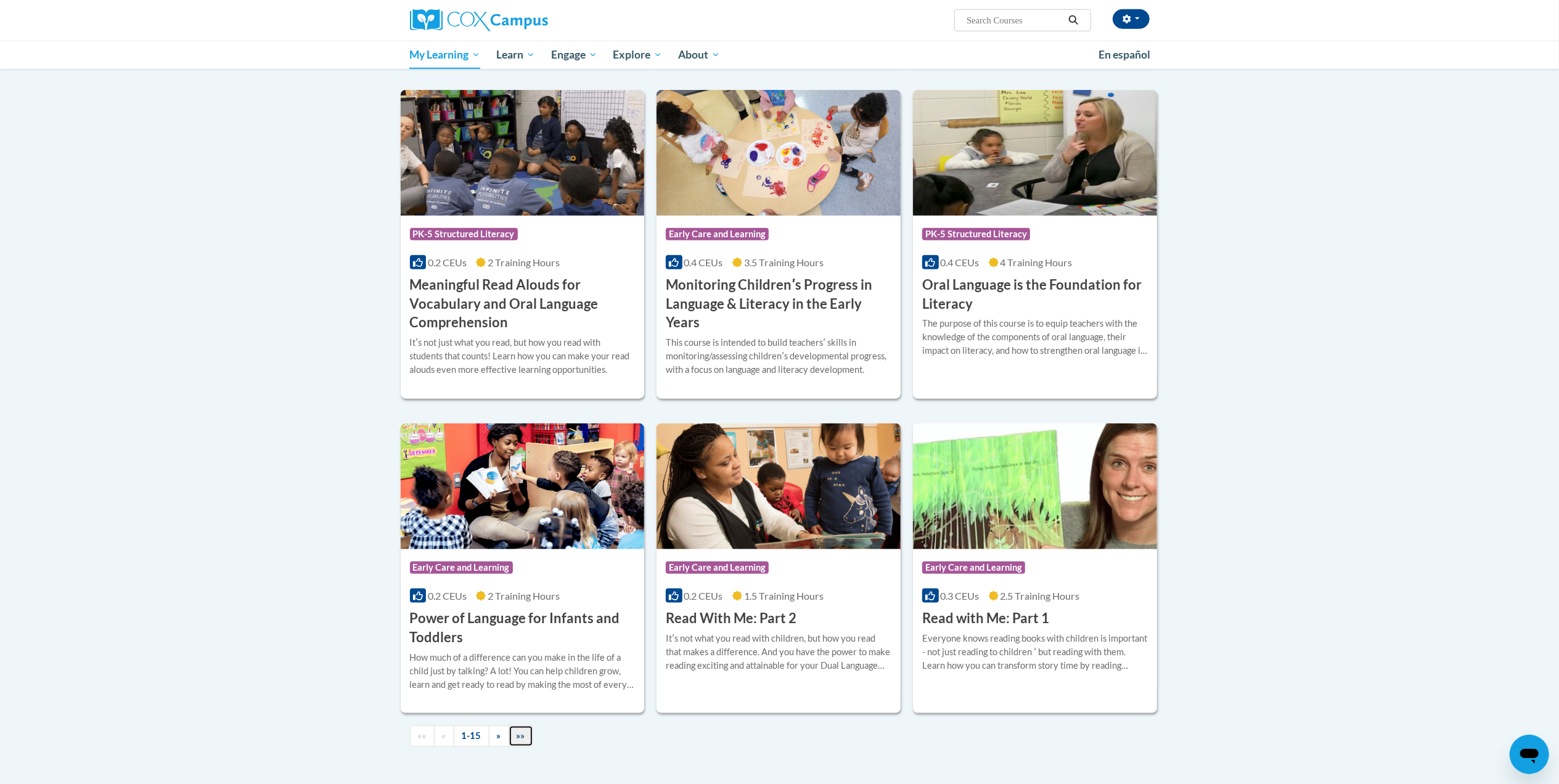
click at [521, 738] on span "»»" at bounding box center [521, 736] width 9 height 11
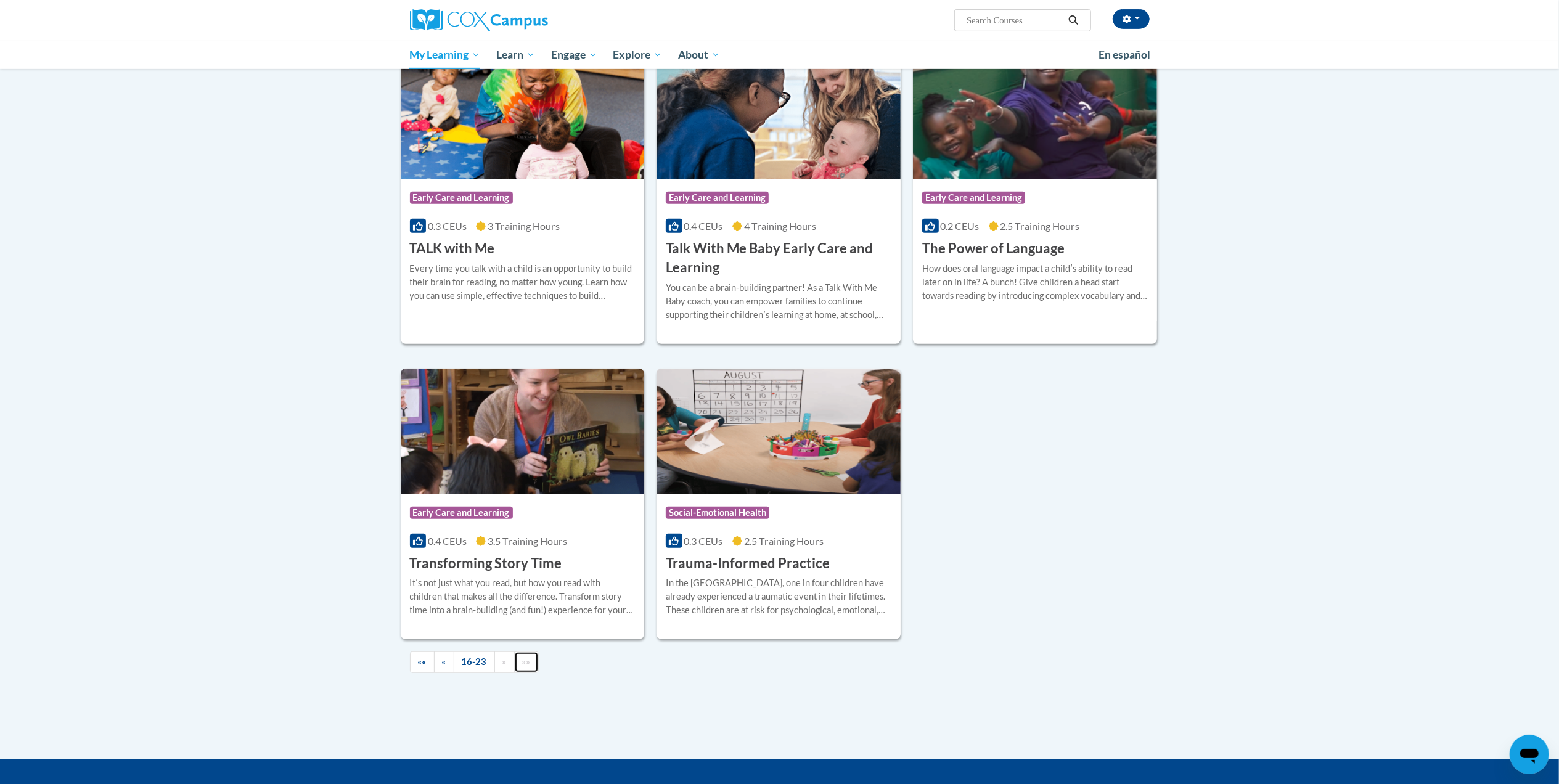
scroll to position [563, 0]
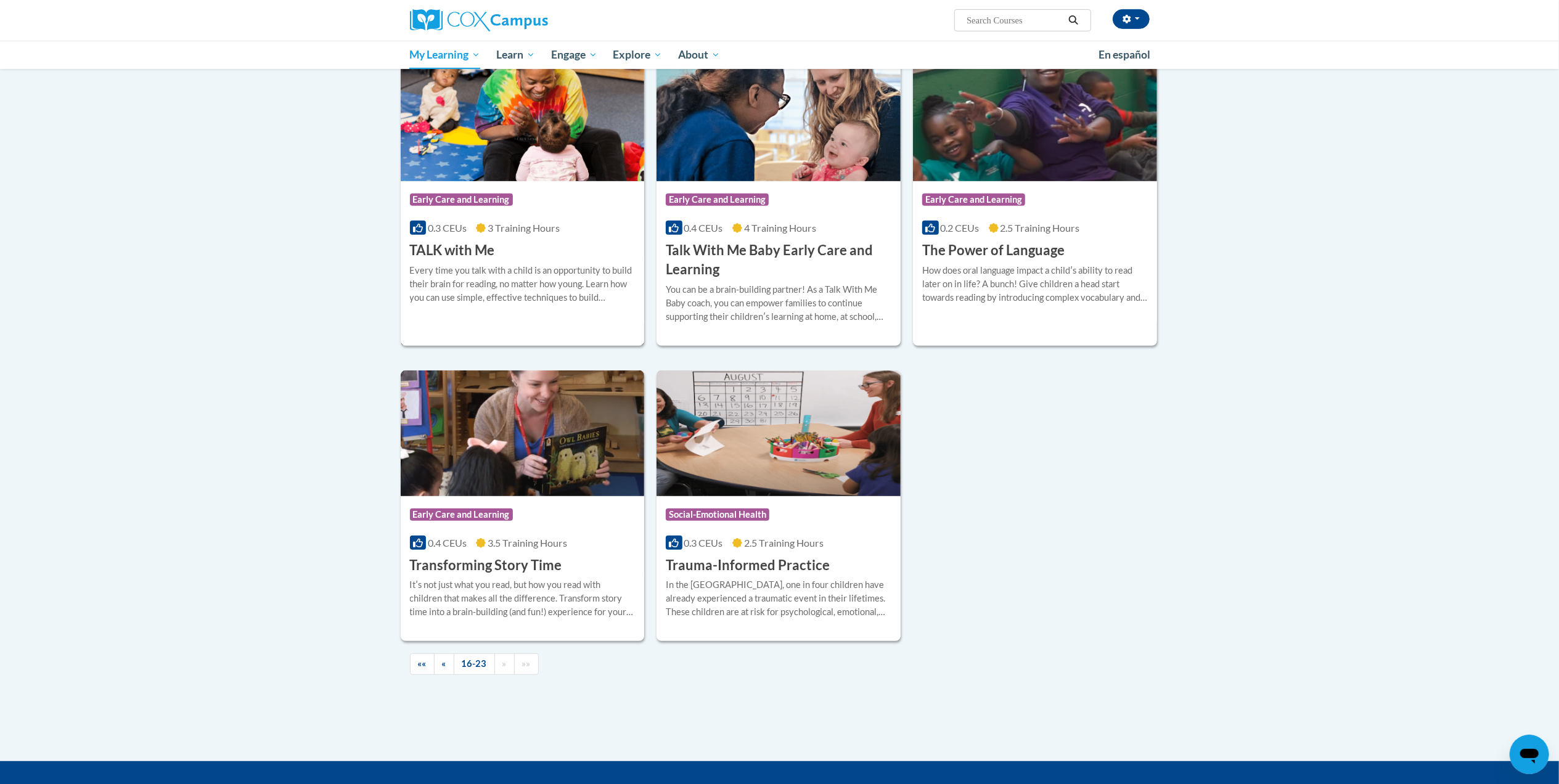
click at [469, 124] on img at bounding box center [523, 118] width 244 height 125
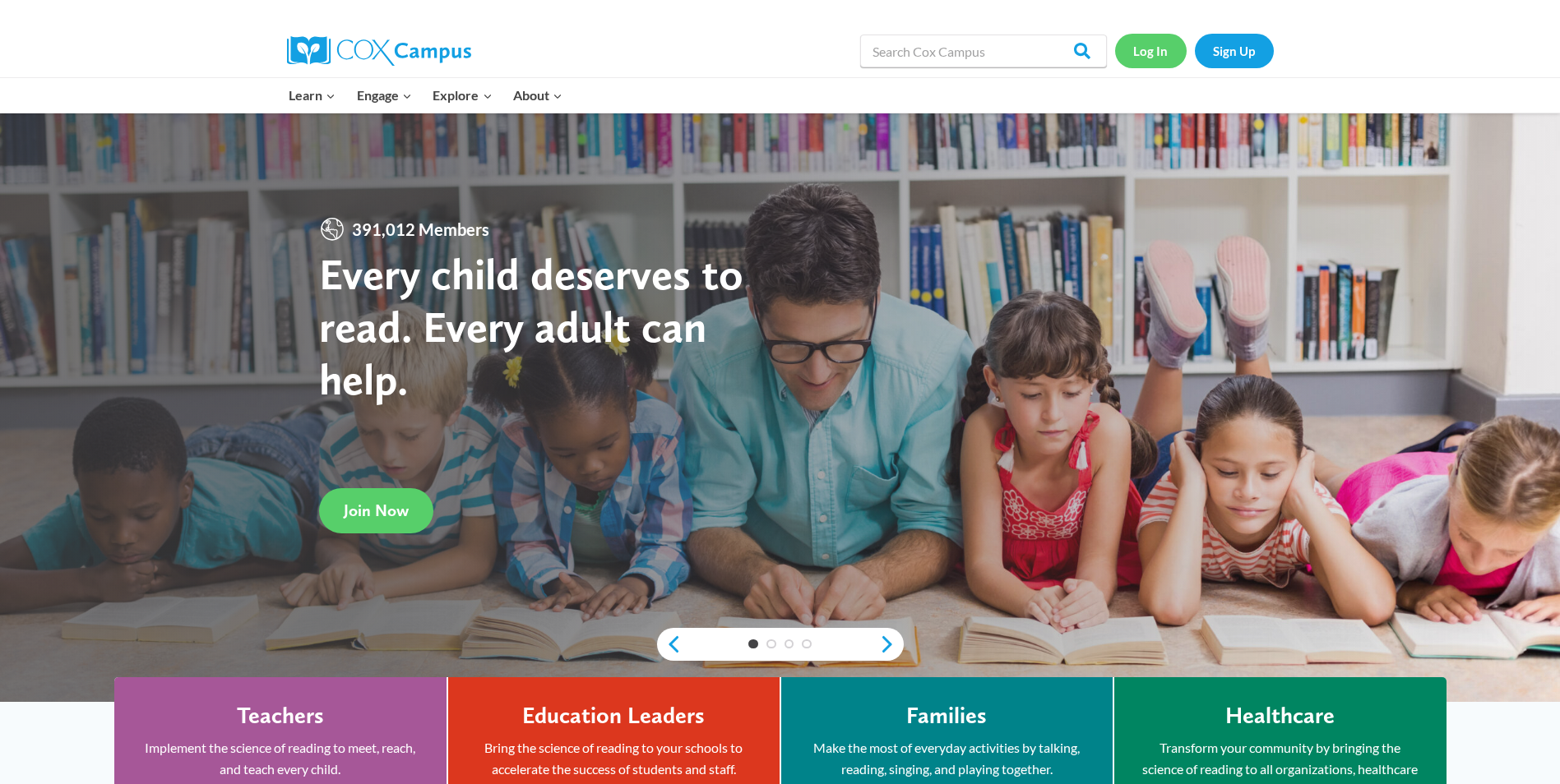
click at [1165, 63] on link "Log In" at bounding box center [1150, 50] width 71 height 33
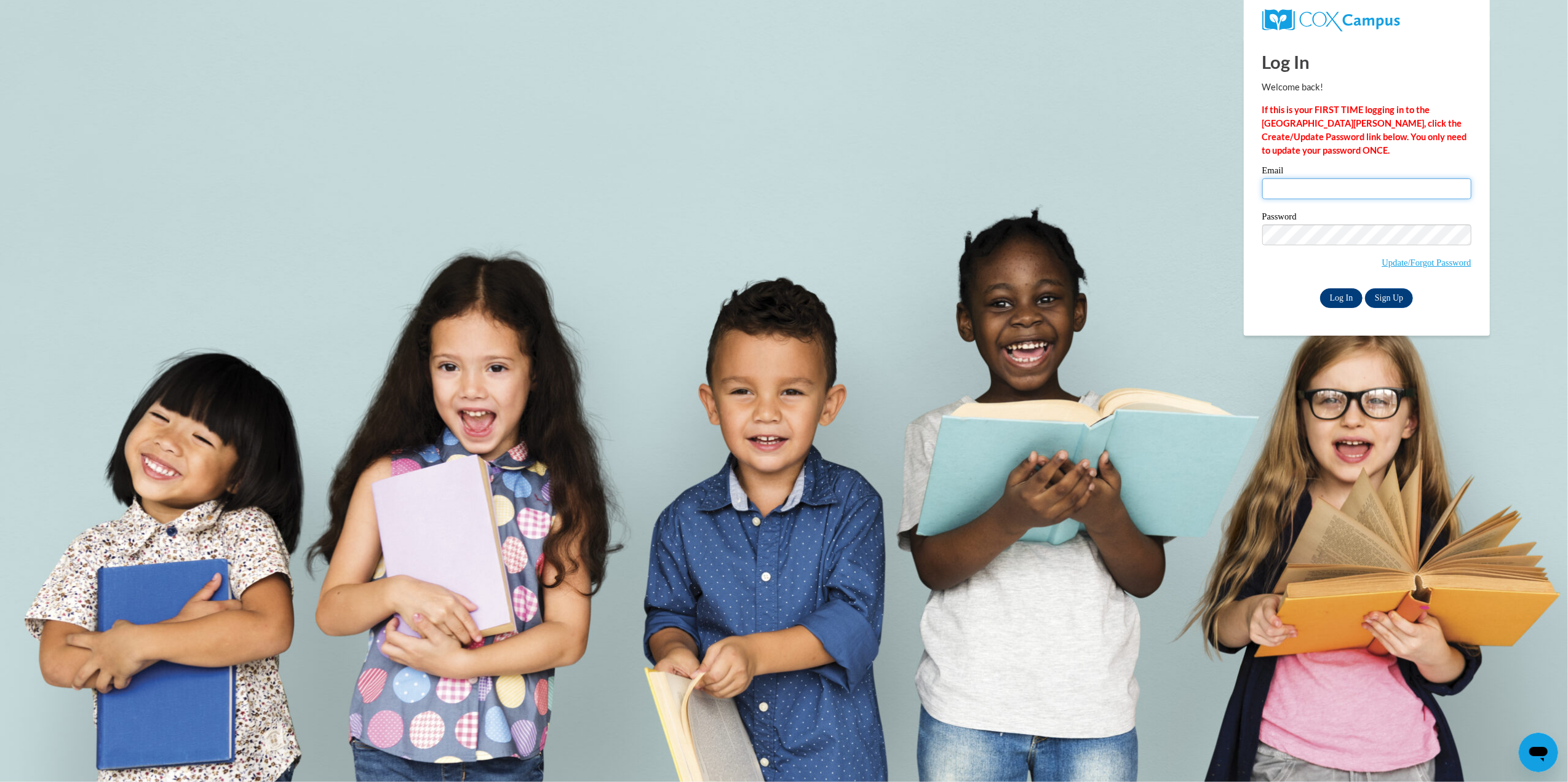
type input "[EMAIL_ADDRESS][DOMAIN_NAME]"
click at [1333, 298] on input "Log In" at bounding box center [1341, 298] width 43 height 20
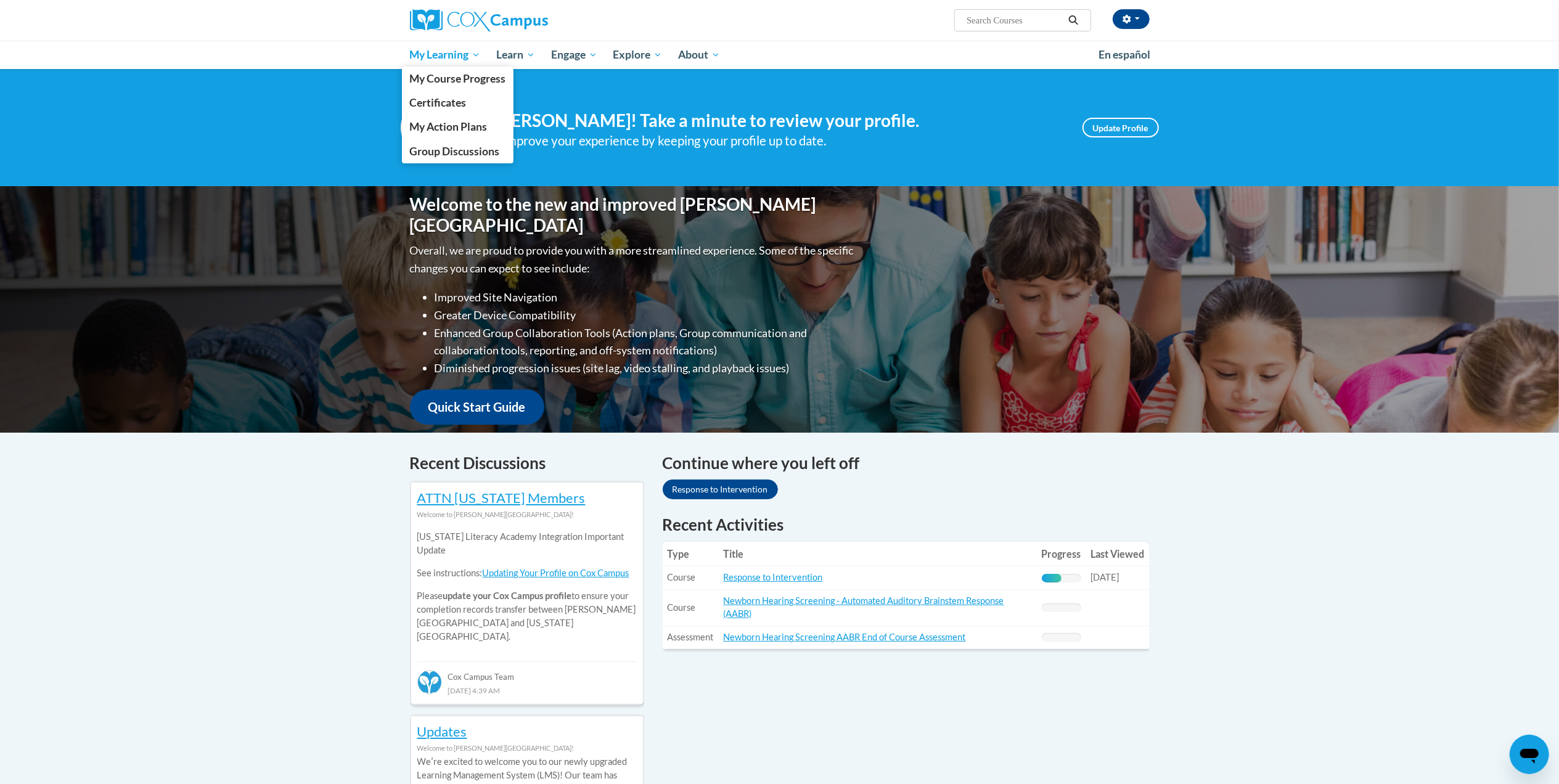
click at [421, 50] on span "My Learning" at bounding box center [445, 55] width 71 height 15
click at [430, 104] on span "Certificates" at bounding box center [438, 103] width 57 height 13
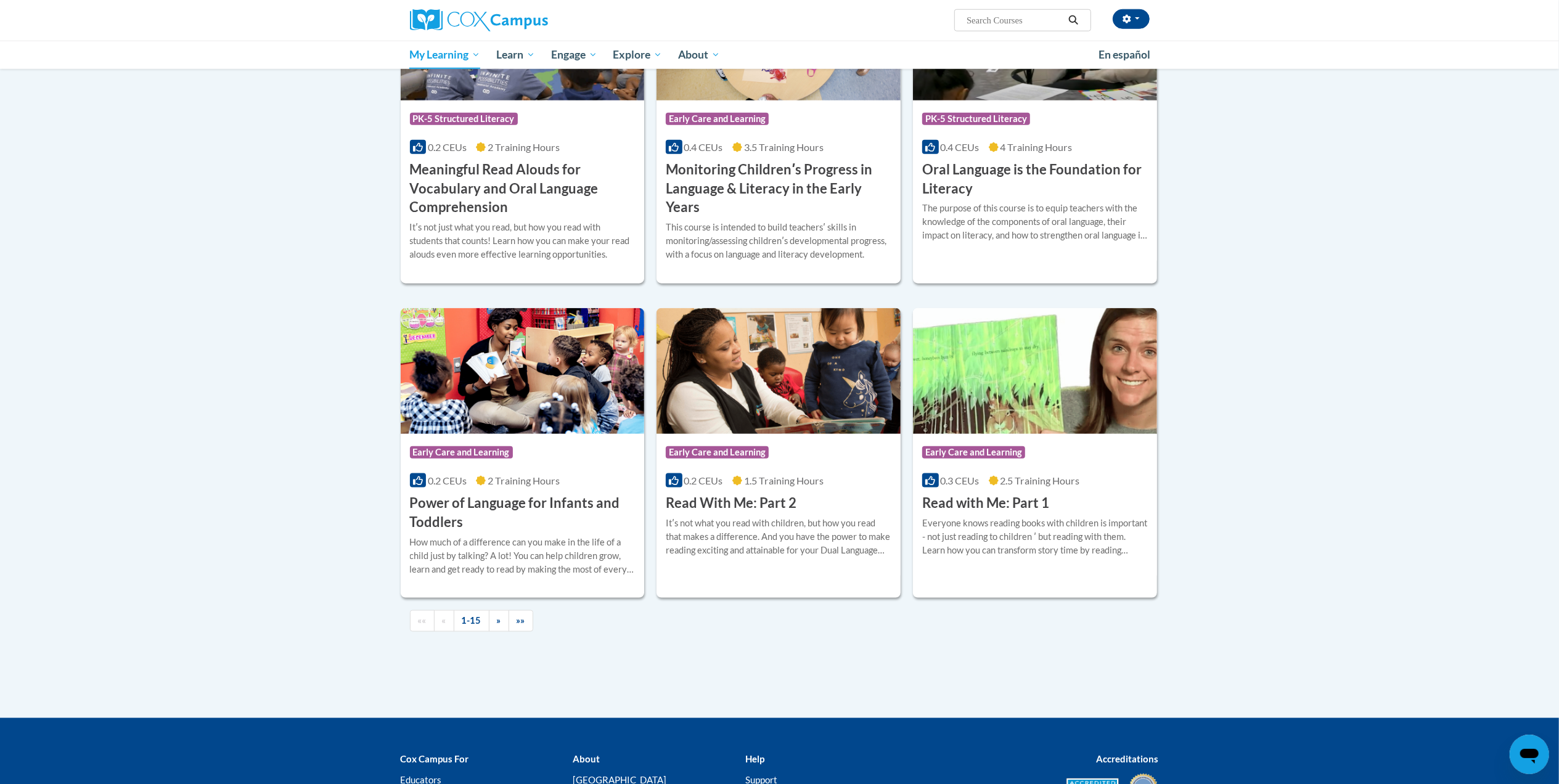
scroll to position [1297, 0]
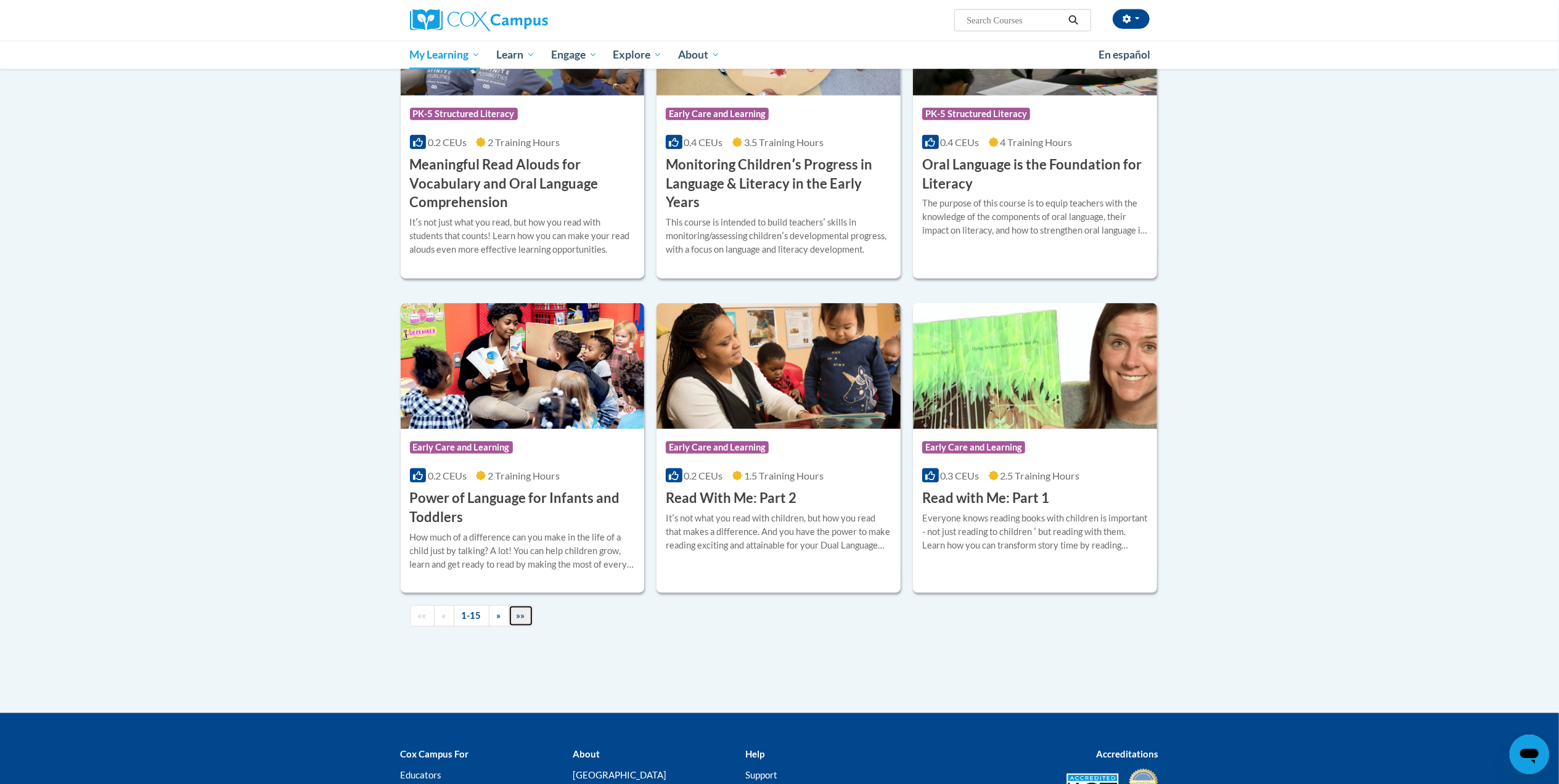
click at [519, 615] on span "»»" at bounding box center [521, 616] width 9 height 11
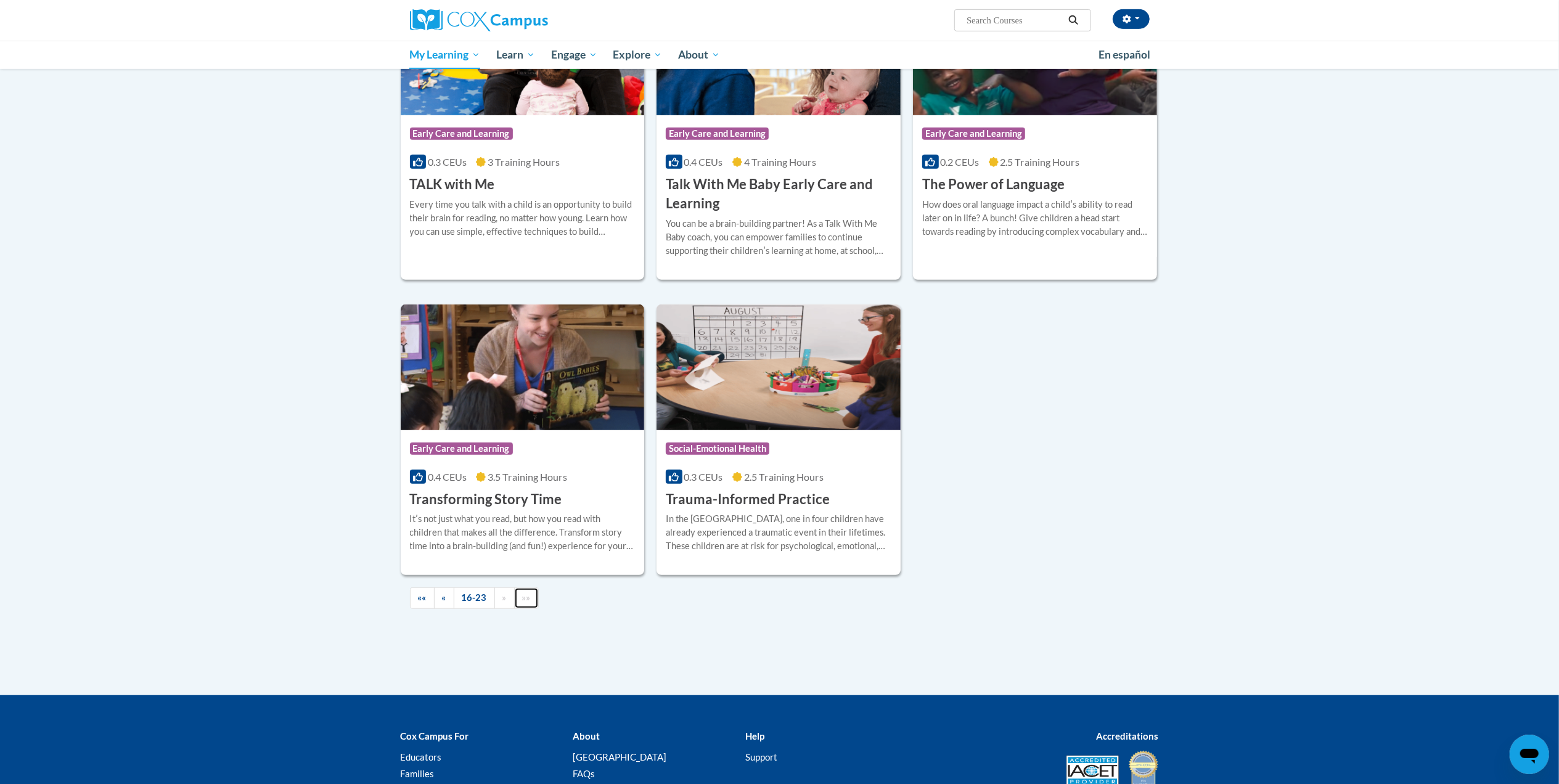
scroll to position [622, 0]
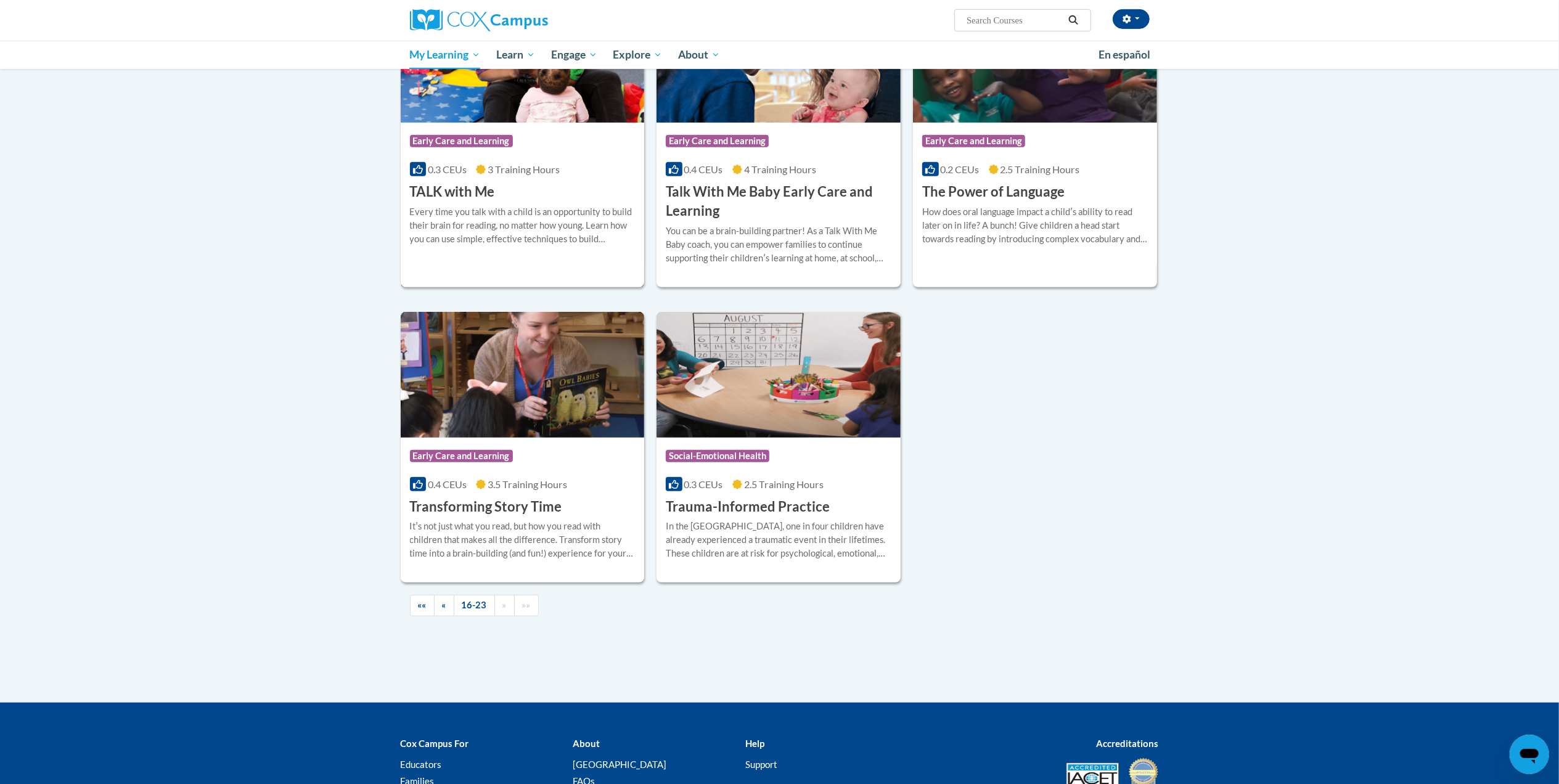
click at [536, 152] on div "Course Category: Early Care and Learning" at bounding box center [523, 143] width 226 height 28
